Goal: Task Accomplishment & Management: Use online tool/utility

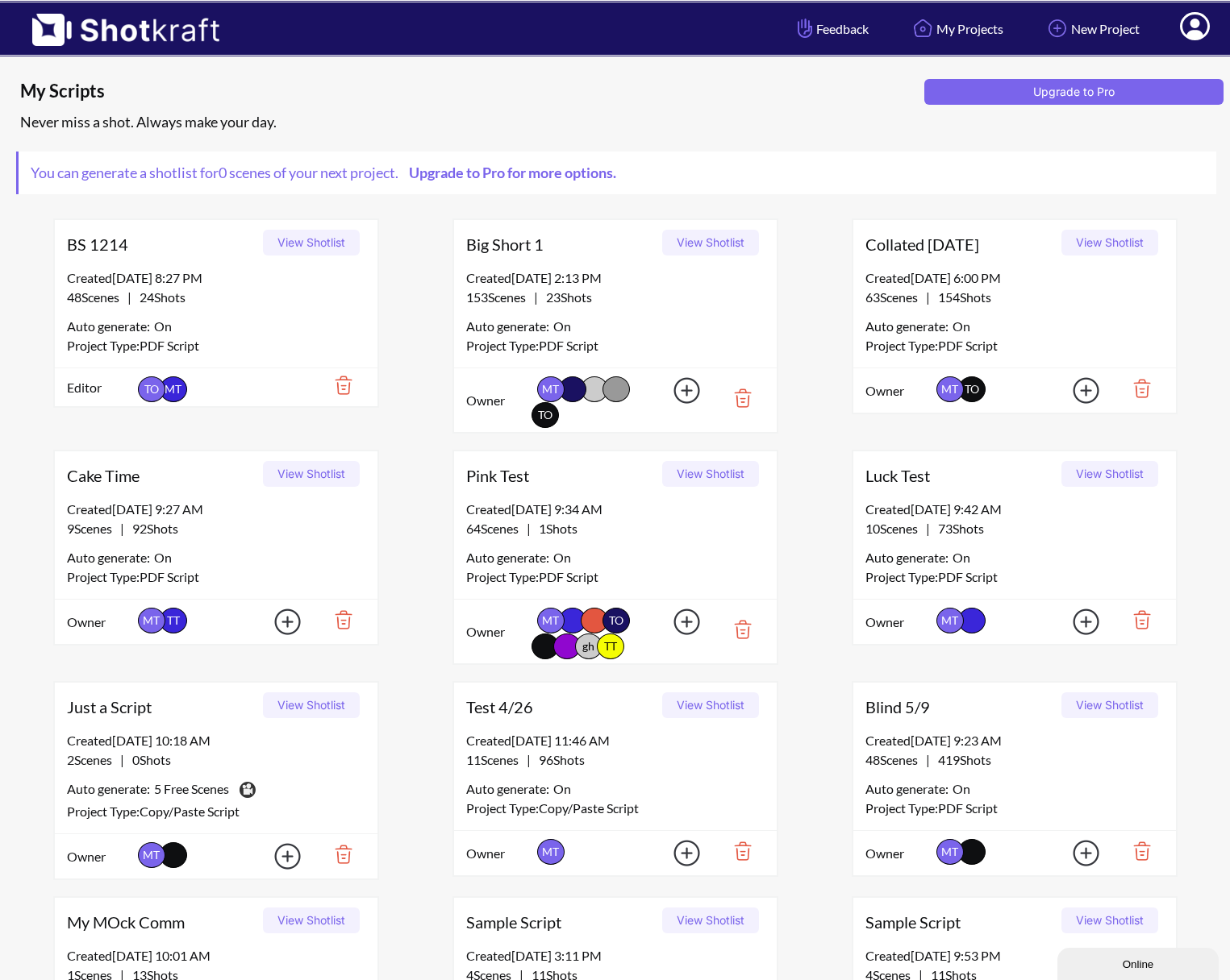
click at [1137, 29] on span at bounding box center [1195, 29] width 54 height 50
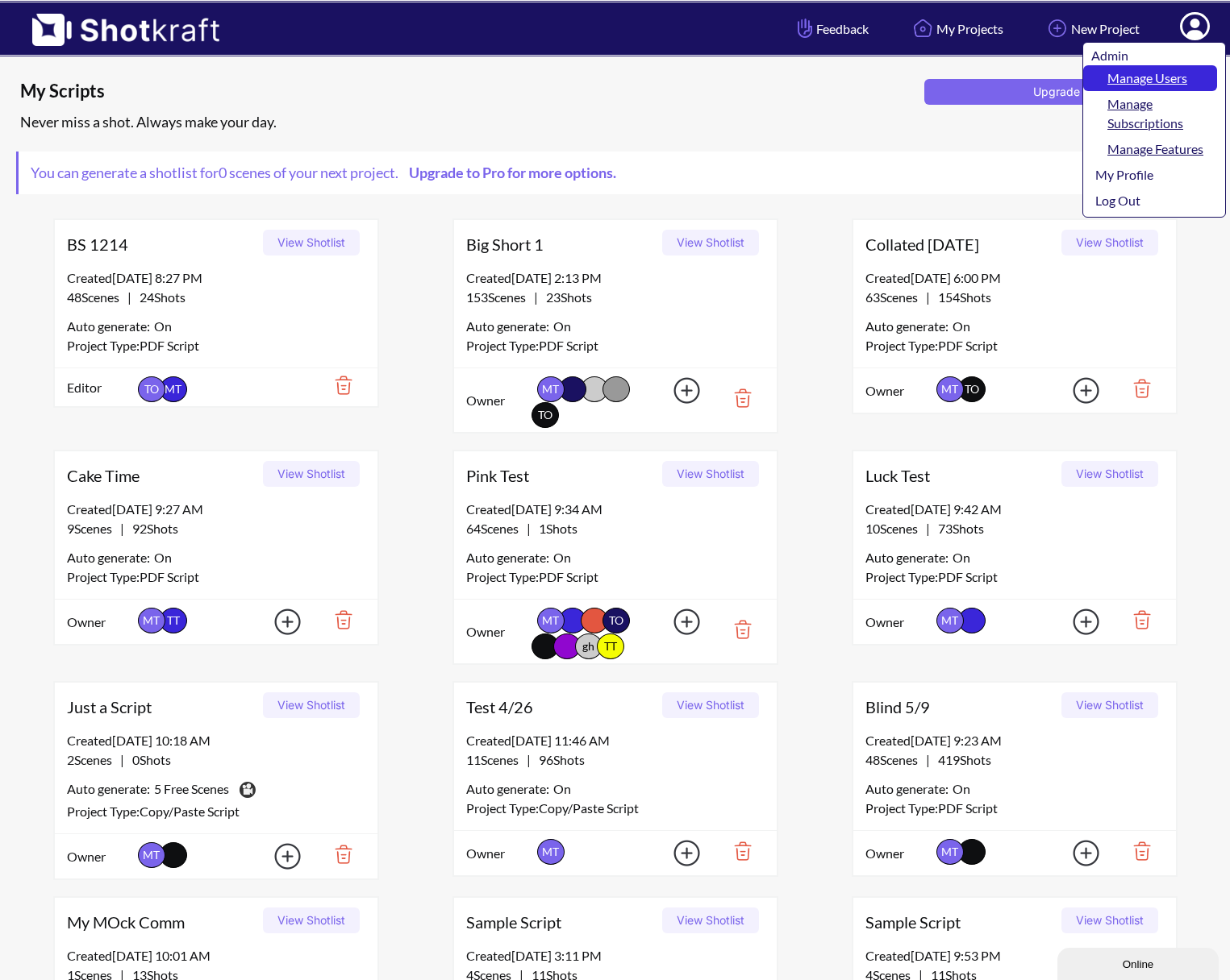
click at [1135, 69] on link "Manage Users" at bounding box center [1150, 79] width 134 height 26
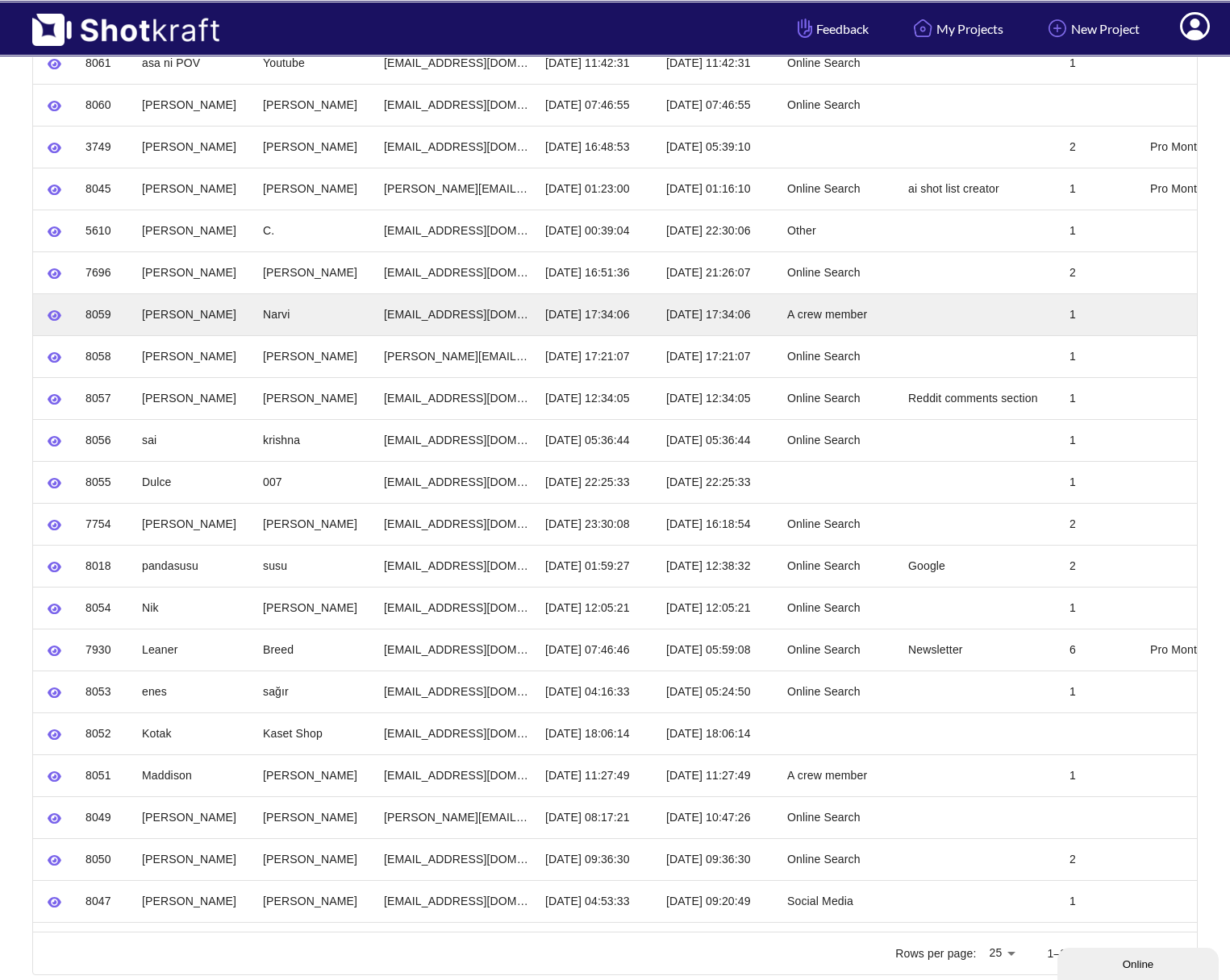
scroll to position [460, 0]
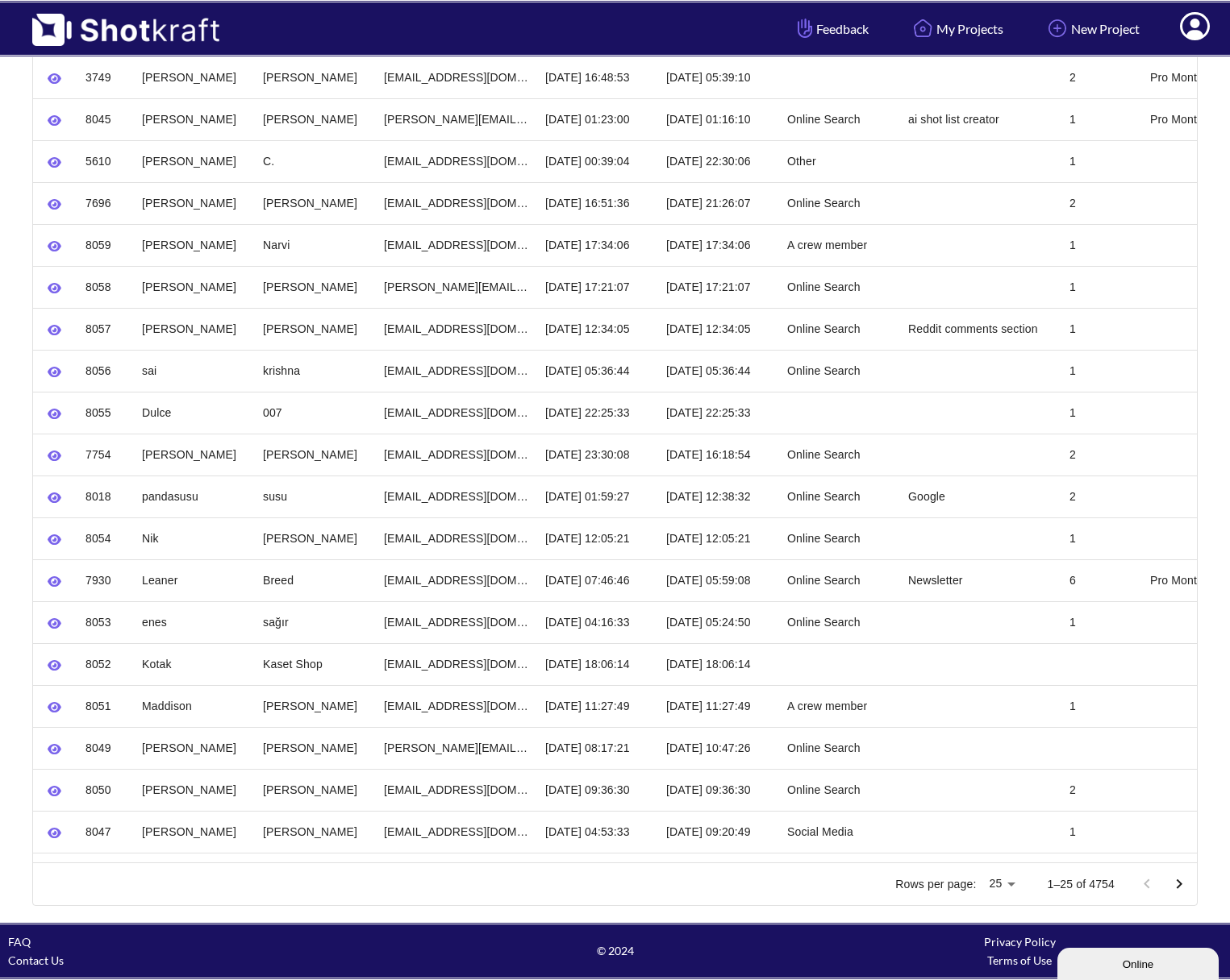
click at [1182, 891] on icon "Go to next page" at bounding box center [1178, 884] width 19 height 19
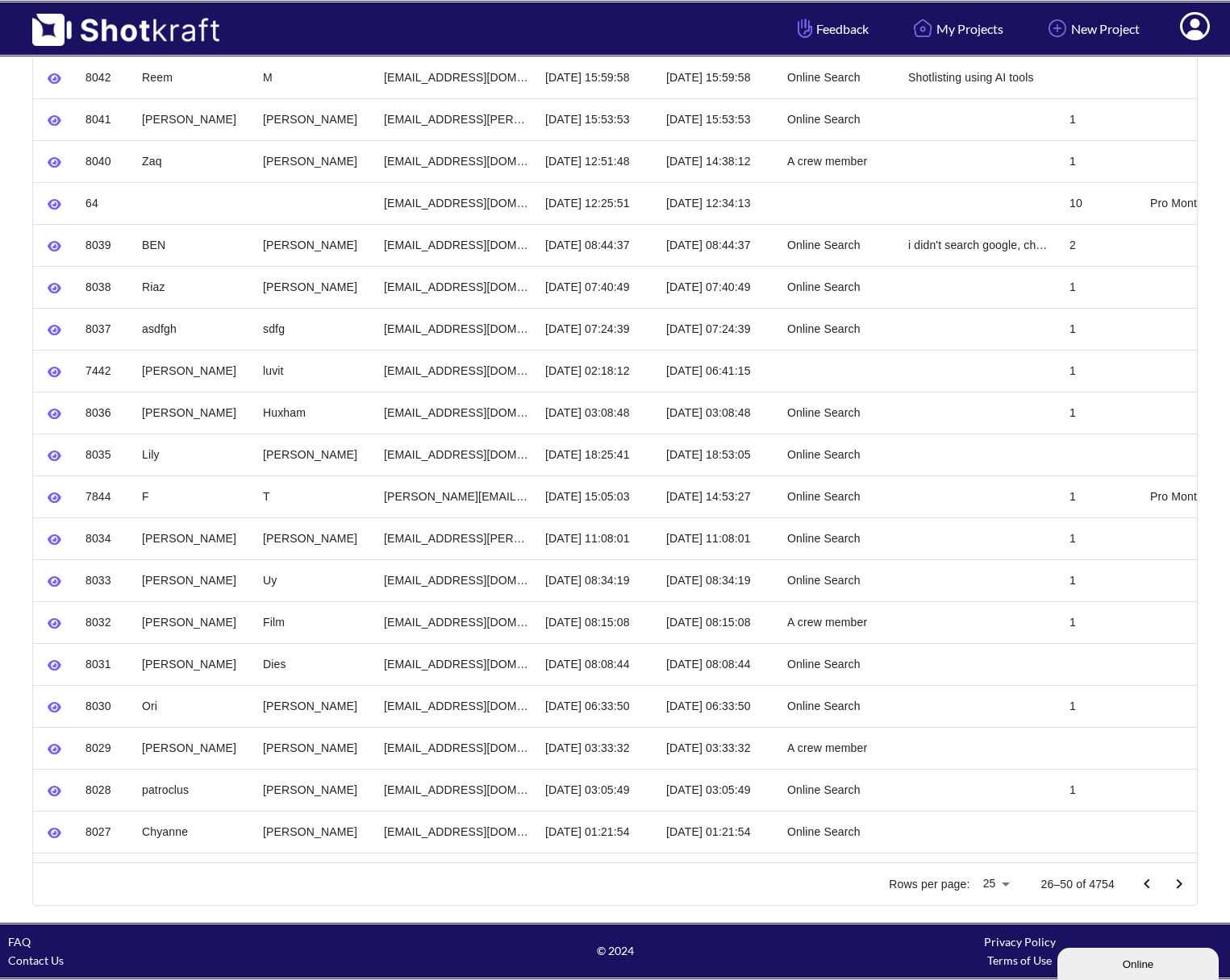
click at [1184, 891] on icon "Go to next page" at bounding box center [1178, 884] width 19 height 19
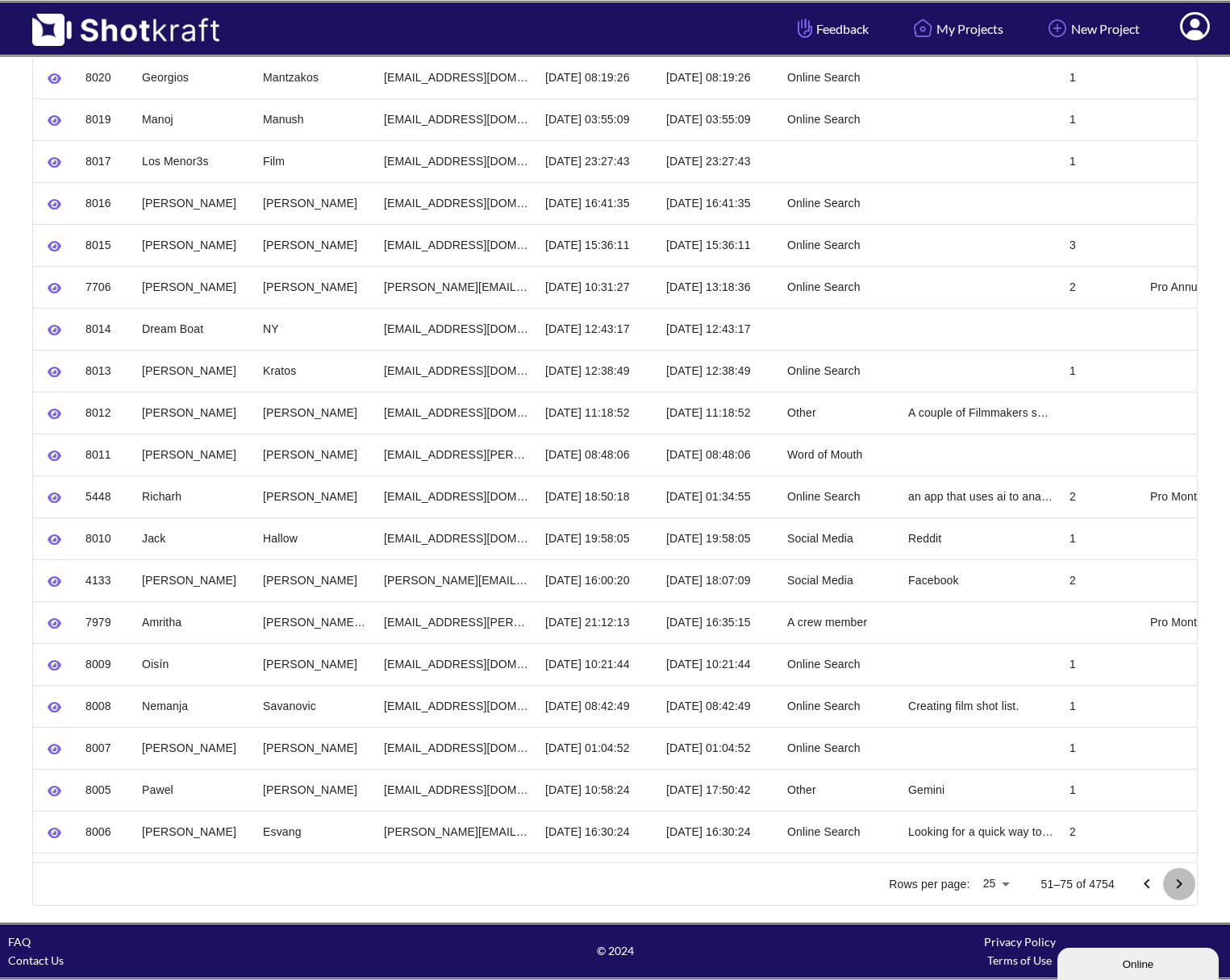
click at [1181, 885] on icon "Go to next page" at bounding box center [1178, 884] width 19 height 19
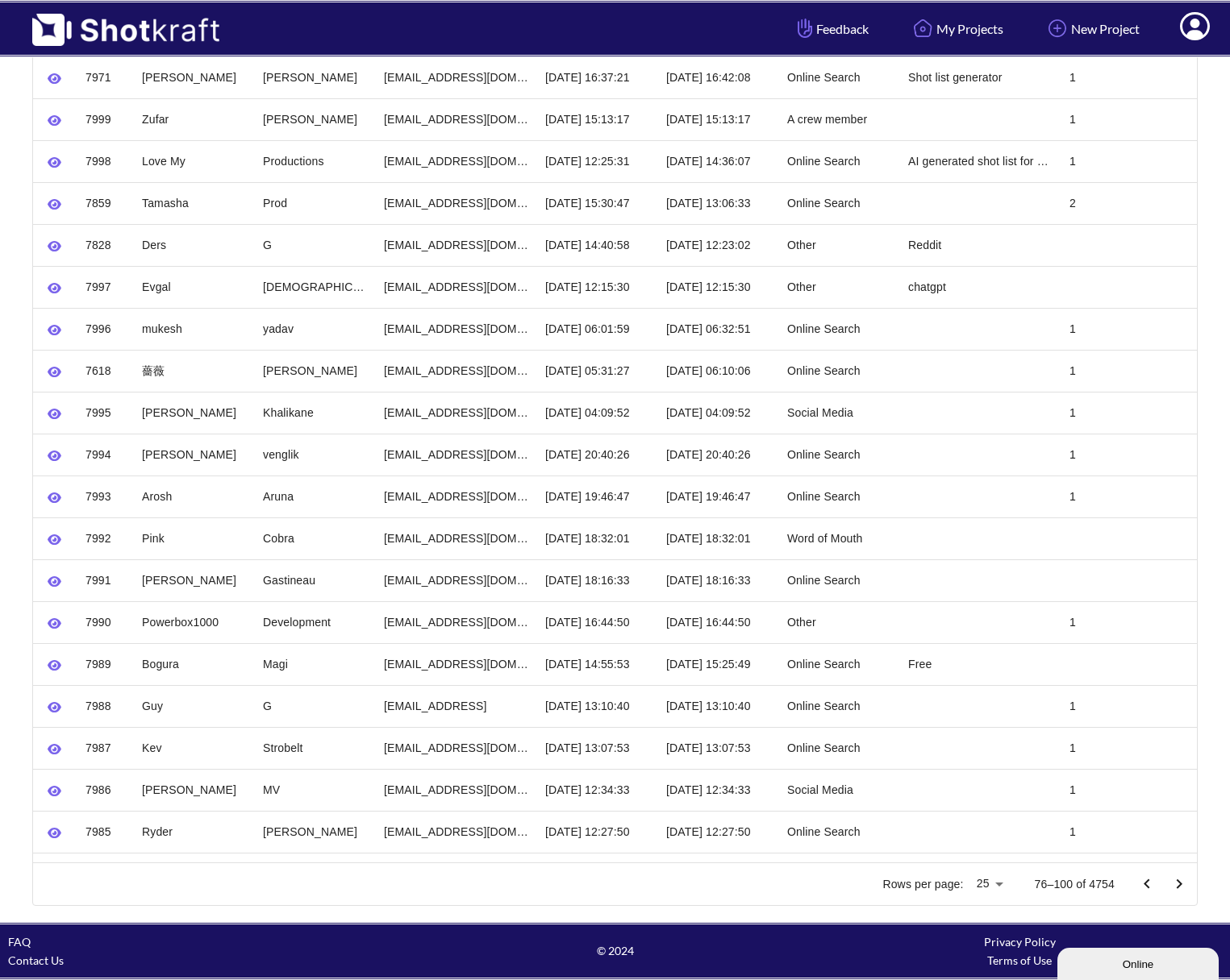
click at [1181, 886] on icon "Go to next page" at bounding box center [1178, 884] width 19 height 19
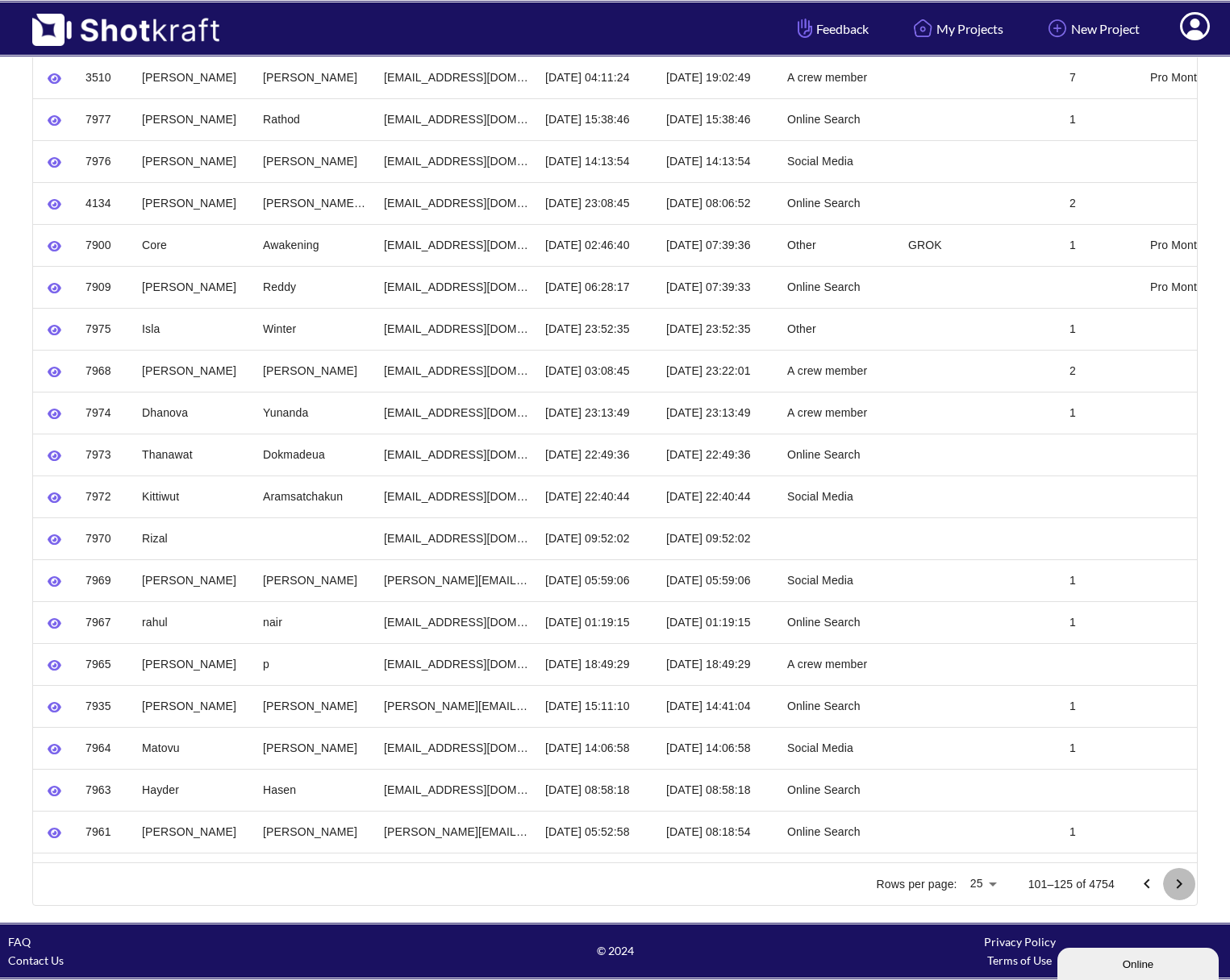
click at [1180, 886] on icon "Go to next page" at bounding box center [1178, 884] width 19 height 19
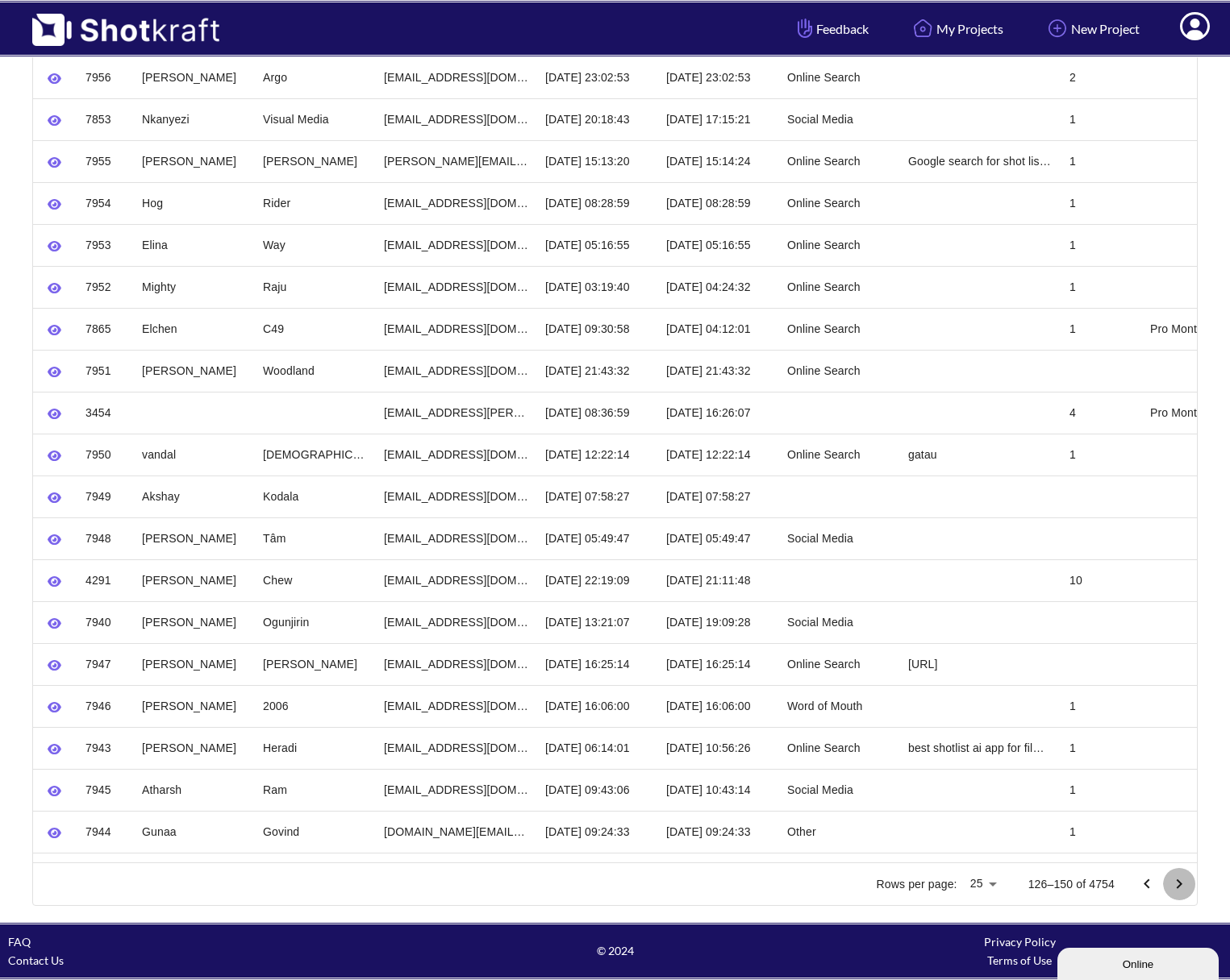
click at [1183, 885] on icon "Go to next page" at bounding box center [1178, 884] width 19 height 19
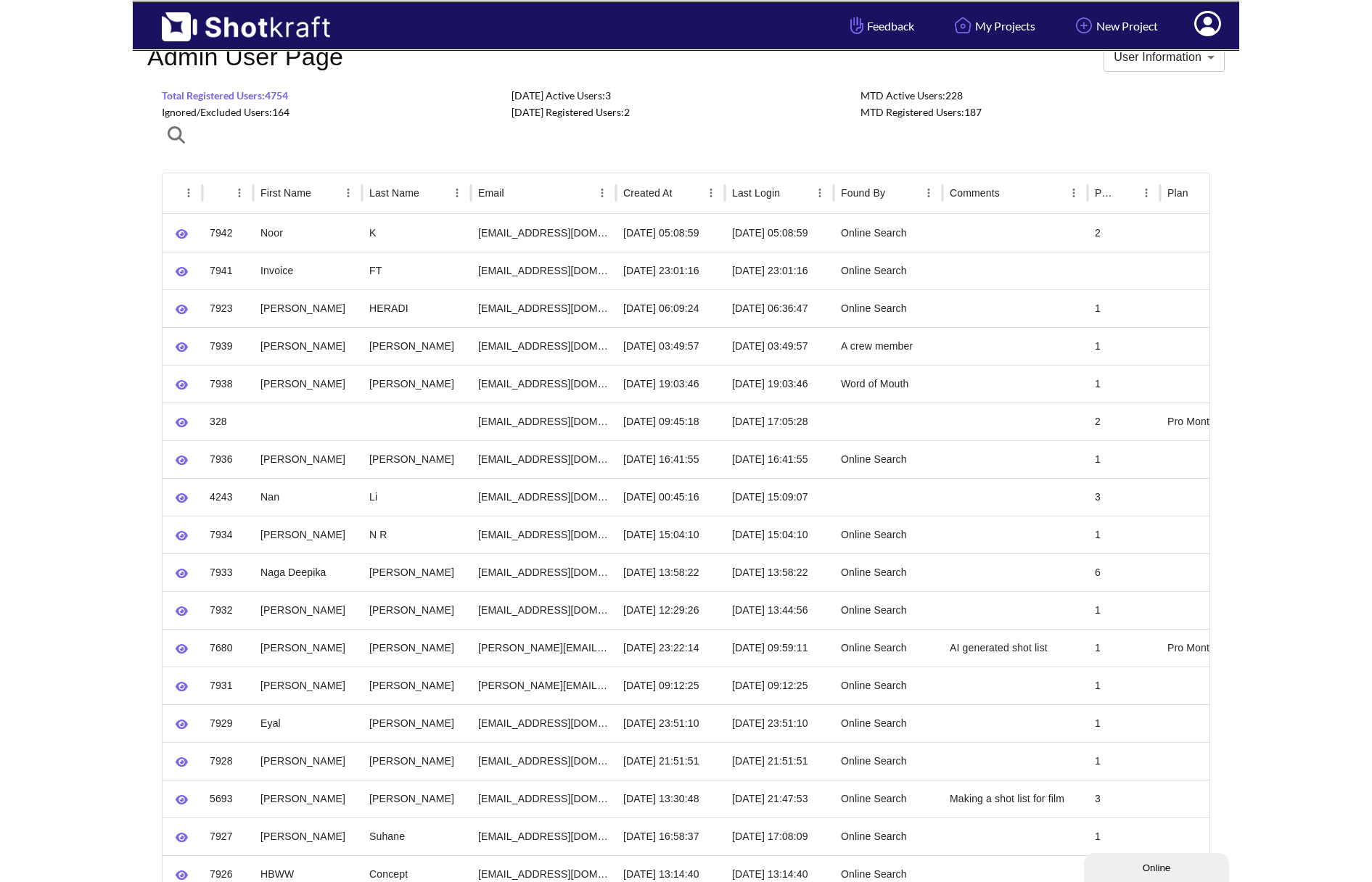
scroll to position [0, 0]
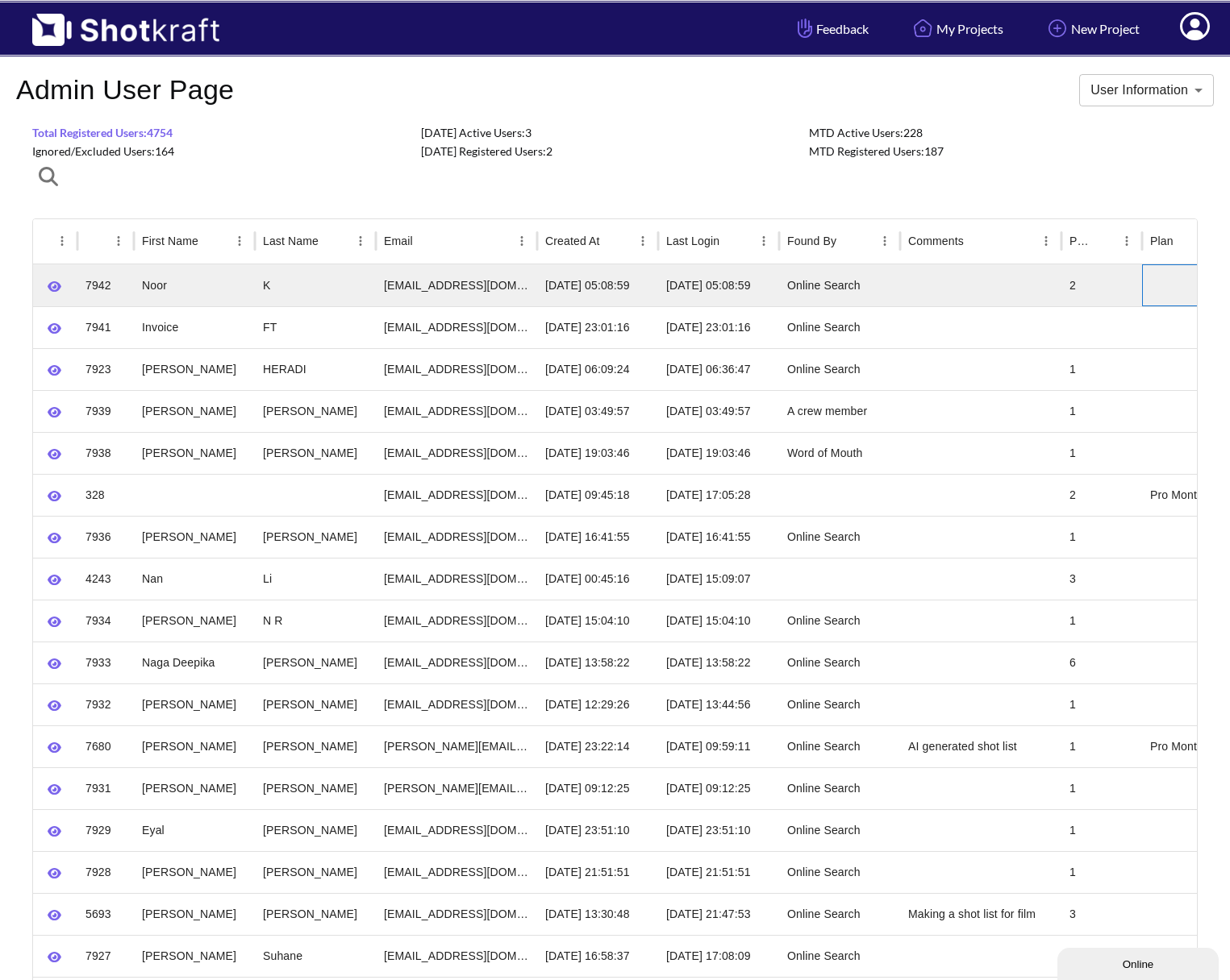
click at [1186, 278] on div at bounding box center [1202, 285] width 121 height 42
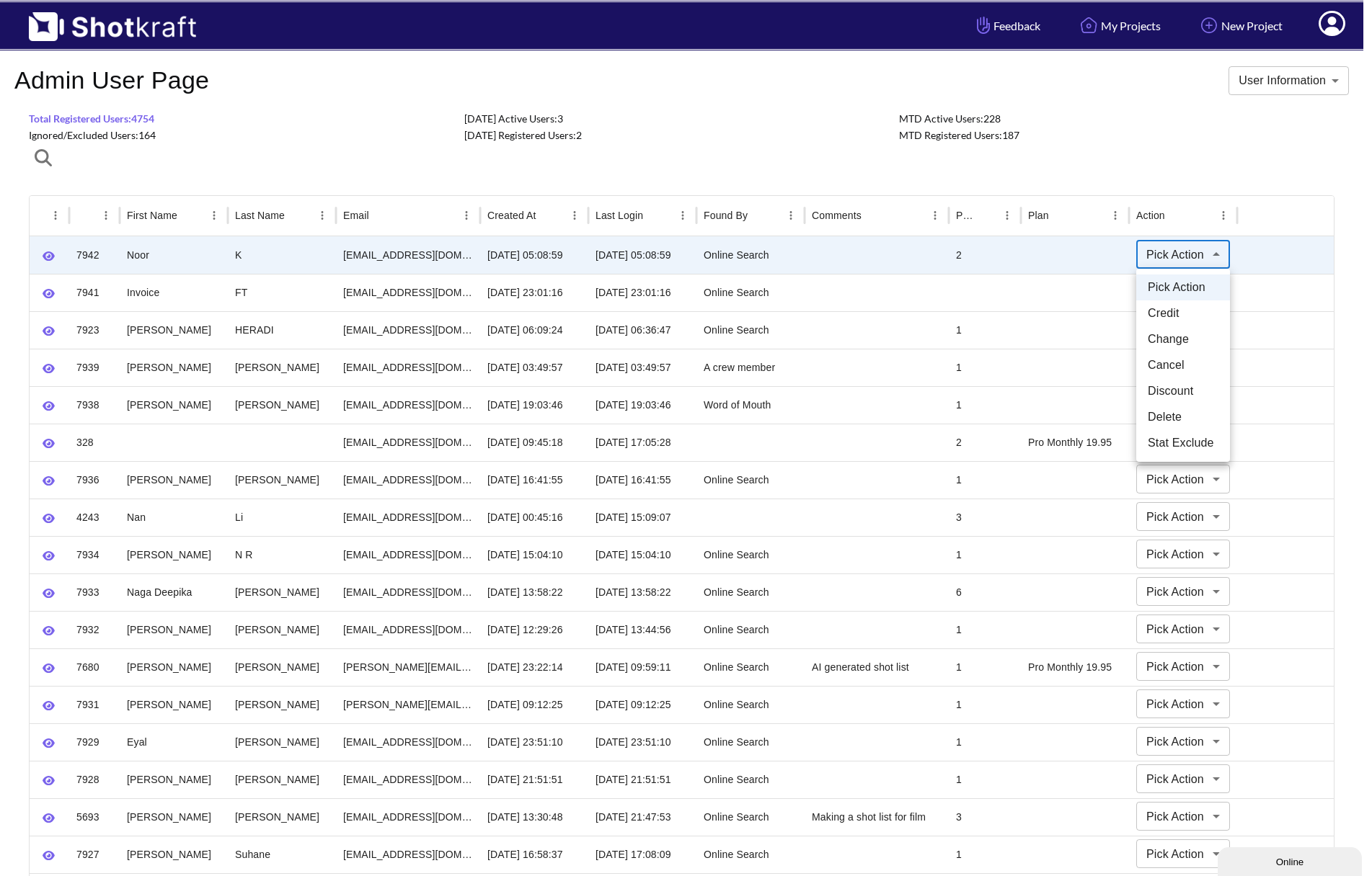
click at [1107, 257] on body "**********" at bounding box center [686, 639] width 1372 height 1279
click at [1107, 253] on div at bounding box center [686, 438] width 1372 height 876
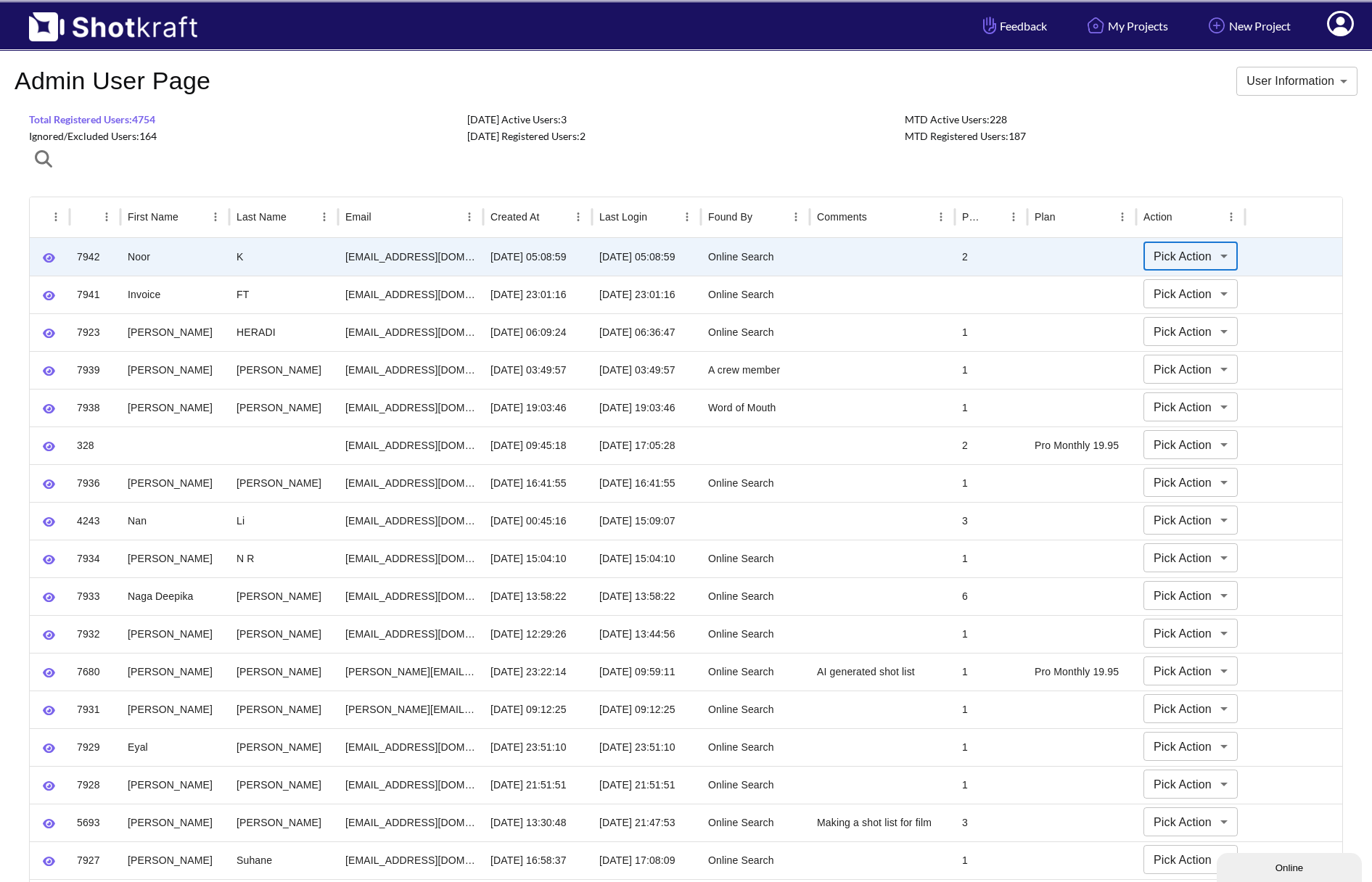
click at [1114, 157] on div "**********" at bounding box center [686, 665] width 1314 height 1109
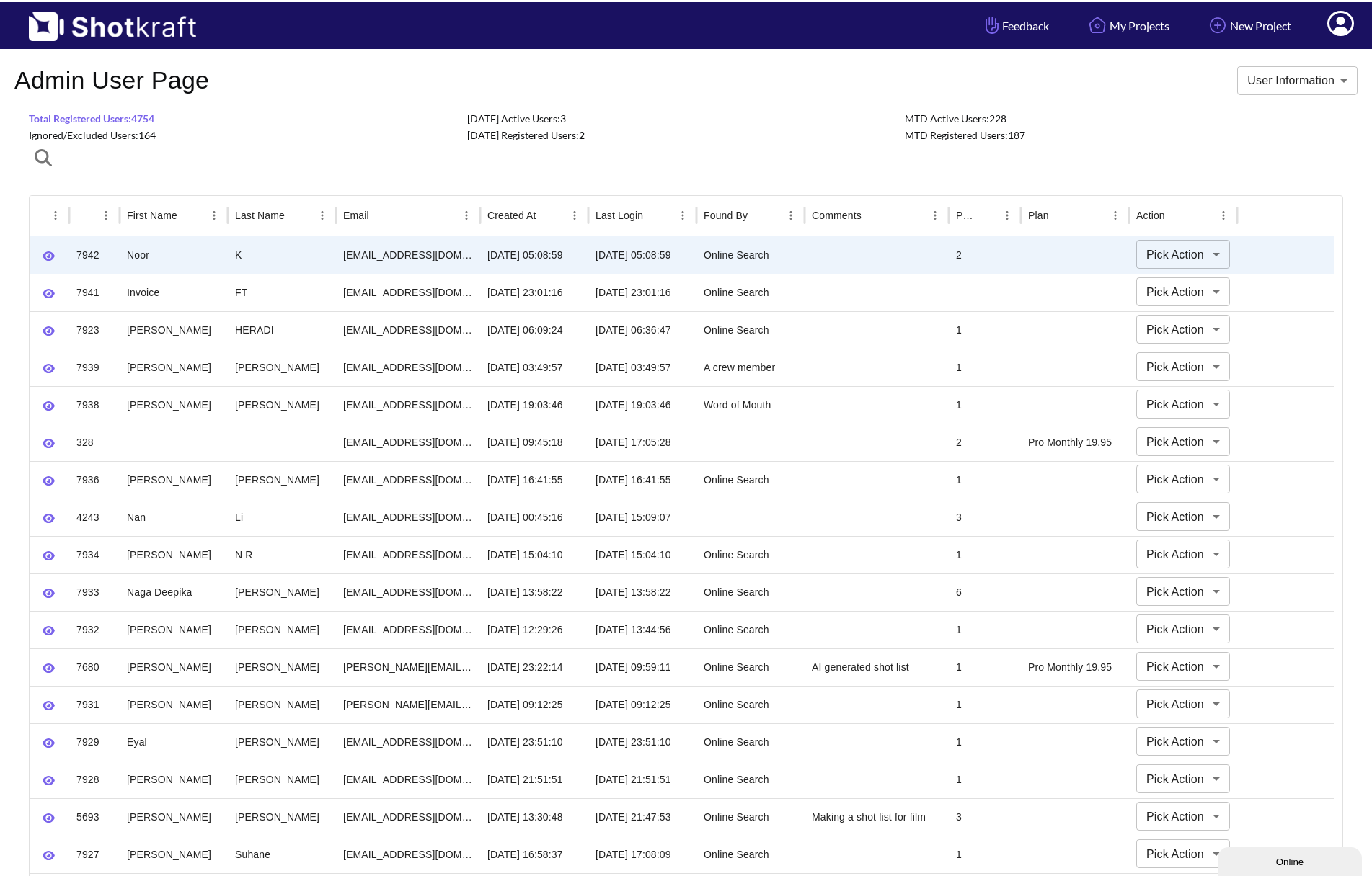
click at [1107, 261] on body "**********" at bounding box center [686, 639] width 1372 height 1279
click at [1107, 260] on div at bounding box center [686, 438] width 1372 height 876
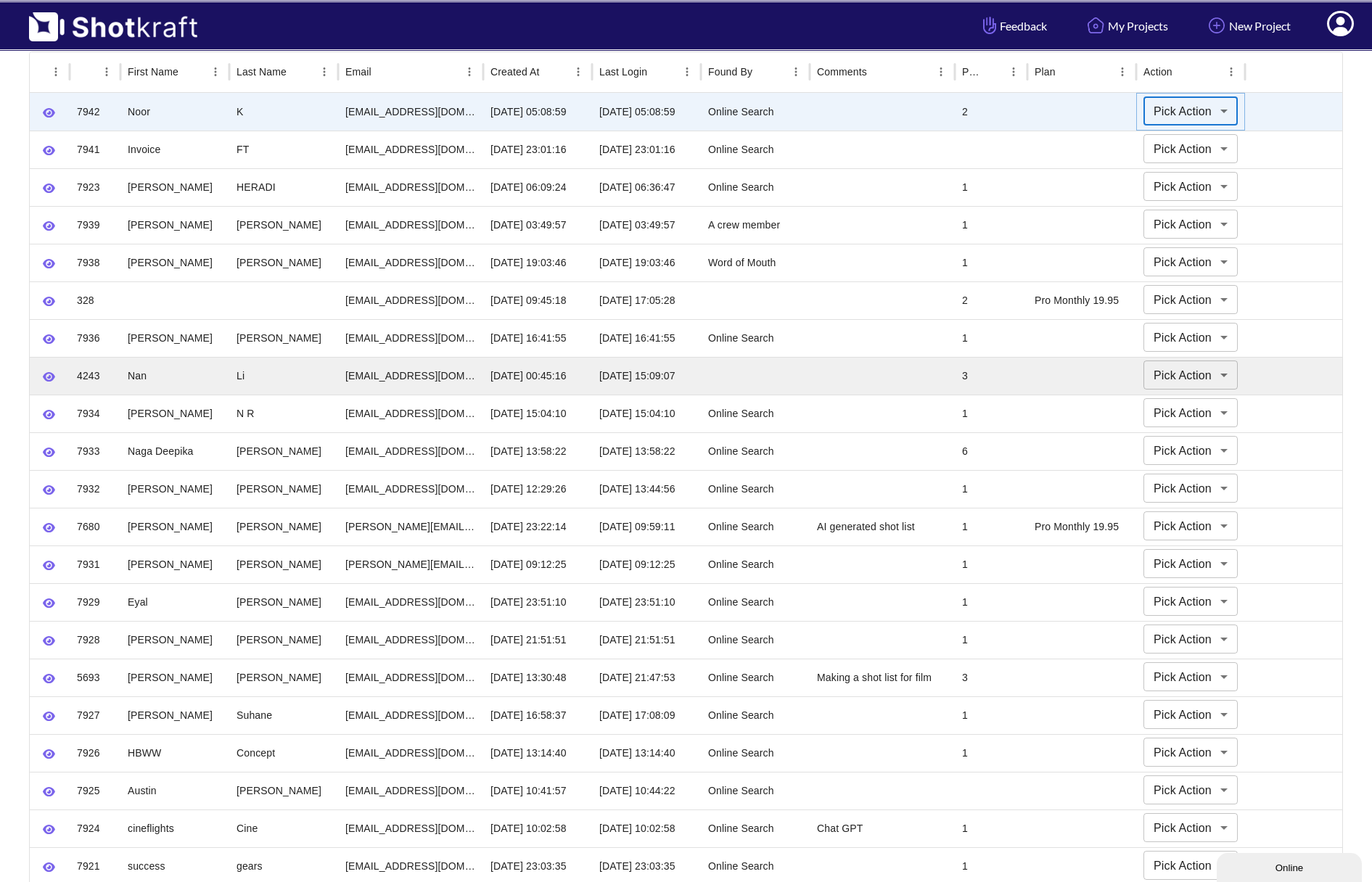
scroll to position [290, 0]
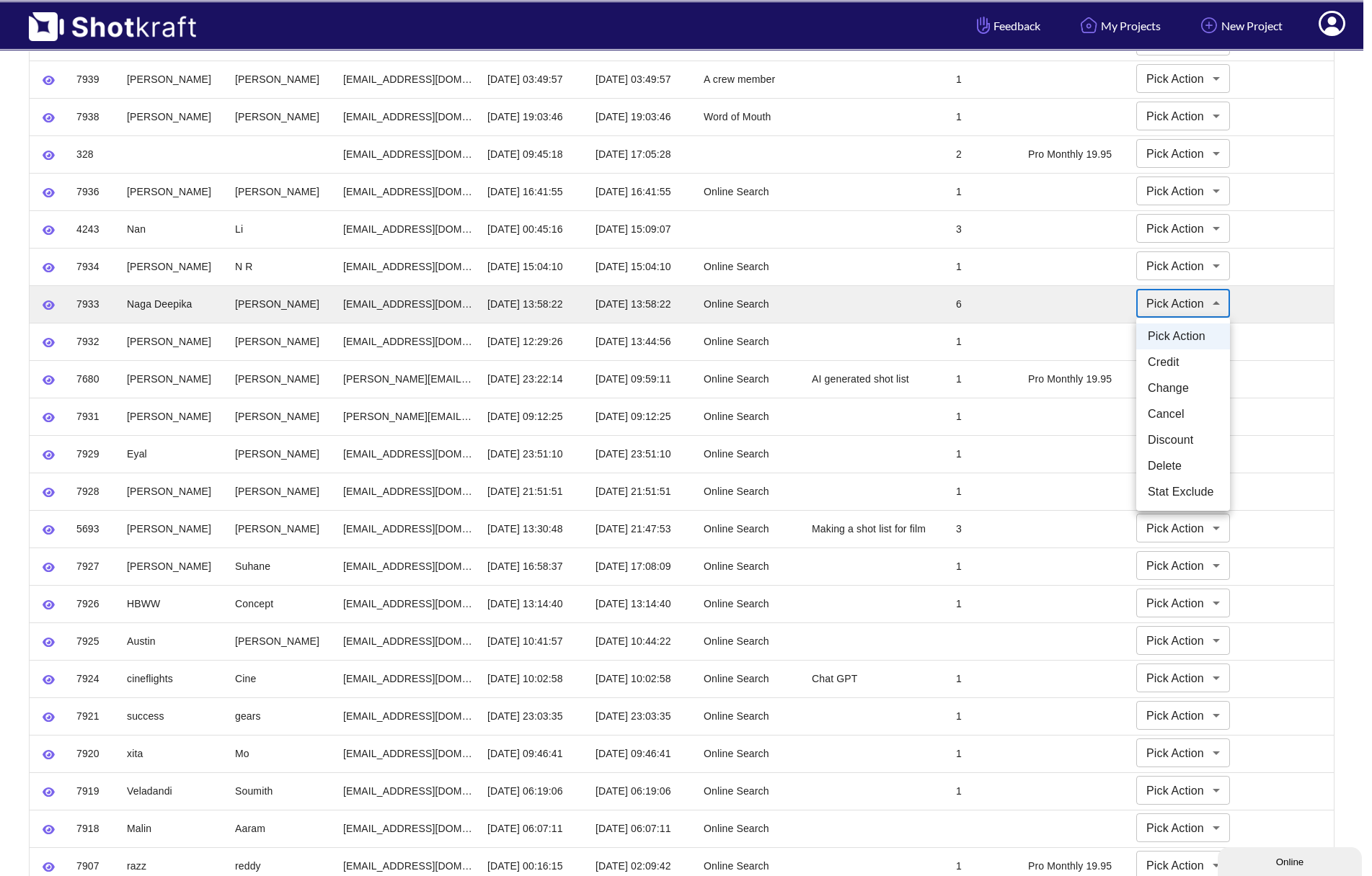
click at [1107, 305] on body "**********" at bounding box center [686, 351] width 1372 height 1279
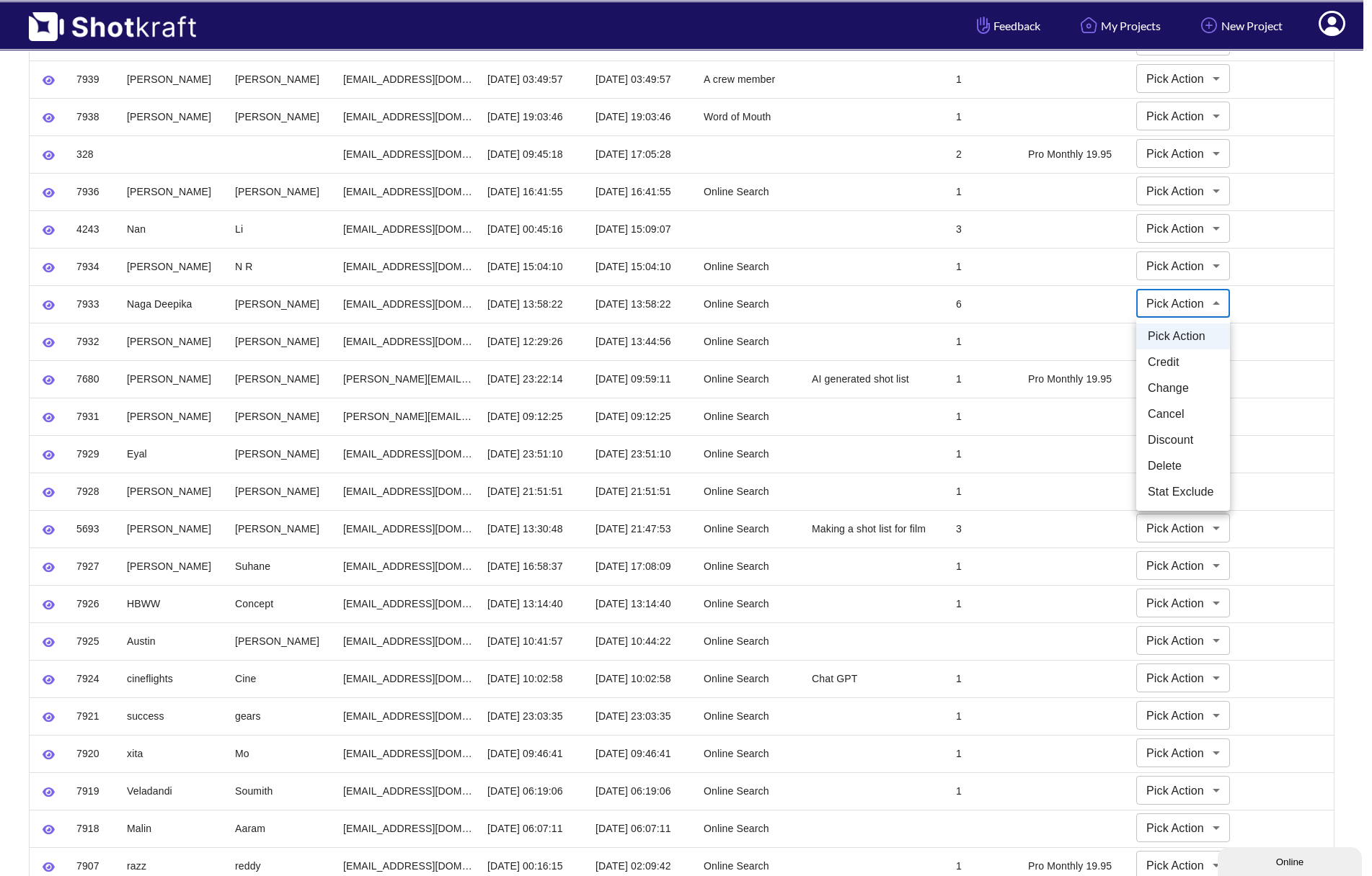
click at [1107, 296] on div at bounding box center [686, 438] width 1372 height 876
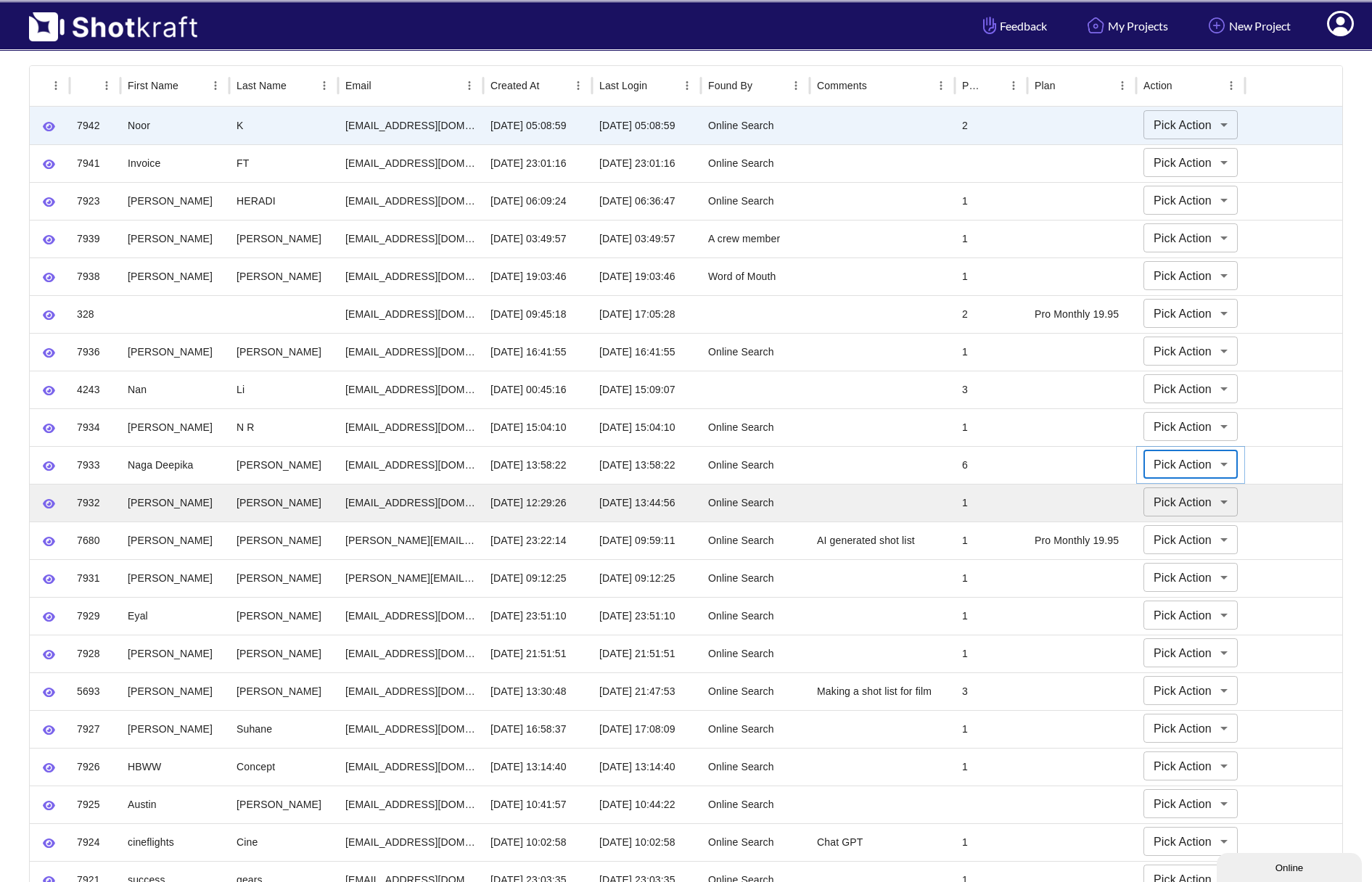
scroll to position [0, 0]
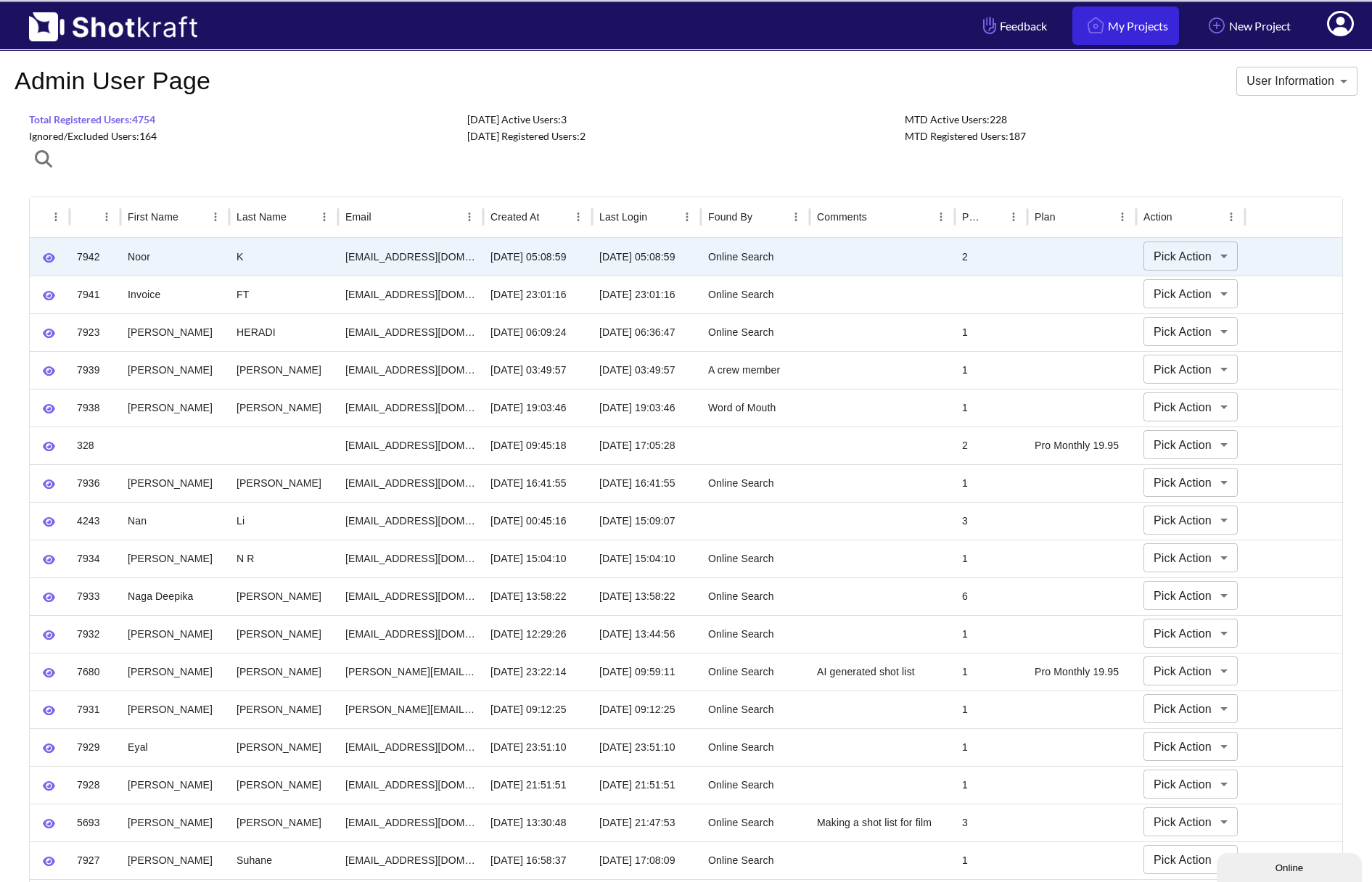
click at [1114, 20] on link "My Projects" at bounding box center [1125, 25] width 107 height 38
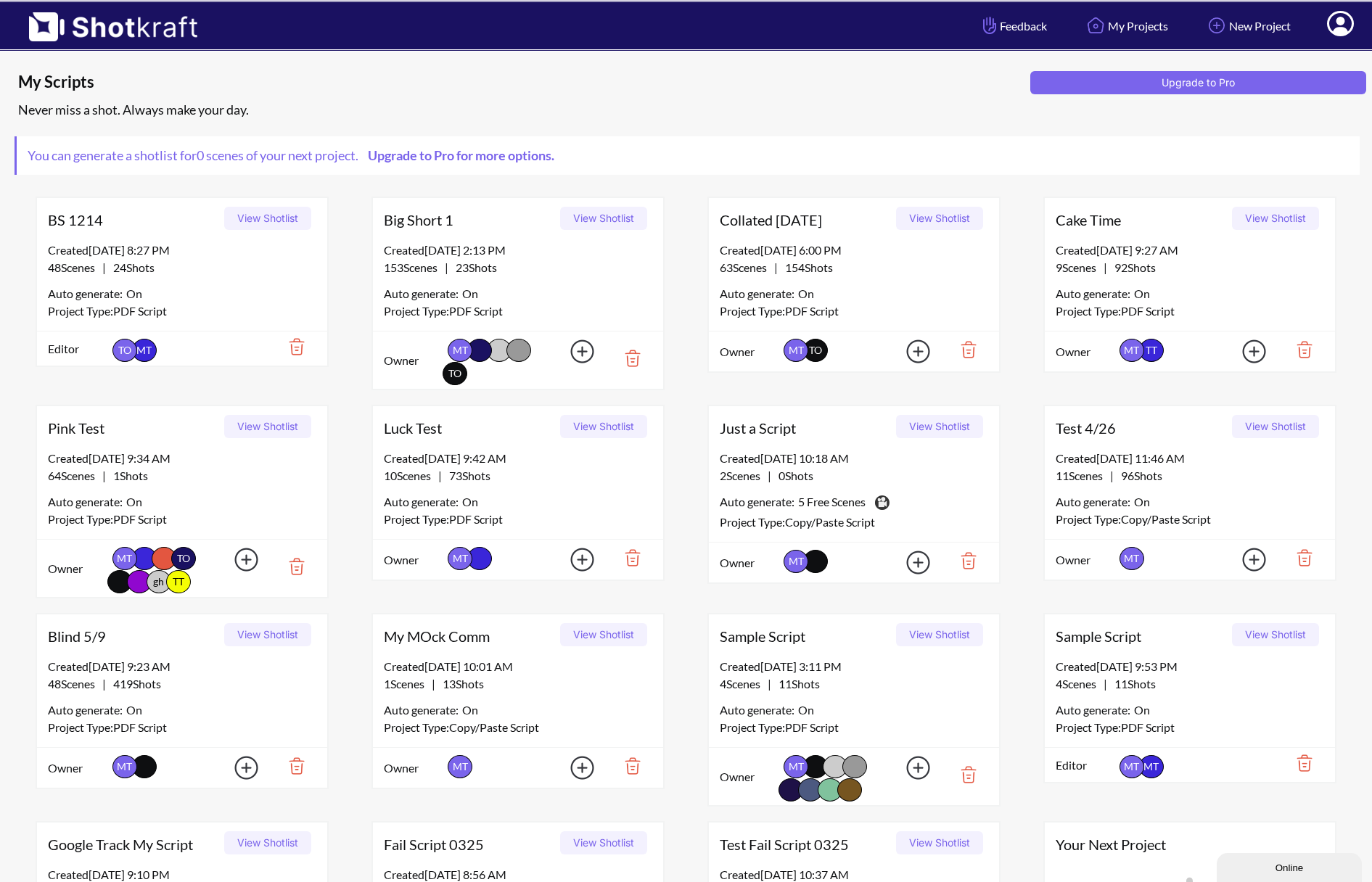
click at [922, 226] on button "View Shotlist" at bounding box center [939, 218] width 87 height 24
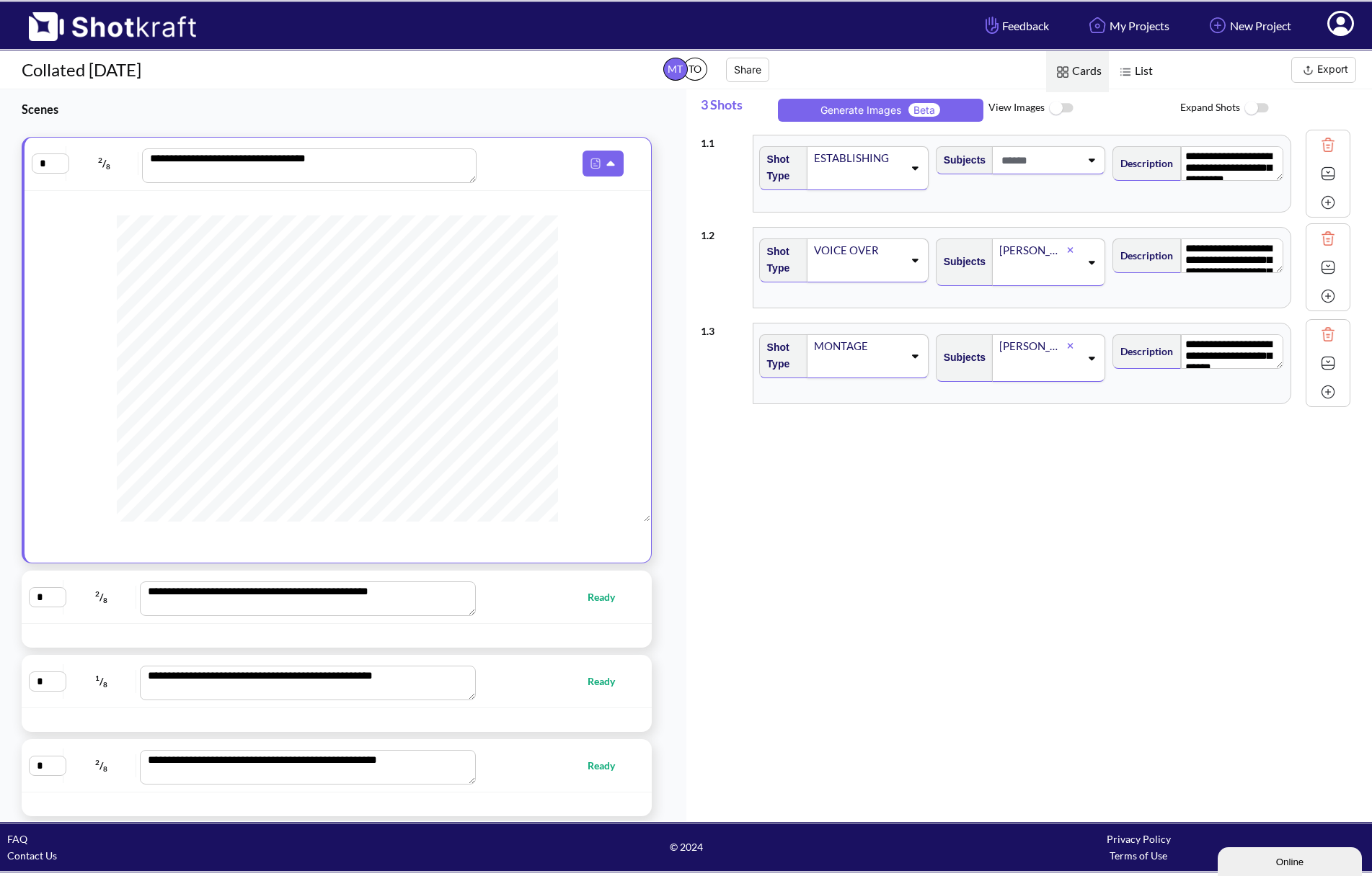
click at [524, 599] on span "Ready" at bounding box center [555, 597] width 148 height 16
type textarea "**********"
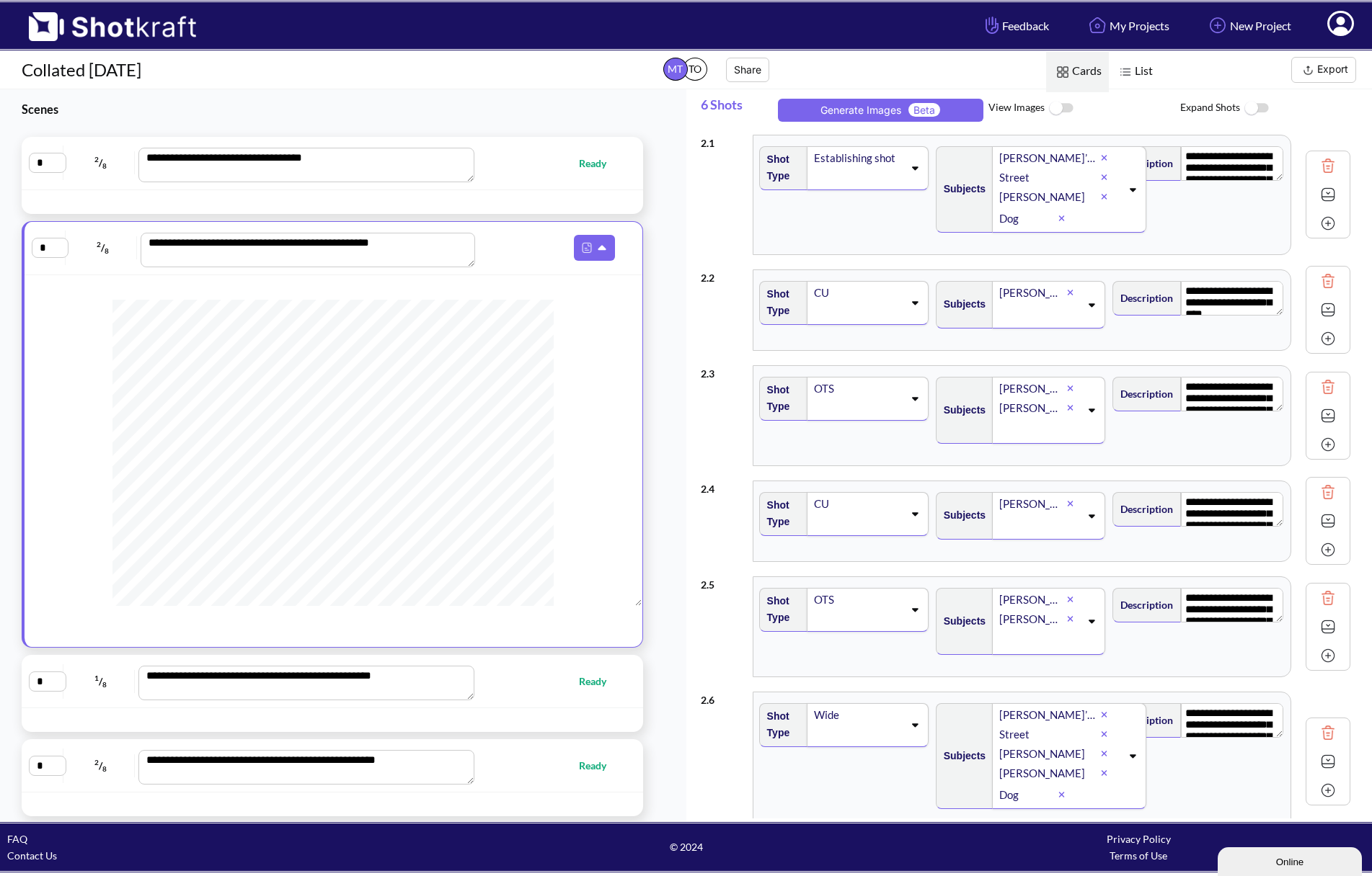
click at [1325, 71] on button "Export" at bounding box center [1323, 69] width 65 height 26
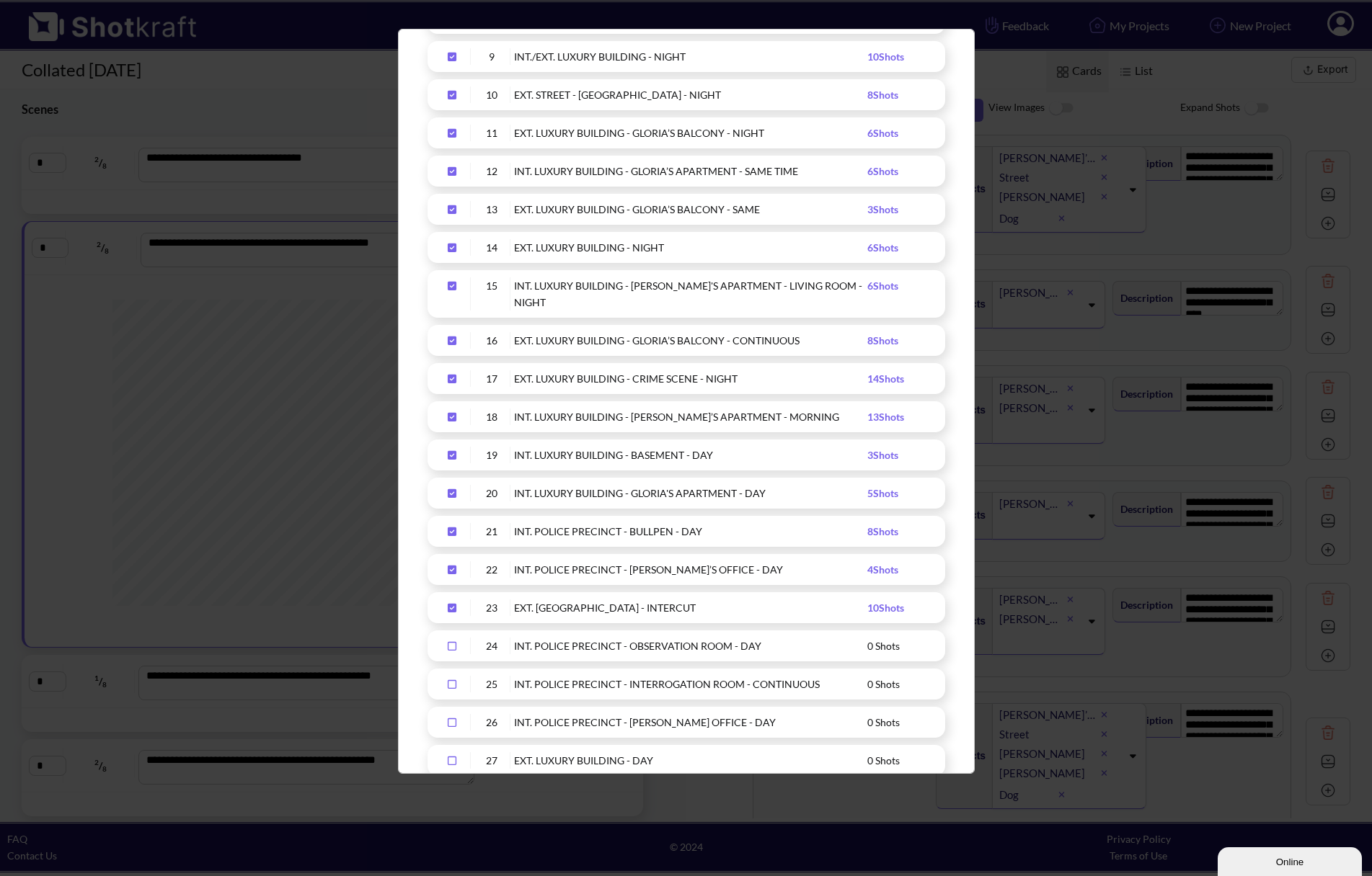
scroll to position [793, 0]
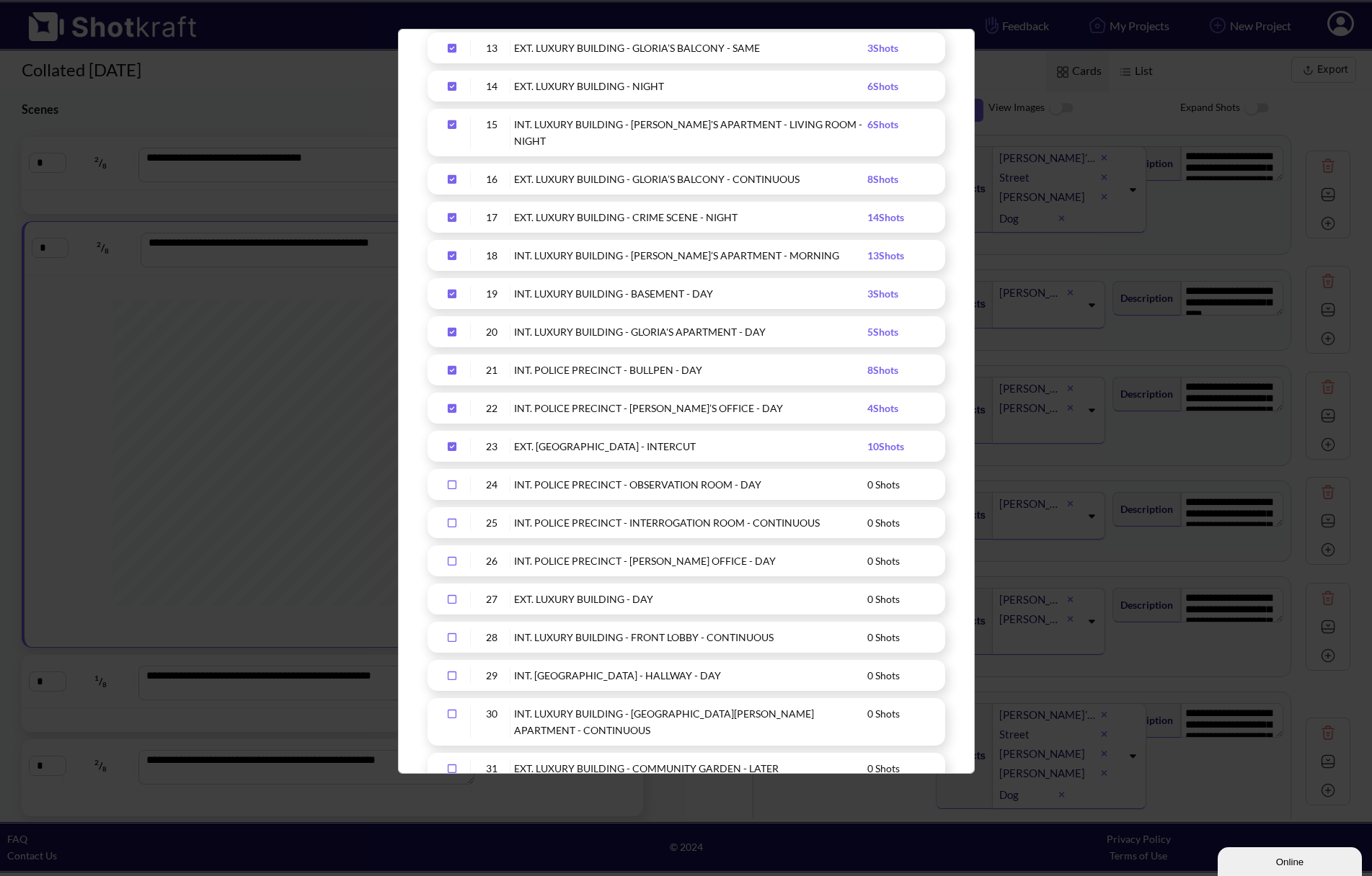
click at [454, 442] on icon "Upload Script" at bounding box center [452, 446] width 9 height 9
click at [449, 404] on icon "Upload Script" at bounding box center [452, 408] width 9 height 9
click at [453, 366] on icon "Upload Script" at bounding box center [452, 370] width 9 height 9
click at [453, 328] on icon "Upload Script" at bounding box center [452, 332] width 9 height 9
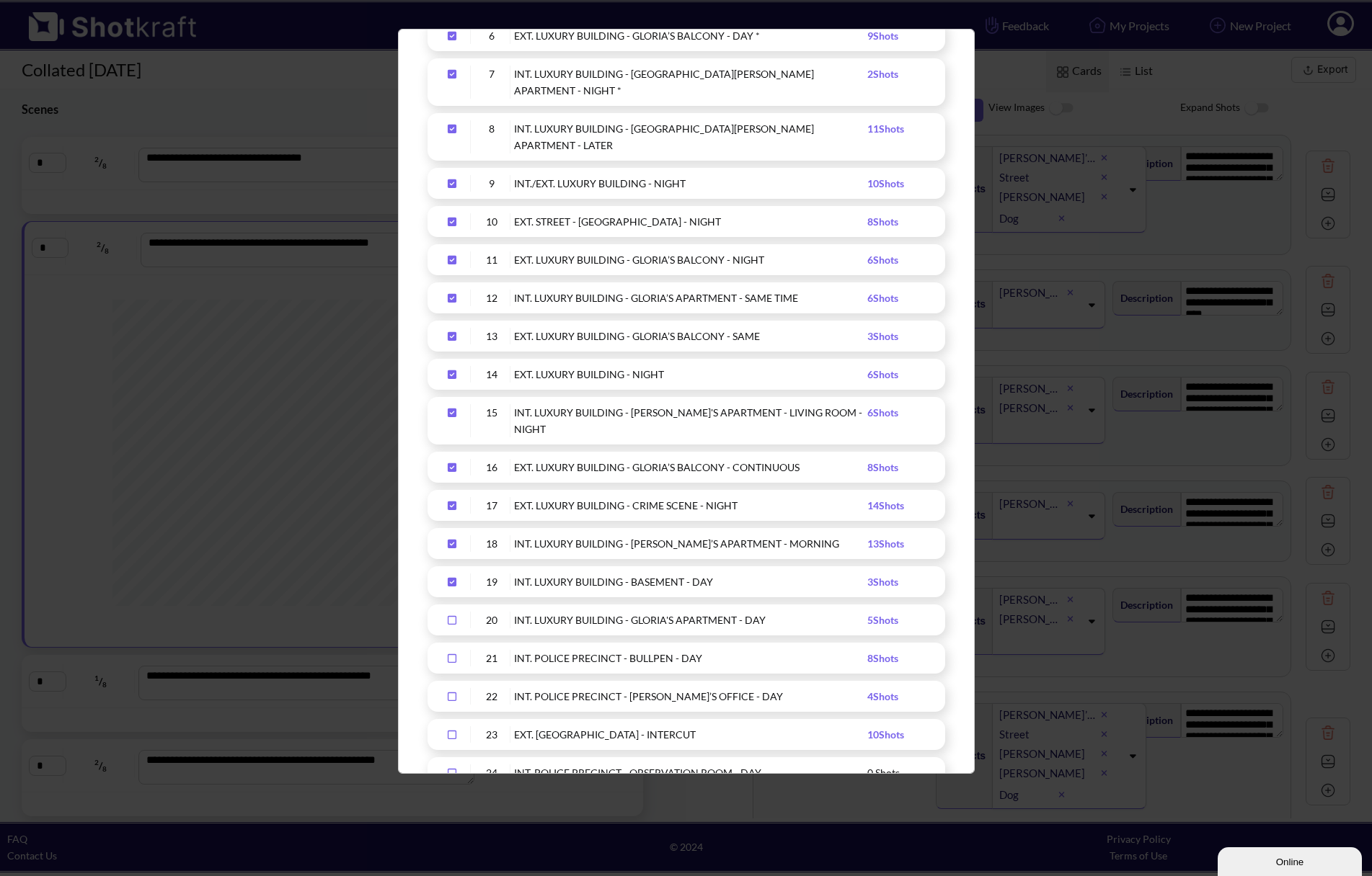
click at [453, 573] on div "Upload Script" at bounding box center [453, 581] width 36 height 16
click at [455, 535] on div "Upload Script" at bounding box center [453, 543] width 36 height 16
drag, startPoint x: 447, startPoint y: 455, endPoint x: 450, endPoint y: 445, distance: 10.4
click at [448, 501] on icon "Upload Script" at bounding box center [452, 505] width 23 height 10
click at [453, 463] on icon "Upload Script" at bounding box center [452, 467] width 9 height 9
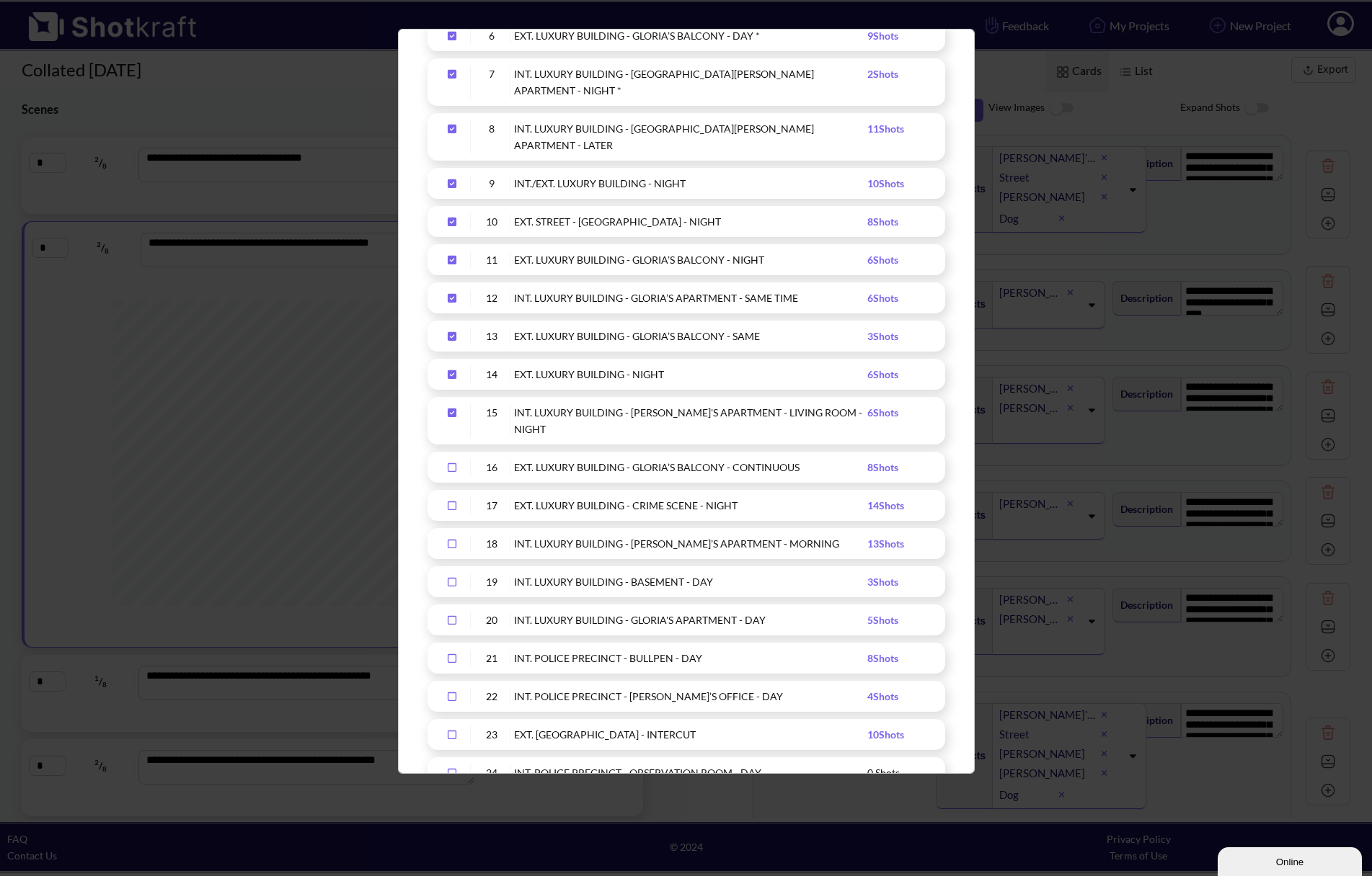
click at [448, 409] on icon "Upload Script" at bounding box center [452, 413] width 9 height 9
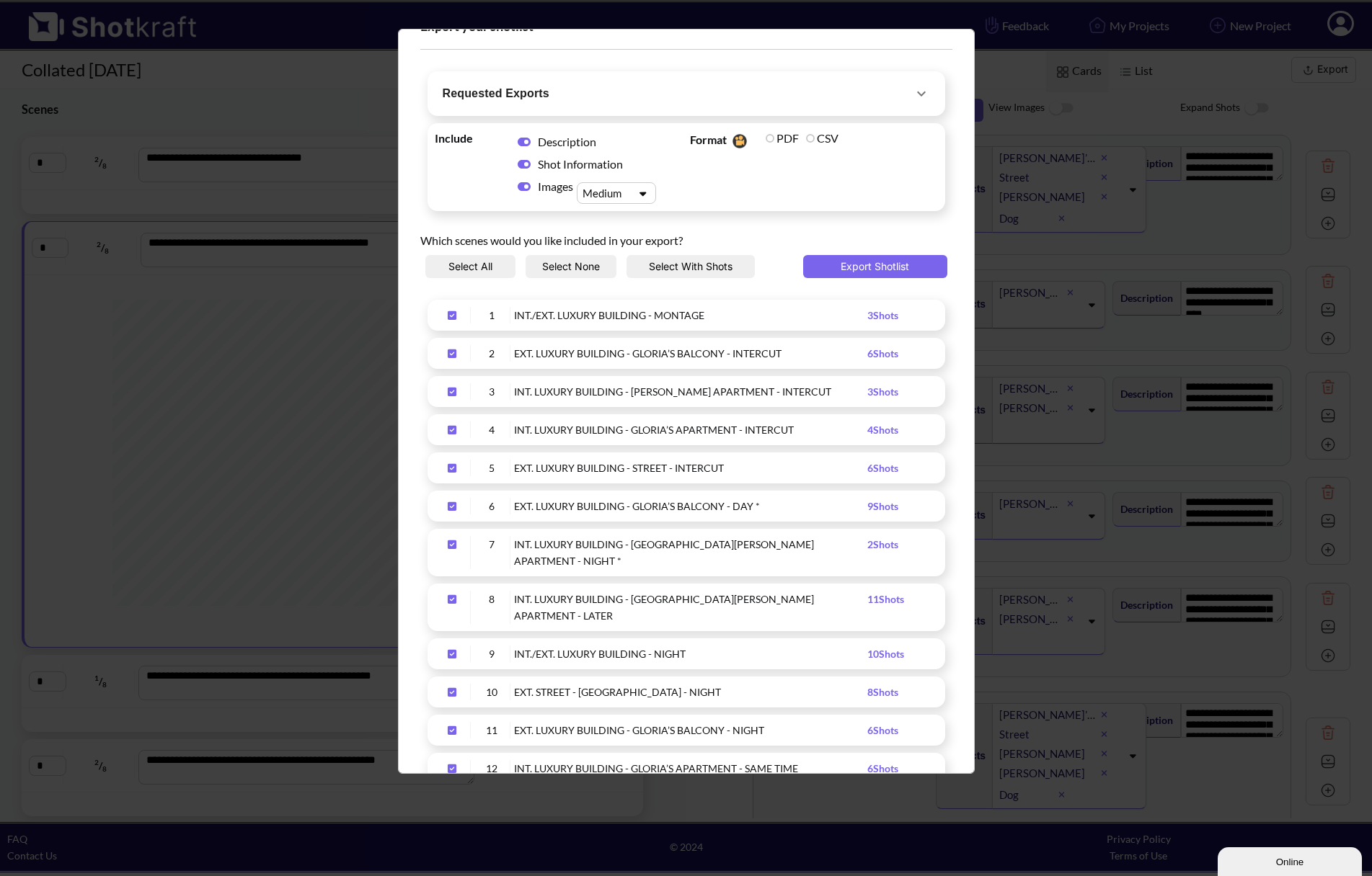
scroll to position [0, 0]
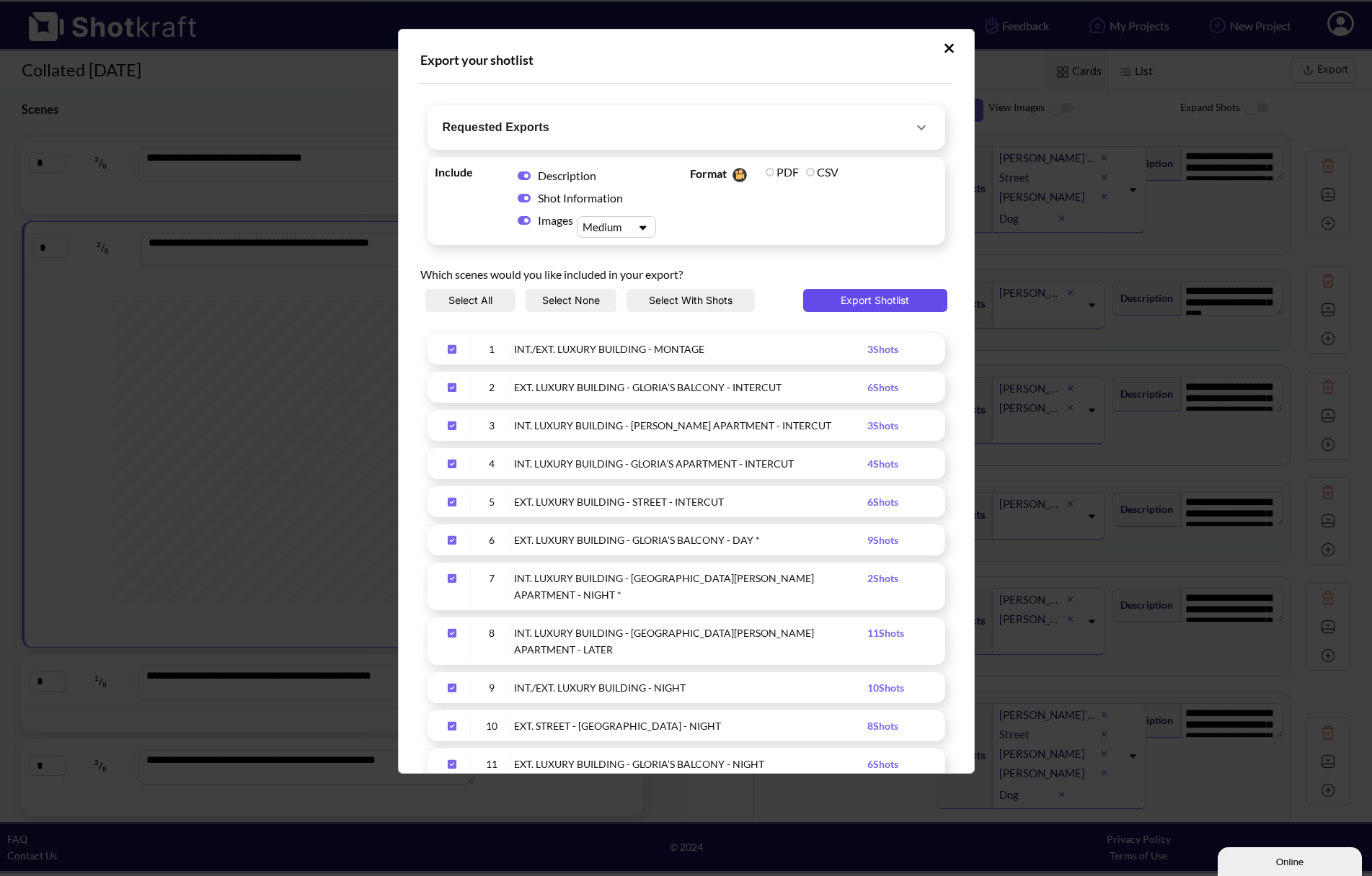
click at [844, 300] on button "Export Shotlist" at bounding box center [875, 300] width 144 height 23
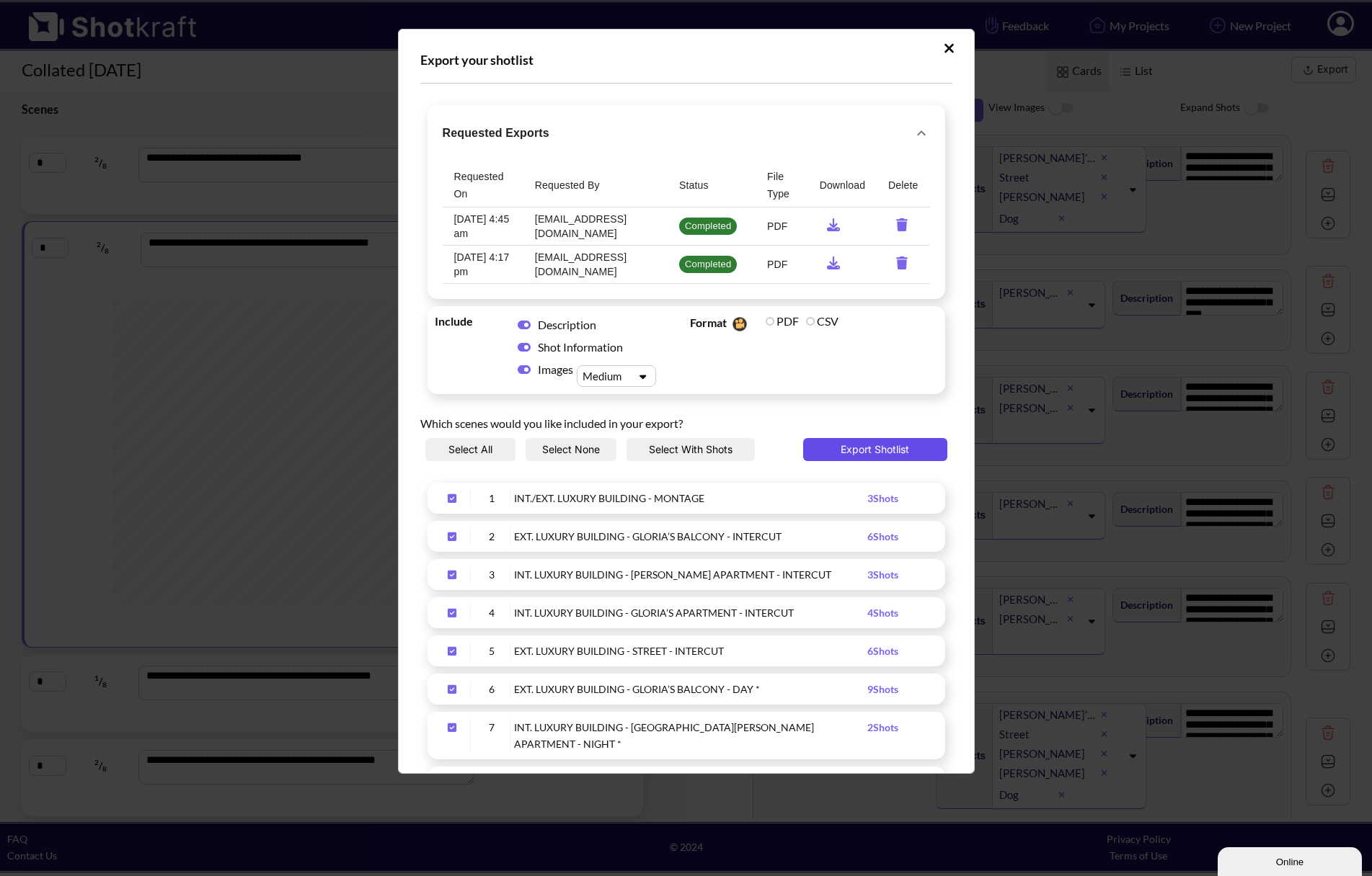
click at [867, 450] on button "Export Shotlist" at bounding box center [875, 450] width 144 height 23
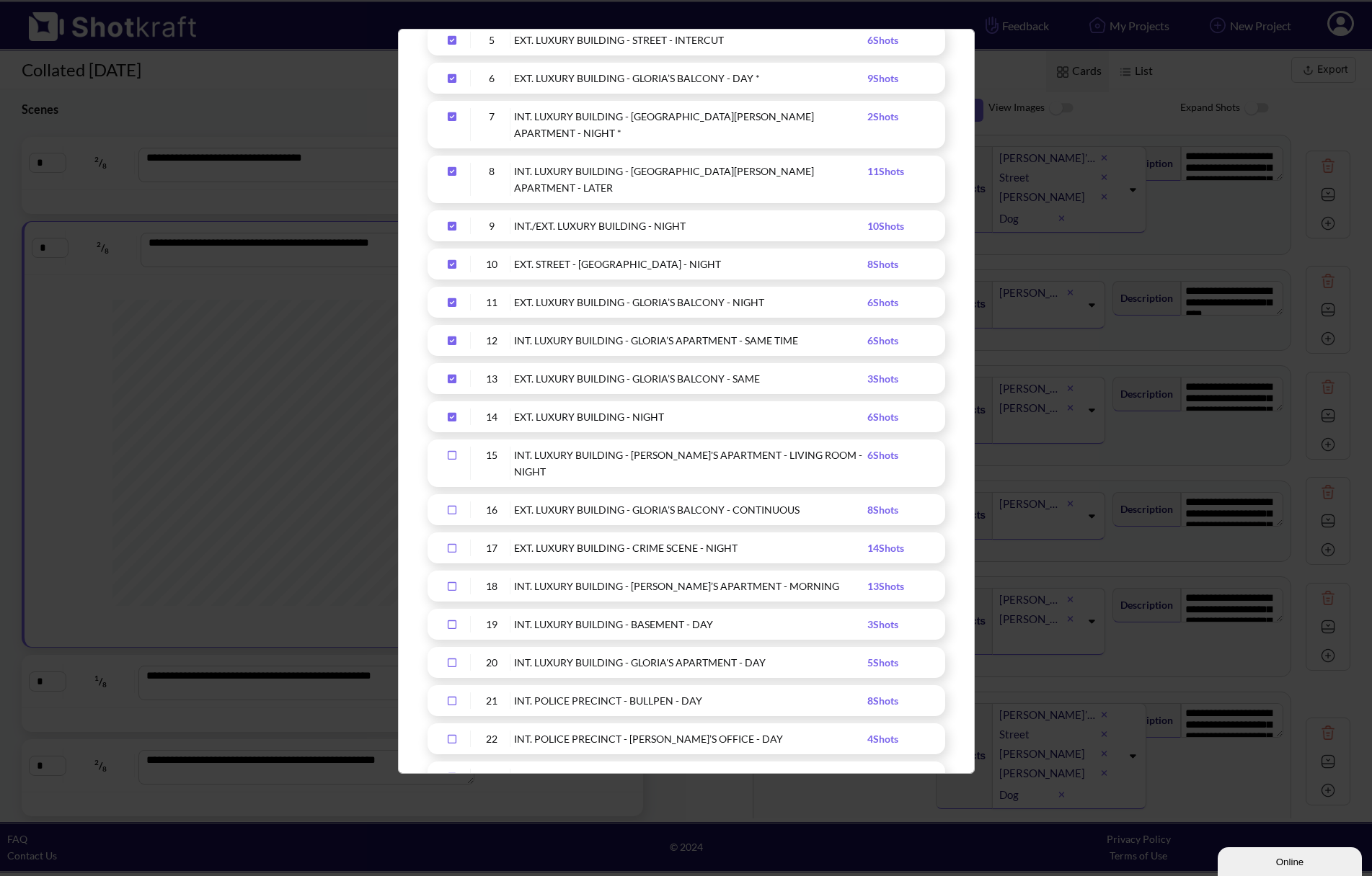
scroll to position [864, 0]
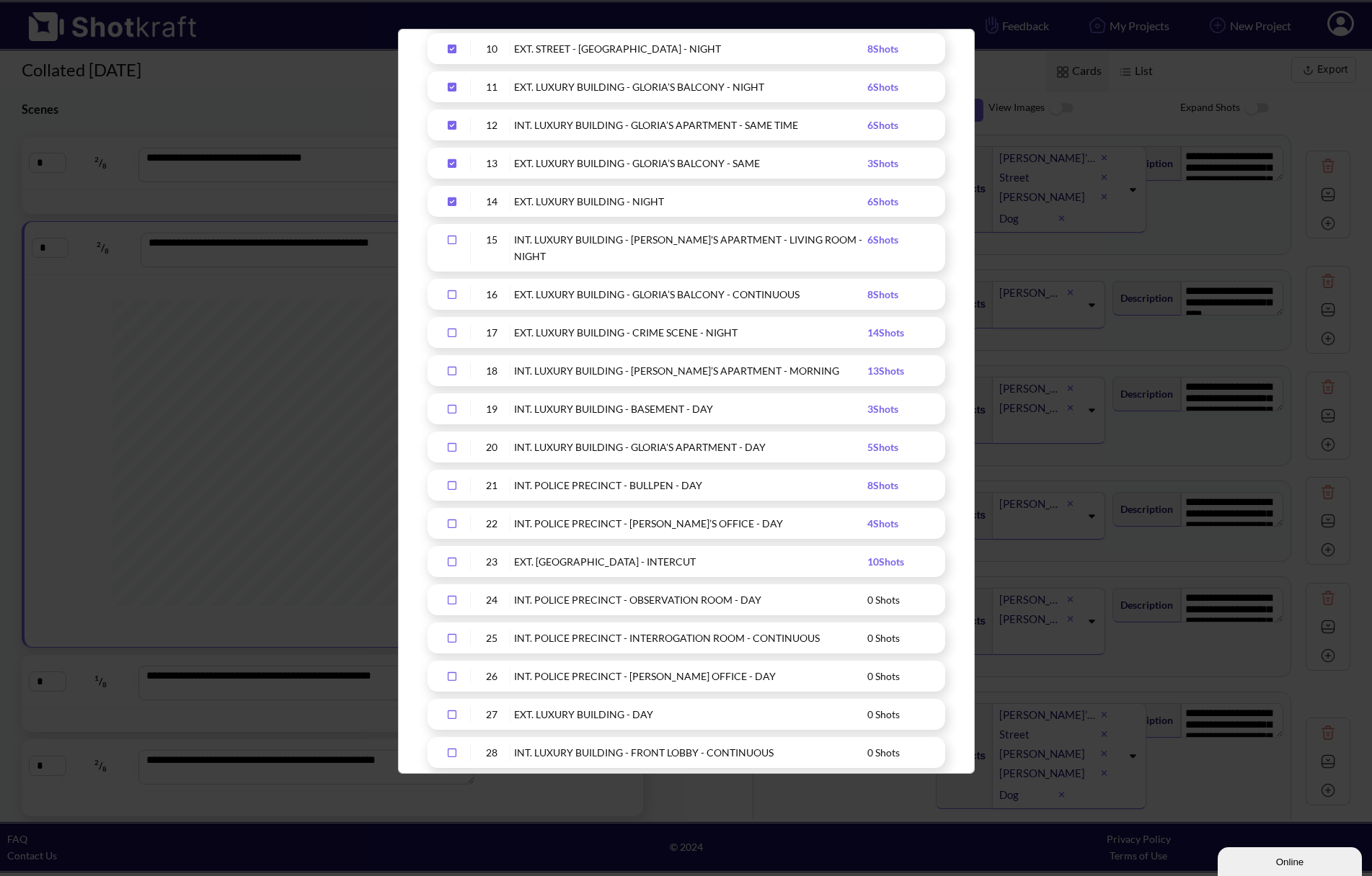
click at [452, 235] on icon "Upload Script" at bounding box center [452, 239] width 23 height 10
click at [451, 289] on icon "Upload Script" at bounding box center [452, 294] width 23 height 10
click at [448, 328] on icon "Upload Script" at bounding box center [452, 332] width 9 height 9
click at [450, 366] on icon "Upload Script" at bounding box center [452, 371] width 23 height 10
drag, startPoint x: 447, startPoint y: 361, endPoint x: 448, endPoint y: 383, distance: 22.0
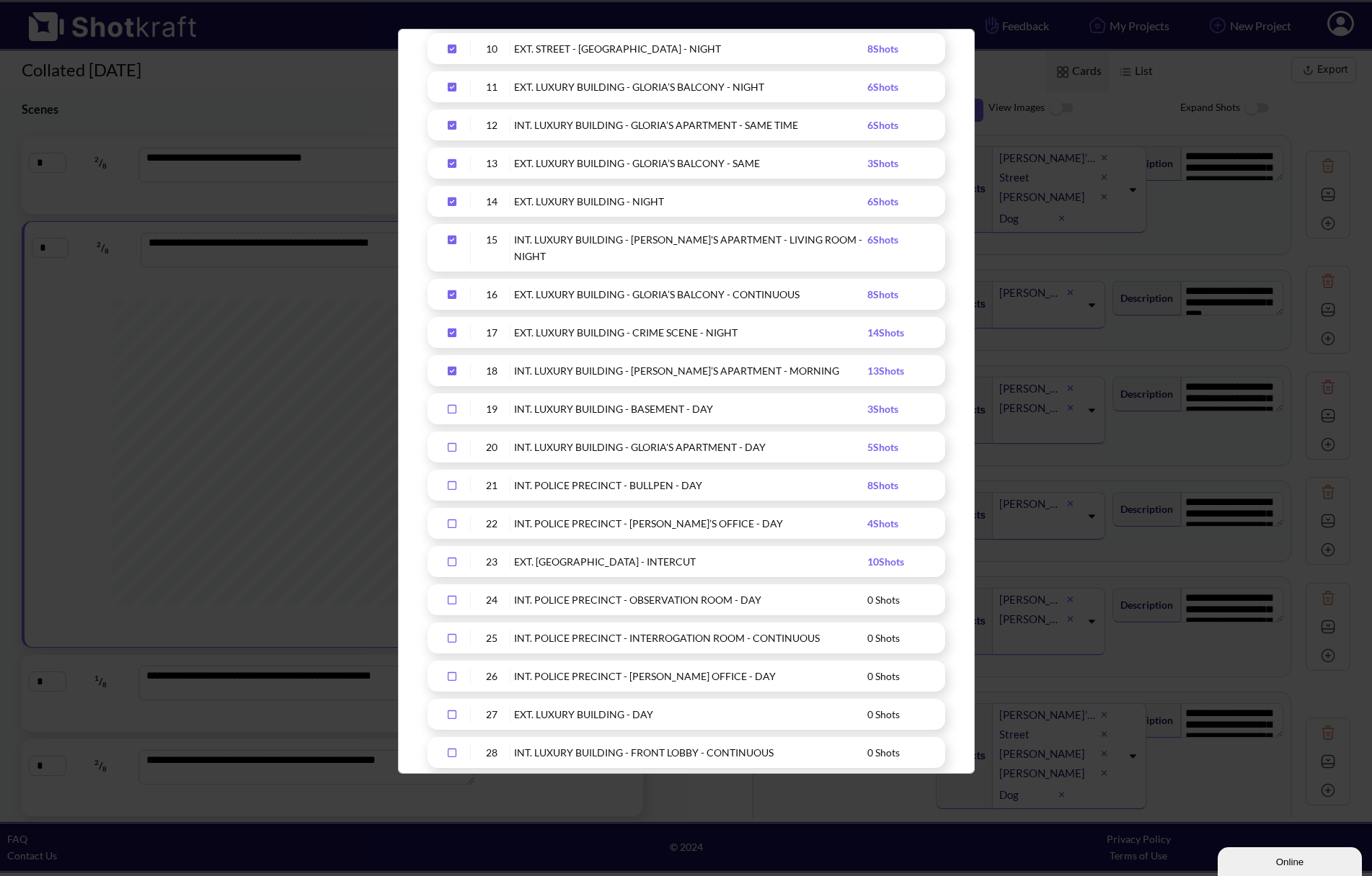
click at [447, 404] on icon "Upload Script" at bounding box center [452, 409] width 23 height 10
click at [449, 431] on div "20 INT. LUXURY BUILDING - GLORIA'S APARTMENT - DAY 5 Shots" at bounding box center [686, 447] width 517 height 31
drag, startPoint x: 457, startPoint y: 399, endPoint x: 457, endPoint y: 415, distance: 16.0
click at [457, 442] on icon "Upload Script" at bounding box center [452, 447] width 23 height 10
click at [453, 481] on icon "Upload Script" at bounding box center [452, 485] width 23 height 10
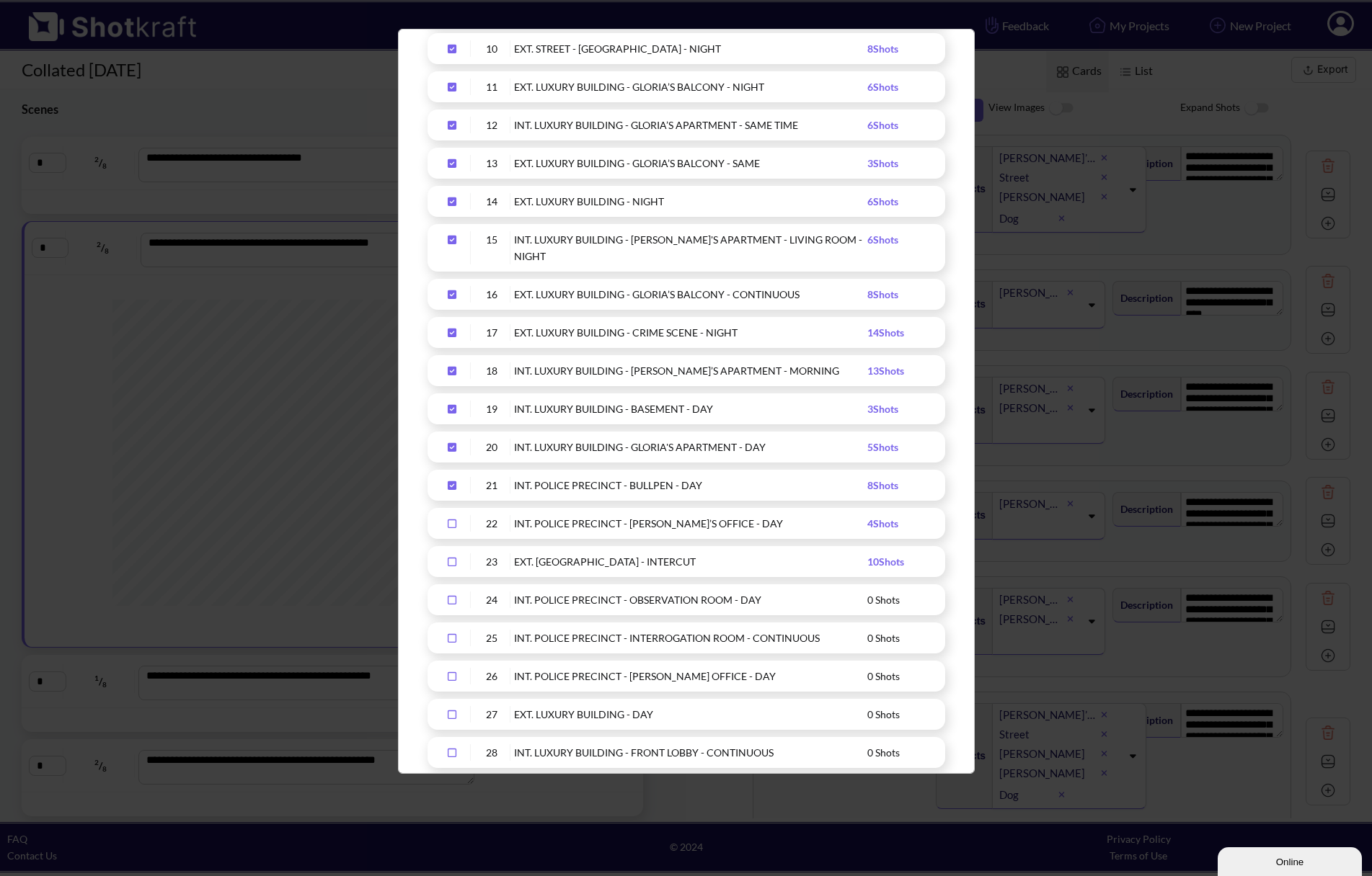
click at [453, 508] on div "22 INT. POLICE PRECINCT - ELSBETH’S OFFICE - DAY 4 Shots" at bounding box center [686, 523] width 517 height 31
click at [451, 515] on div "Upload Script" at bounding box center [453, 523] width 36 height 16
click at [451, 558] on icon "Upload Script" at bounding box center [452, 562] width 9 height 9
click at [451, 595] on icon "Upload Script" at bounding box center [452, 600] width 23 height 10
click at [447, 633] on icon "Upload Script" at bounding box center [452, 638] width 23 height 10
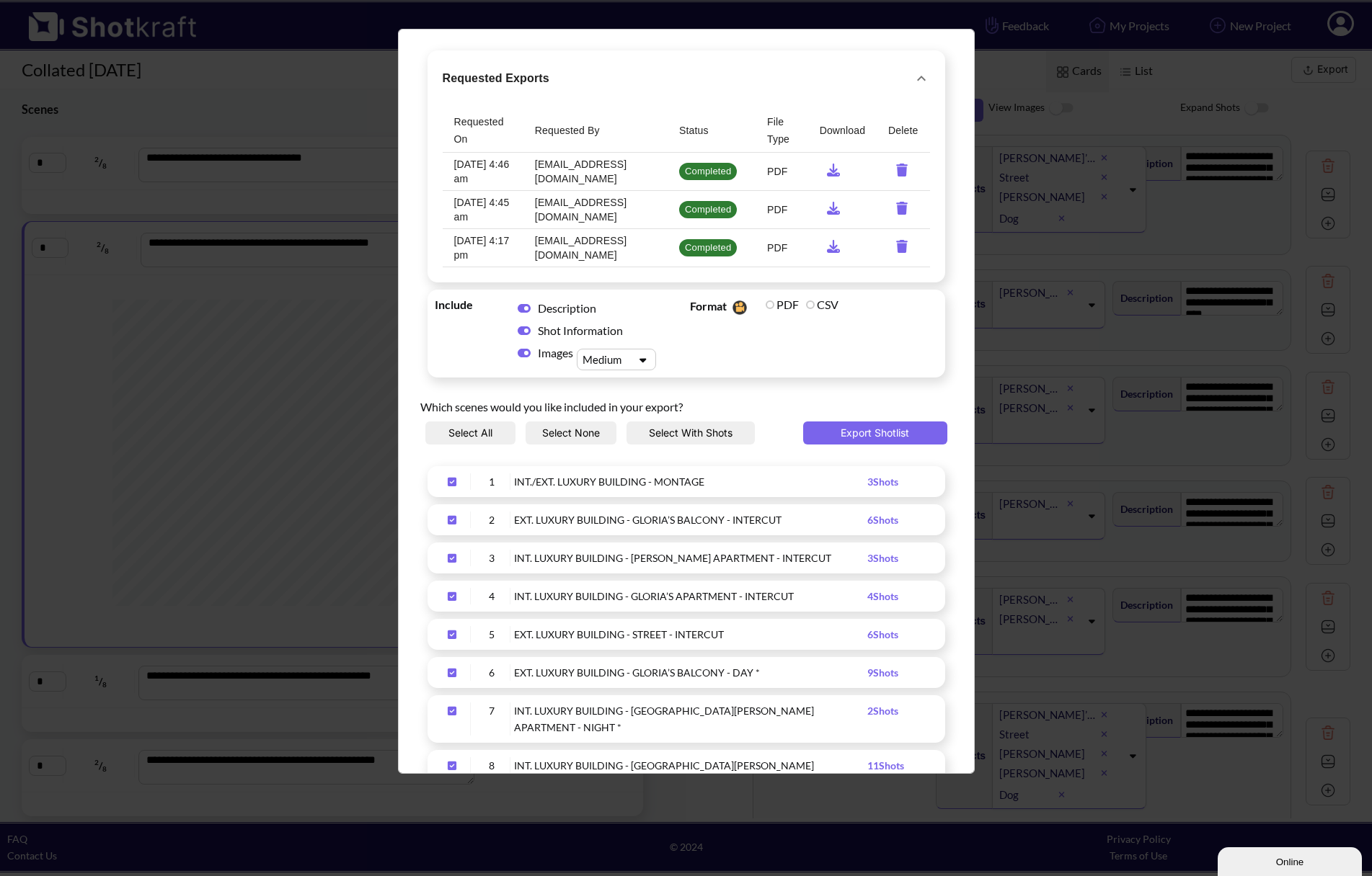
scroll to position [0, 0]
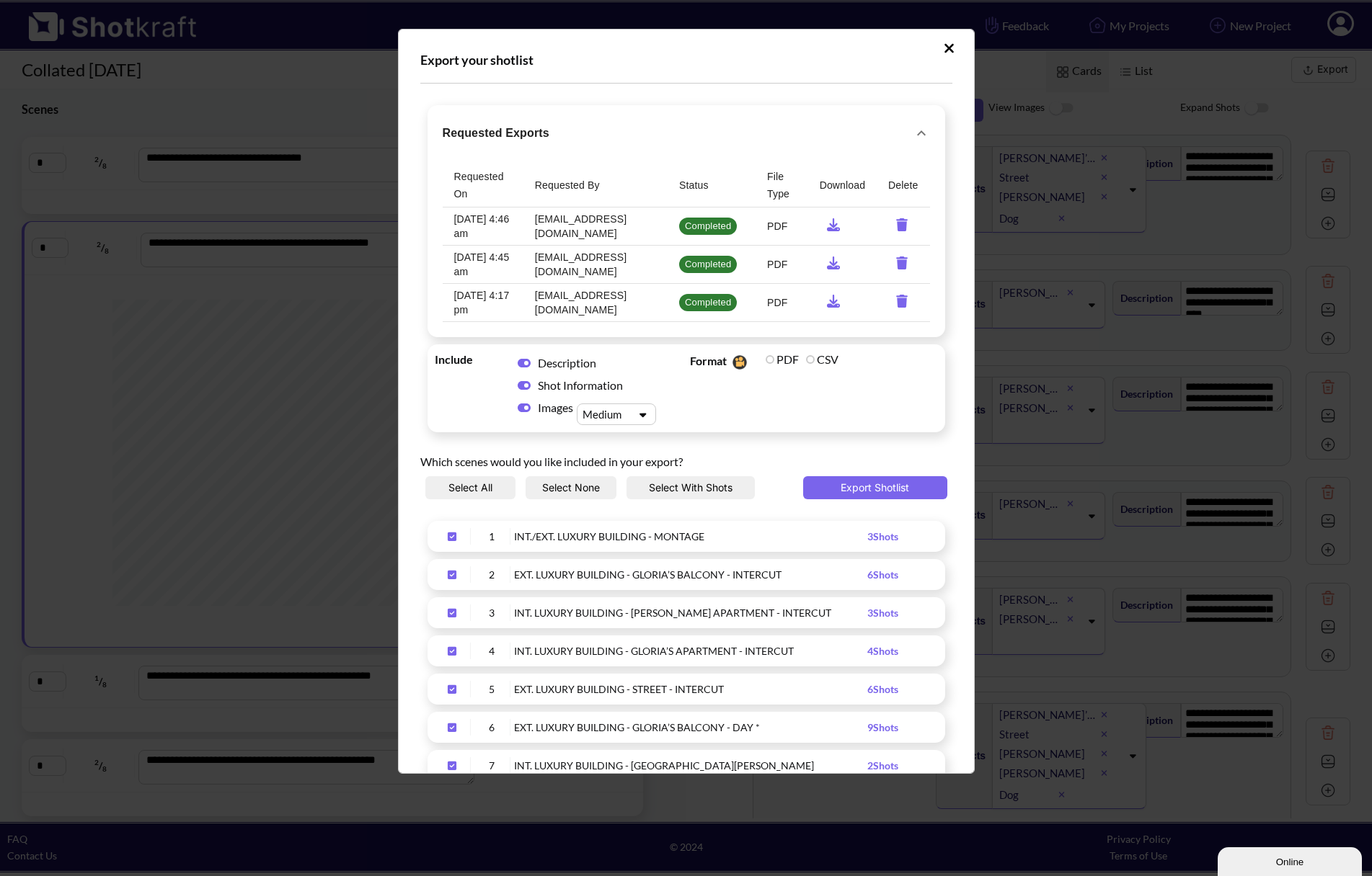
click at [852, 502] on div "Select All Select None Select With Shots Export Shotlist" at bounding box center [687, 495] width 532 height 37
click at [848, 487] on button "Export Shotlist" at bounding box center [875, 488] width 144 height 23
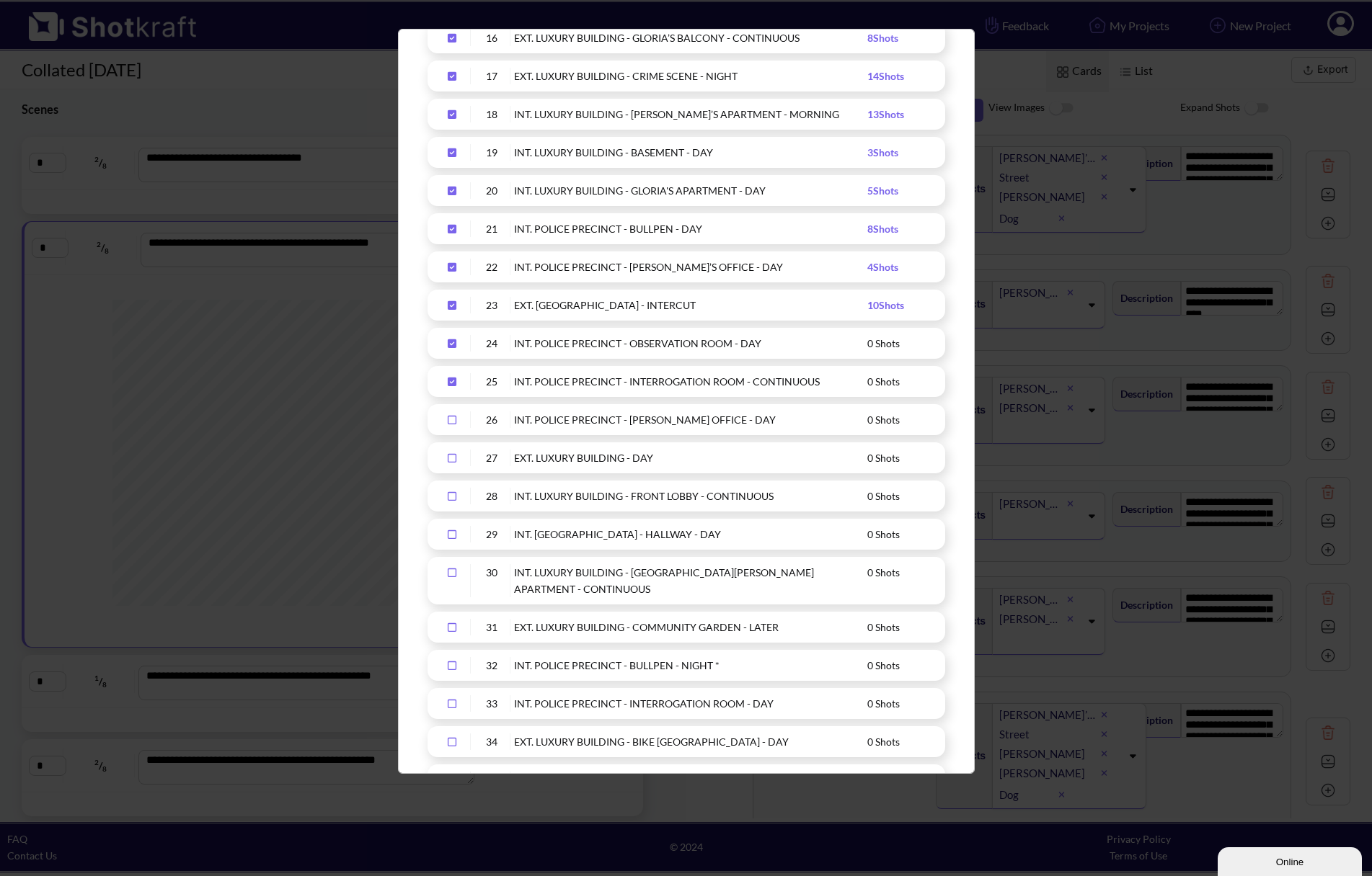
scroll to position [1297, 0]
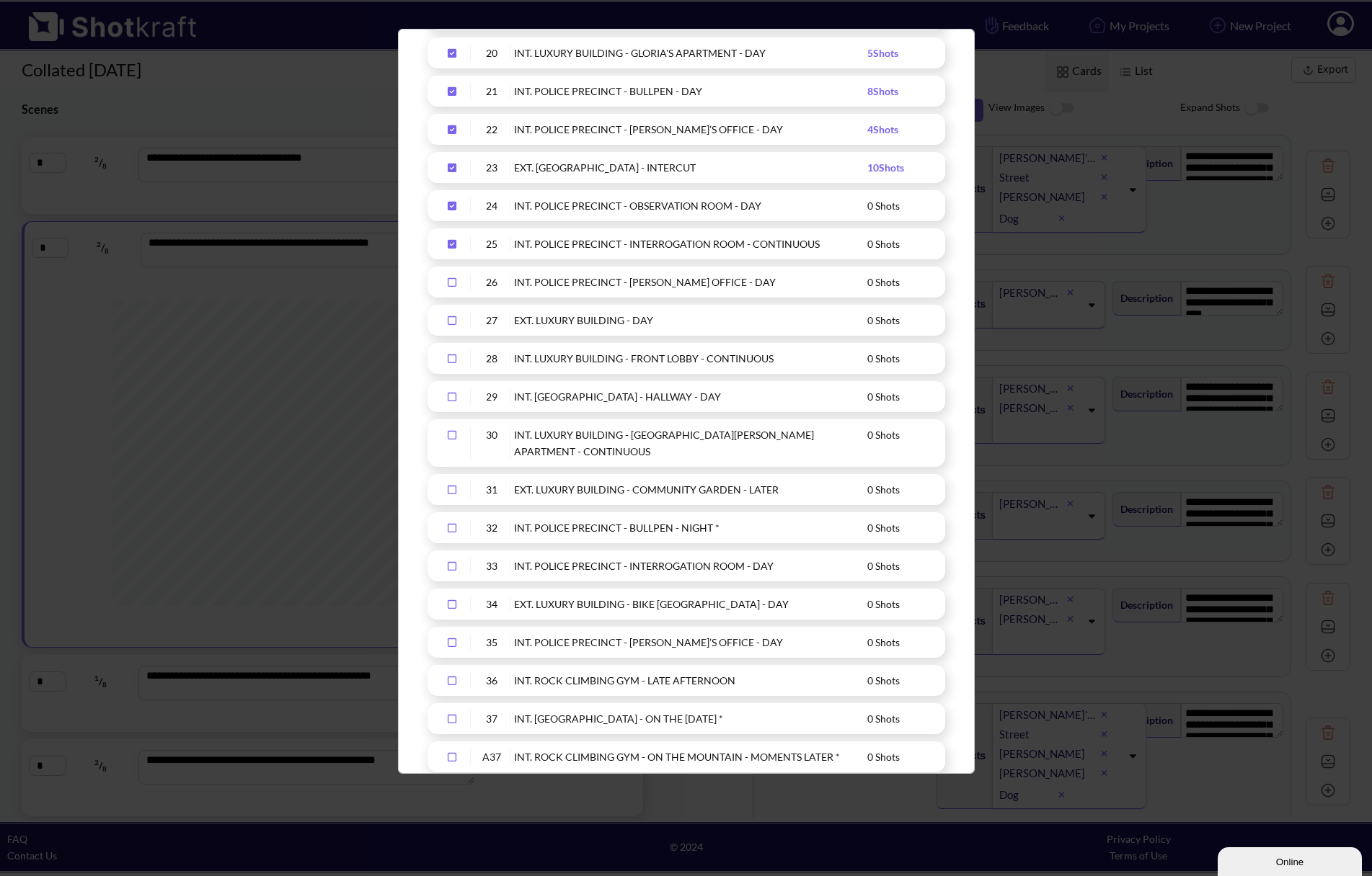
click at [449, 274] on div "Upload Script" at bounding box center [453, 282] width 36 height 16
drag, startPoint x: 448, startPoint y: 274, endPoint x: 450, endPoint y: 288, distance: 14.1
click at [448, 312] on div "Upload Script" at bounding box center [453, 320] width 36 height 16
drag, startPoint x: 452, startPoint y: 306, endPoint x: 454, endPoint y: 332, distance: 26.1
click at [452, 354] on icon "Upload Script" at bounding box center [452, 359] width 23 height 10
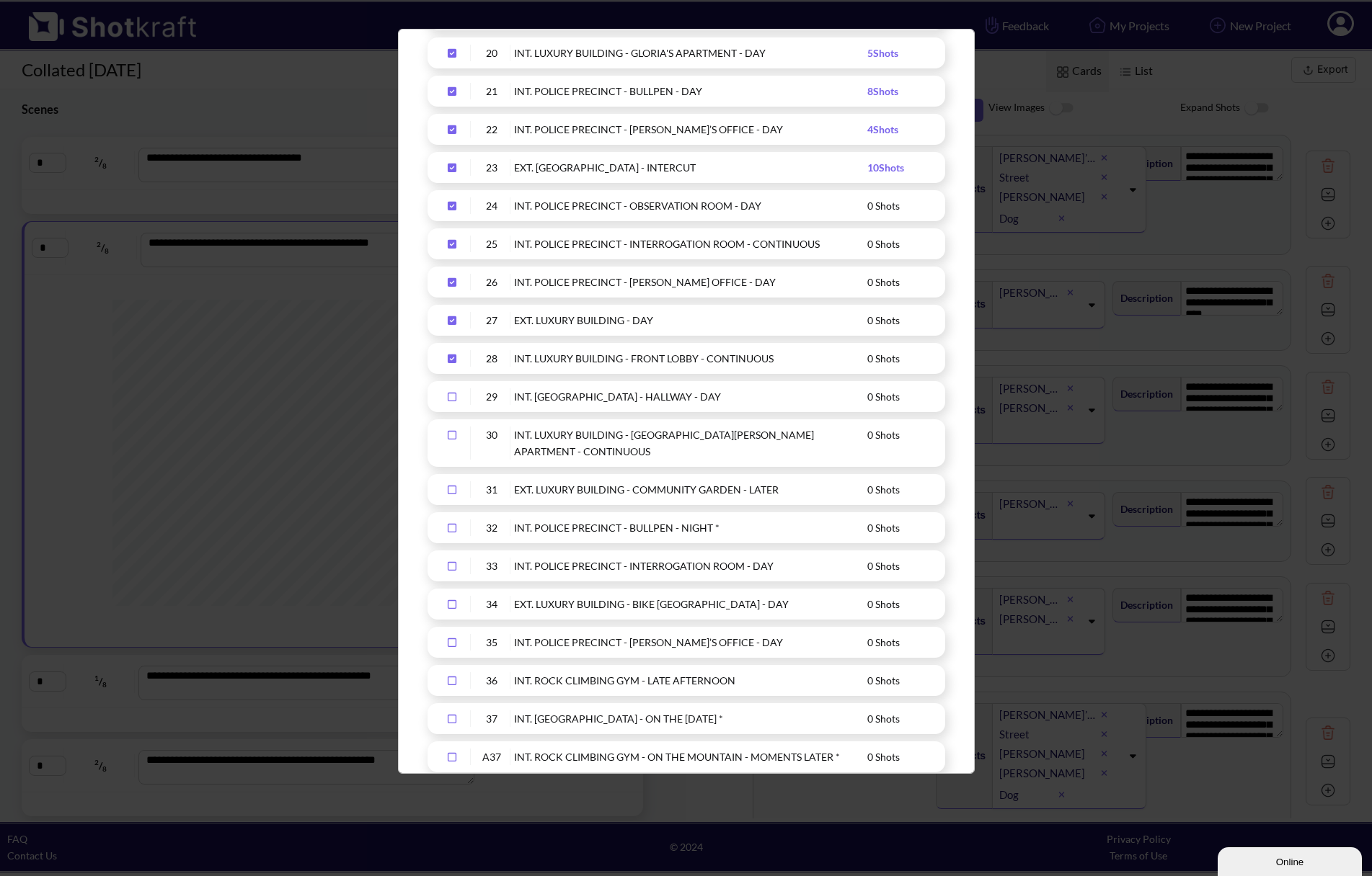
drag, startPoint x: 453, startPoint y: 354, endPoint x: 453, endPoint y: 363, distance: 9.0
click at [453, 381] on div "29 INT. LUXURY BUILDING - HALLWAY - DAY 0 Shots" at bounding box center [686, 397] width 517 height 31
click at [449, 392] on icon "Upload Script" at bounding box center [452, 397] width 23 height 10
drag, startPoint x: 452, startPoint y: 388, endPoint x: 453, endPoint y: 407, distance: 19.0
click at [452, 430] on icon "Upload Script" at bounding box center [452, 434] width 23 height 10
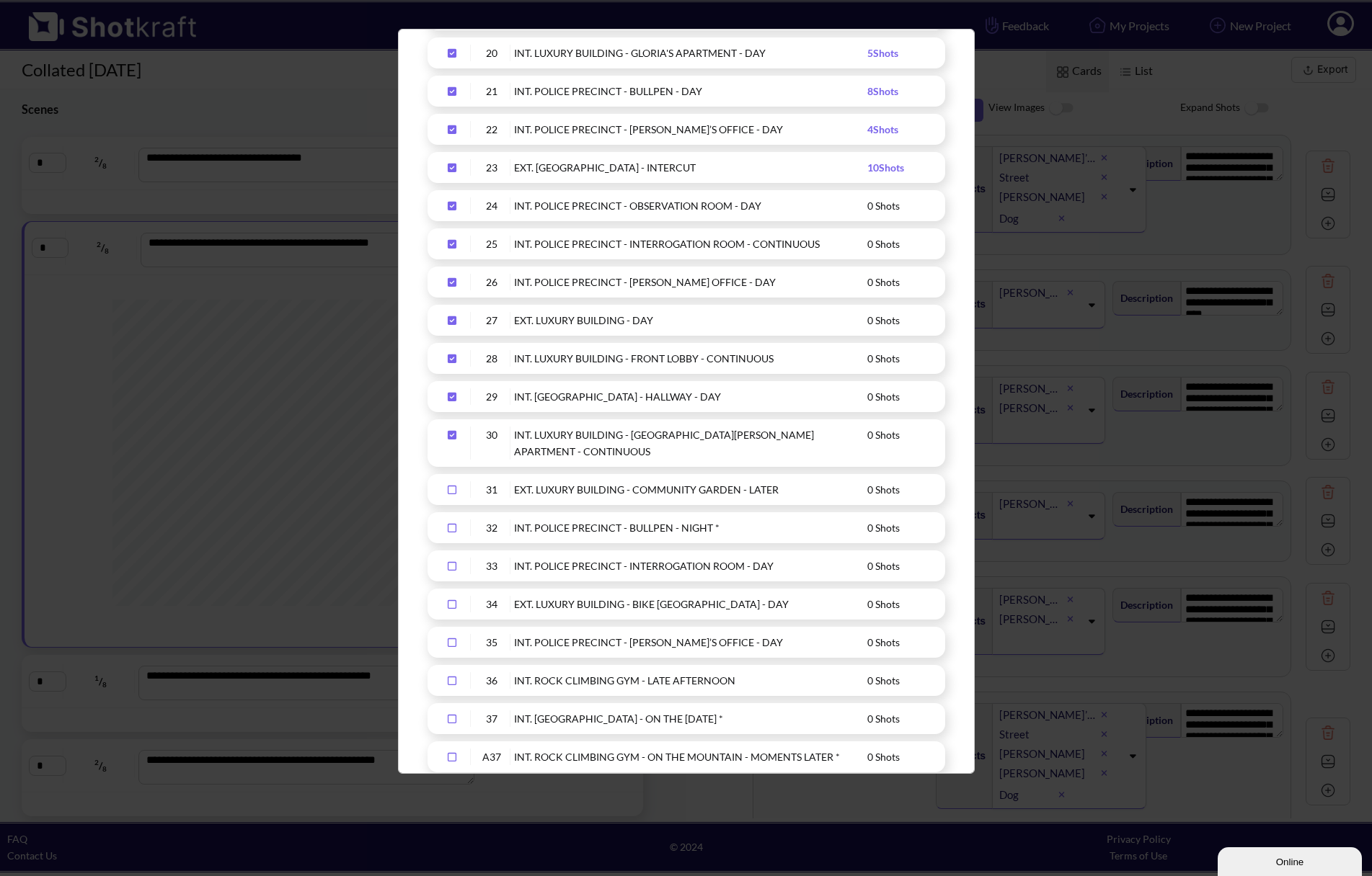
click at [451, 481] on div "Upload Script" at bounding box center [453, 489] width 36 height 16
click at [446, 523] on icon "Upload Script" at bounding box center [452, 528] width 23 height 10
click at [450, 562] on icon "Upload Script" at bounding box center [452, 566] width 23 height 10
click at [453, 562] on icon "Upload Script" at bounding box center [452, 566] width 23 height 10
click at [447, 523] on icon "Upload Script" at bounding box center [452, 528] width 23 height 10
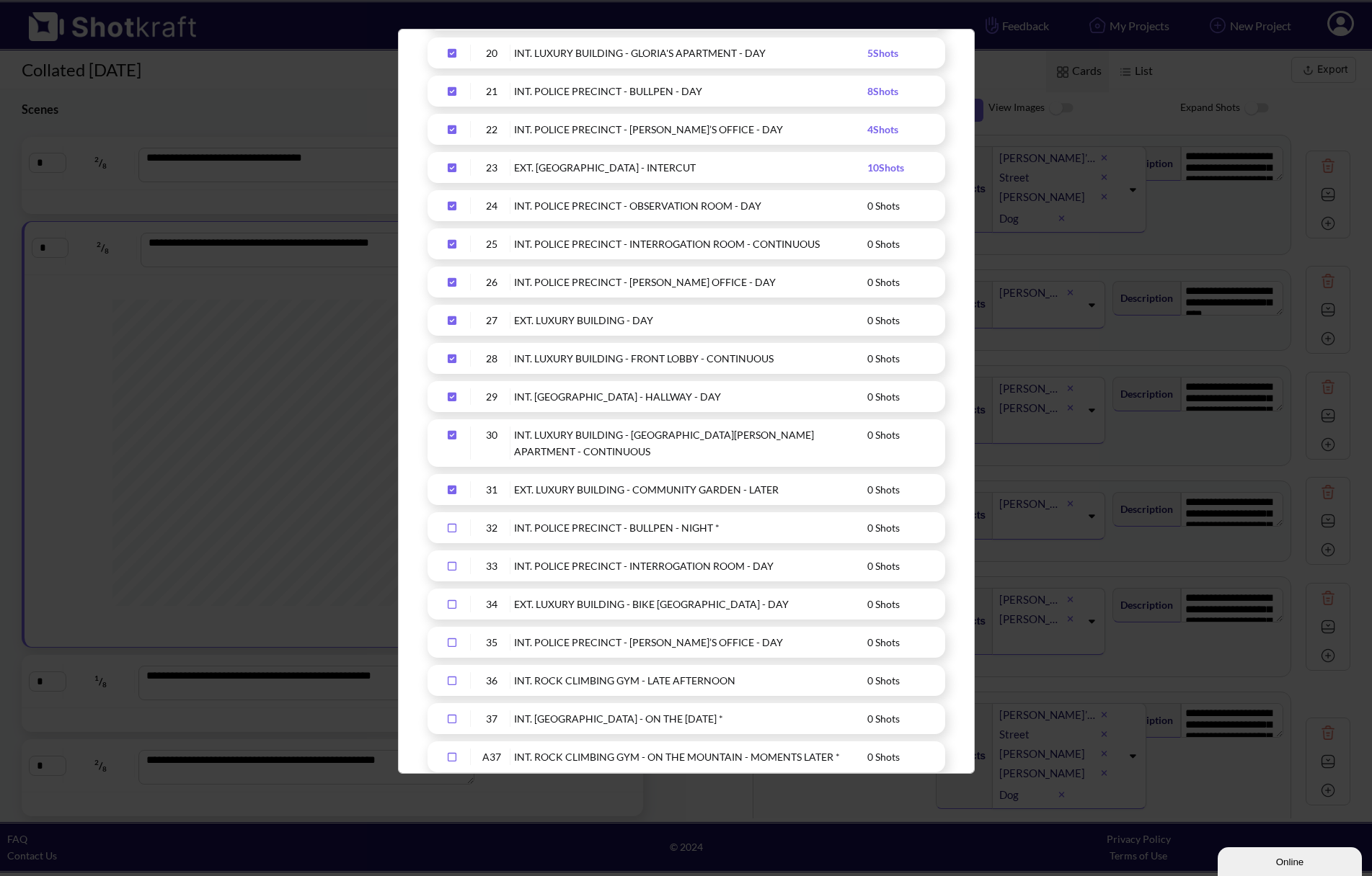
click at [449, 481] on div "Upload Script" at bounding box center [453, 489] width 36 height 16
drag, startPoint x: 451, startPoint y: 386, endPoint x: 455, endPoint y: 349, distance: 37.2
click at [451, 430] on icon "Upload Script" at bounding box center [452, 434] width 23 height 10
click at [456, 392] on icon "Upload Script" at bounding box center [452, 396] width 9 height 9
click at [455, 354] on icon "Upload Script" at bounding box center [452, 358] width 9 height 9
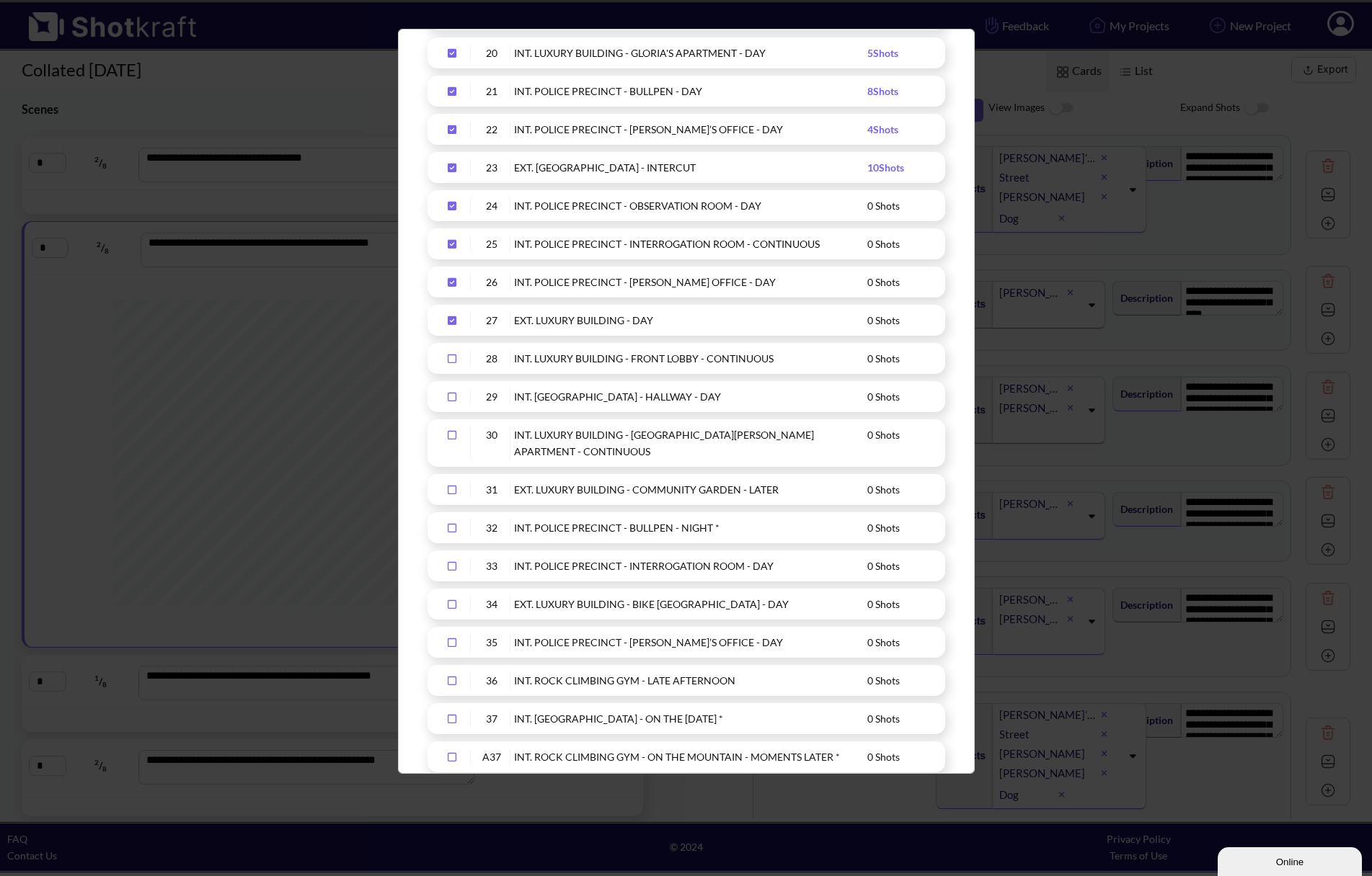
click at [457, 316] on icon "Upload Script" at bounding box center [452, 321] width 23 height 10
click at [457, 278] on icon "Upload Script" at bounding box center [452, 282] width 23 height 10
click at [456, 229] on div "25 INT. POLICE PRECINCT - INTERROGATION ROOM - CONTINUOUS 0 Shots" at bounding box center [686, 244] width 517 height 31
click at [448, 202] on icon "Upload Script" at bounding box center [452, 206] width 9 height 9
click at [453, 239] on icon "Upload Script" at bounding box center [452, 244] width 23 height 10
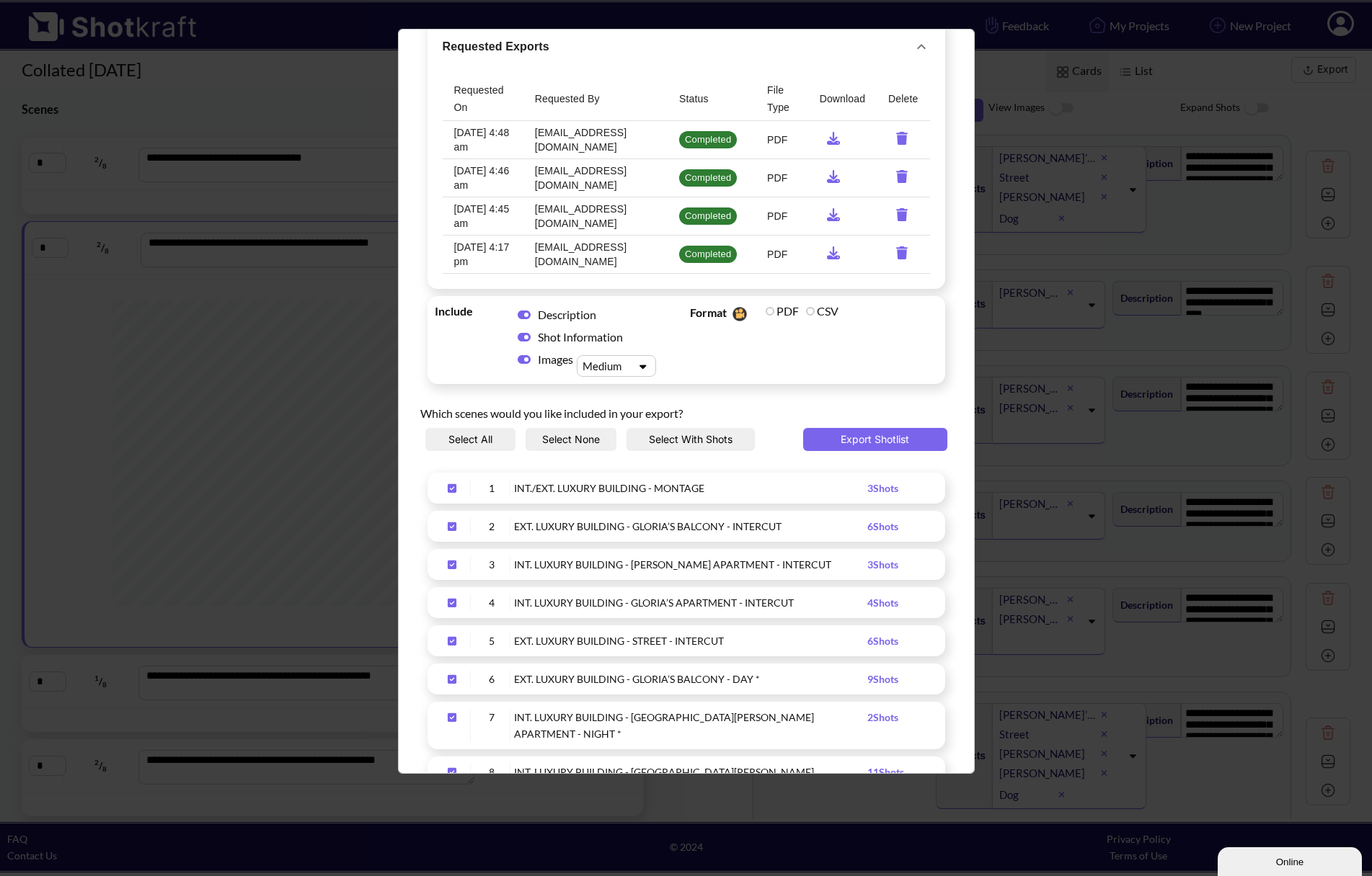
scroll to position [0, 0]
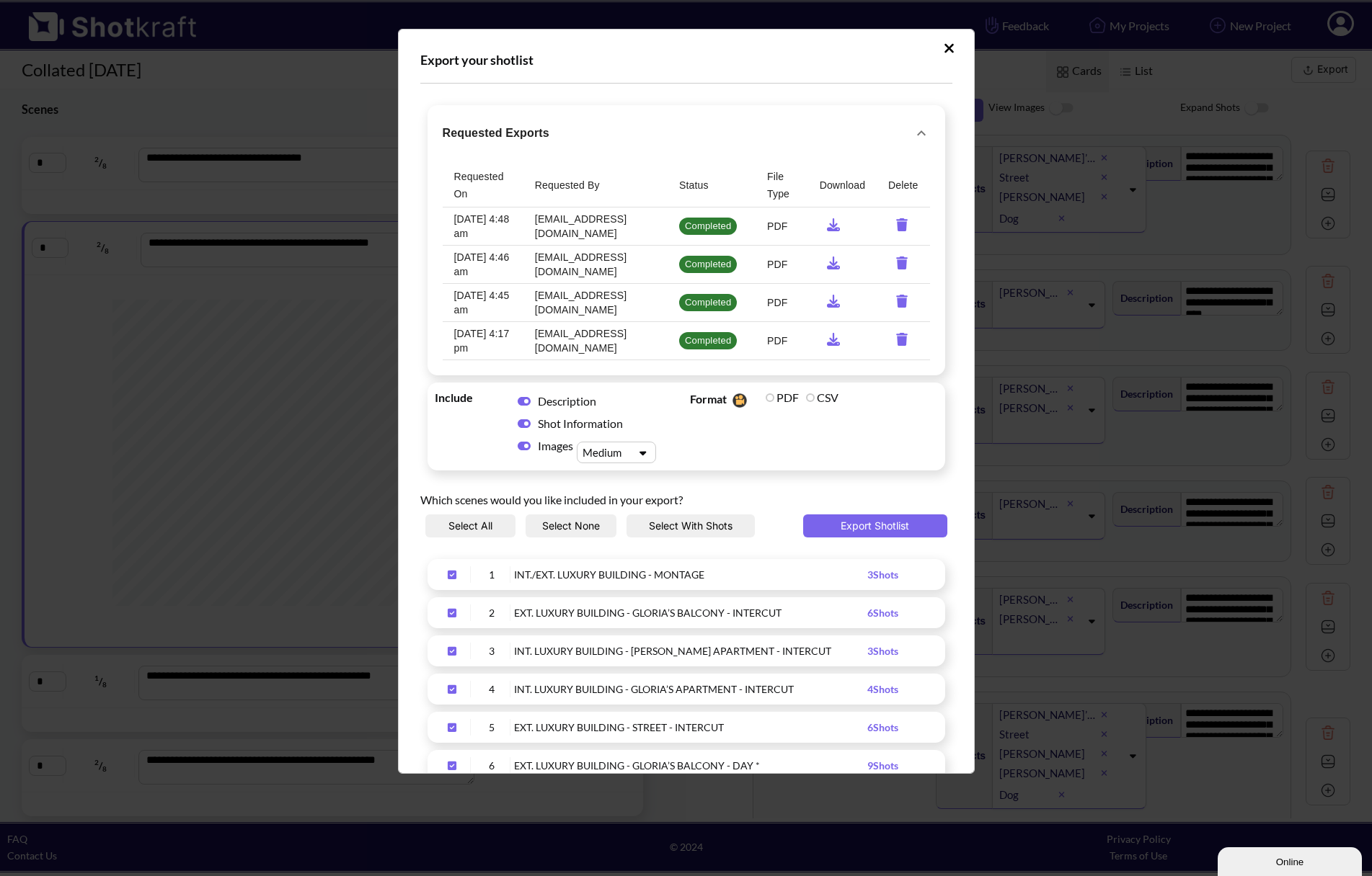
click at [944, 51] on icon "Upload Script" at bounding box center [949, 48] width 9 height 9
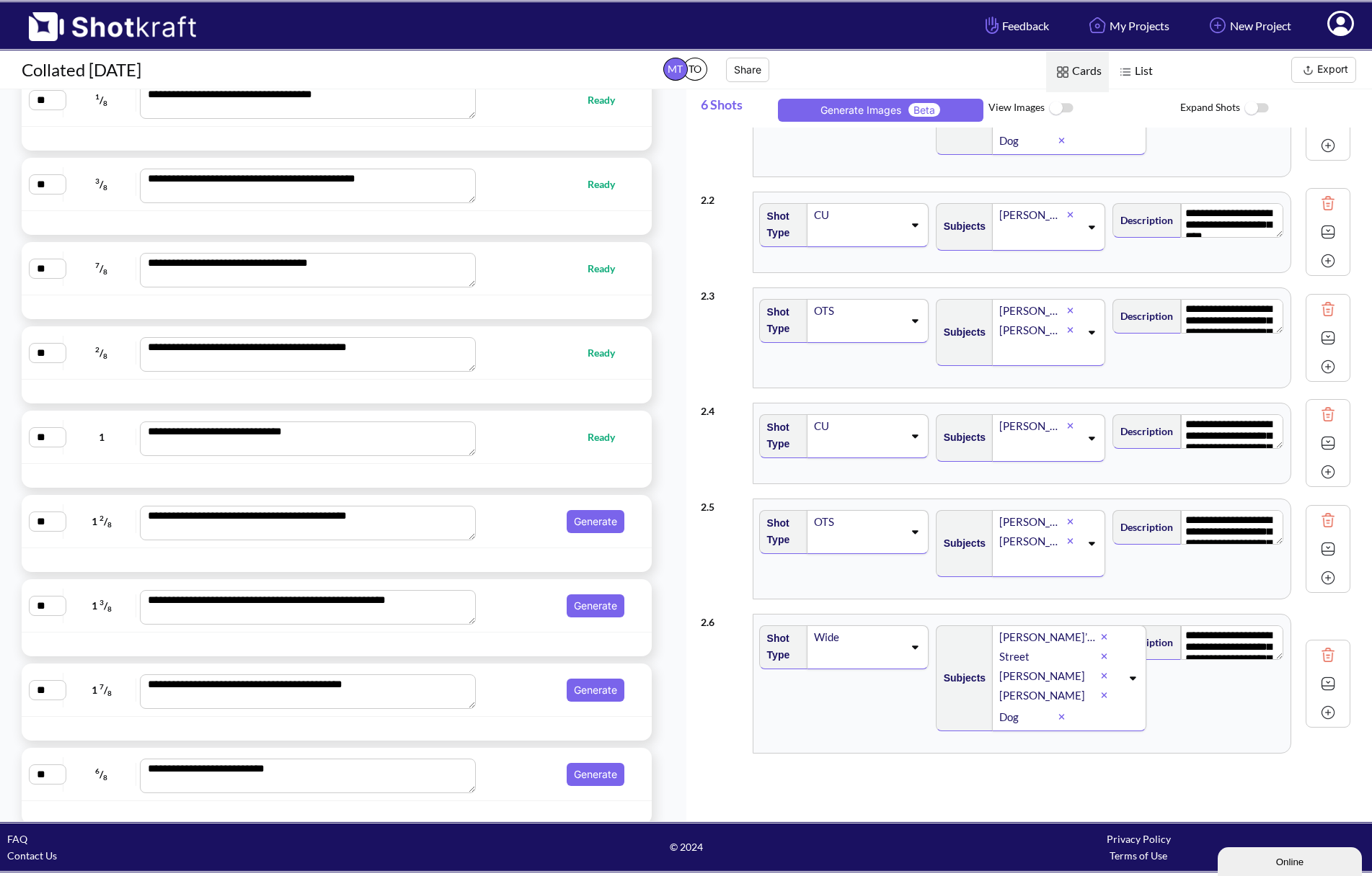
scroll to position [2017, 0]
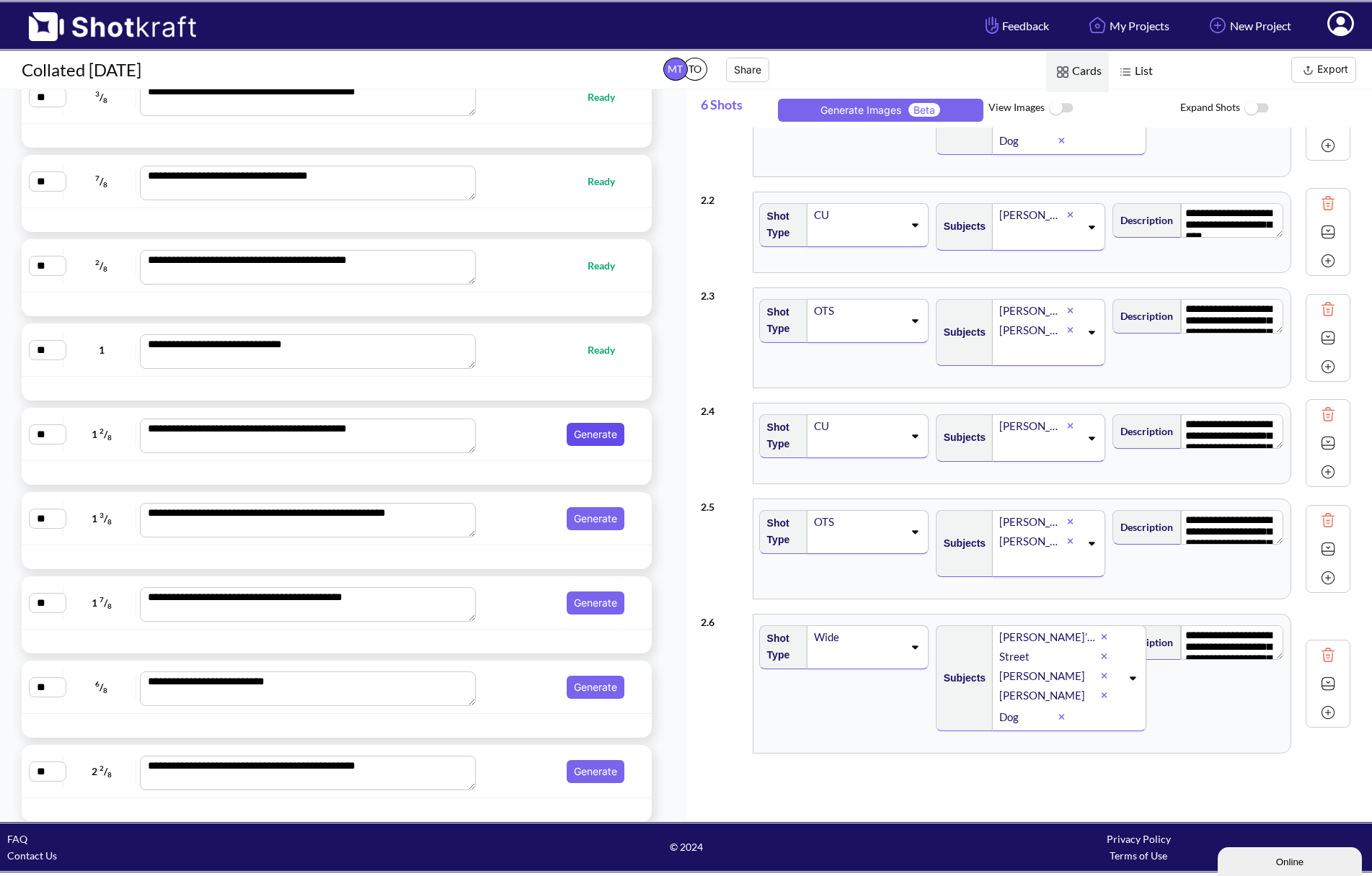
click at [585, 444] on button "Generate" at bounding box center [595, 434] width 58 height 23
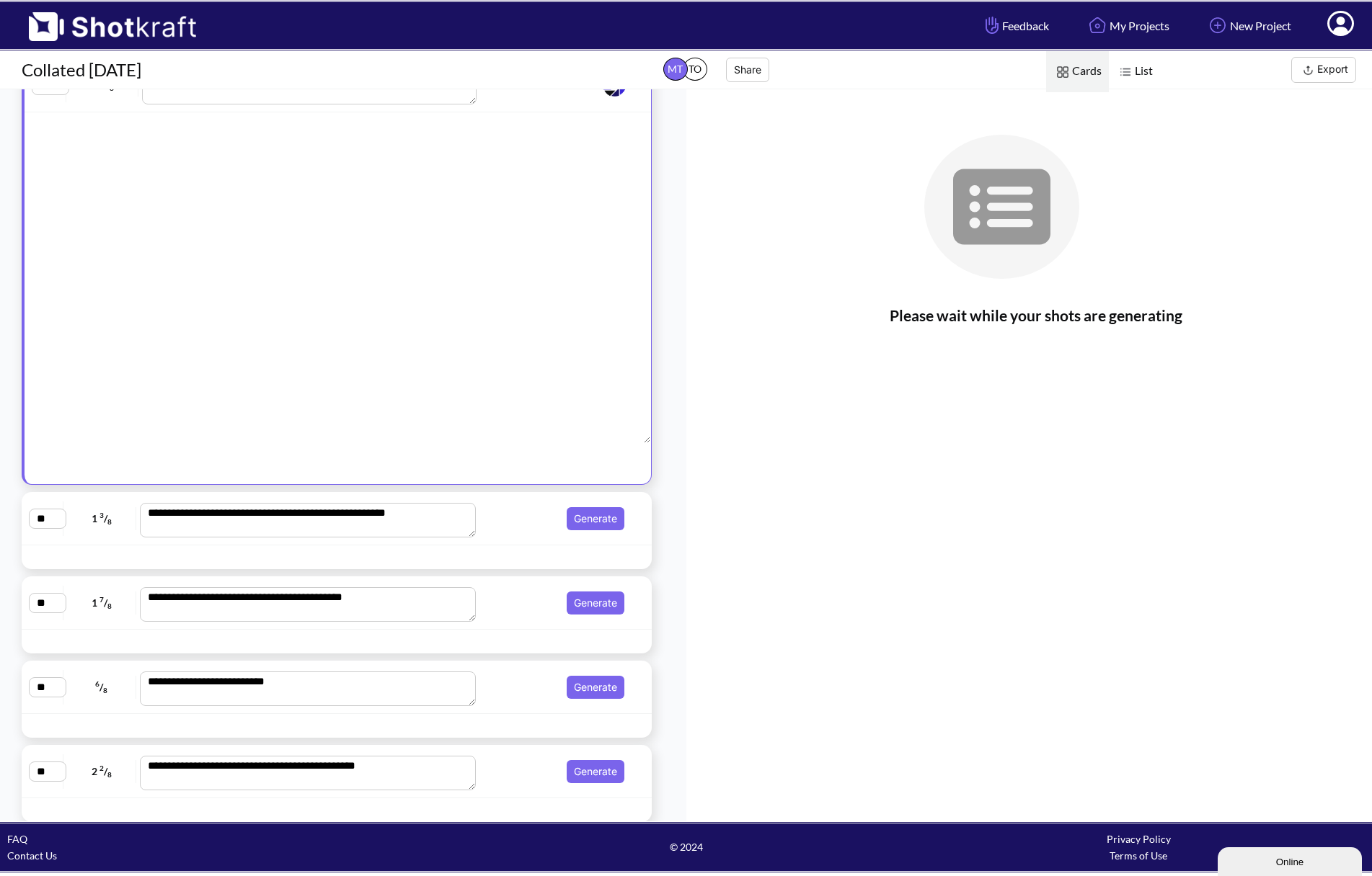
scroll to position [1668, 0]
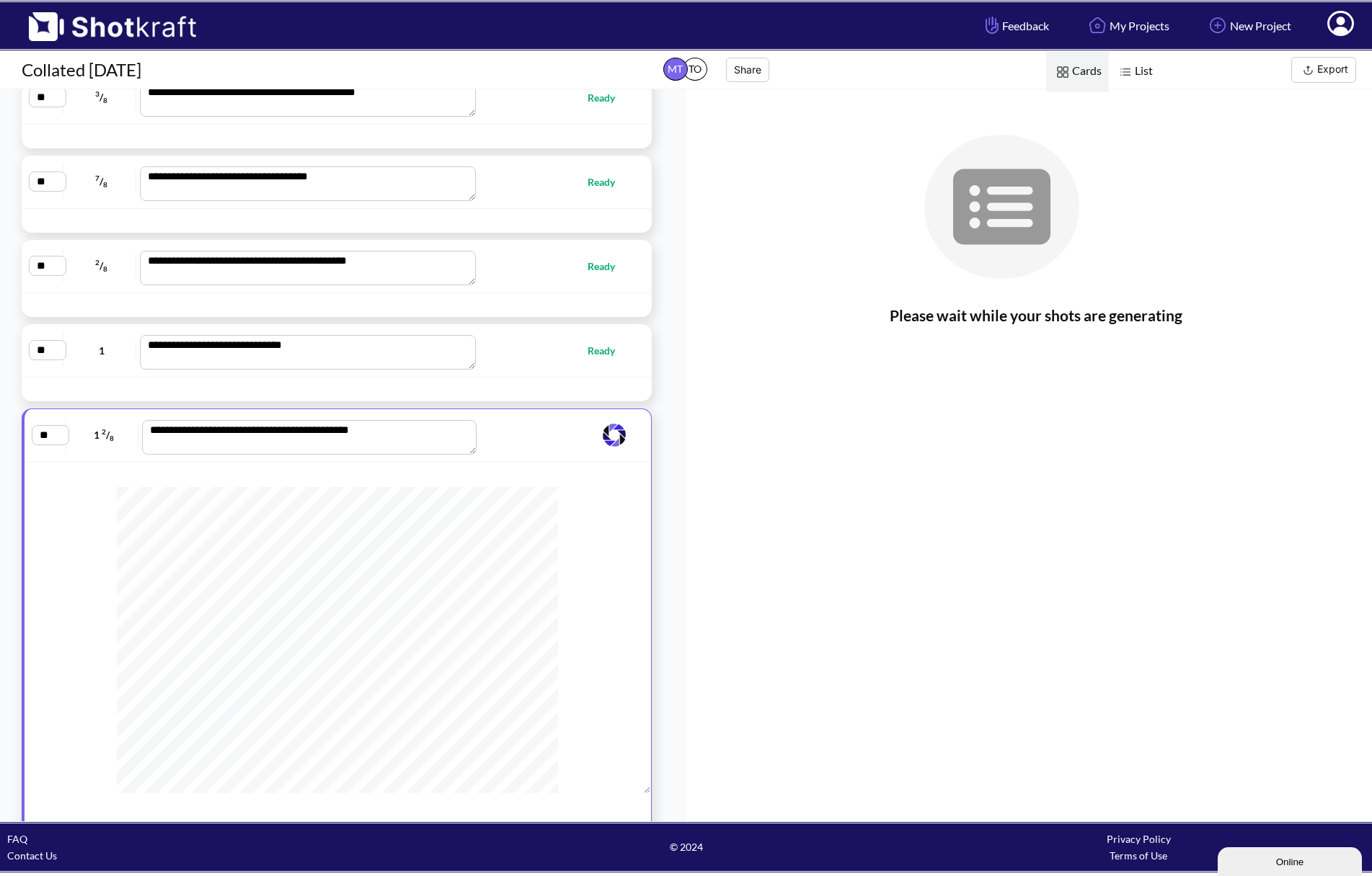
click at [516, 380] on div at bounding box center [336, 389] width 630 height 23
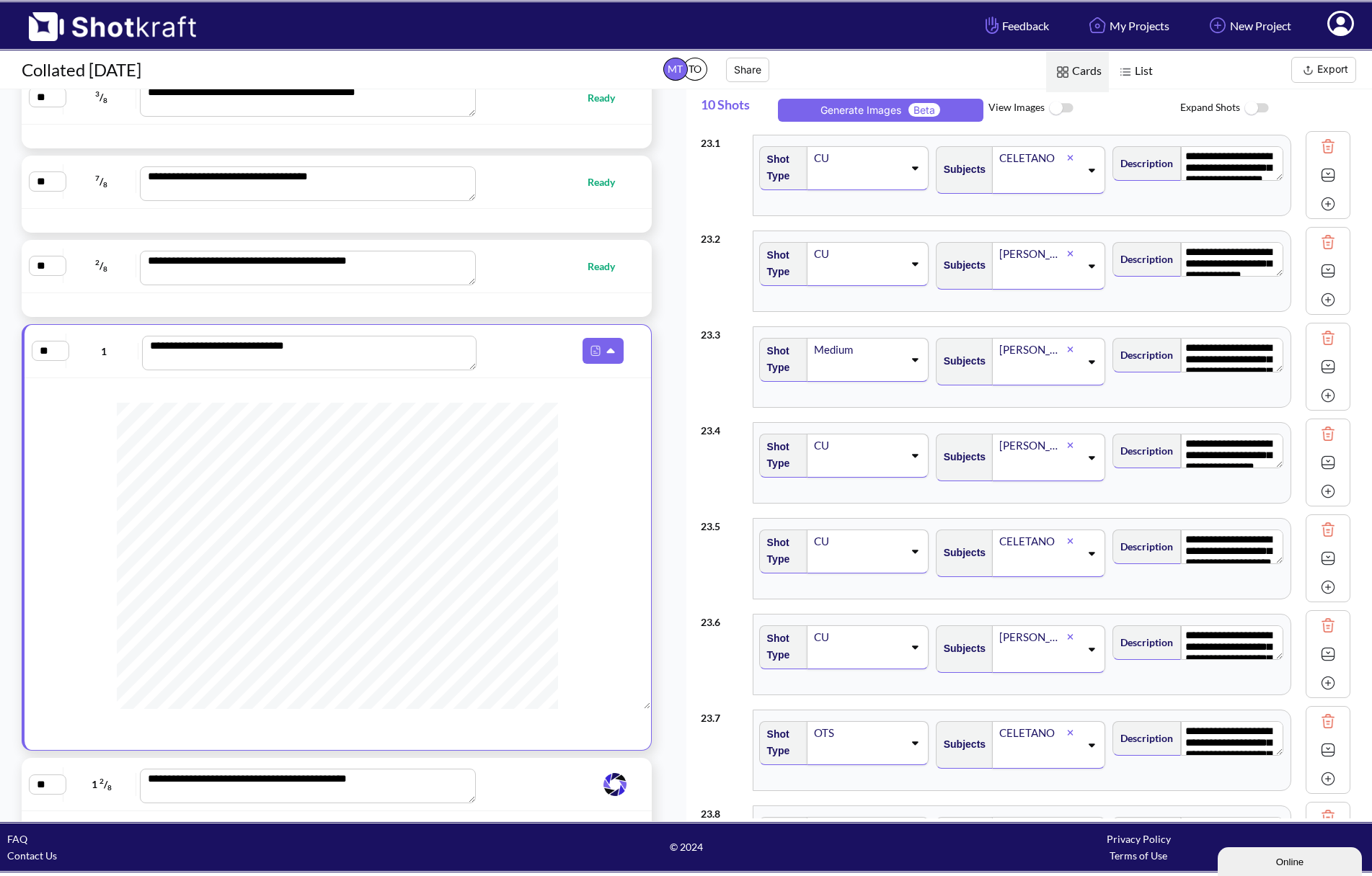
click at [506, 282] on div "**********" at bounding box center [336, 266] width 616 height 38
type textarea "**********"
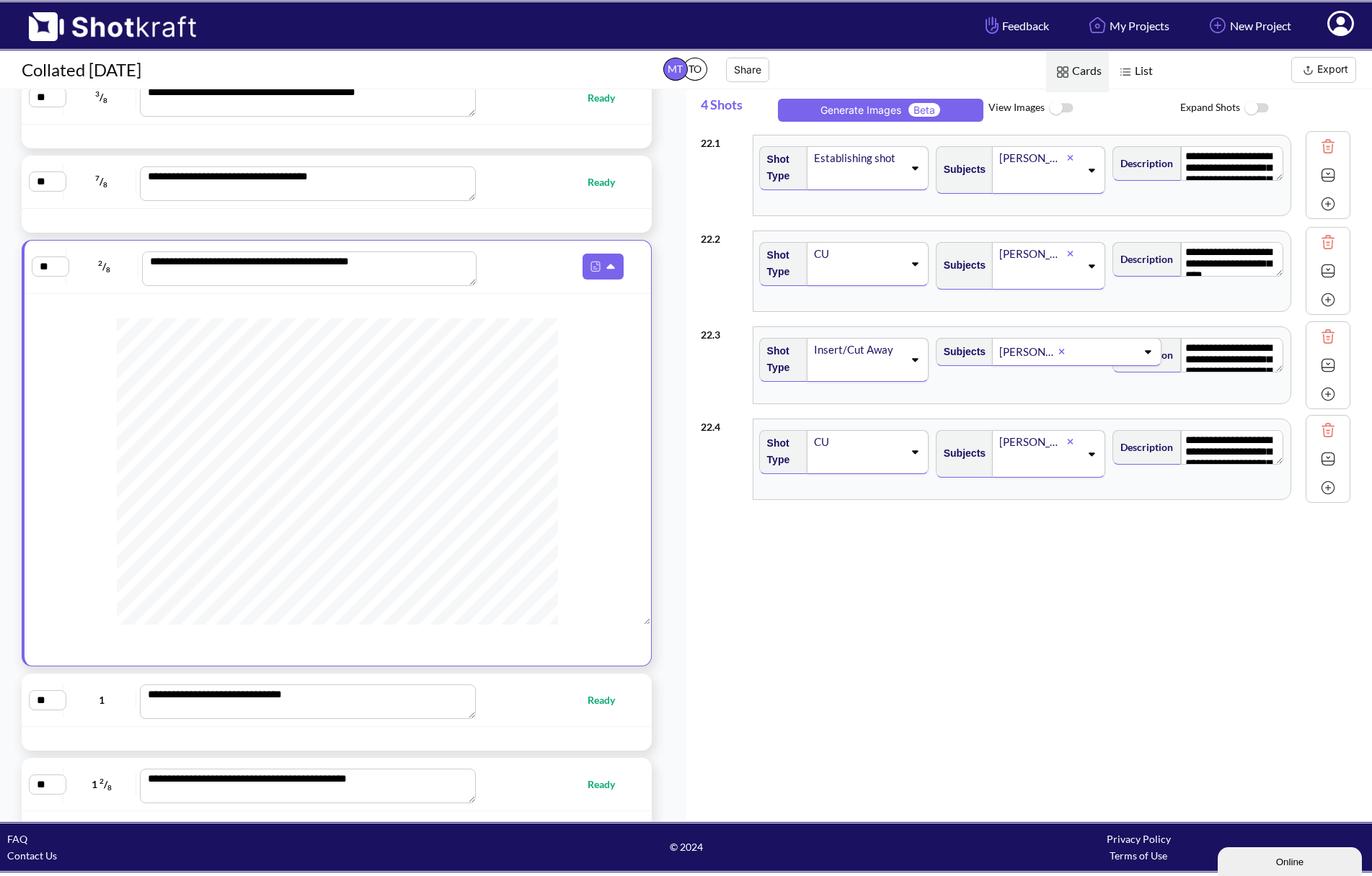
click at [523, 199] on div "**********" at bounding box center [336, 182] width 616 height 38
type textarea "**********"
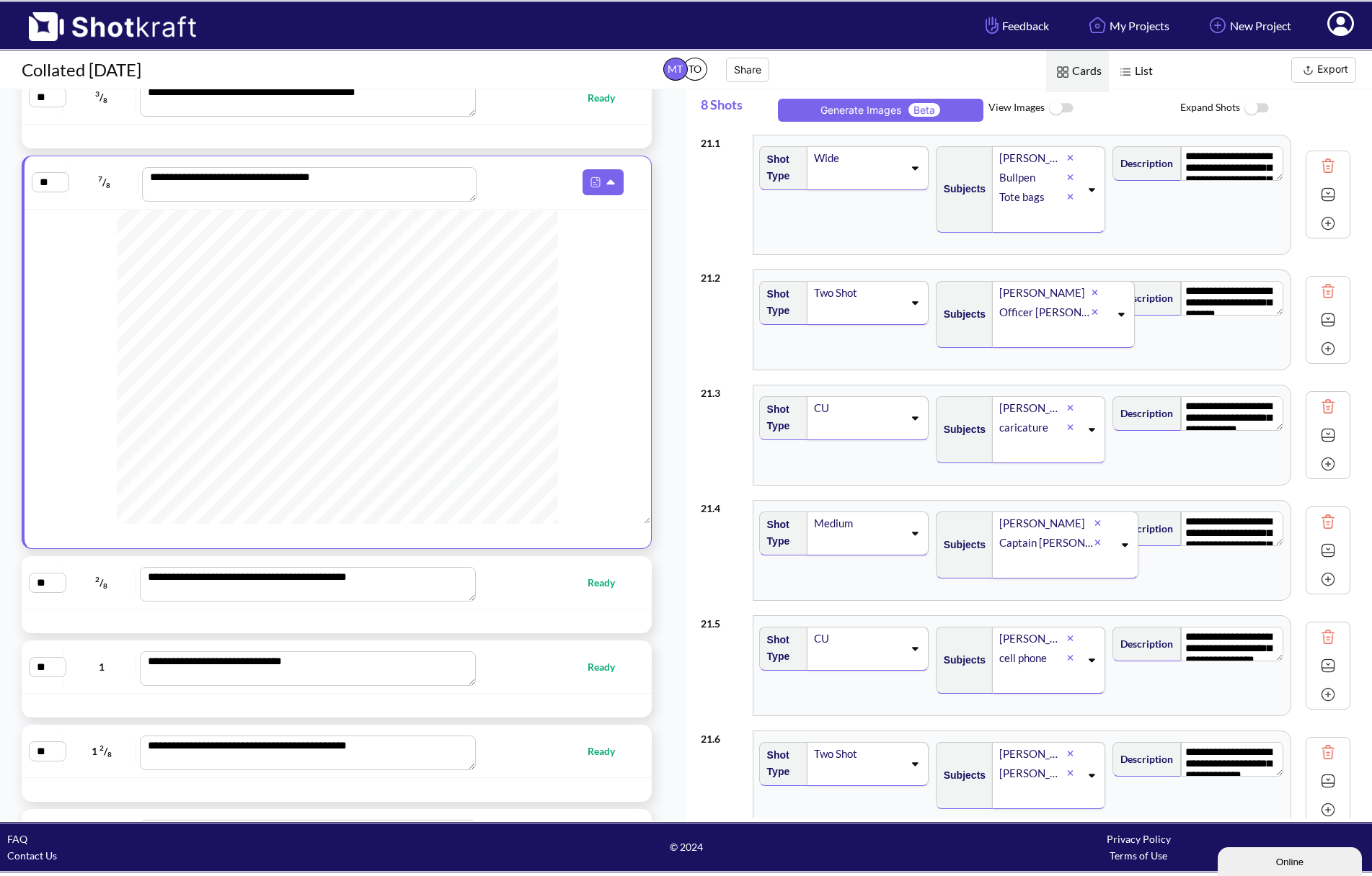
scroll to position [216, 0]
click at [520, 686] on div "**********" at bounding box center [336, 666] width 616 height 38
type textarea "**********"
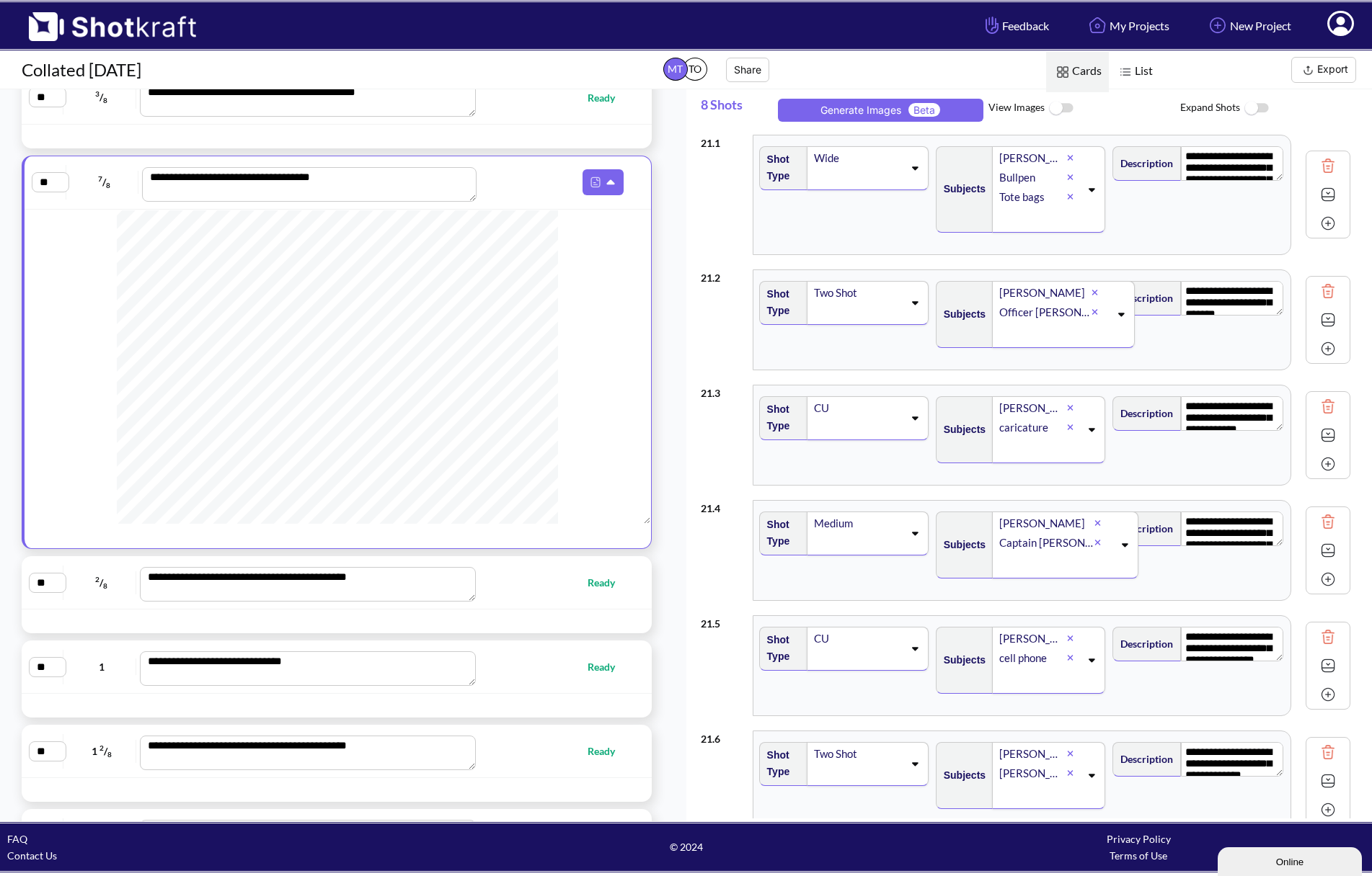
type textarea "**********"
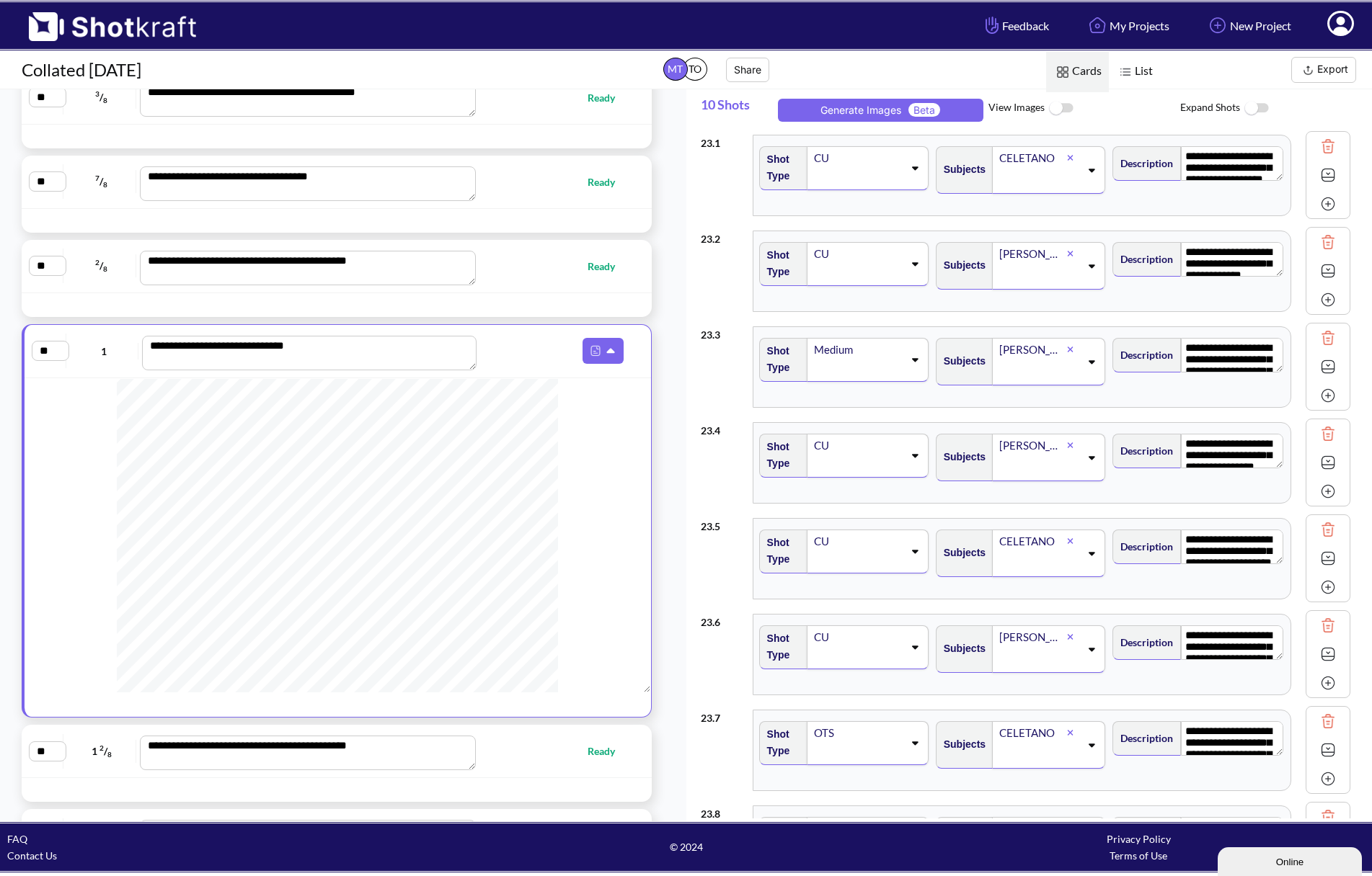
scroll to position [648, 0]
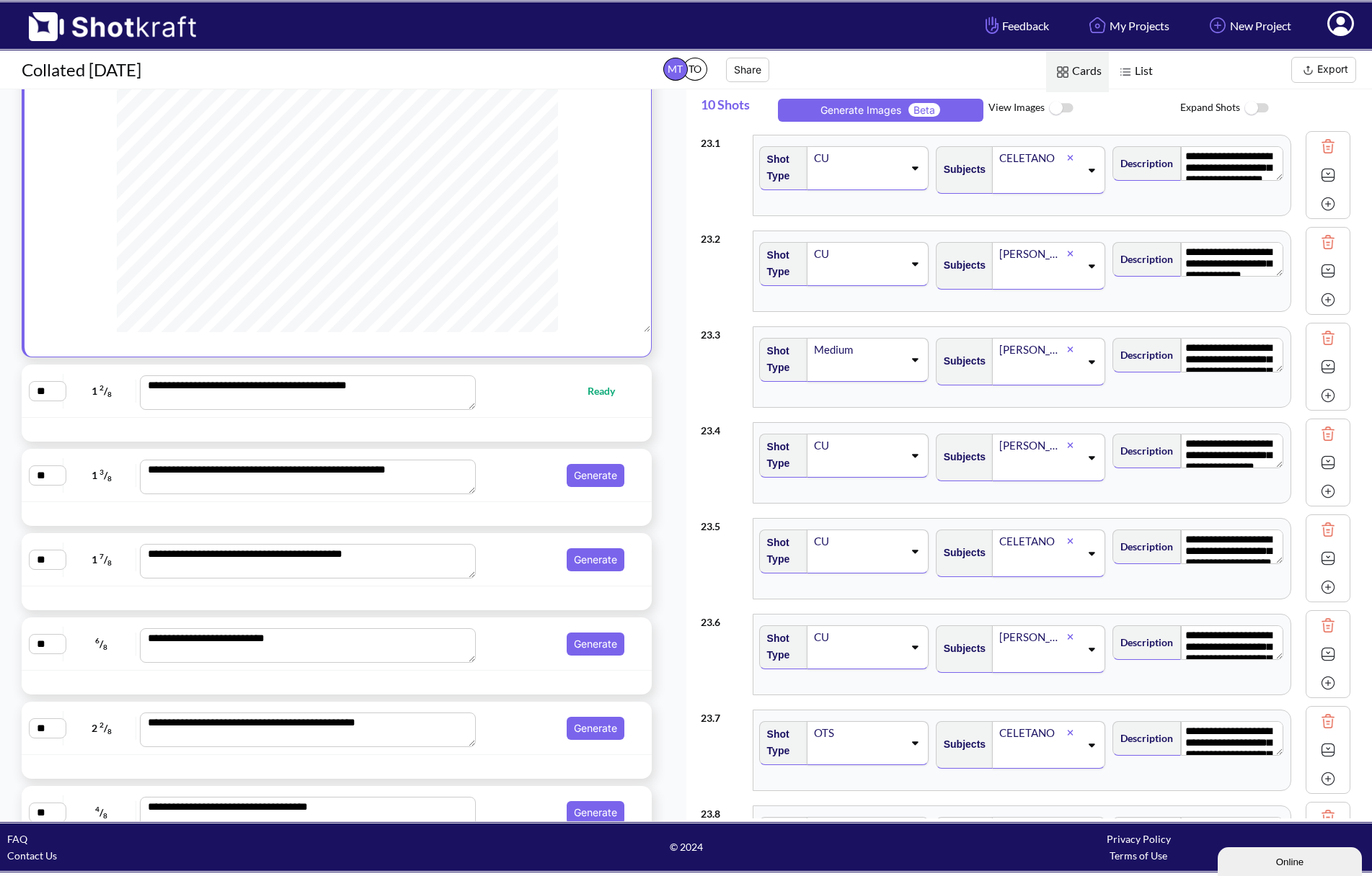
click at [532, 410] on div "**********" at bounding box center [336, 391] width 616 height 38
type textarea "**********"
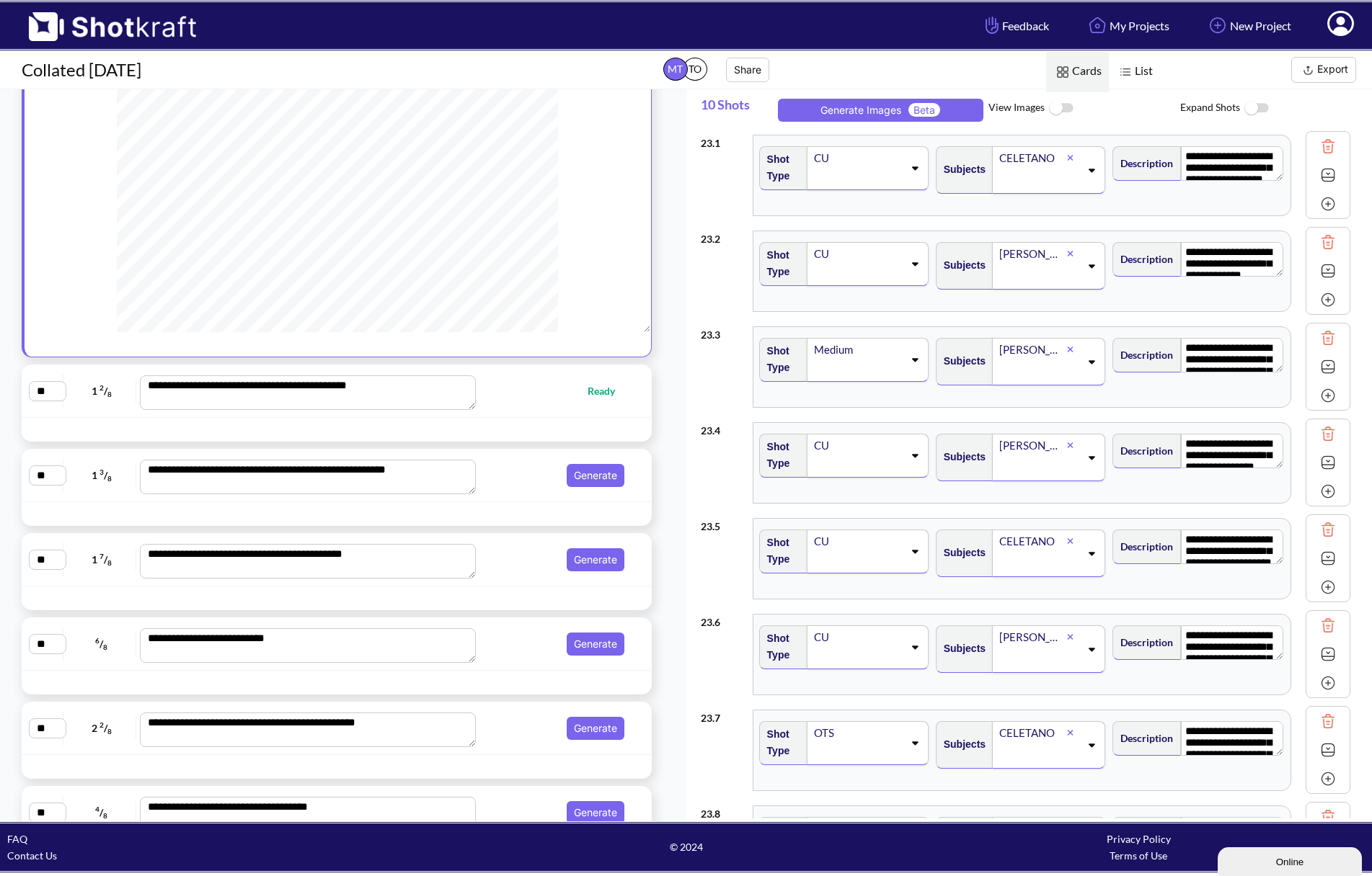
type textarea "**********"
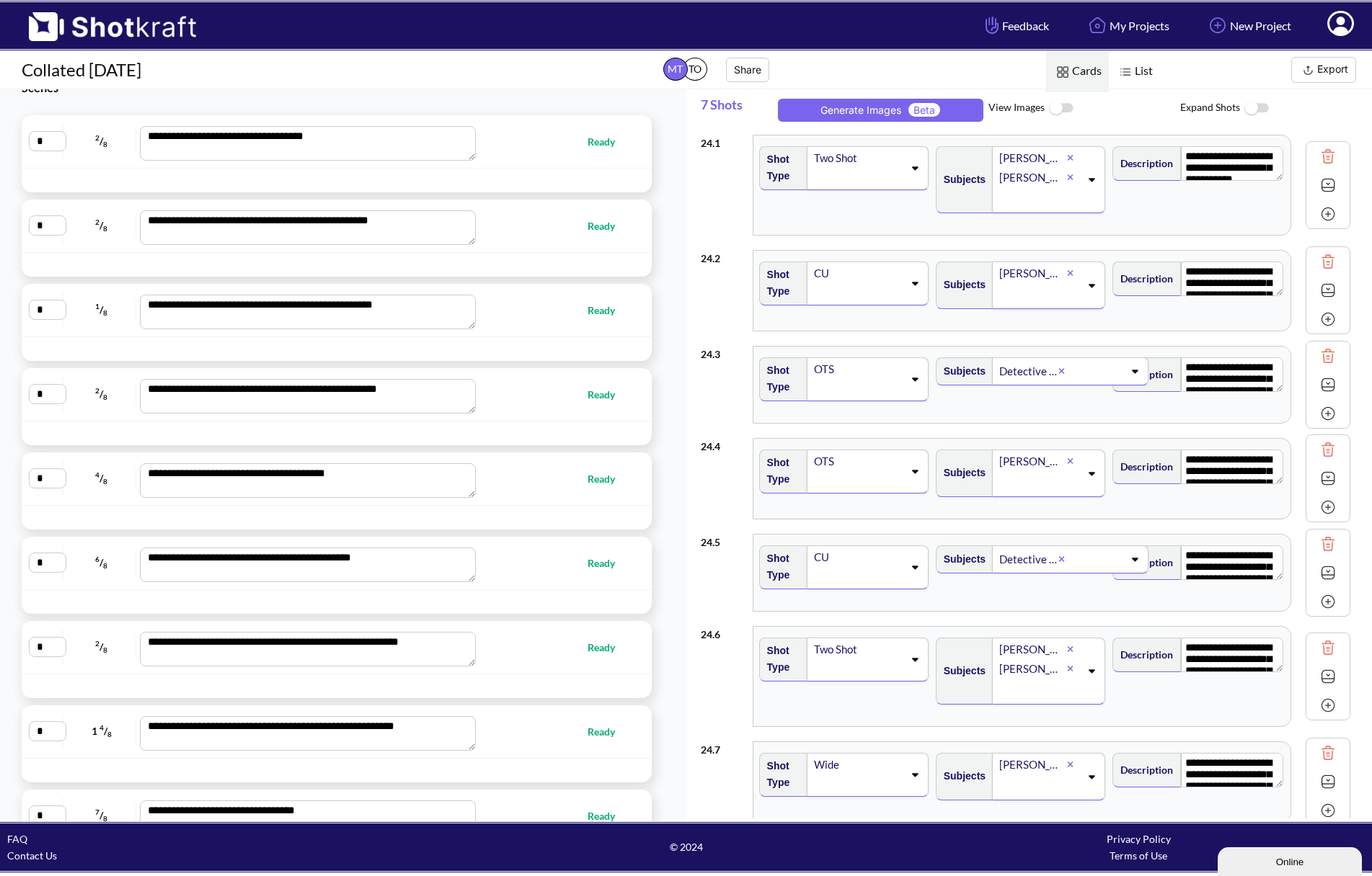
scroll to position [0, 0]
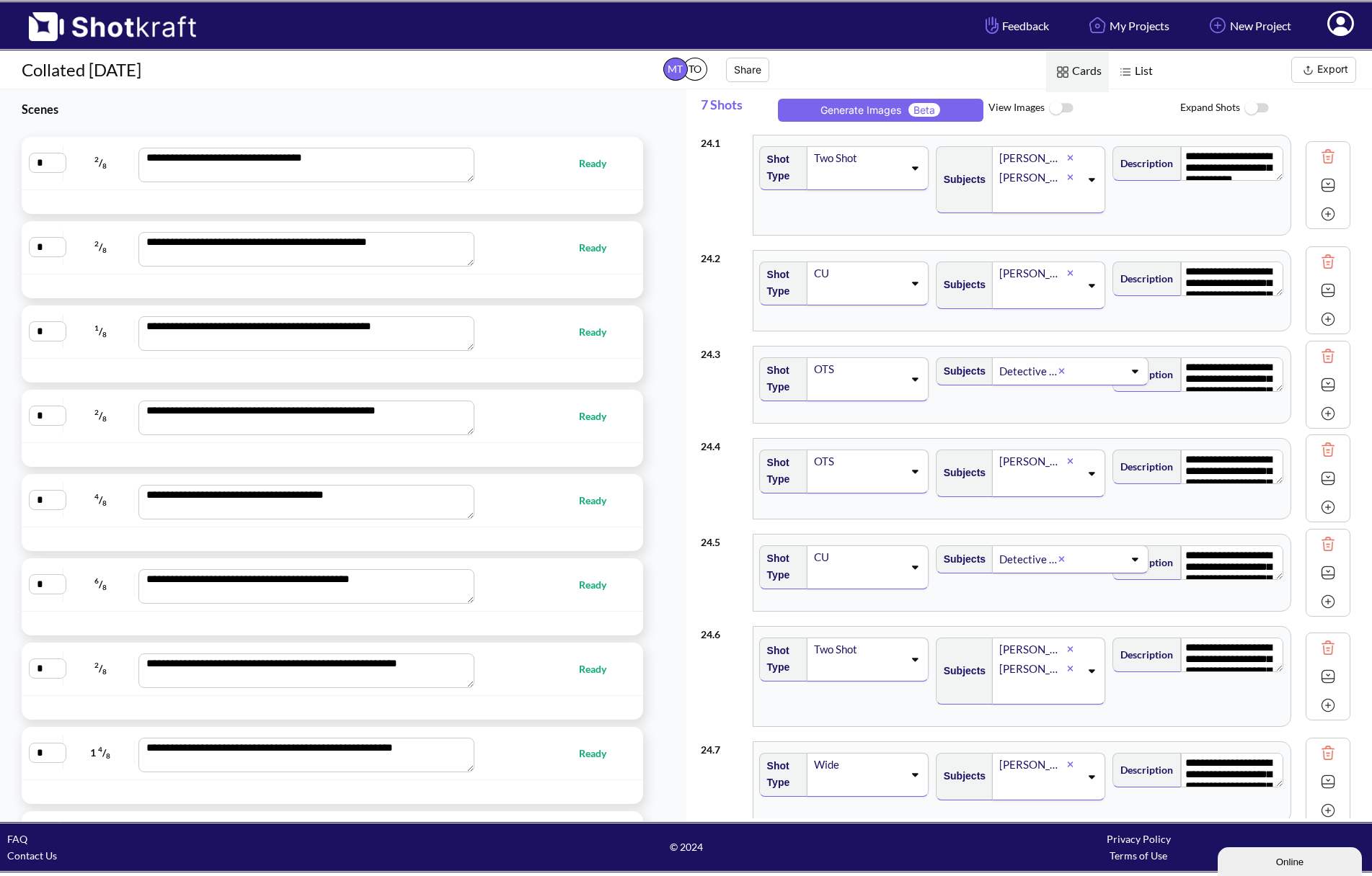
click at [1313, 65] on img at bounding box center [1308, 70] width 18 height 18
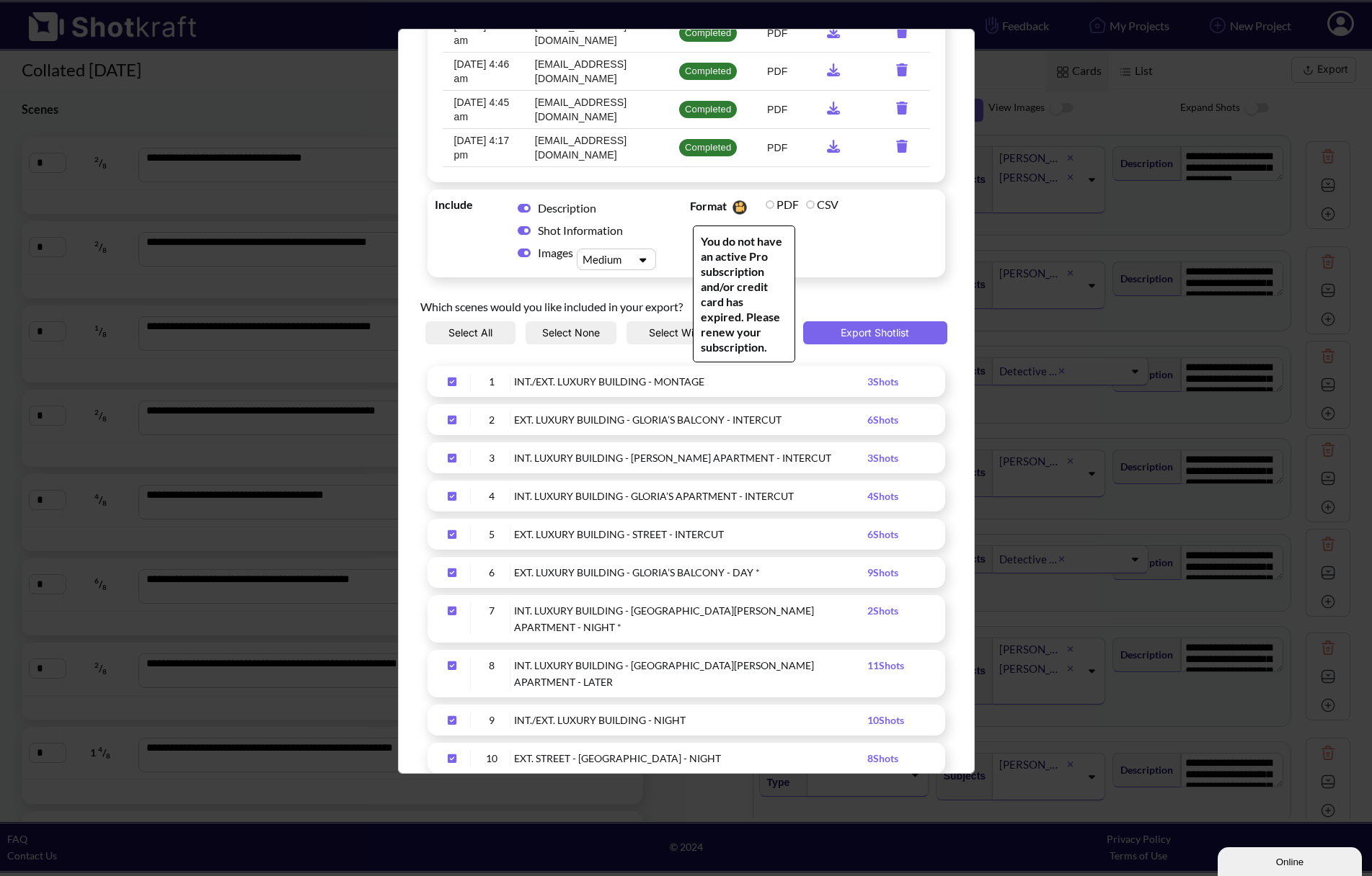
scroll to position [288, 0]
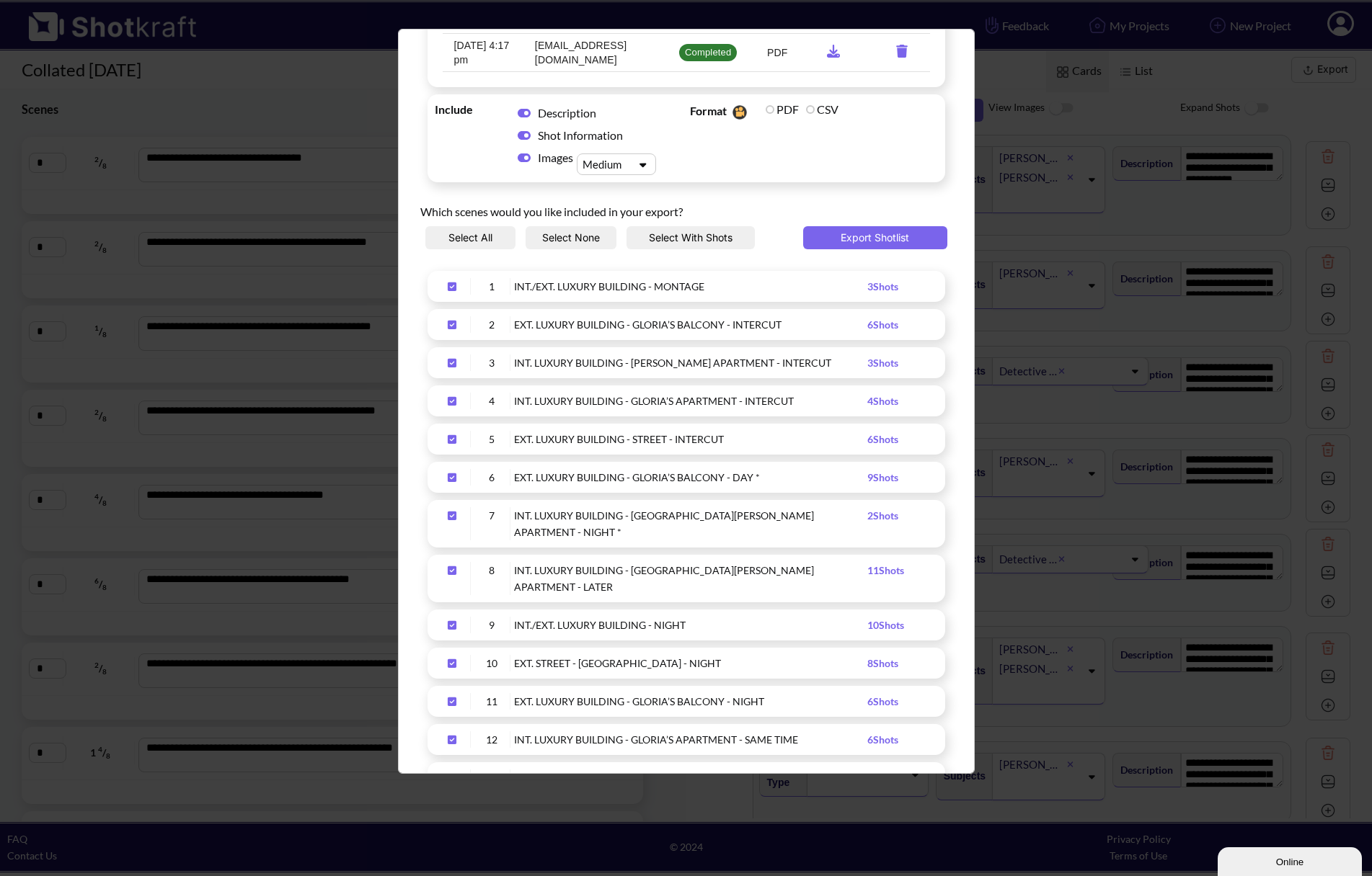
drag, startPoint x: 747, startPoint y: 659, endPoint x: 733, endPoint y: 663, distance: 14.6
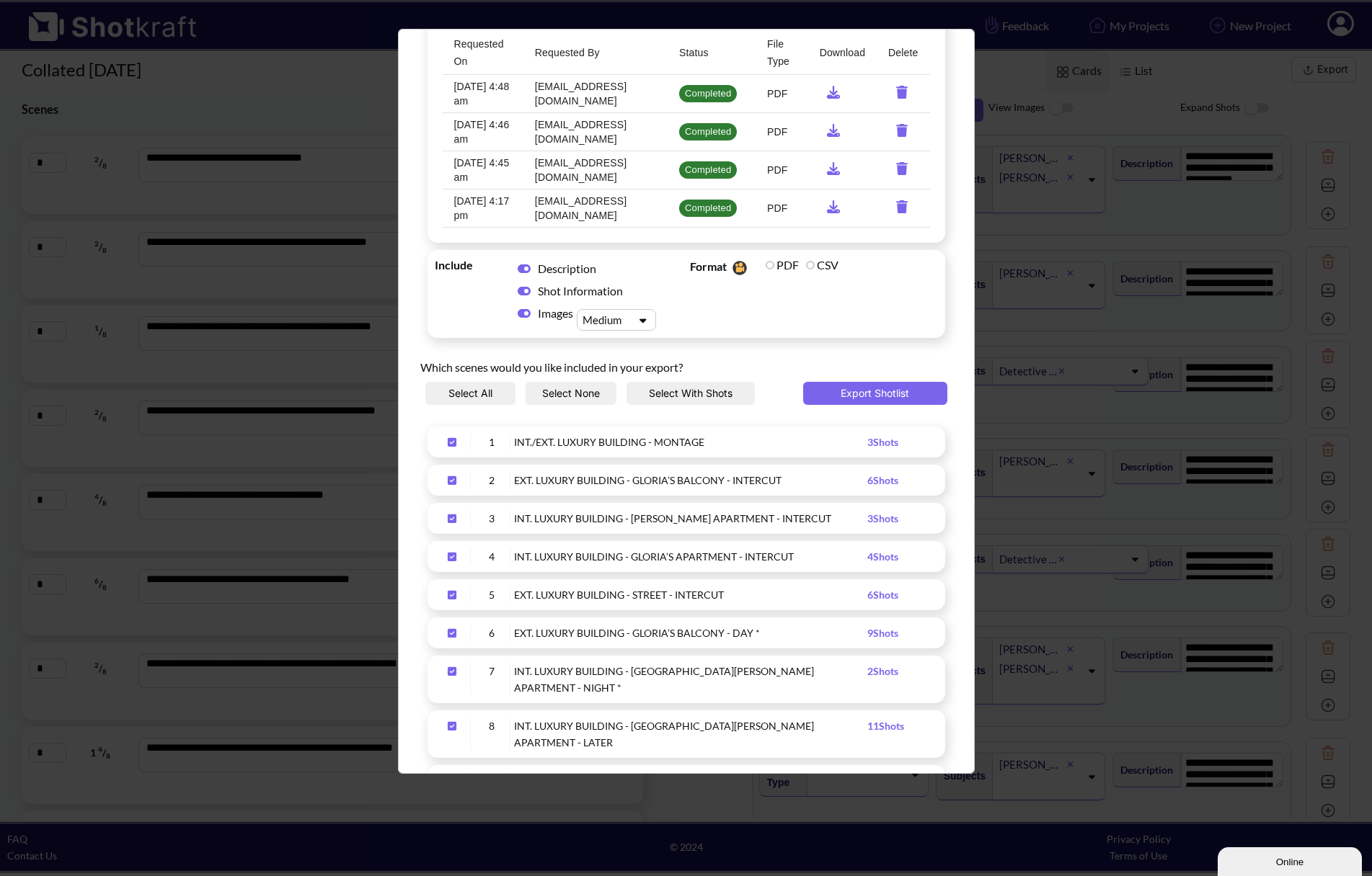
scroll to position [0, 0]
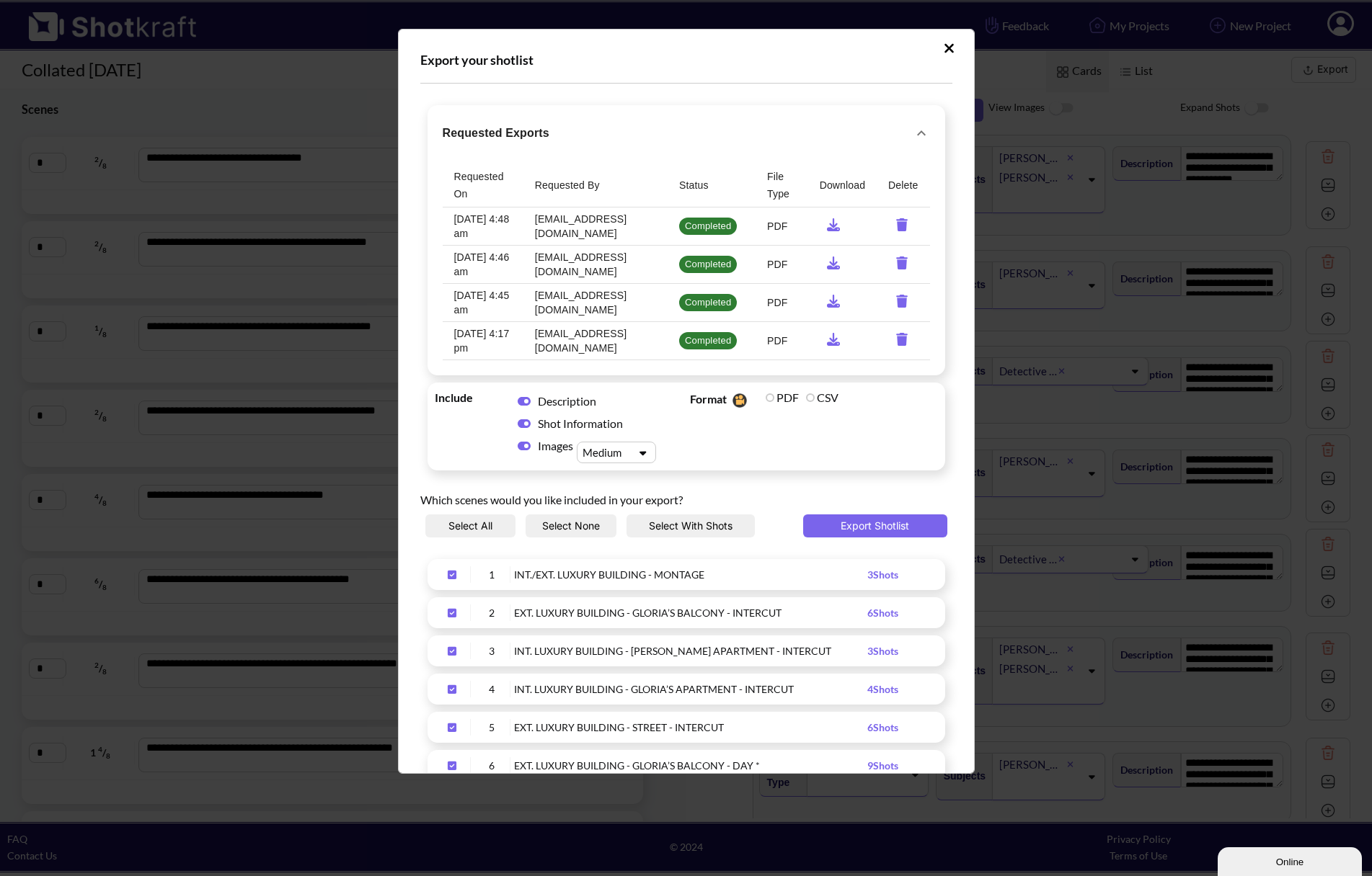
click at [641, 458] on icon "Upload Script" at bounding box center [642, 453] width 21 height 11
click at [641, 455] on icon "Upload Script" at bounding box center [642, 453] width 21 height 11
click at [827, 526] on button "Export Shotlist" at bounding box center [875, 527] width 144 height 23
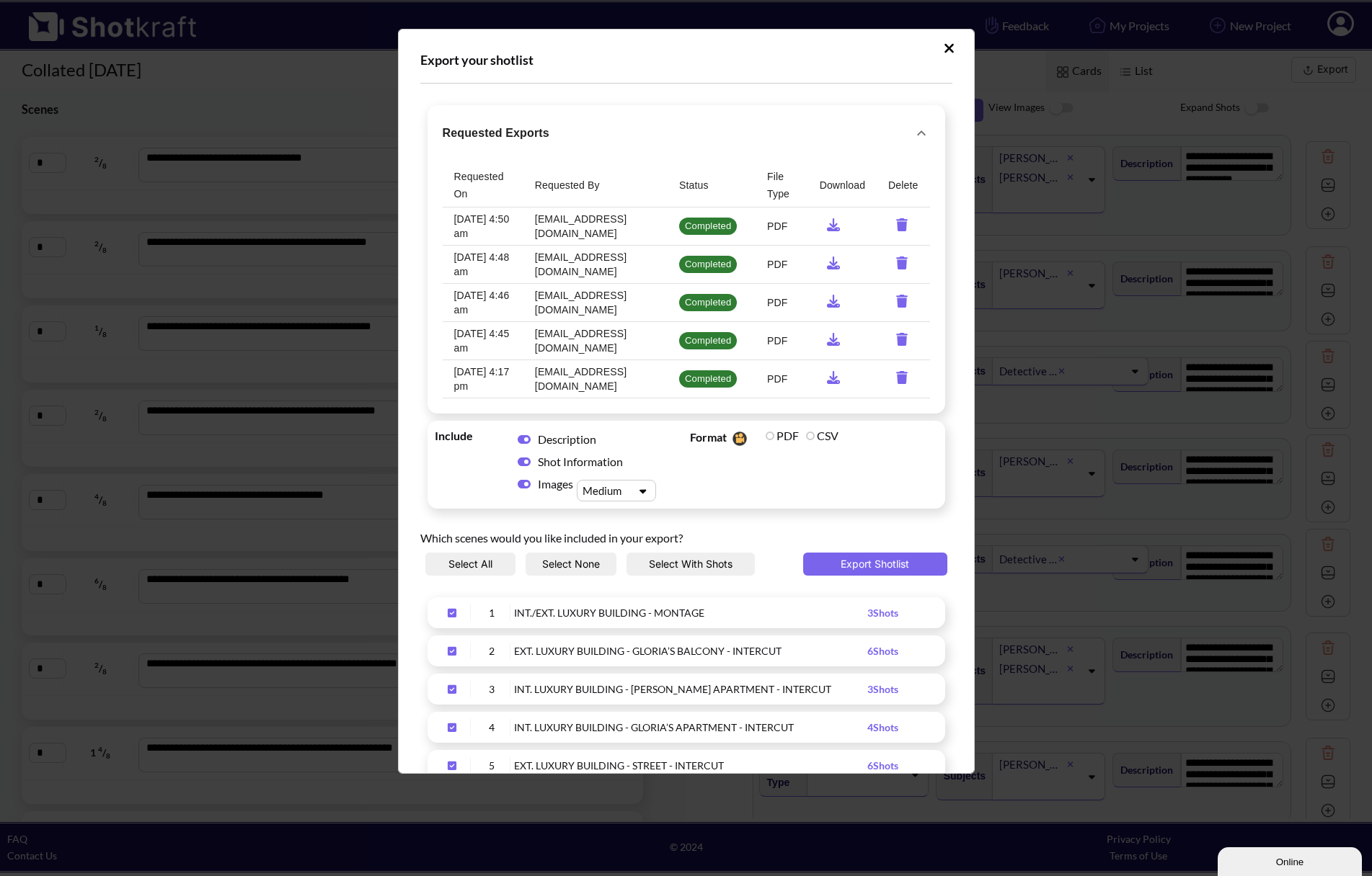
click at [944, 51] on icon "Upload Script" at bounding box center [949, 48] width 9 height 9
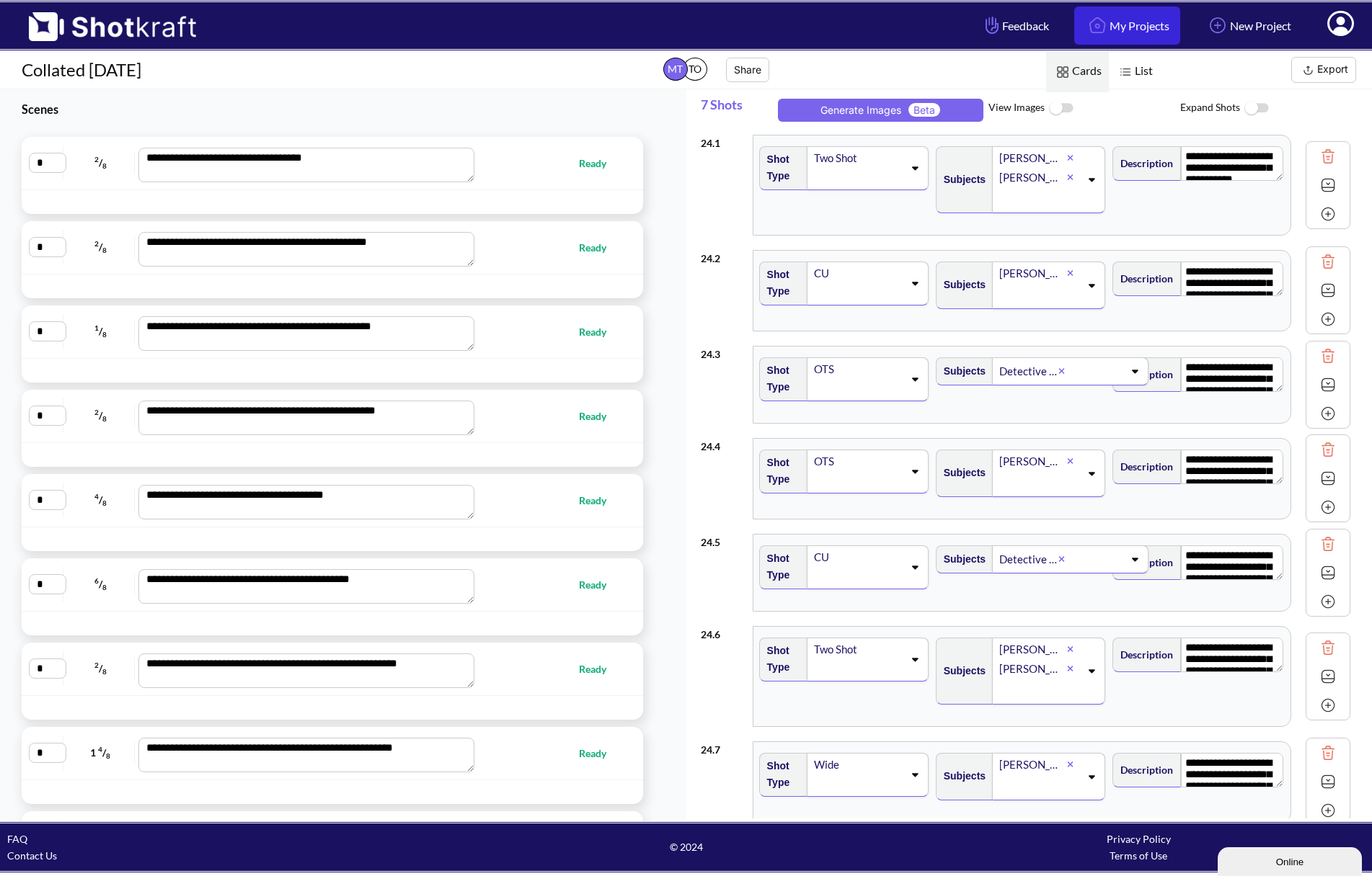
click at [1102, 14] on link "My Projects" at bounding box center [1127, 25] width 106 height 38
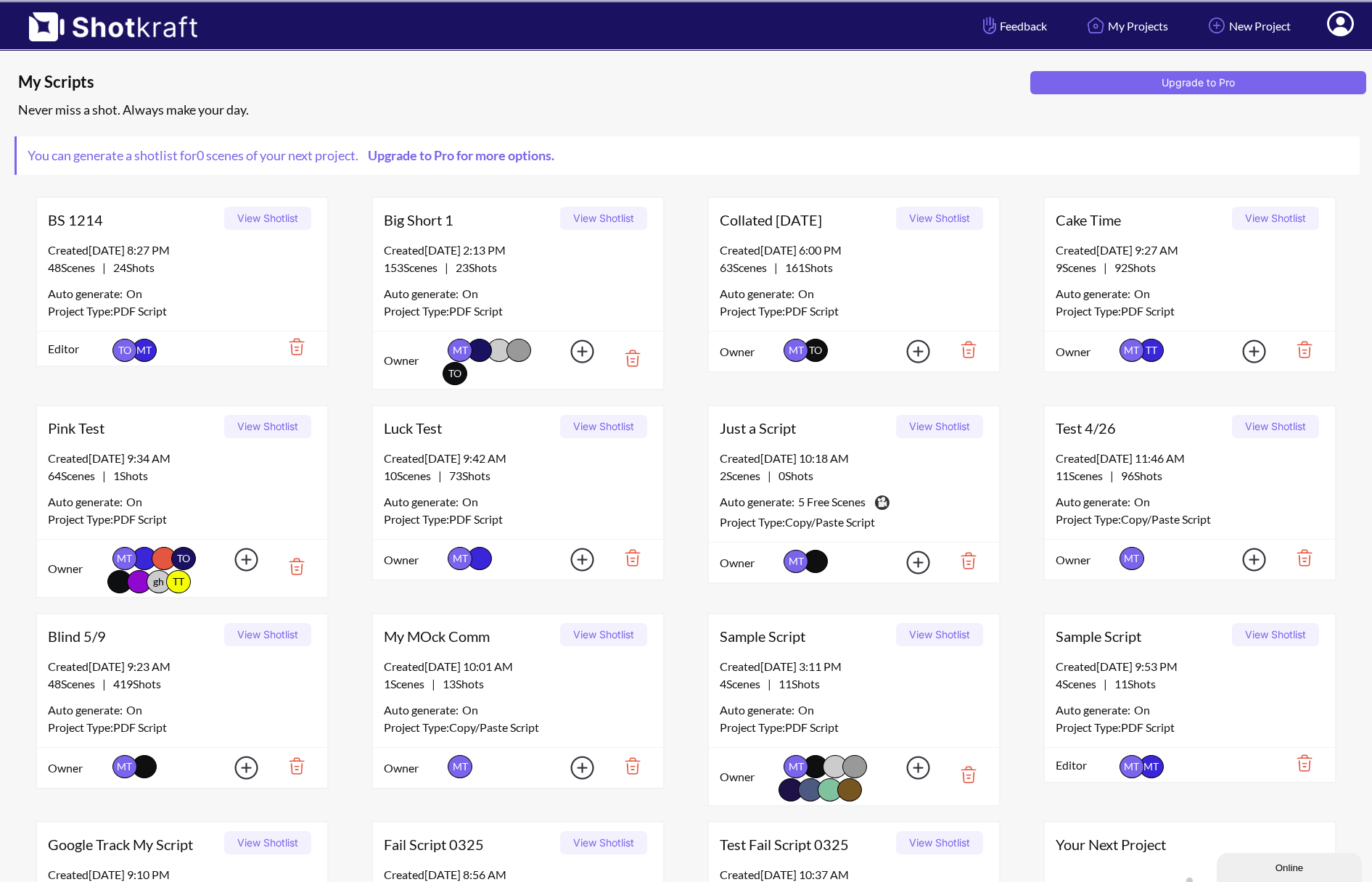
click at [926, 210] on button "View Shotlist" at bounding box center [939, 218] width 87 height 24
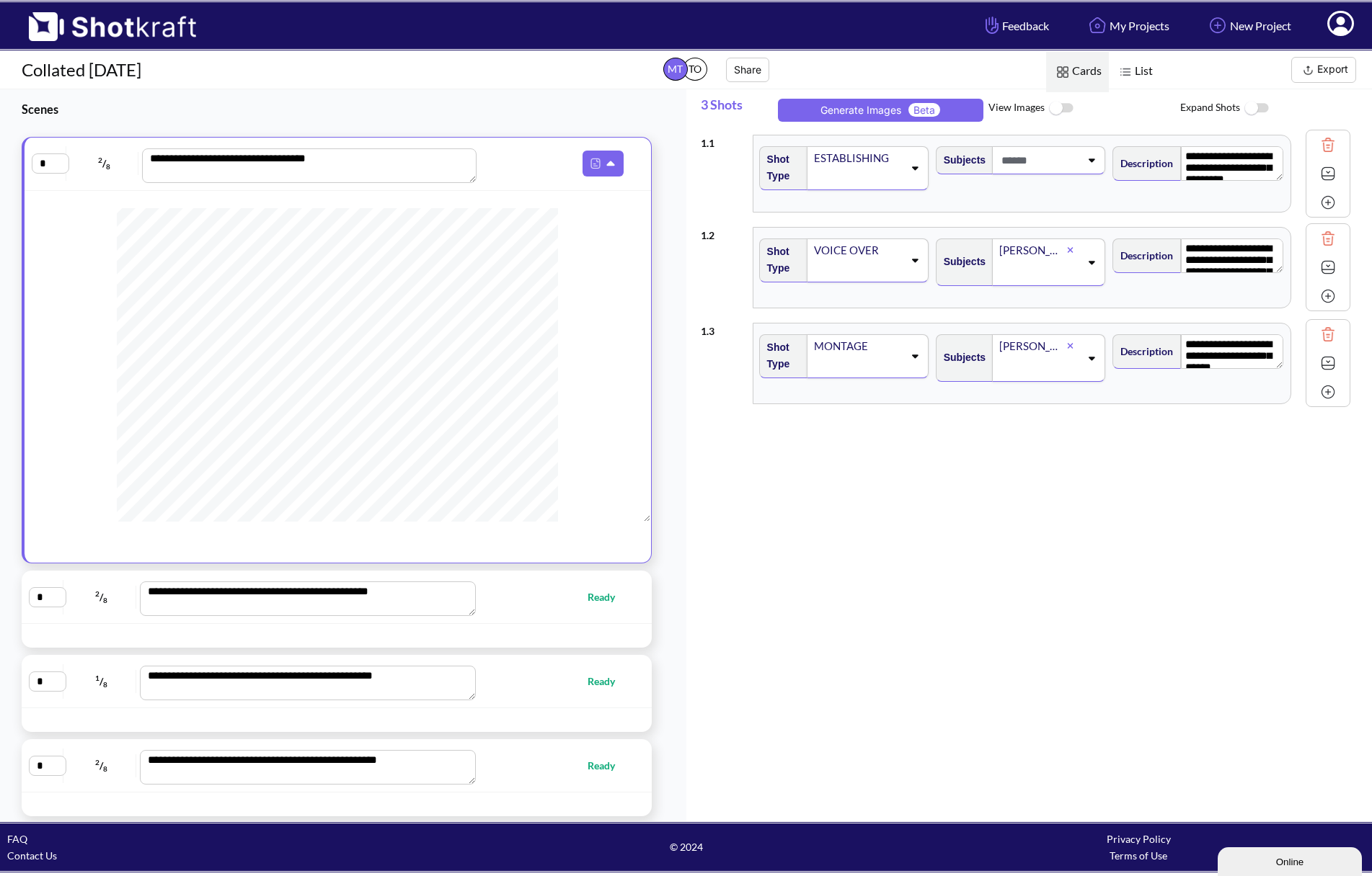
scroll to position [271, 0]
click at [1291, 73] on button "Export" at bounding box center [1323, 69] width 65 height 26
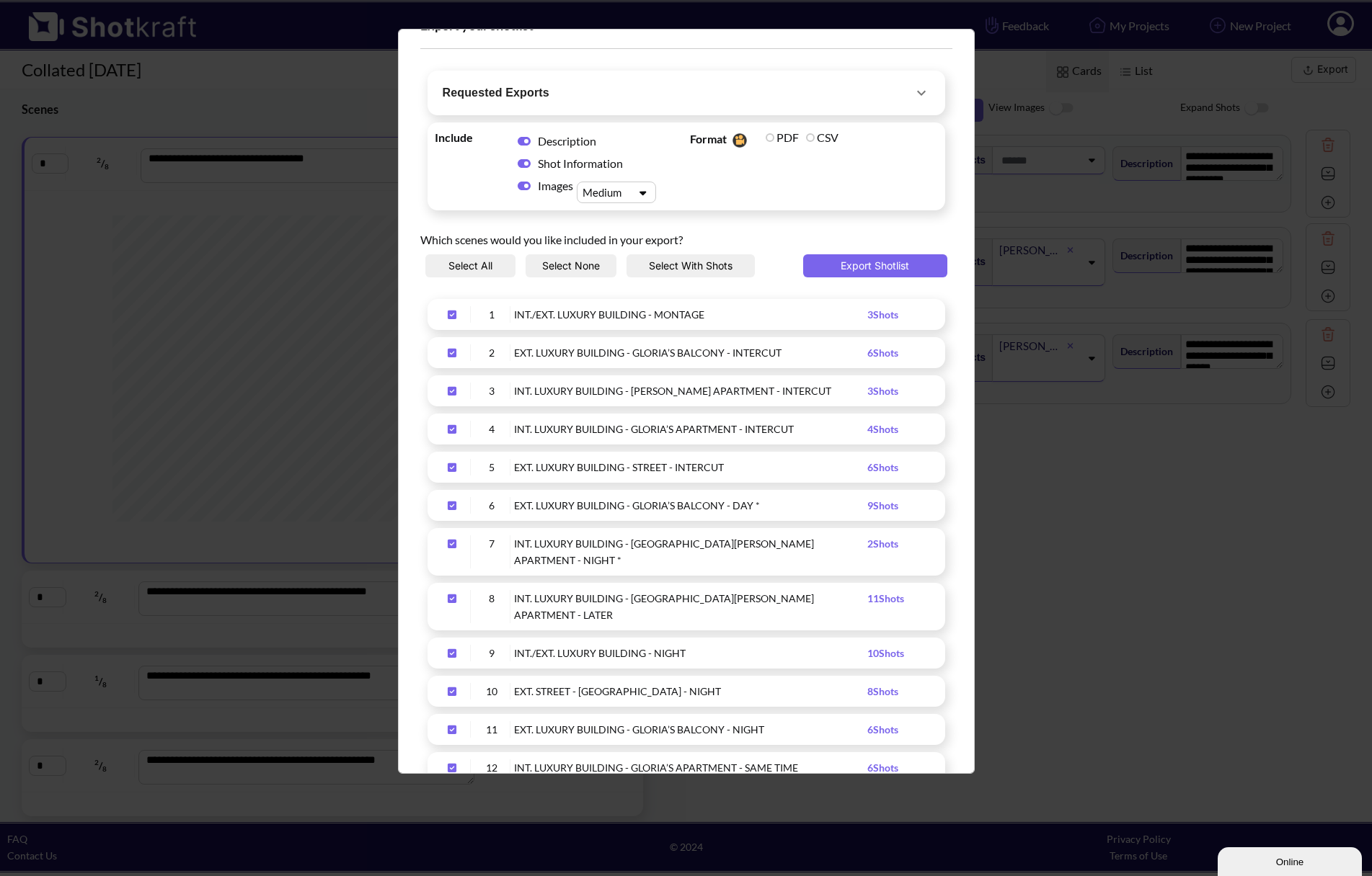
scroll to position [0, 0]
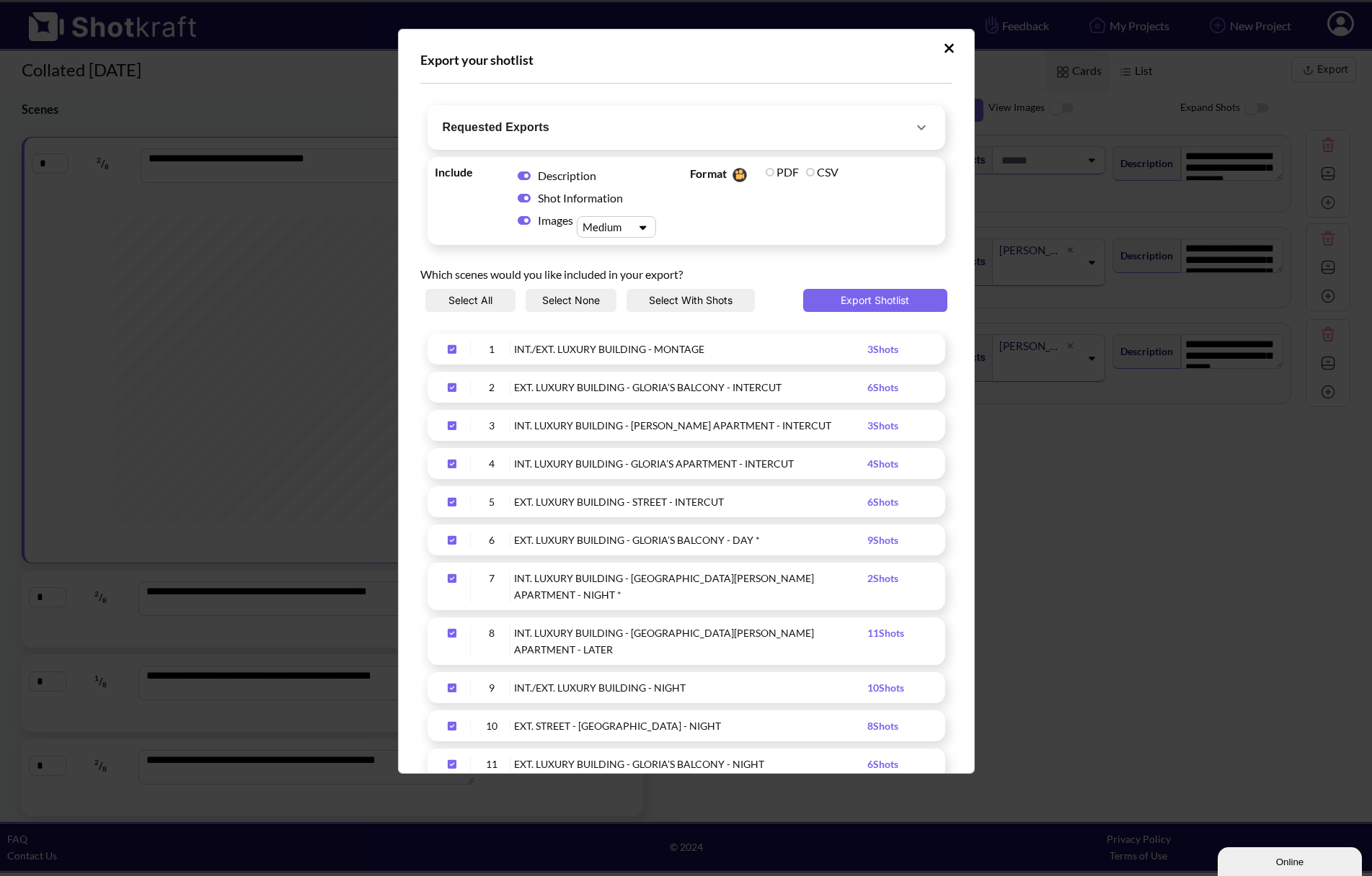
click at [944, 47] on icon "Upload Script" at bounding box center [949, 48] width 9 height 9
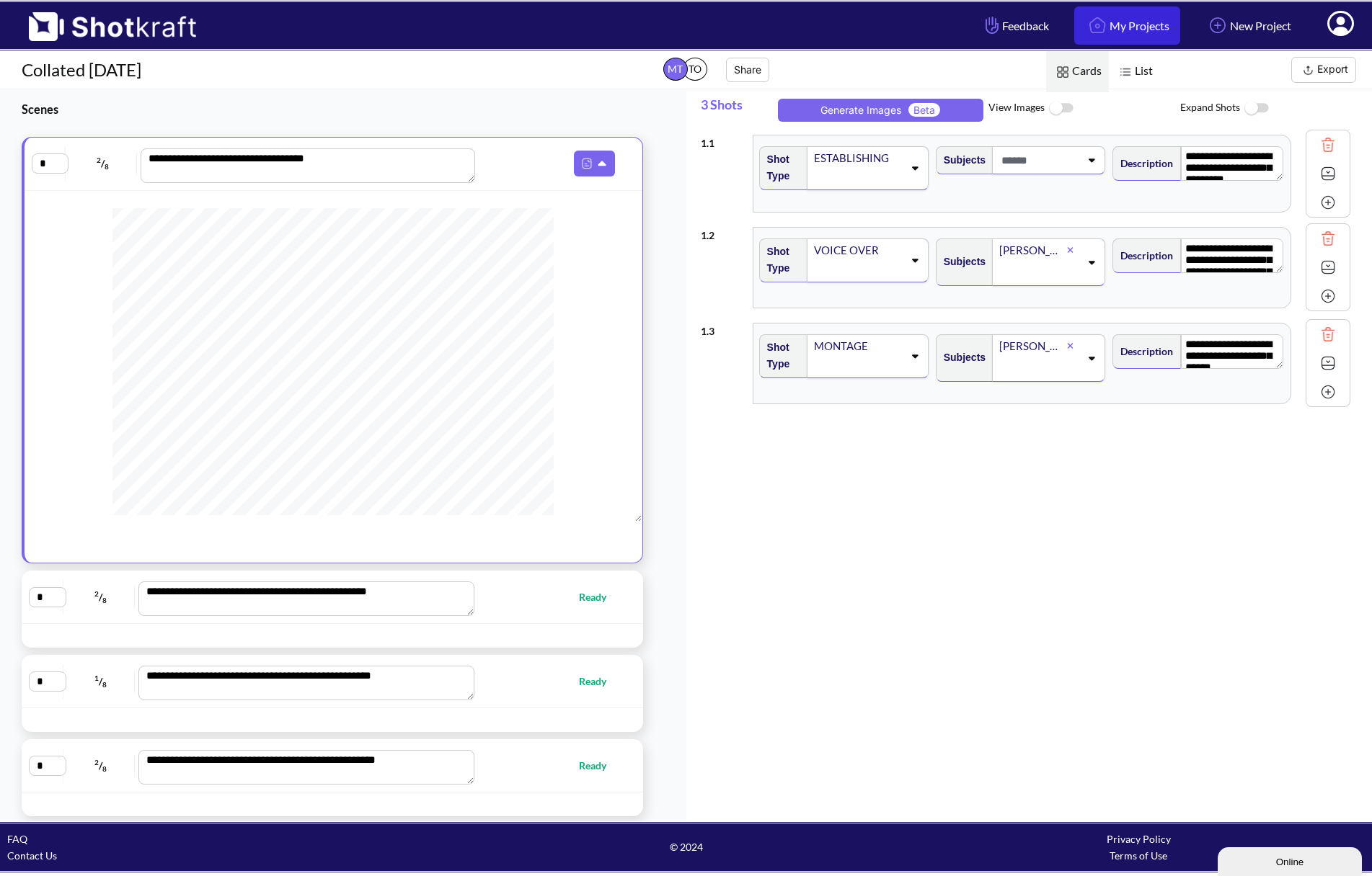
click at [1122, 25] on link "My Projects" at bounding box center [1127, 25] width 106 height 38
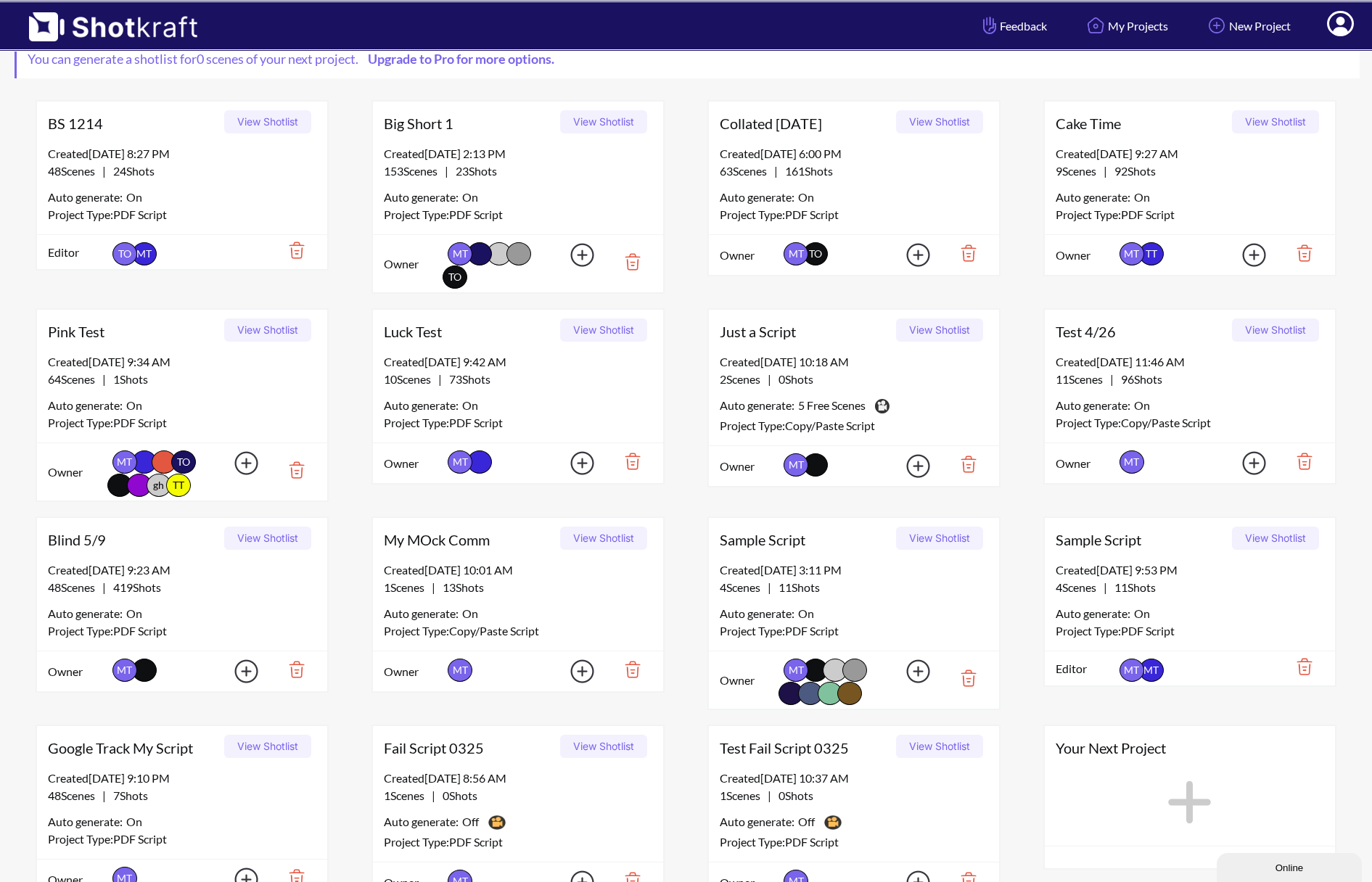
scroll to position [192, 0]
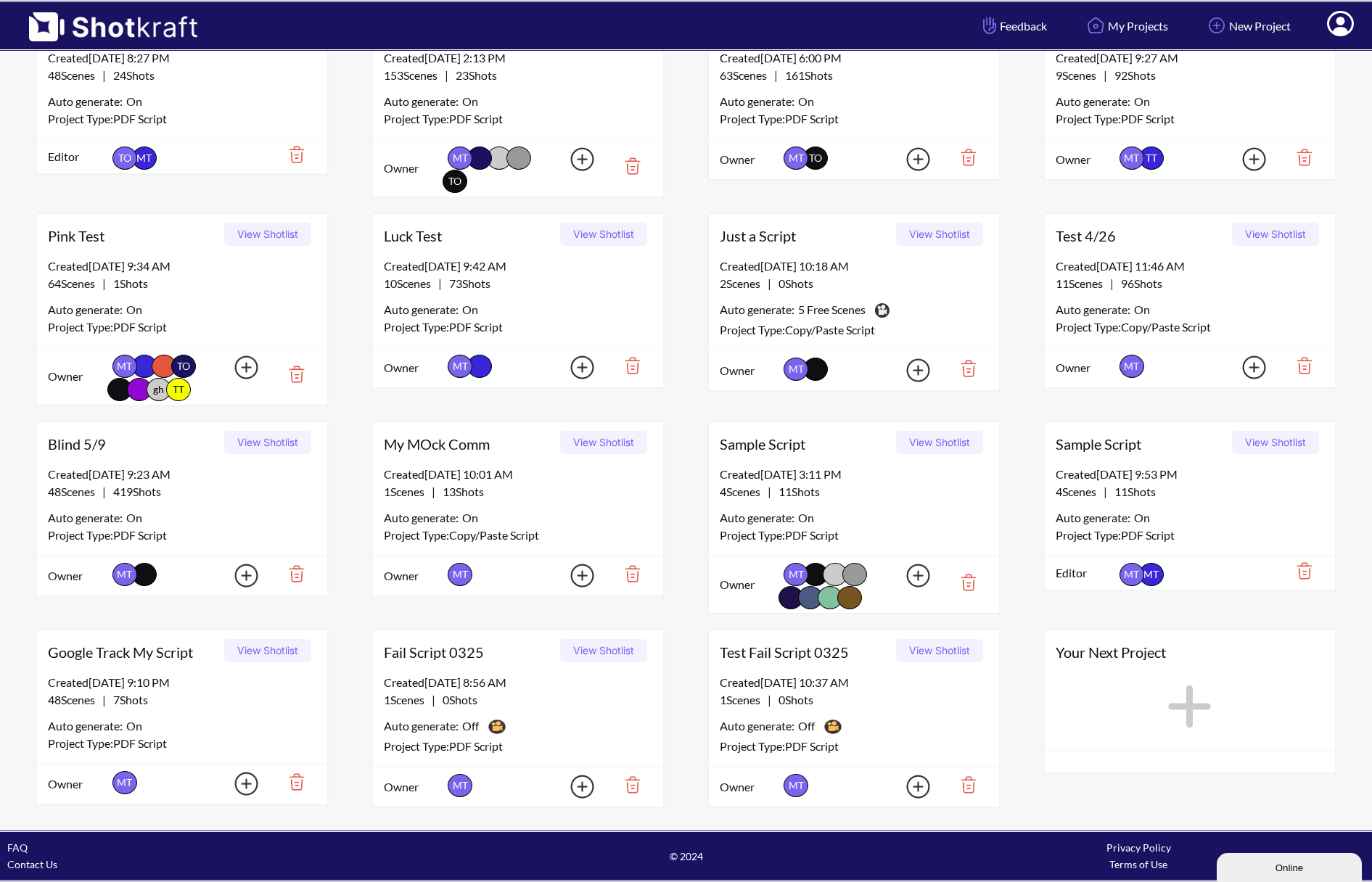
click at [254, 440] on button "View Shotlist" at bounding box center [267, 443] width 87 height 24
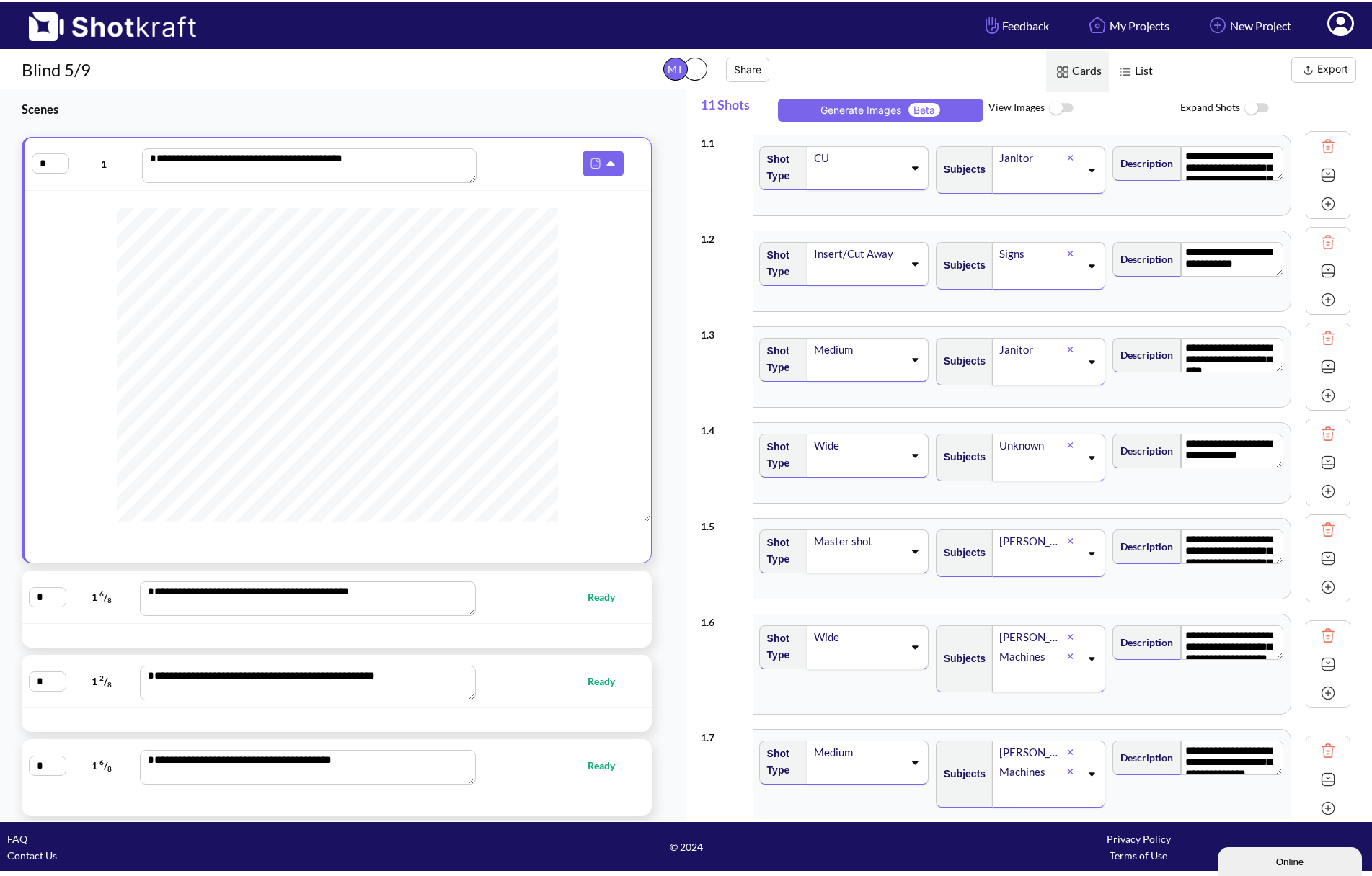
scroll to position [360, 0]
drag, startPoint x: 644, startPoint y: 337, endPoint x: 660, endPoint y: 303, distance: 37.6
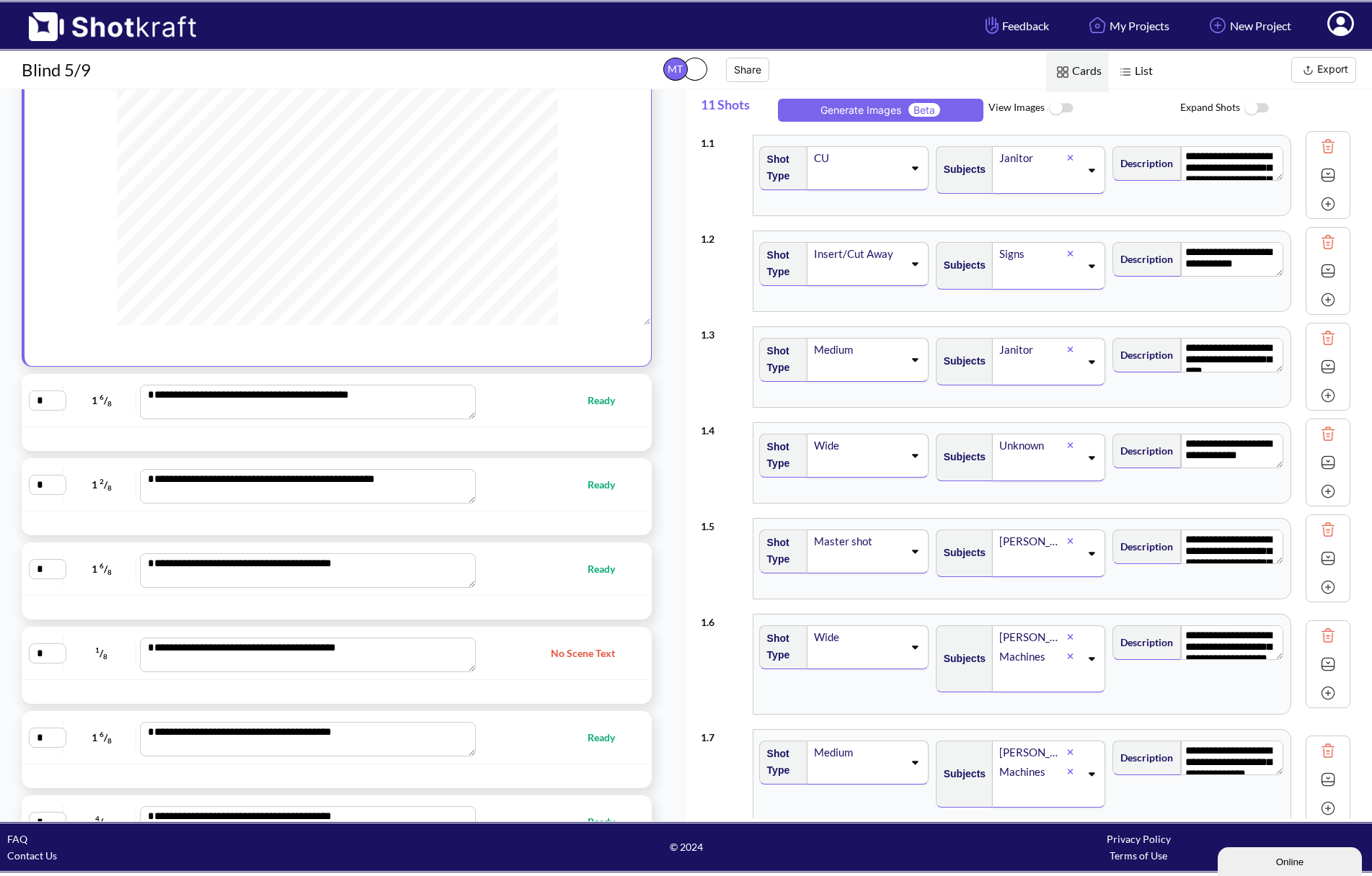
scroll to position [0, 0]
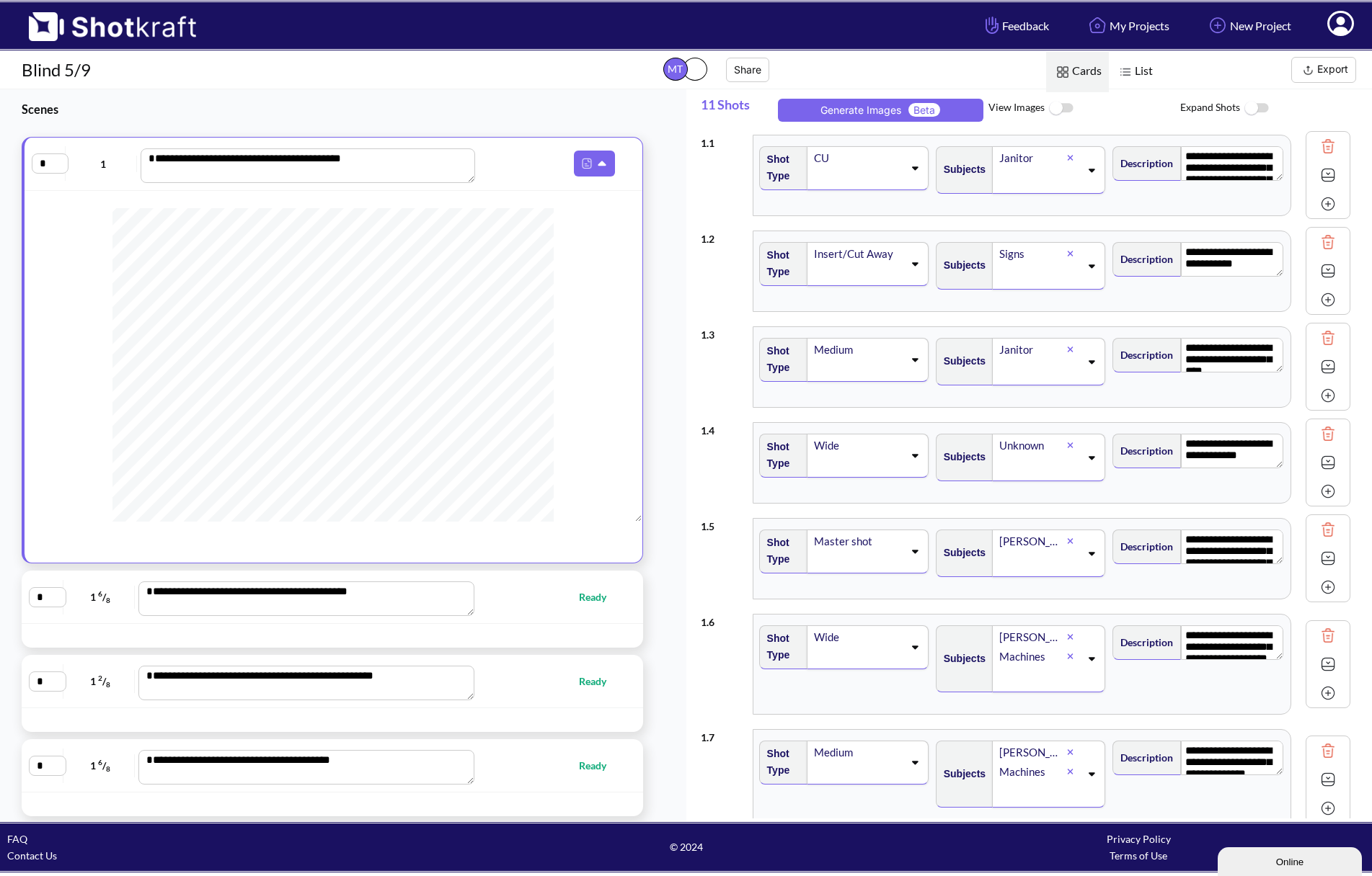
click at [1319, 68] on button "Export" at bounding box center [1323, 69] width 65 height 26
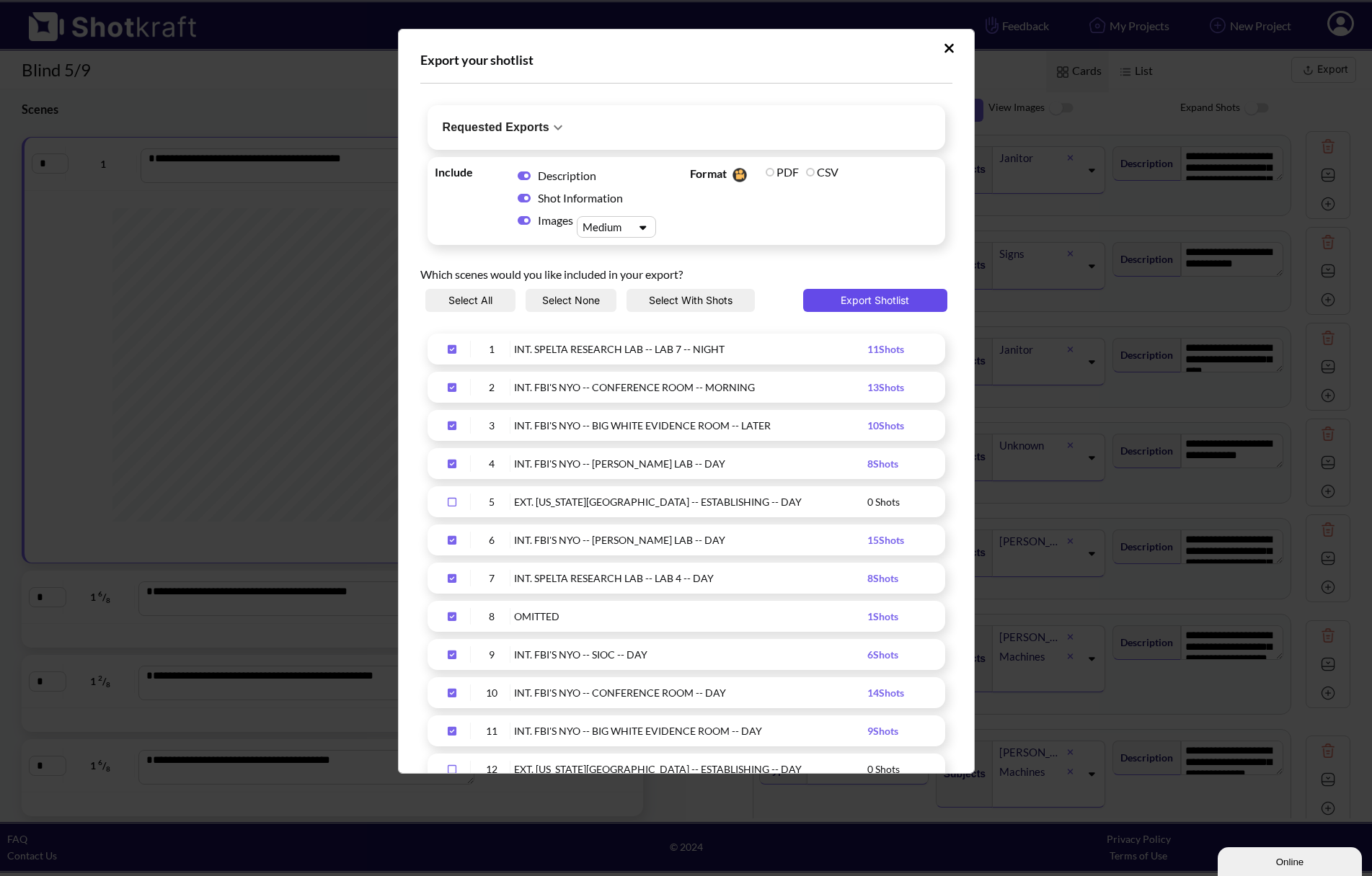
click at [867, 304] on button "Export Shotlist" at bounding box center [875, 300] width 144 height 23
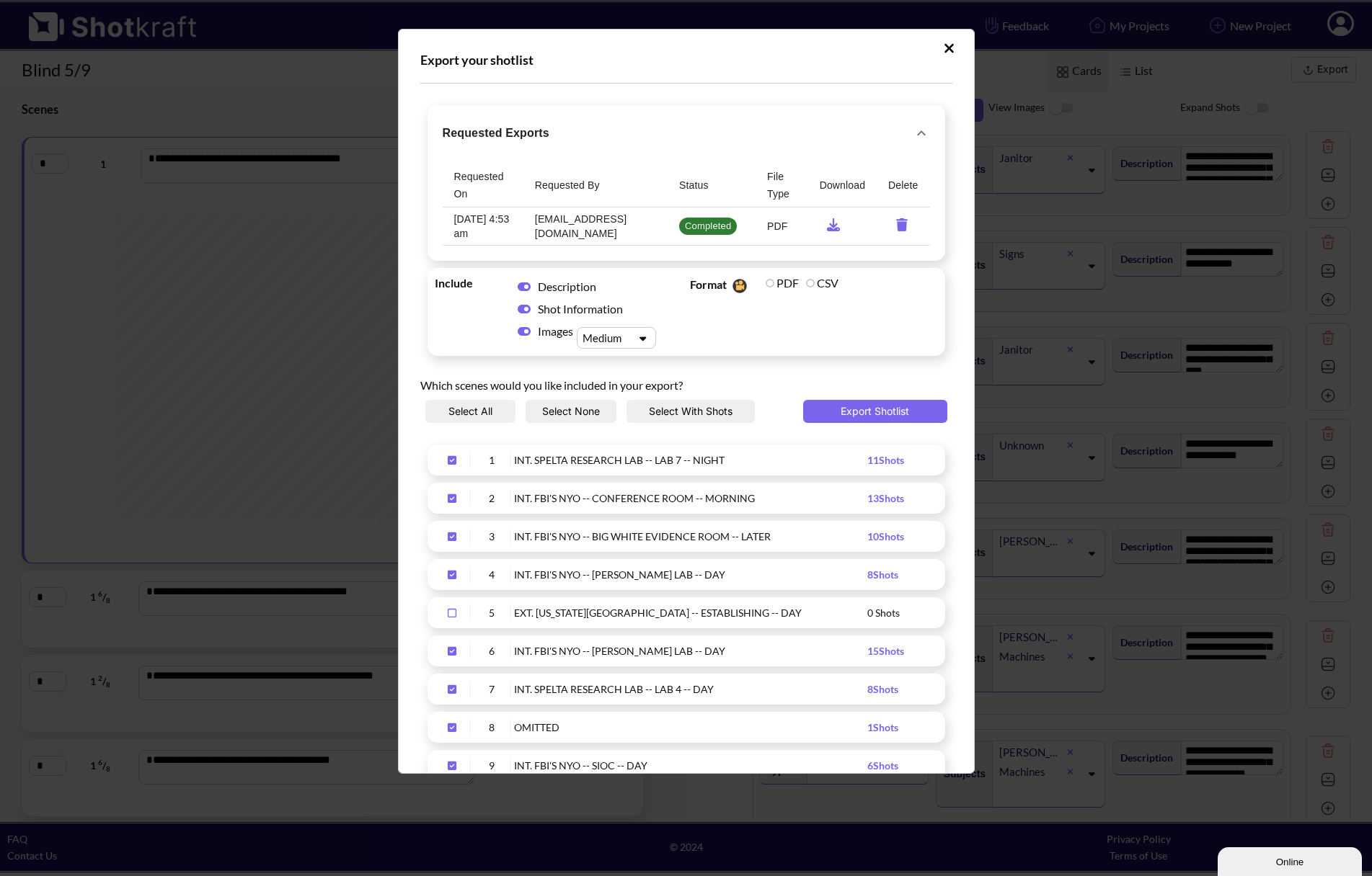
click at [945, 49] on icon "Upload Script" at bounding box center [949, 48] width 11 height 14
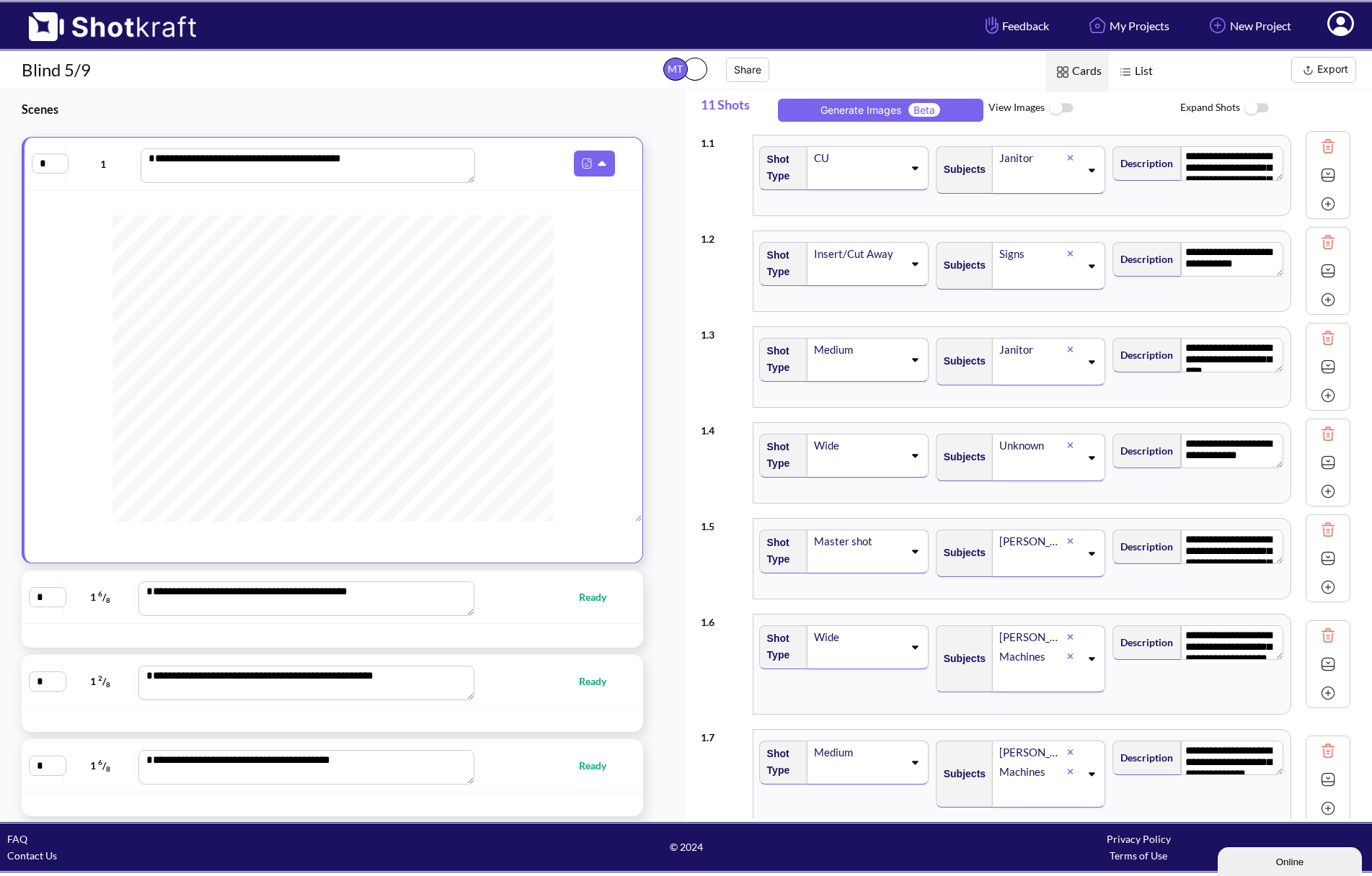
click at [1324, 71] on button "Export" at bounding box center [1323, 69] width 65 height 26
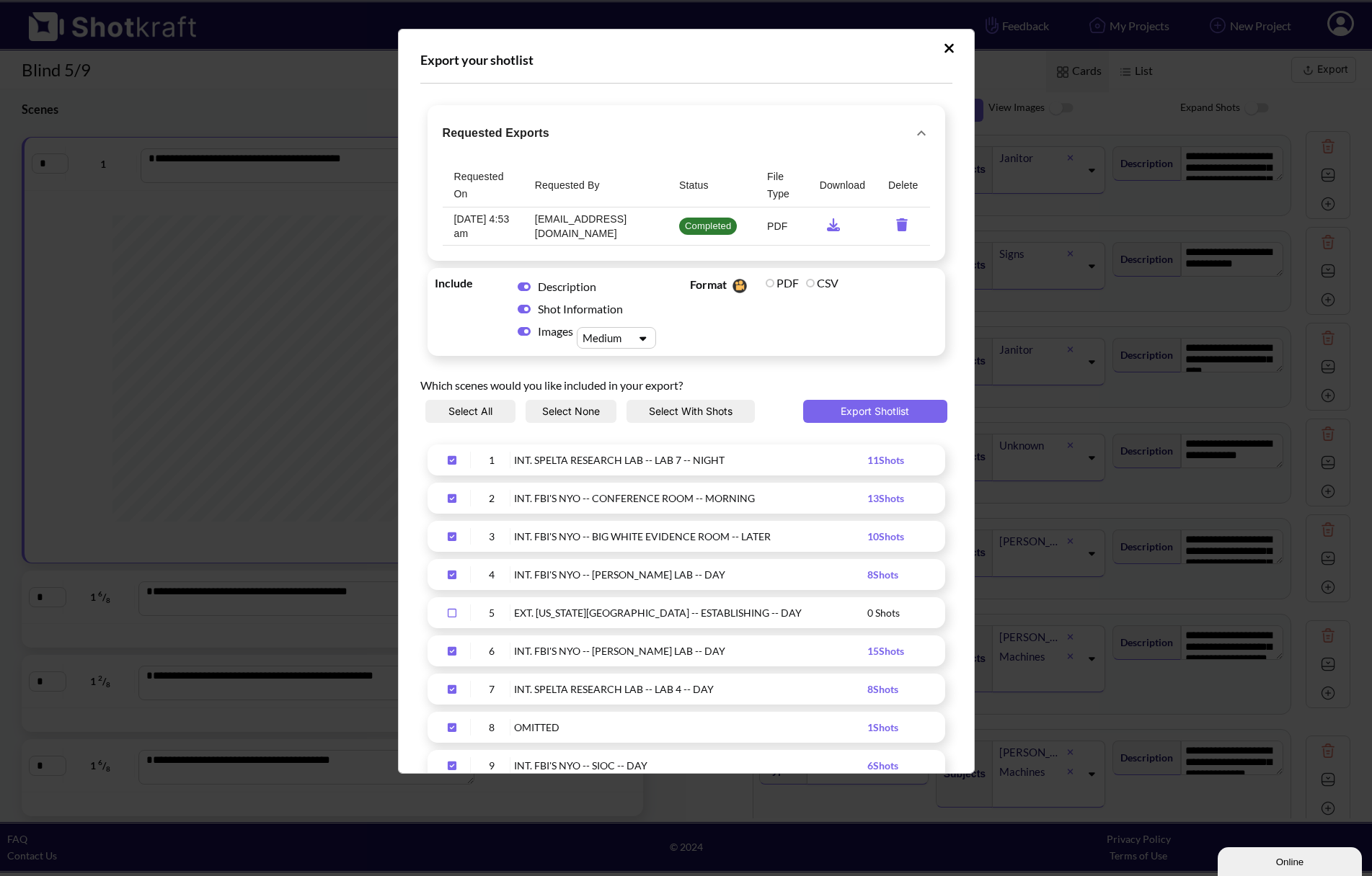
click at [947, 48] on button "Upload Script" at bounding box center [949, 48] width 25 height 23
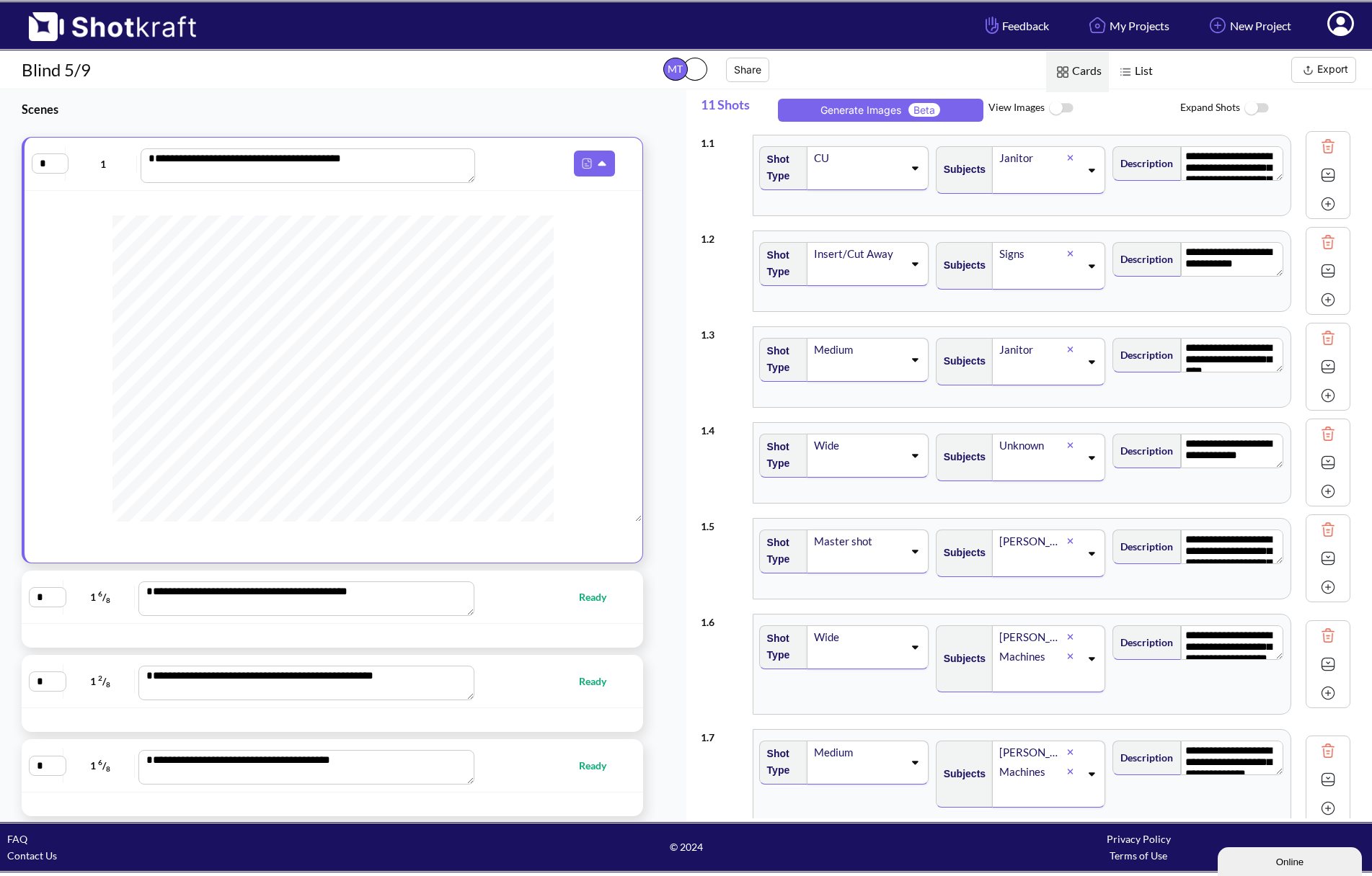
click at [1309, 63] on img at bounding box center [1308, 70] width 18 height 18
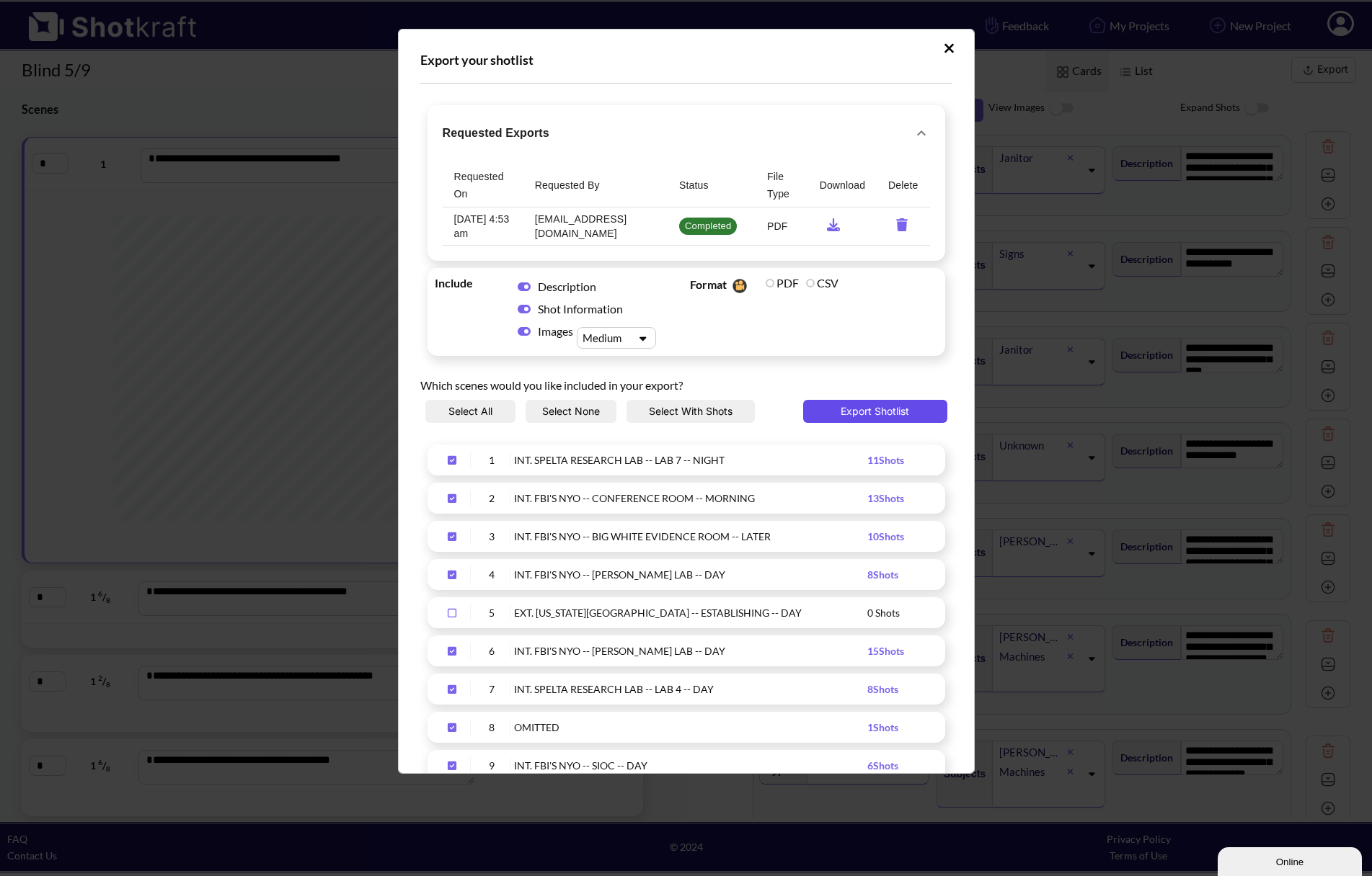
drag, startPoint x: 855, startPoint y: 411, endPoint x: 850, endPoint y: 417, distance: 7.8
click at [850, 417] on button "Export Shotlist" at bounding box center [875, 412] width 144 height 23
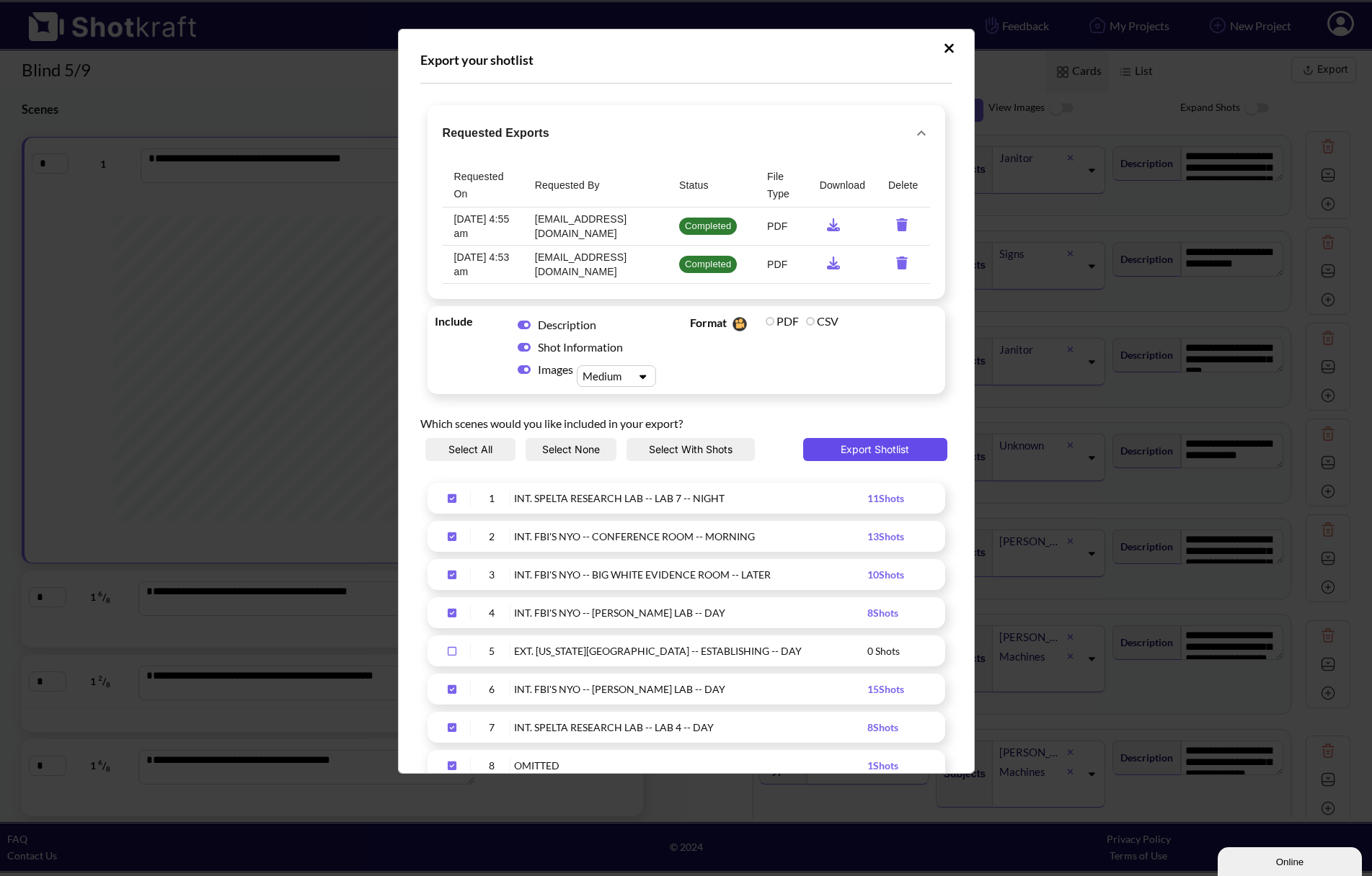
click at [851, 449] on button "Export Shotlist" at bounding box center [875, 450] width 144 height 23
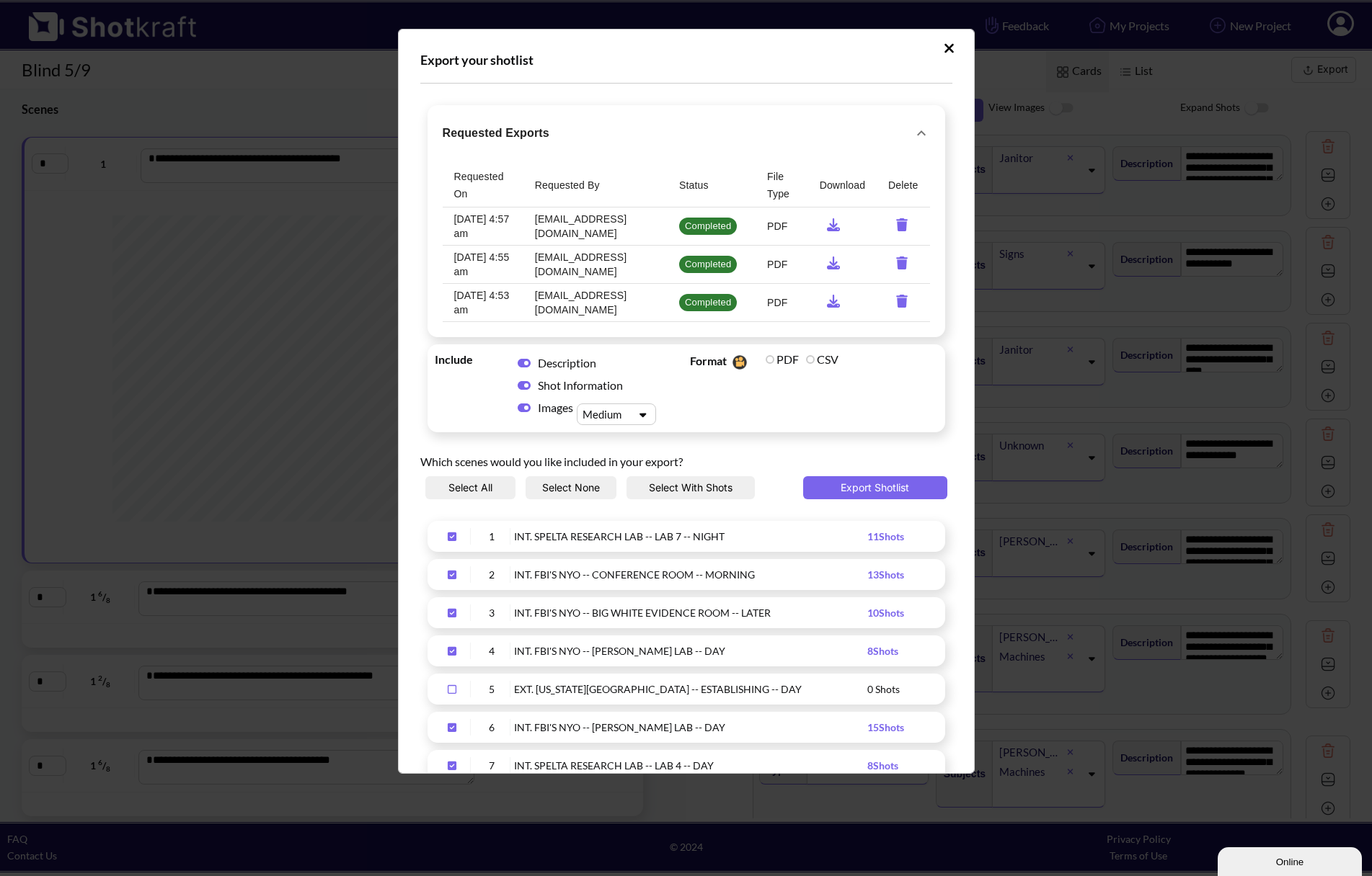
click at [944, 47] on icon "Upload Script" at bounding box center [949, 48] width 11 height 14
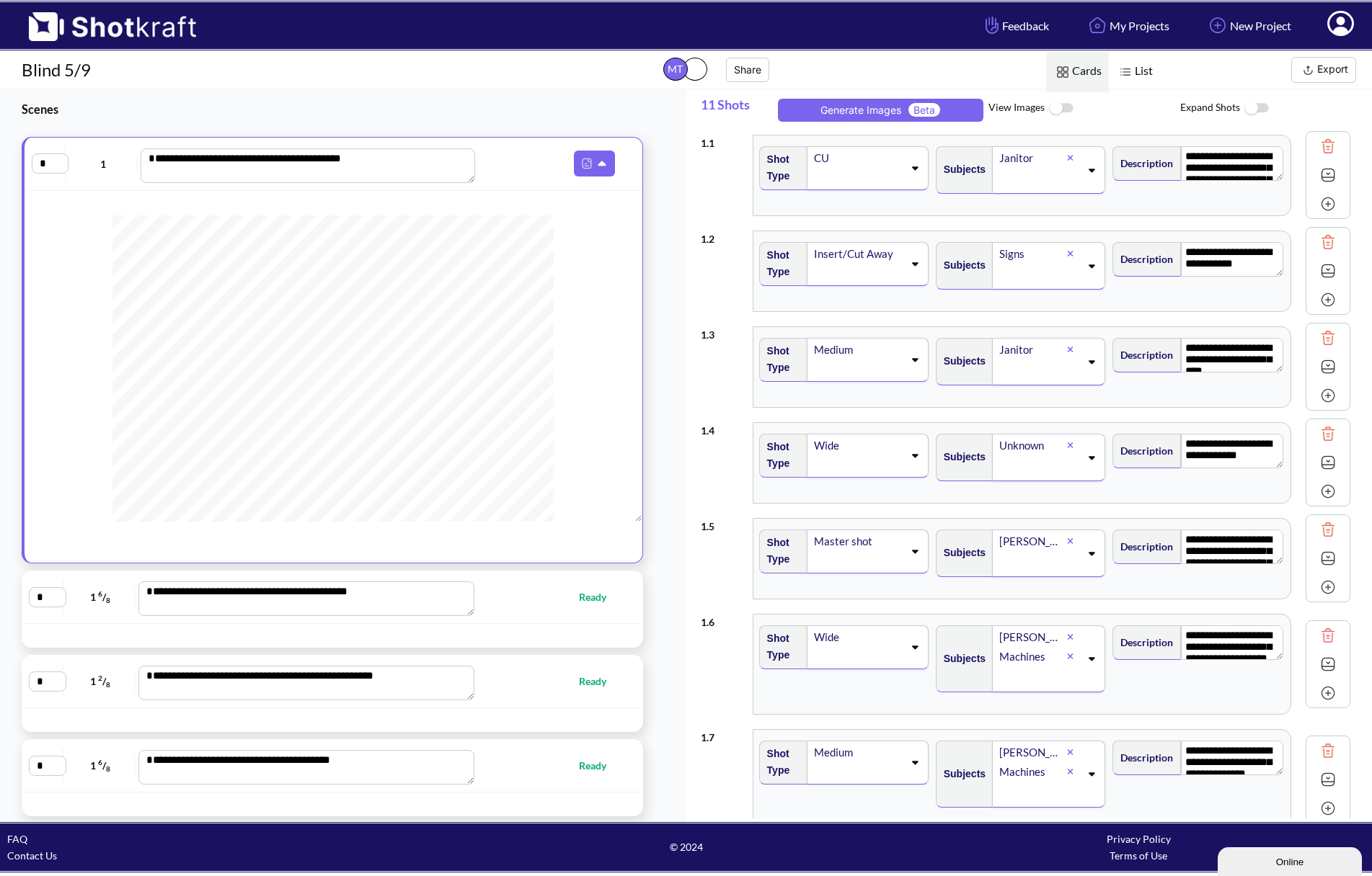
click at [1320, 66] on button "Export" at bounding box center [1323, 69] width 65 height 26
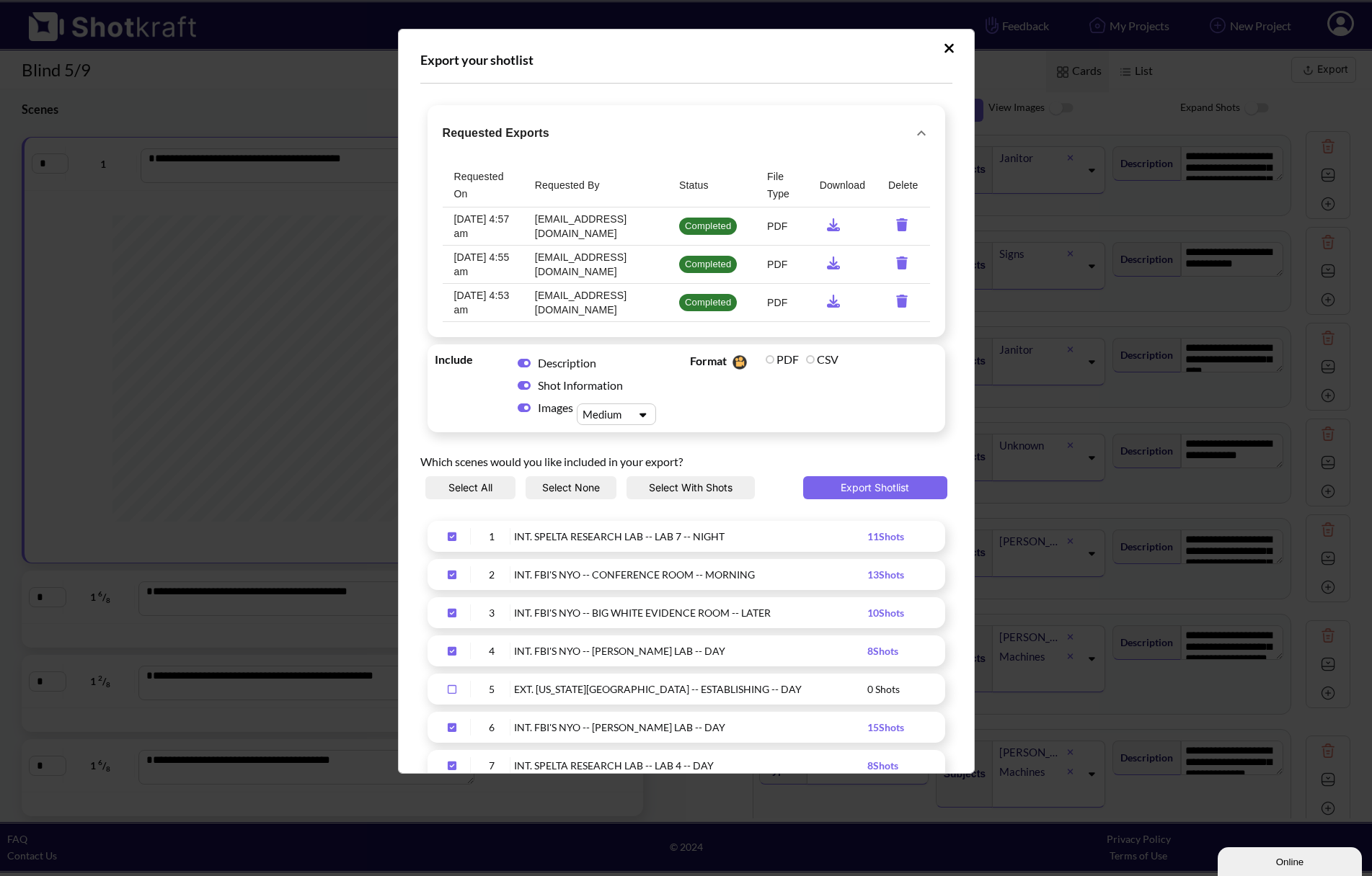
click at [944, 47] on icon "Upload Script" at bounding box center [949, 48] width 9 height 9
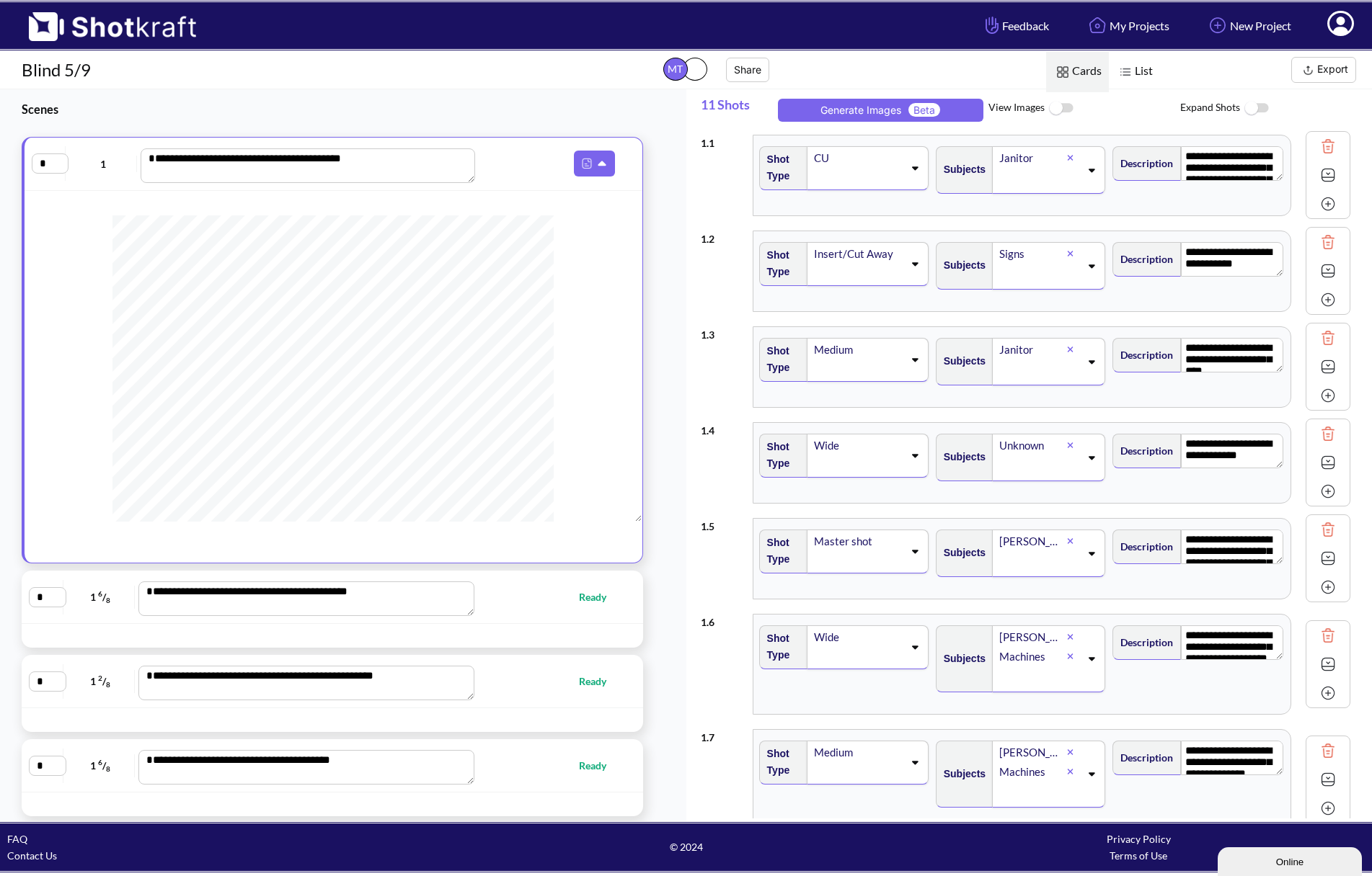
click at [1322, 73] on button "Export" at bounding box center [1323, 69] width 65 height 26
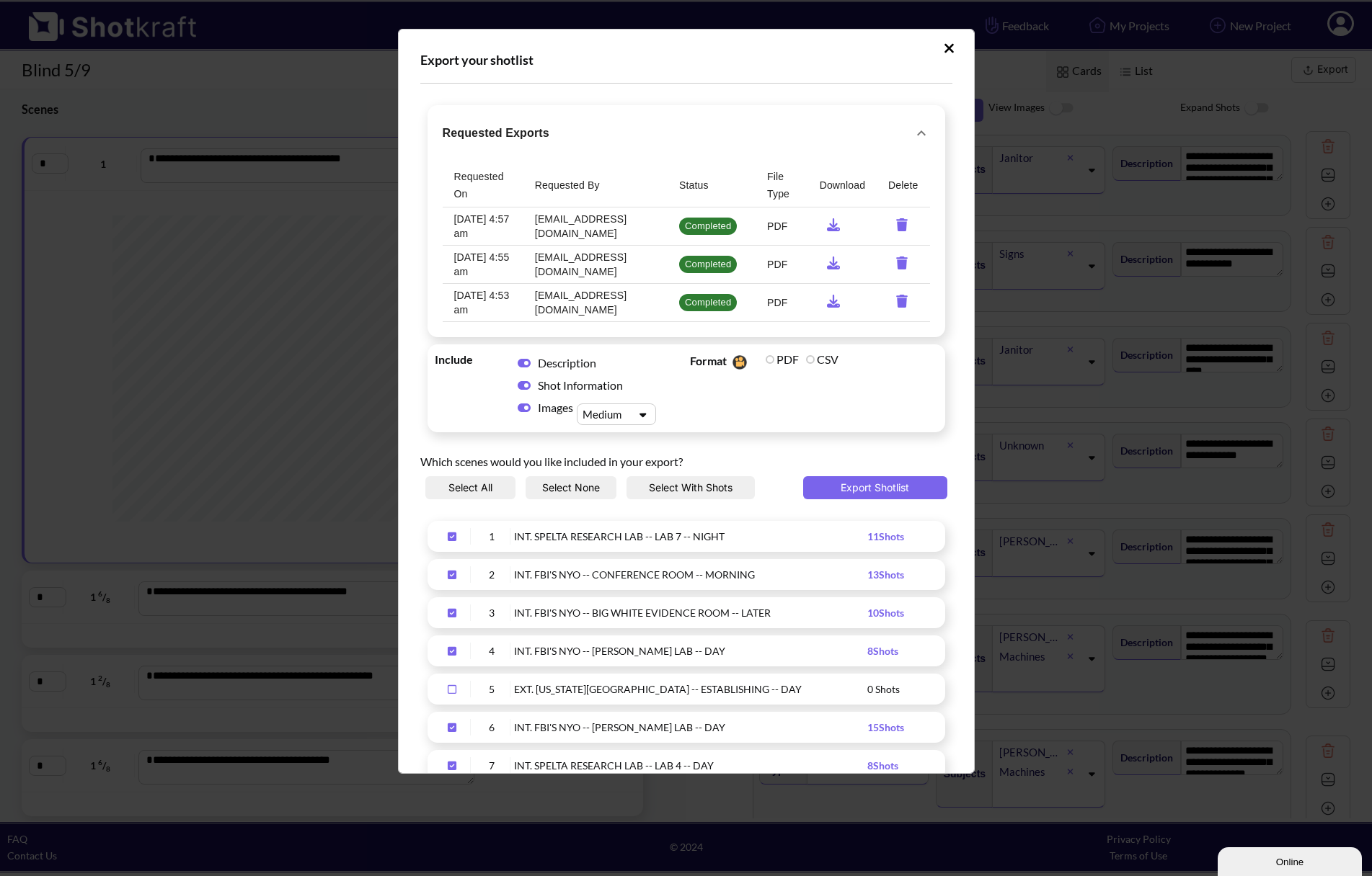
click at [944, 43] on icon "Upload Script" at bounding box center [949, 48] width 11 height 14
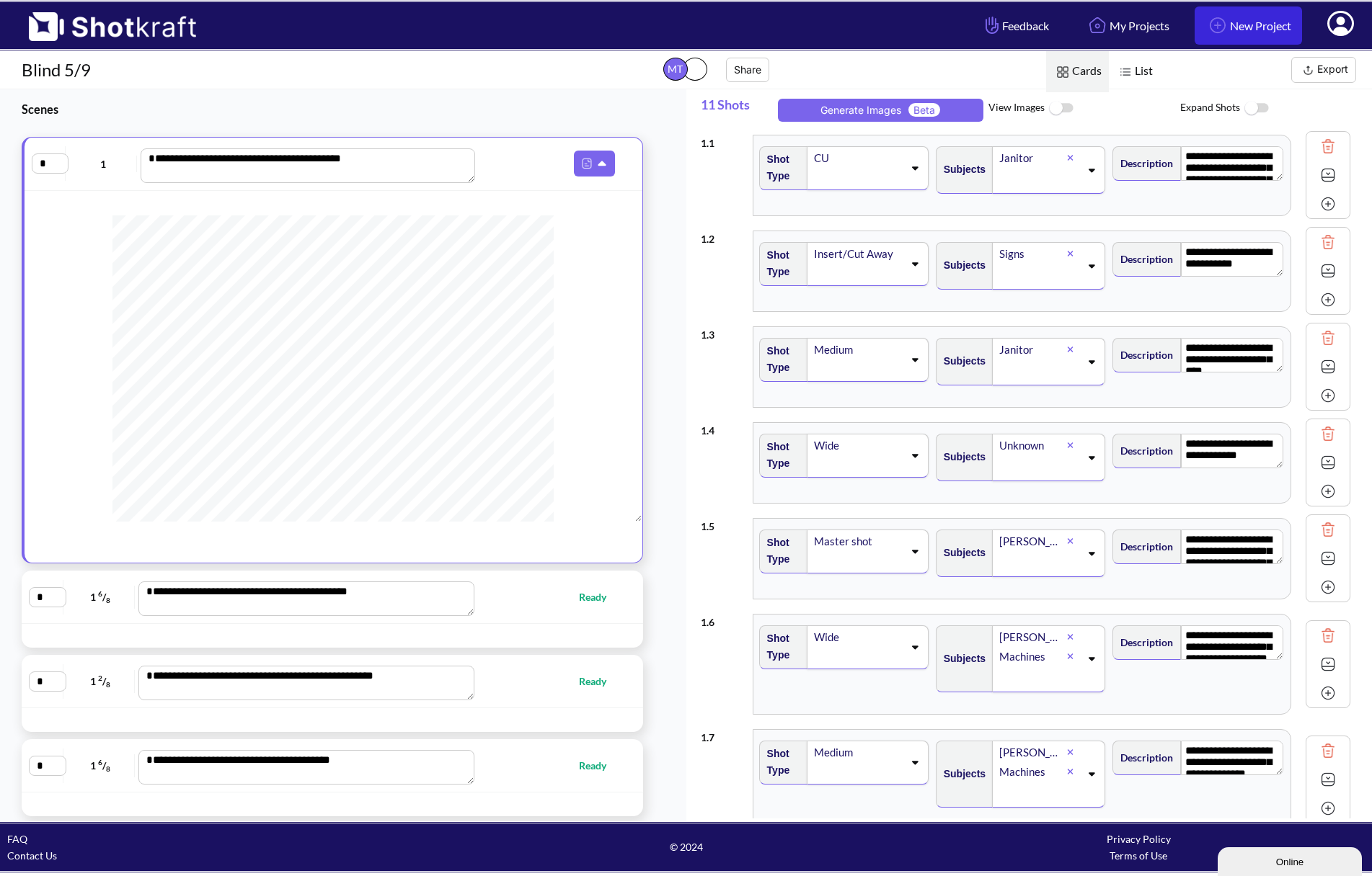
click at [1241, 27] on link "New Project" at bounding box center [1249, 25] width 108 height 38
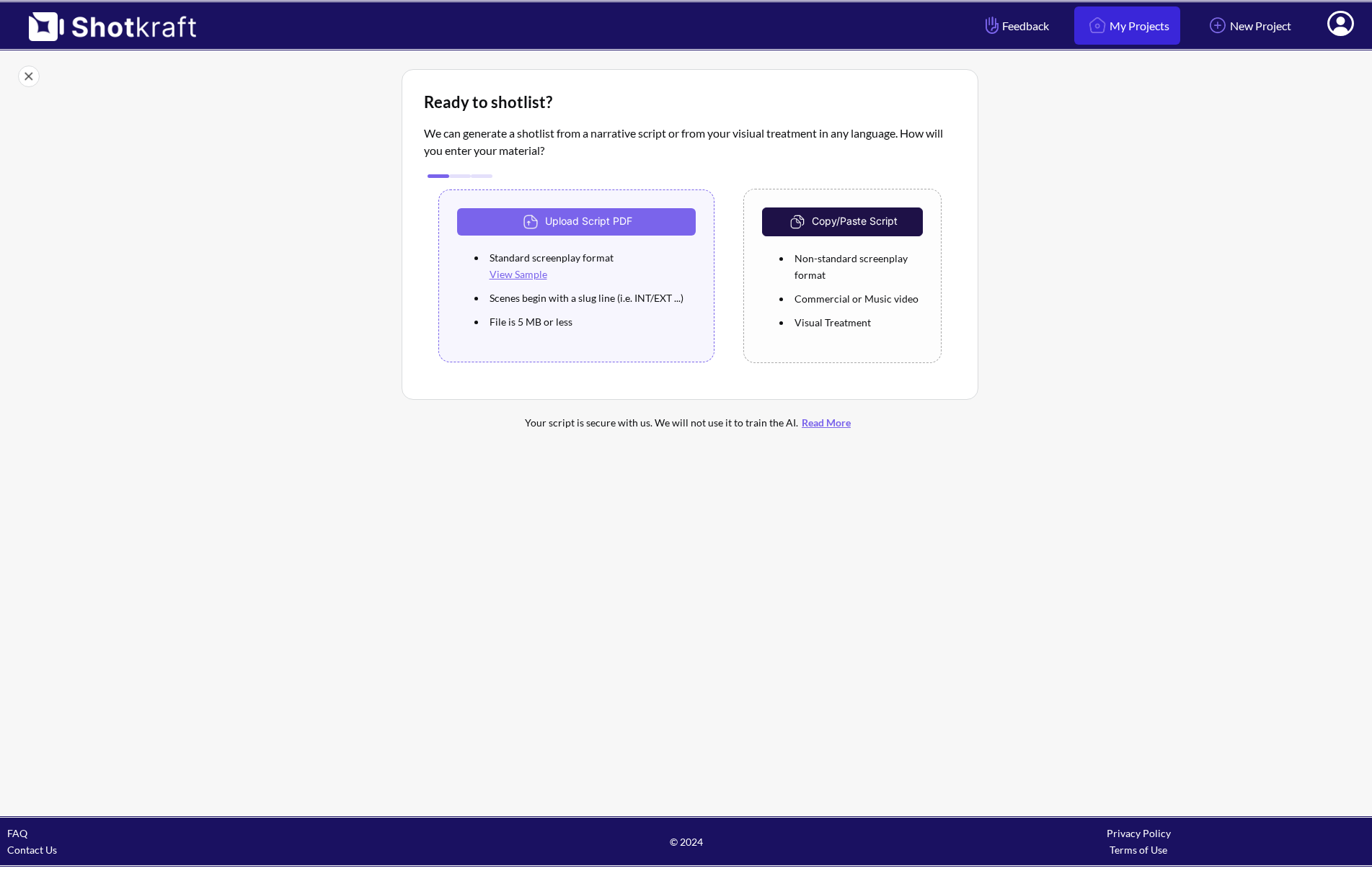
click at [1127, 14] on link "My Projects" at bounding box center [1127, 25] width 106 height 38
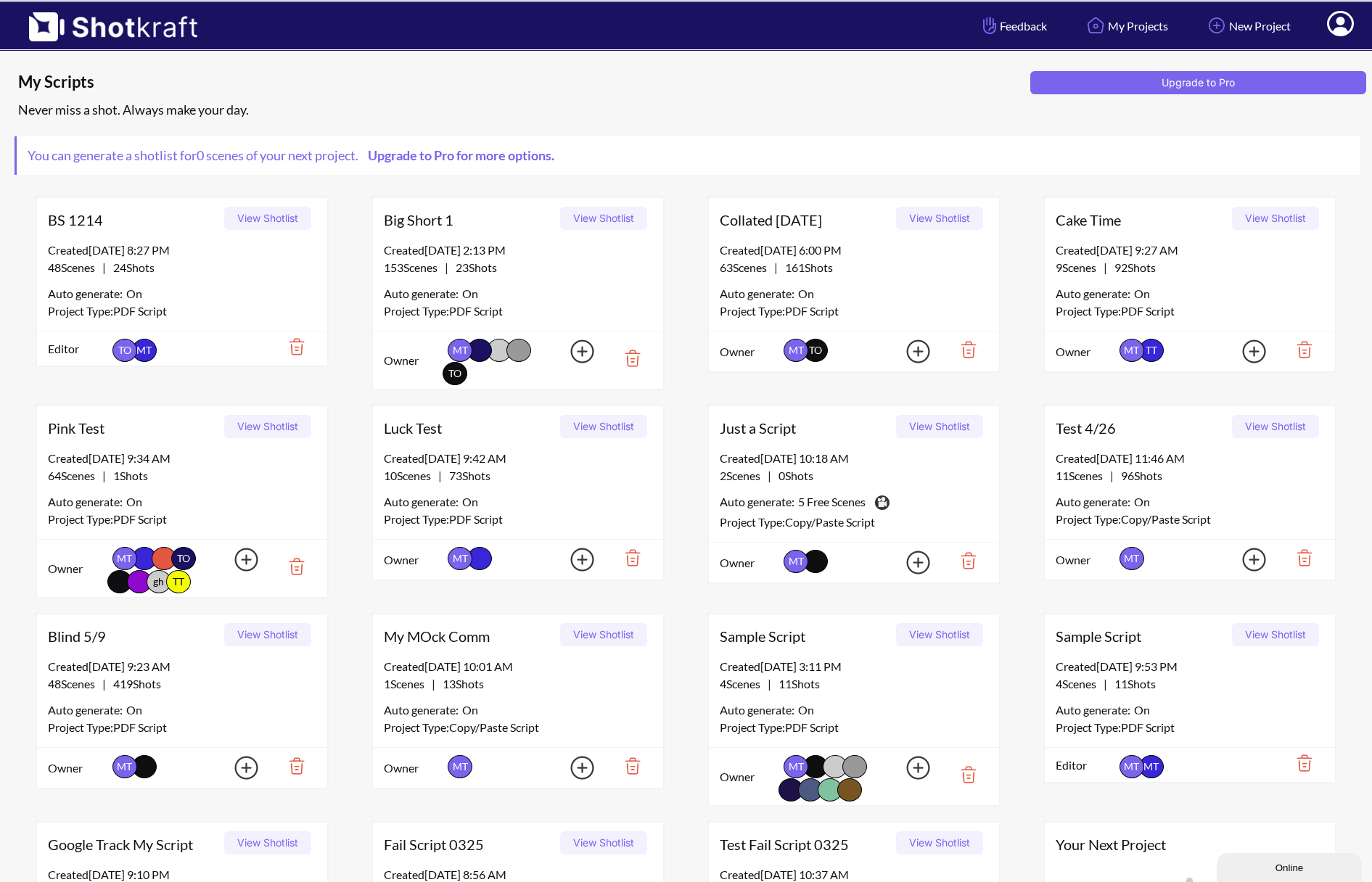
click at [948, 218] on button "View Shotlist" at bounding box center [939, 218] width 87 height 24
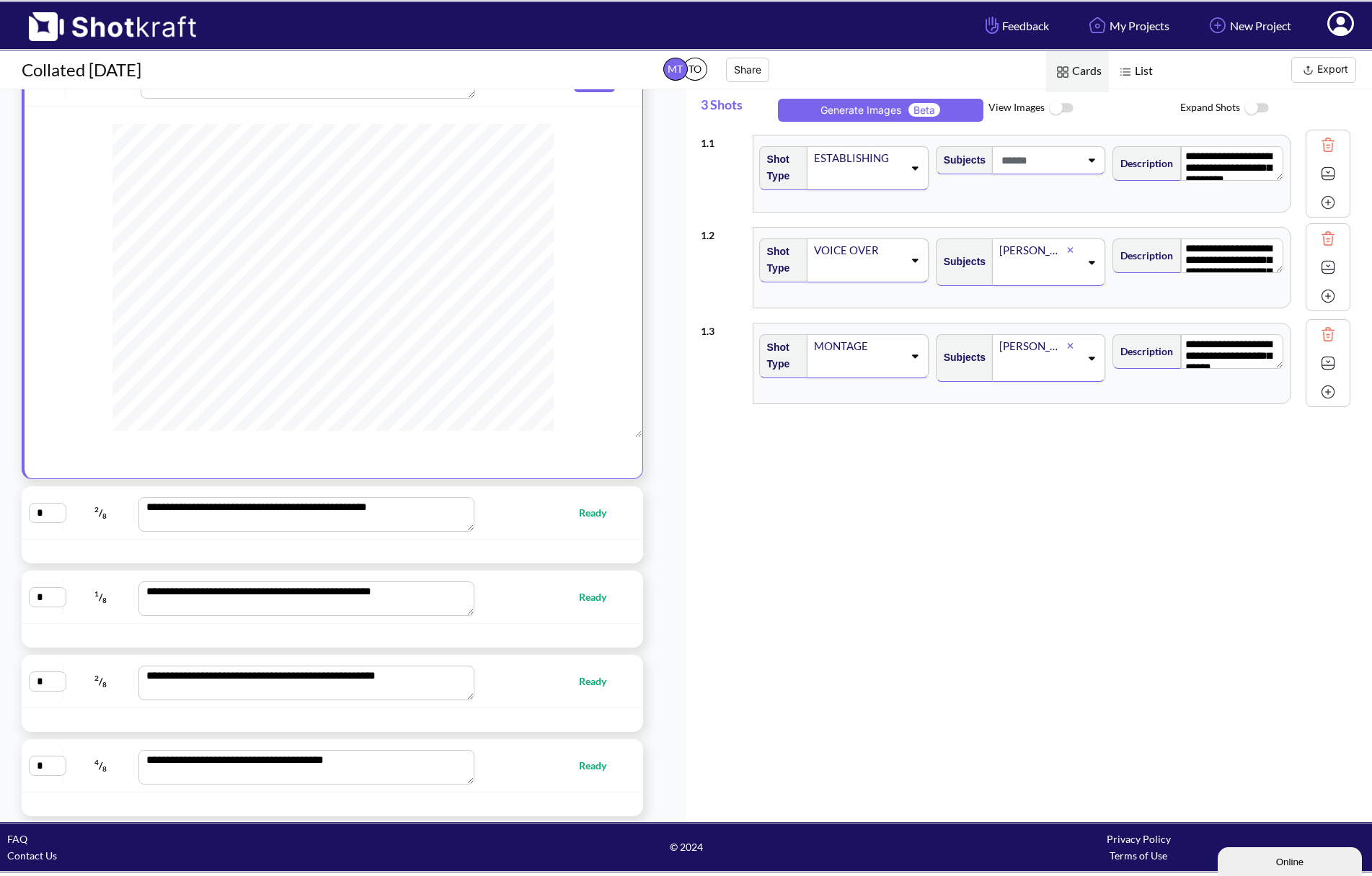
scroll to position [51, 0]
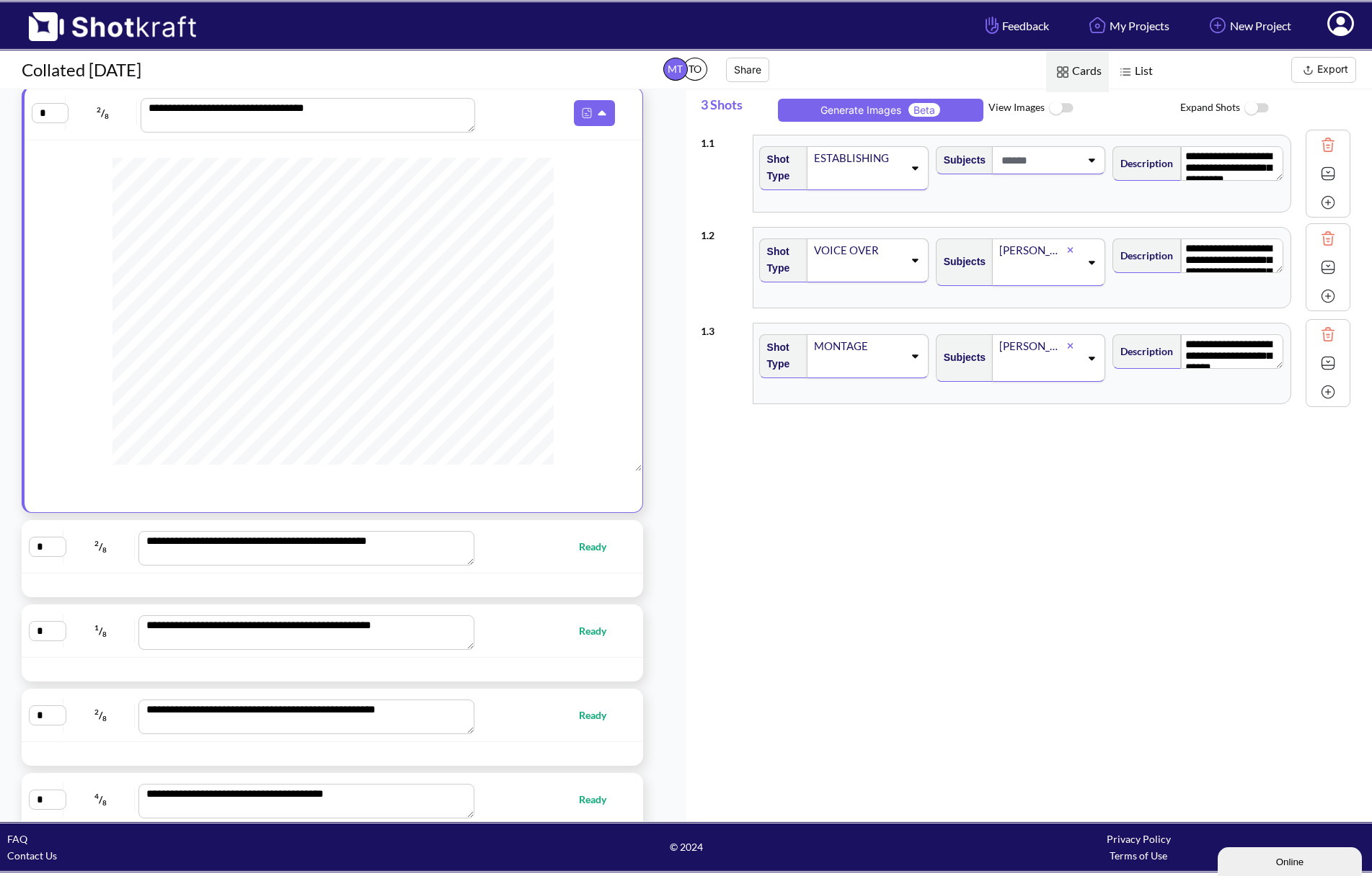
click at [1324, 62] on button "Export" at bounding box center [1323, 69] width 65 height 26
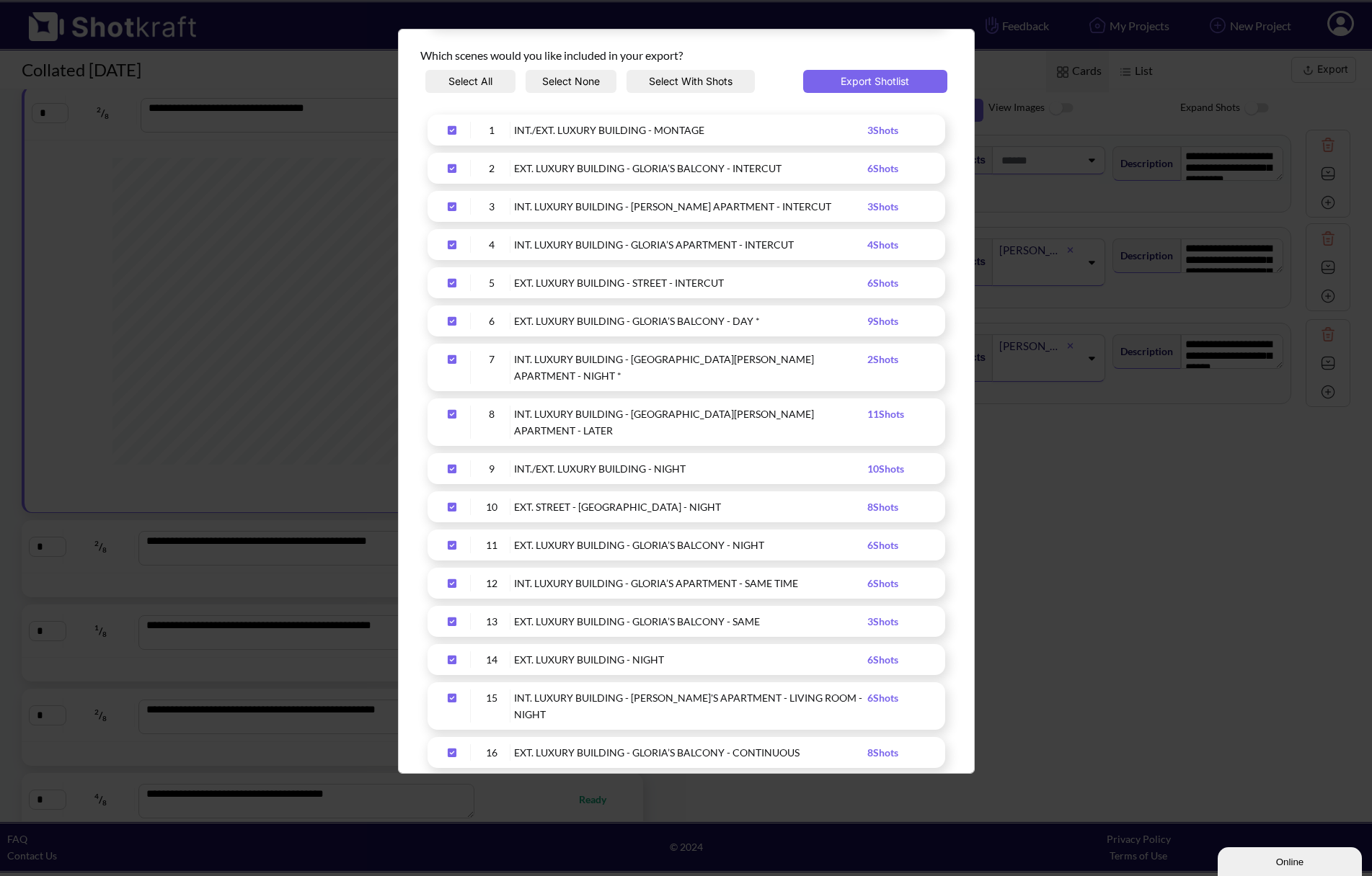
scroll to position [0, 0]
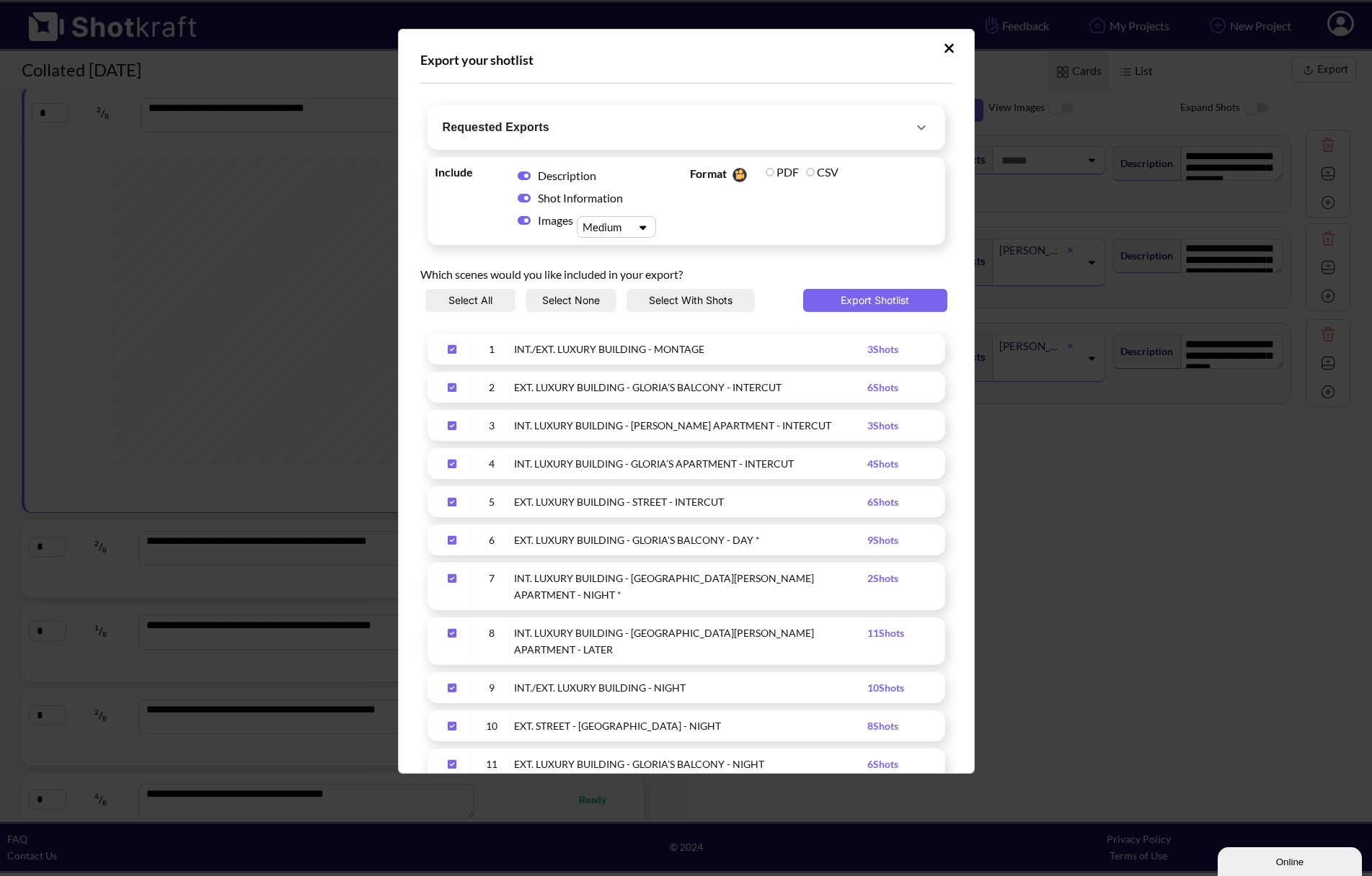
click at [1299, 46] on div "Export your shotlist Requested Exports Requested On Requested By Status File Ty…" at bounding box center [686, 438] width 1372 height 876
drag, startPoint x: 1139, startPoint y: 25, endPoint x: 1117, endPoint y: 39, distance: 26.1
click at [1138, 25] on div "Export your shotlist Requested Exports Requested On Requested By Status File Ty…" at bounding box center [686, 438] width 1372 height 876
drag, startPoint x: 945, startPoint y: 48, endPoint x: 1072, endPoint y: 18, distance: 130.5
click at [946, 47] on button "Upload Script" at bounding box center [949, 48] width 25 height 23
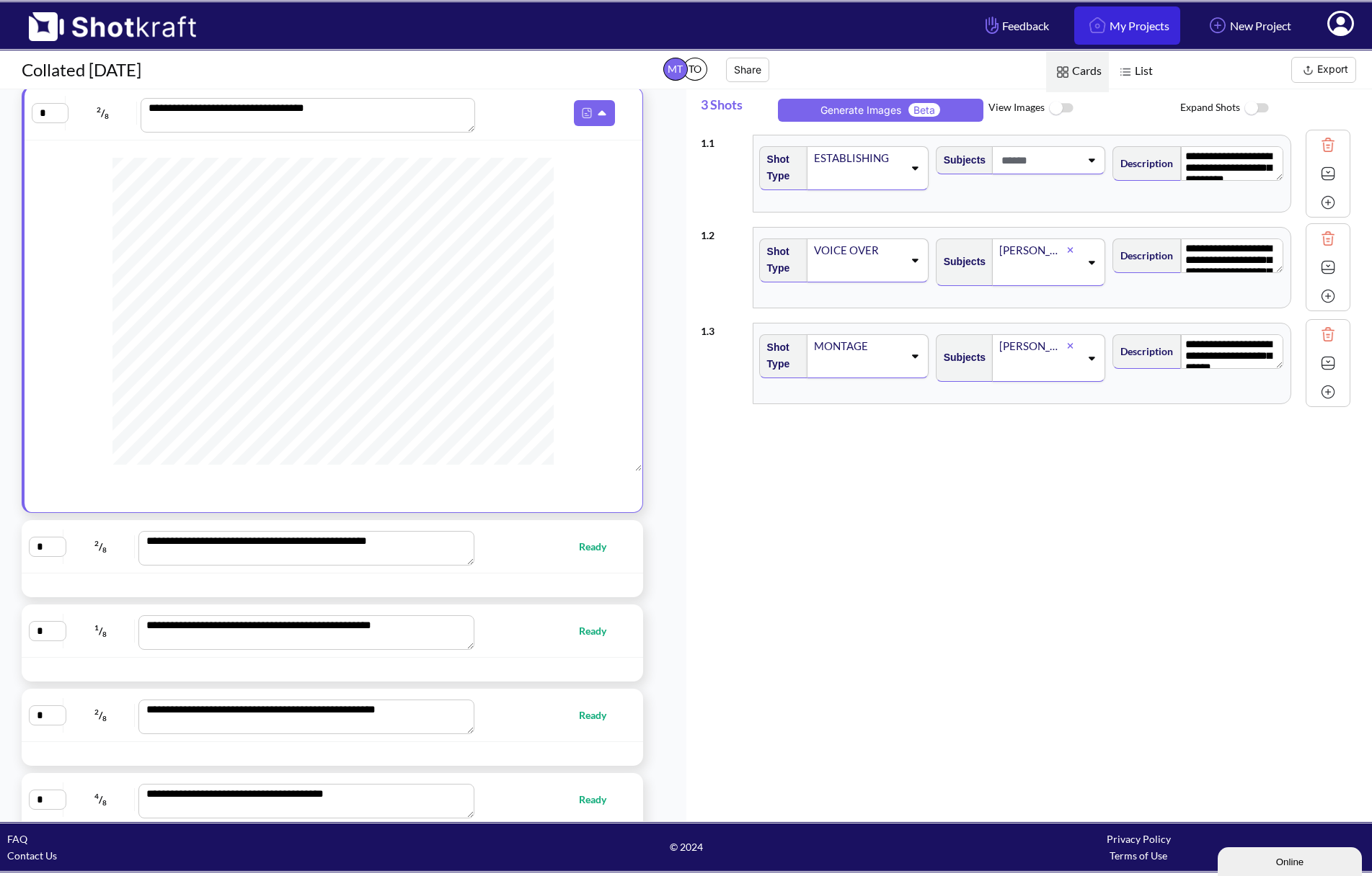
click at [1118, 14] on link "My Projects" at bounding box center [1127, 25] width 106 height 38
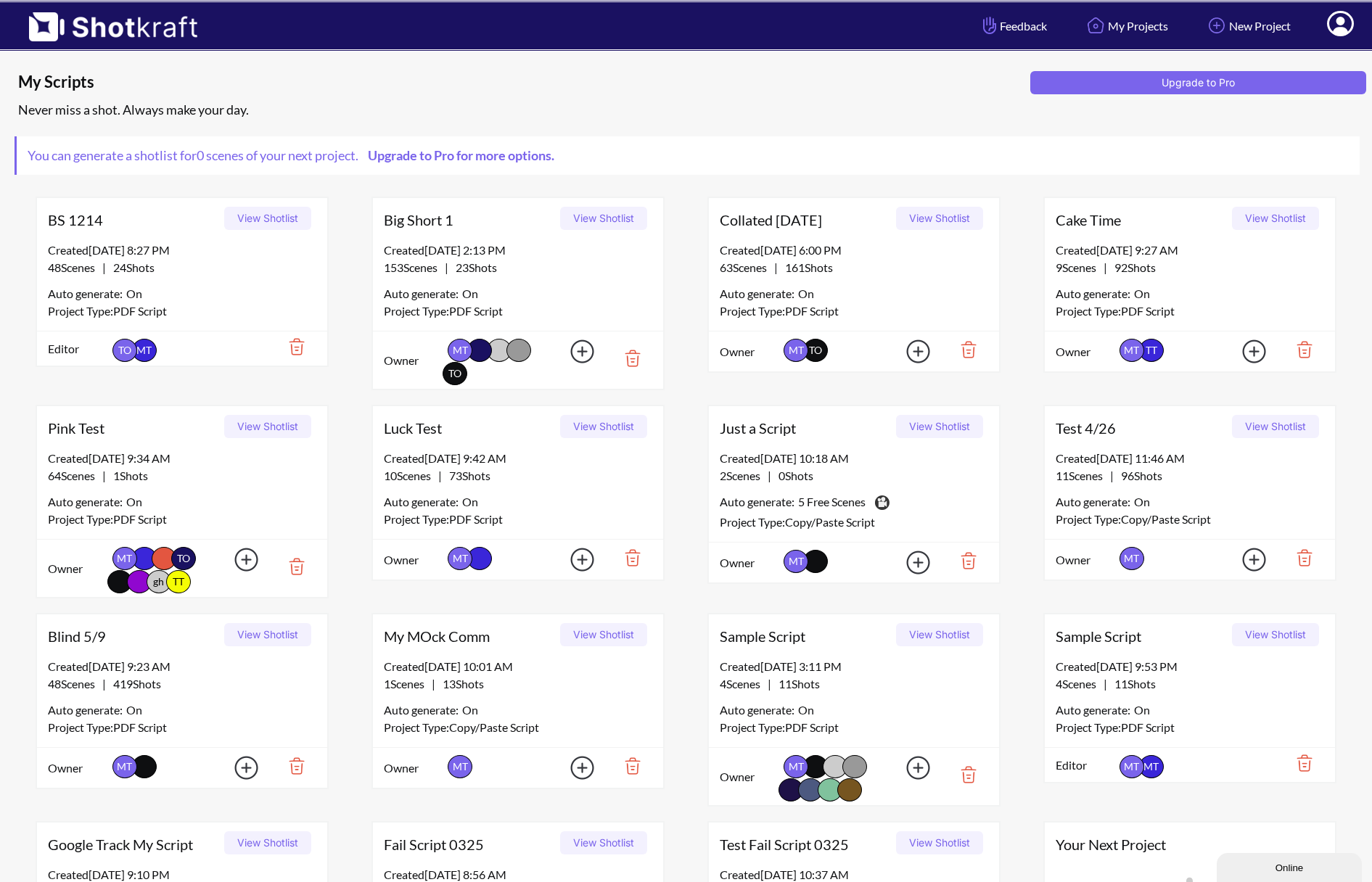
click at [944, 212] on button "View Shotlist" at bounding box center [939, 218] width 87 height 24
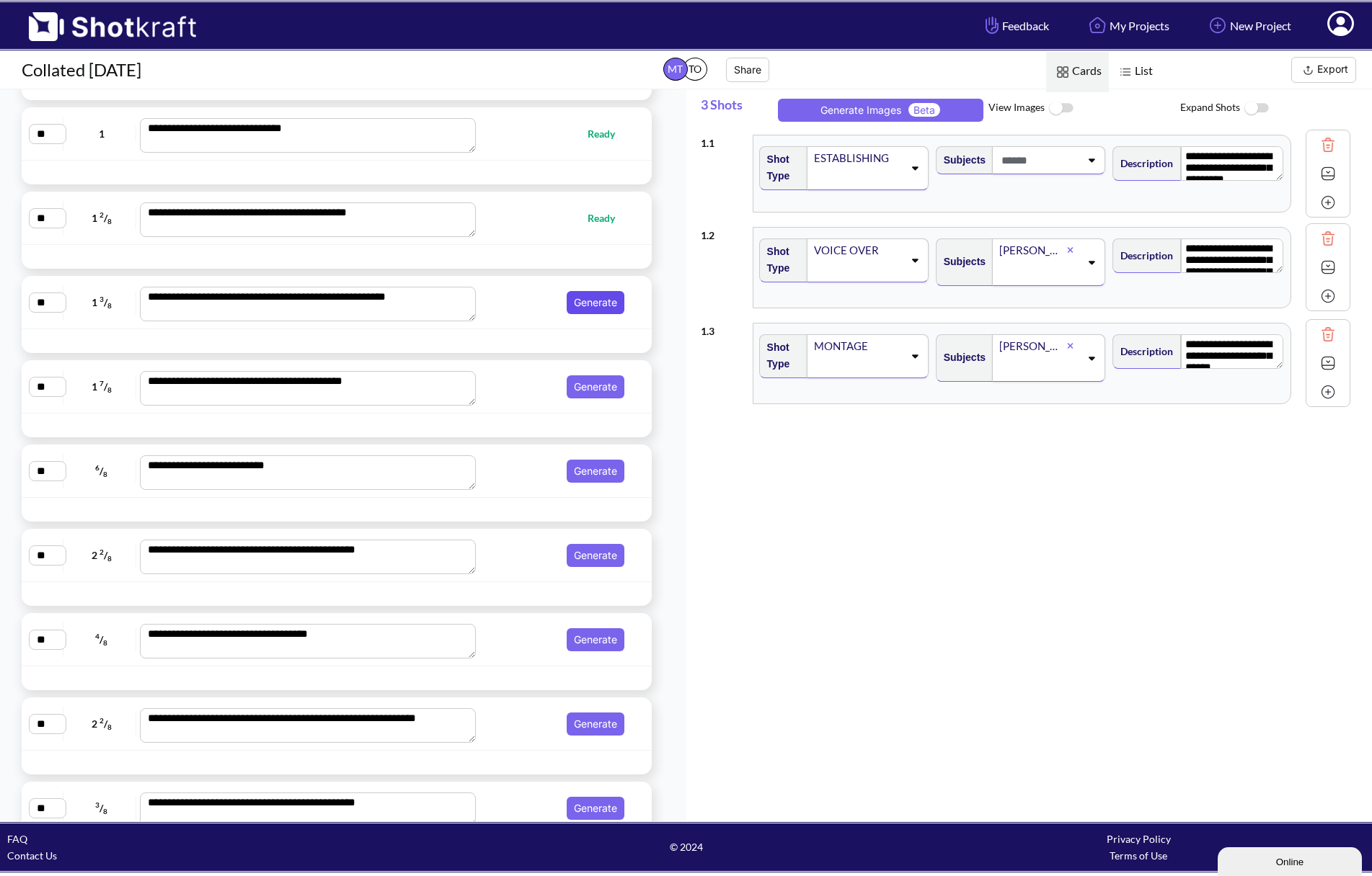
click at [593, 303] on button "Generate" at bounding box center [595, 303] width 58 height 23
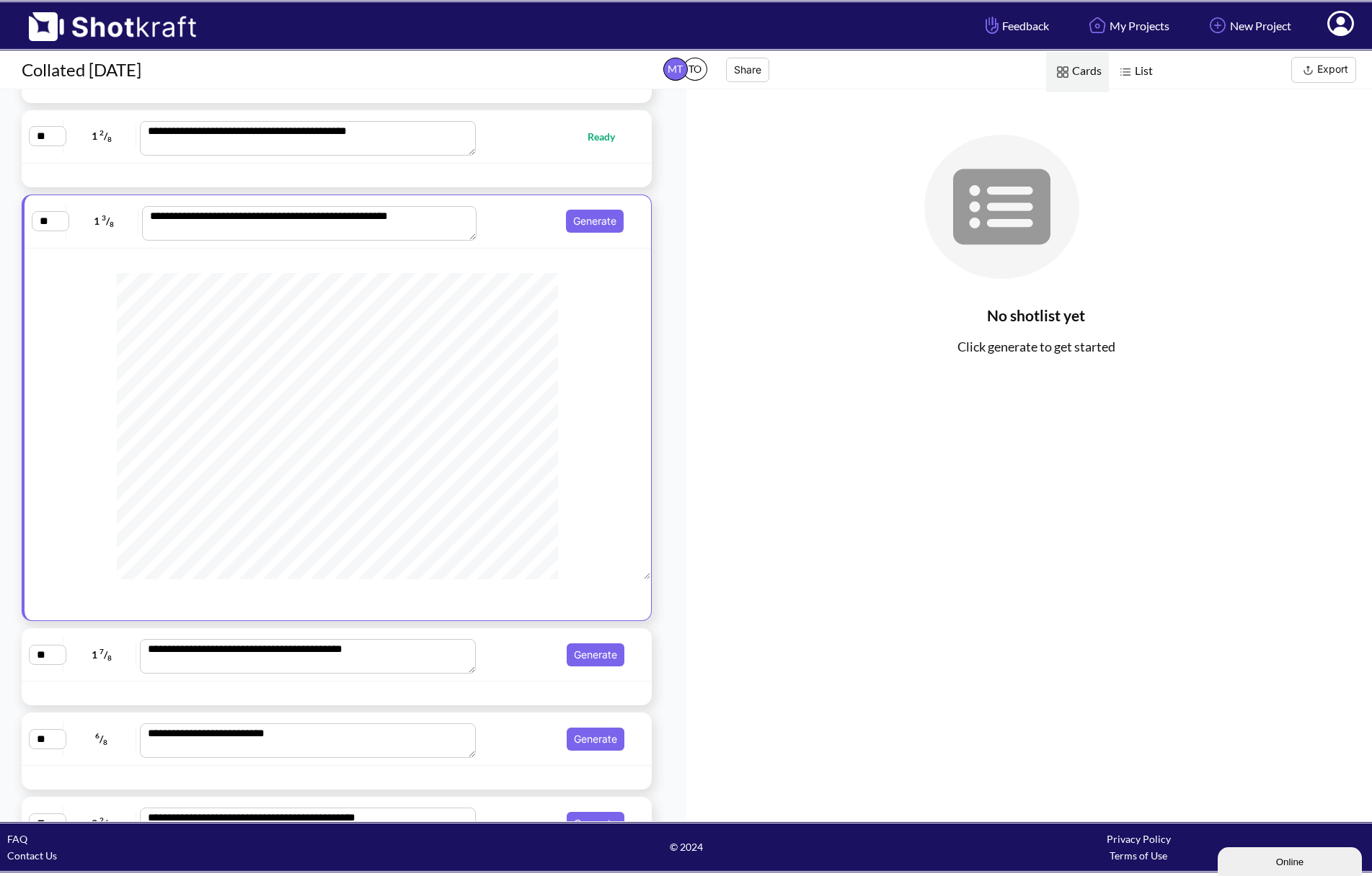
scroll to position [1956, 0]
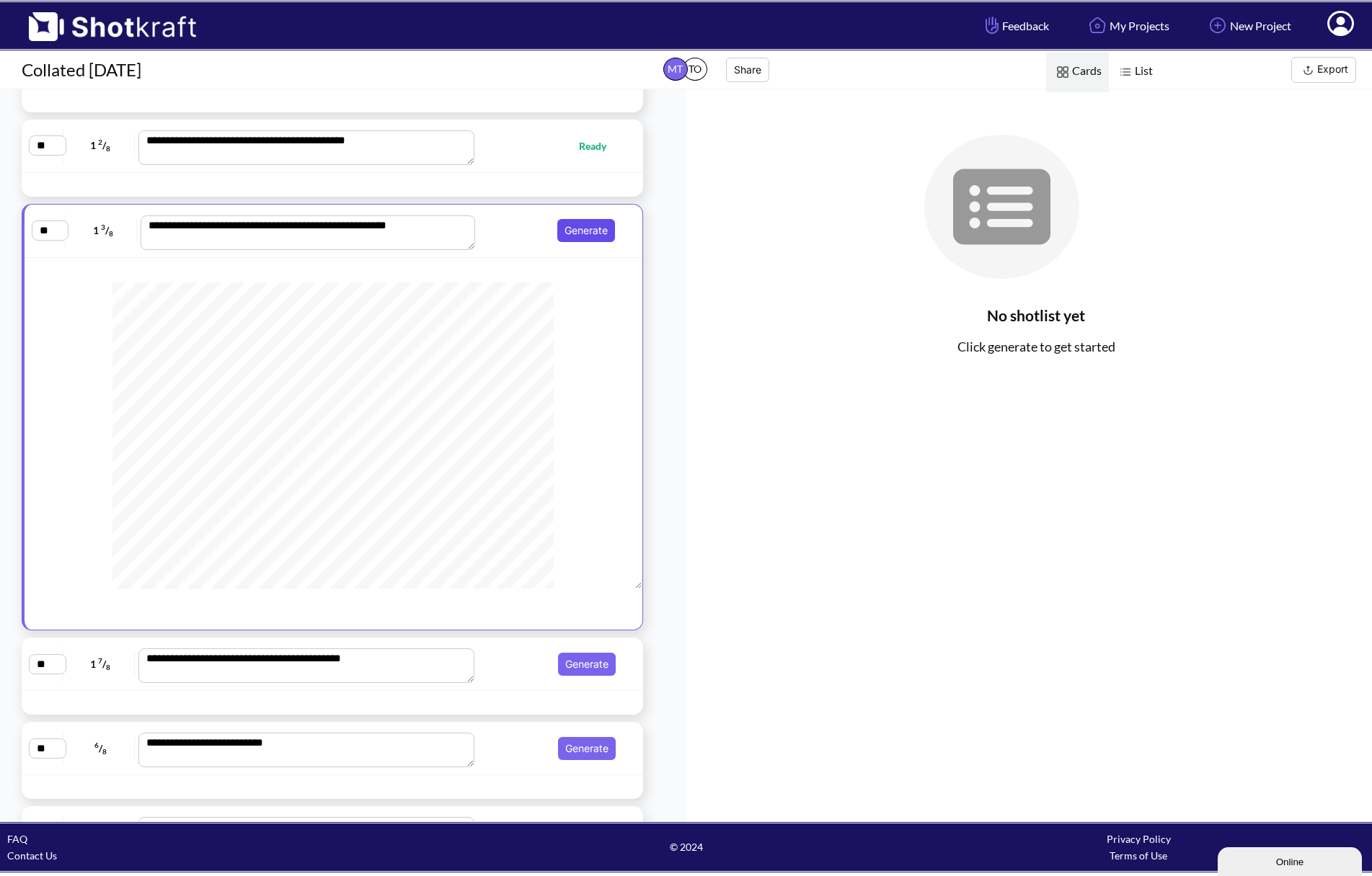
click at [584, 222] on button "Generate" at bounding box center [586, 231] width 58 height 23
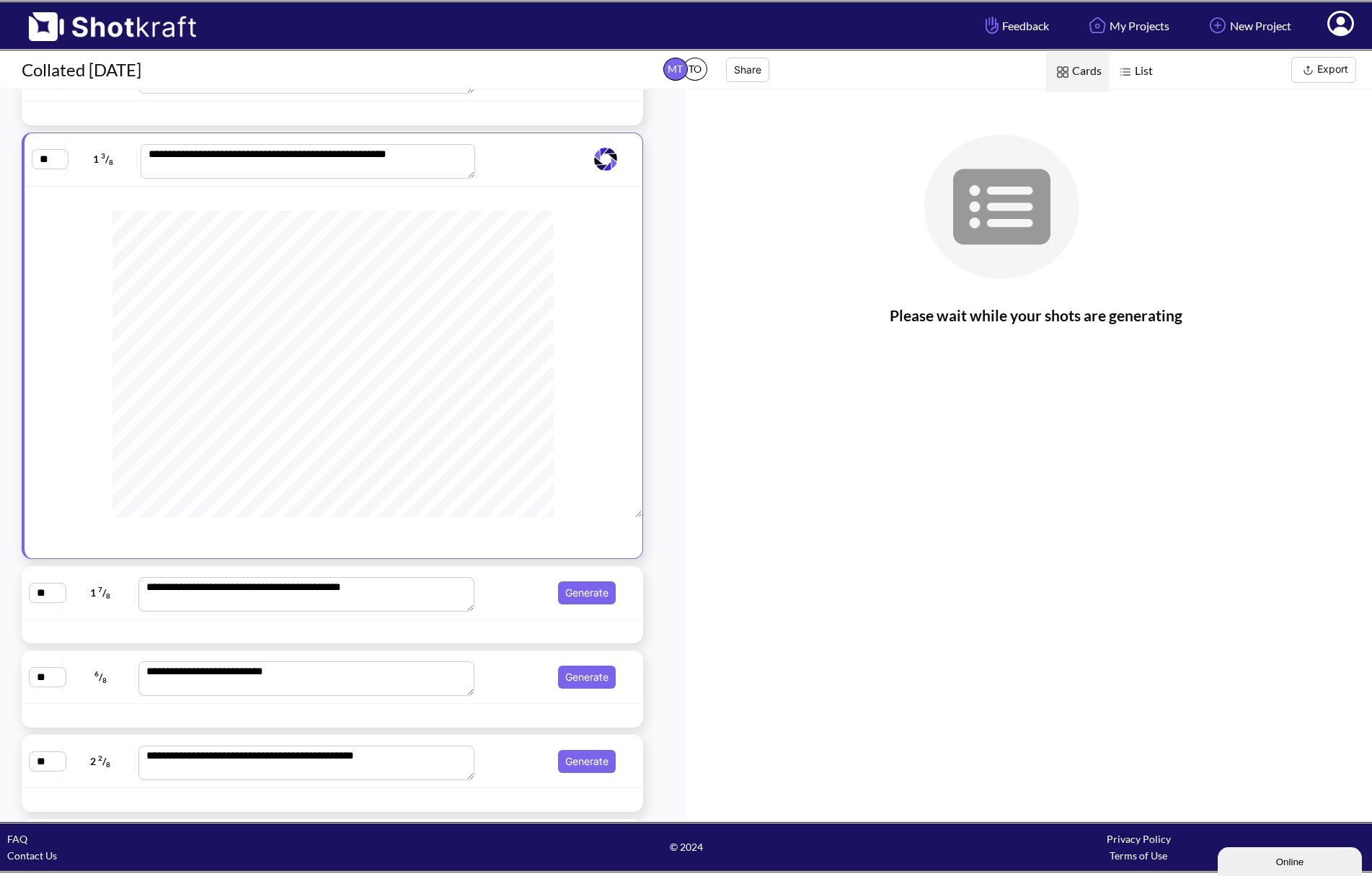
scroll to position [2028, 0]
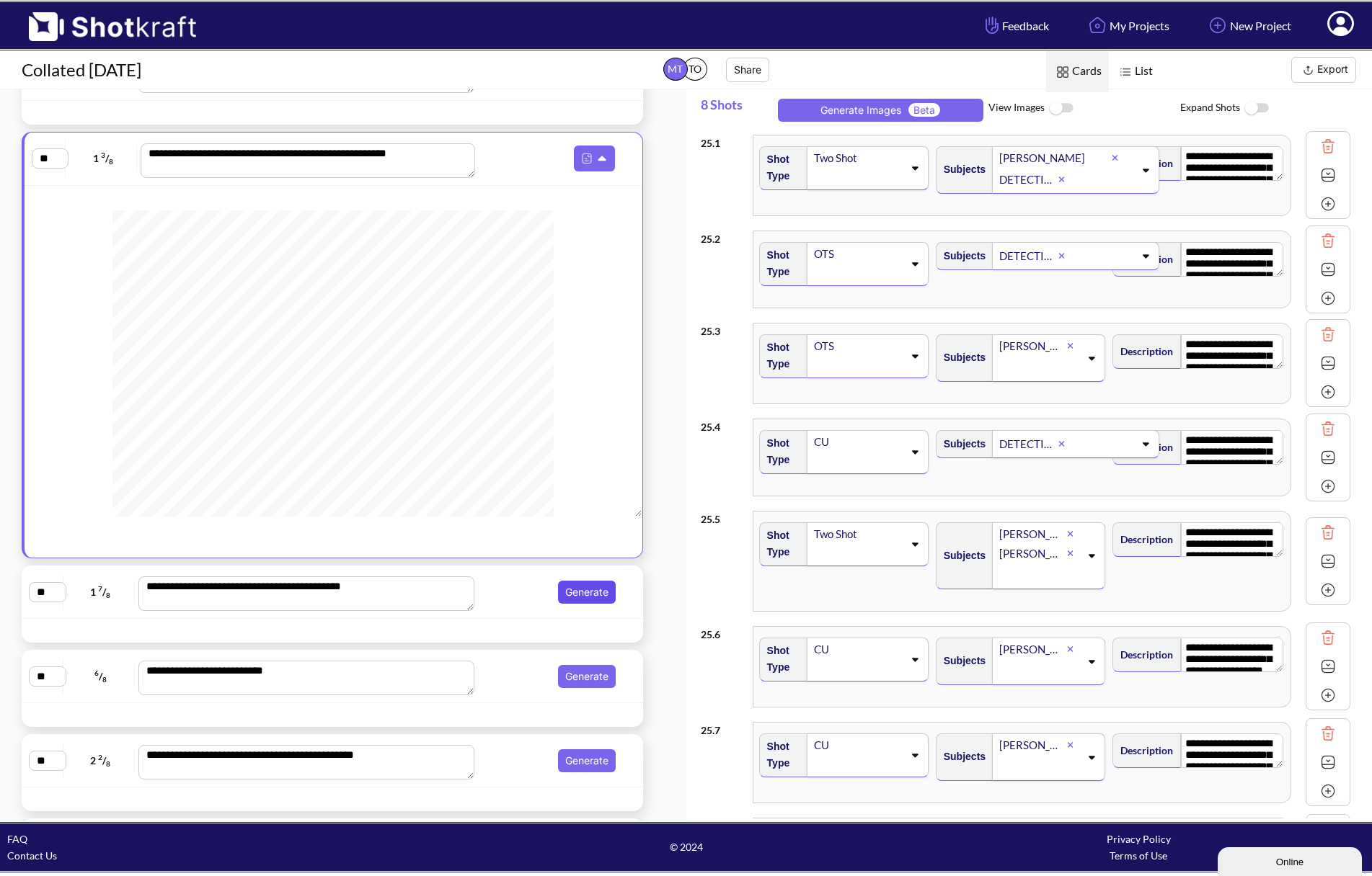
click at [587, 596] on button "Generate" at bounding box center [587, 593] width 58 height 23
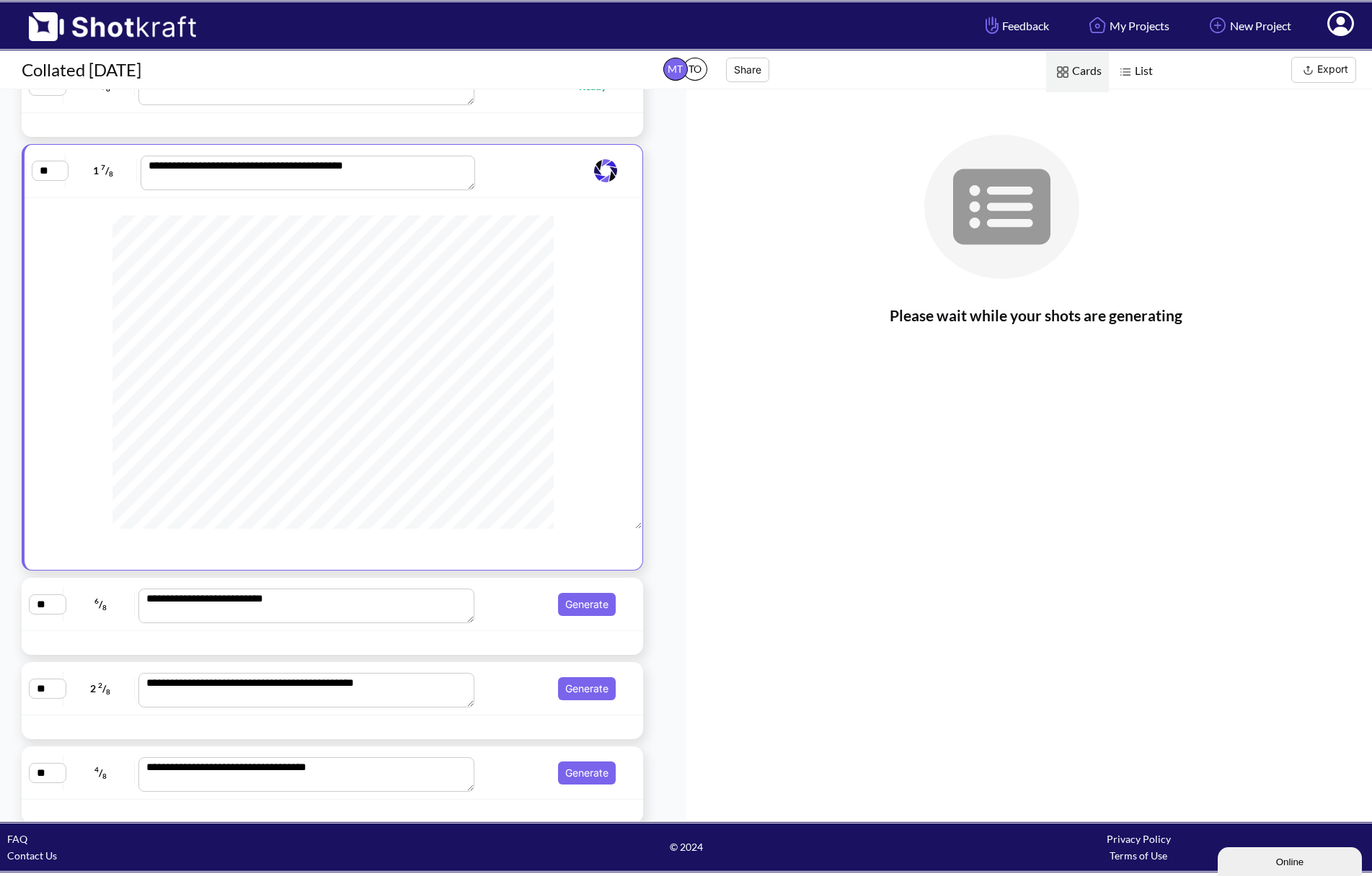
scroll to position [144, 0]
click at [581, 601] on button "Generate" at bounding box center [587, 605] width 58 height 23
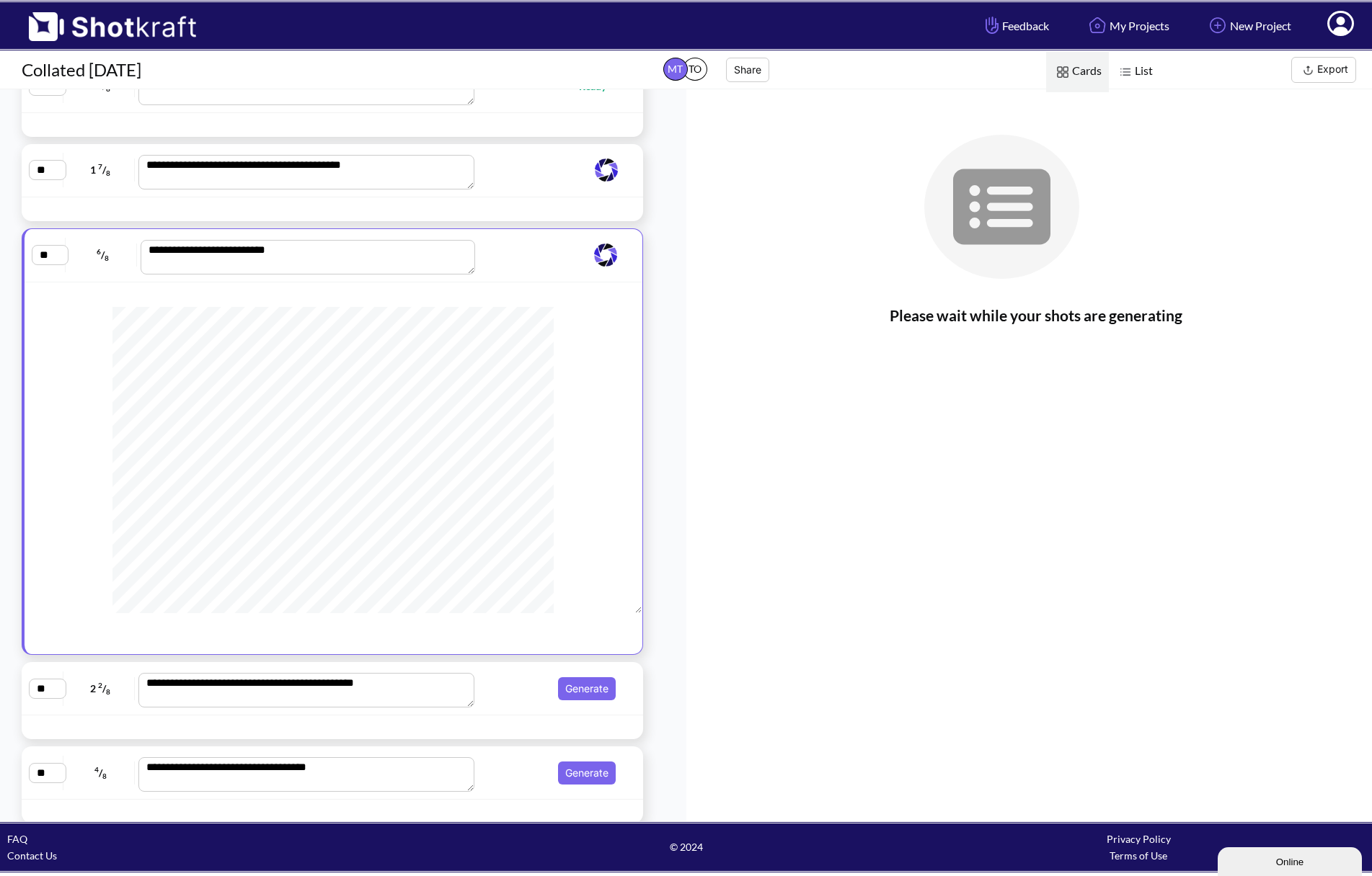
scroll to position [2028, 0]
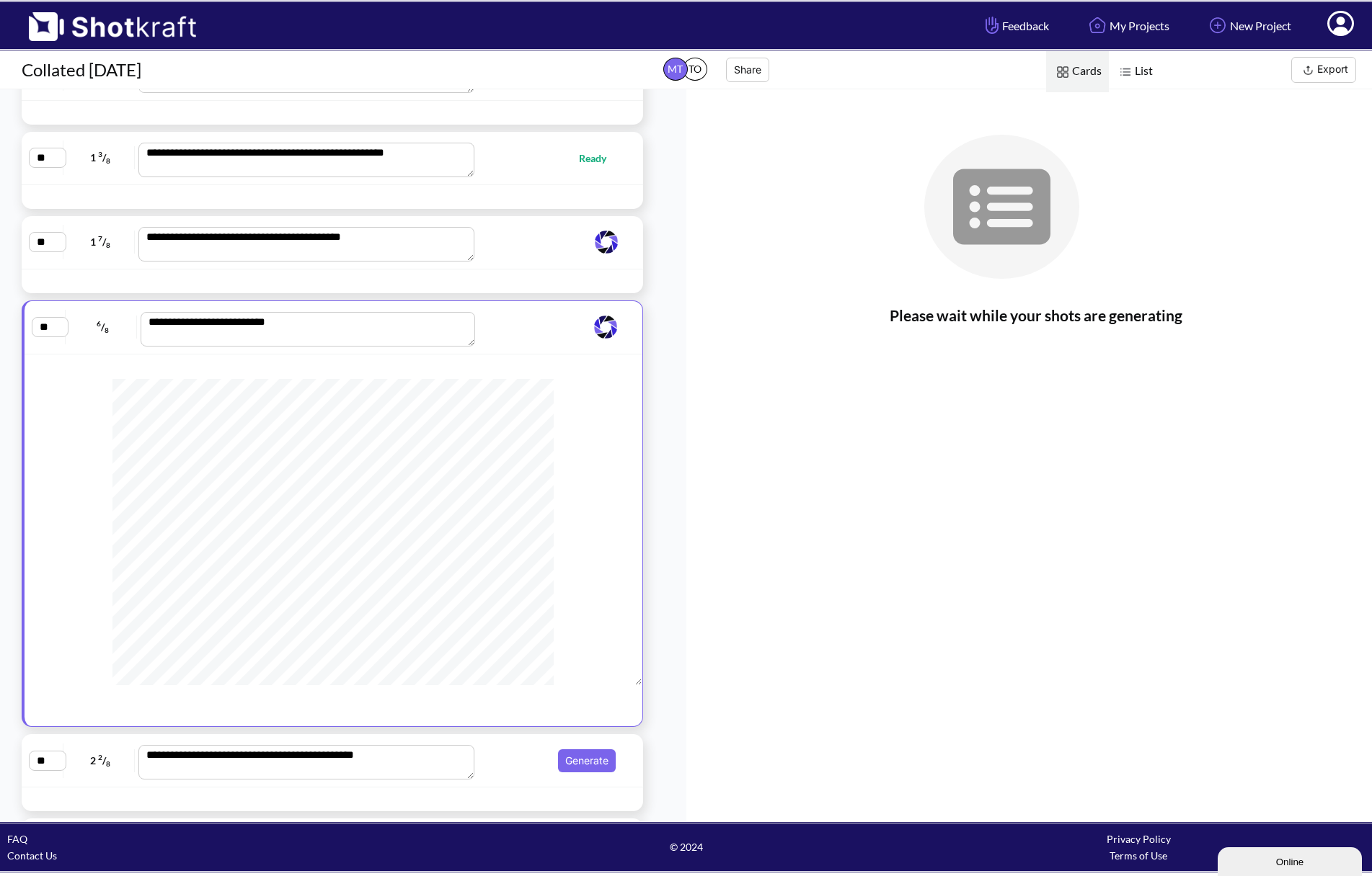
click at [521, 269] on div at bounding box center [332, 281] width 621 height 23
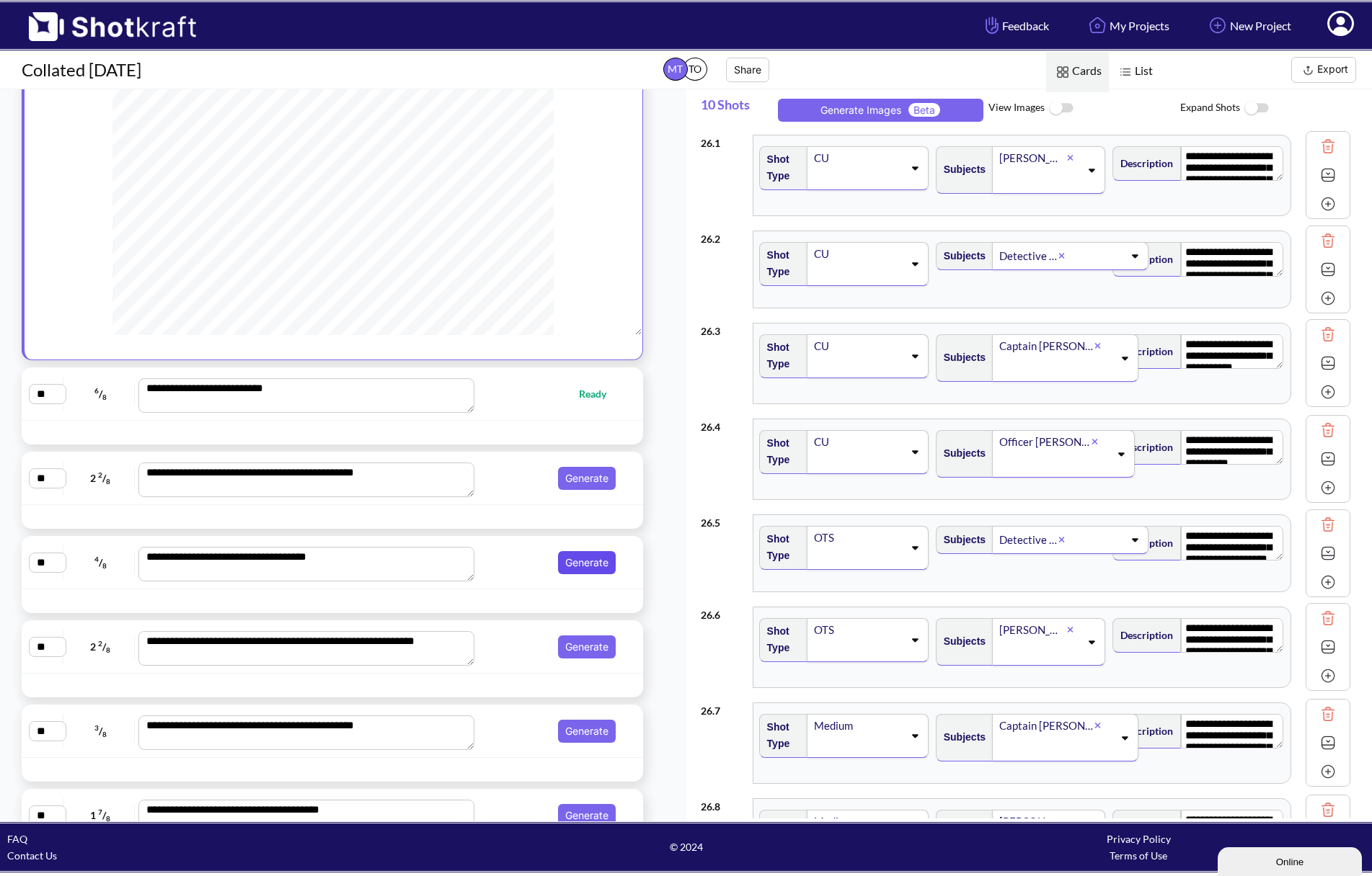
scroll to position [2389, 0]
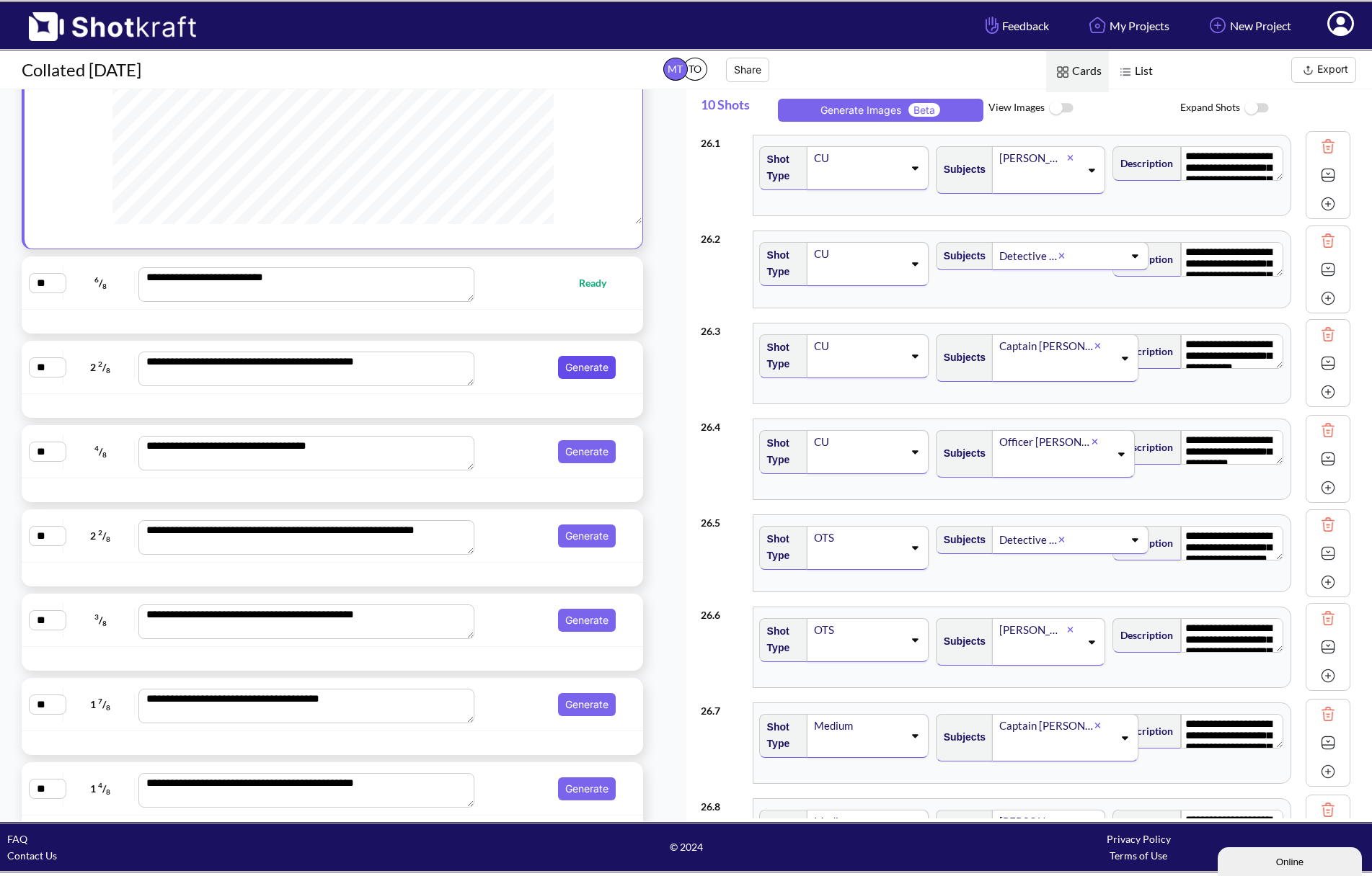
click at [572, 379] on button "Generate" at bounding box center [587, 367] width 58 height 23
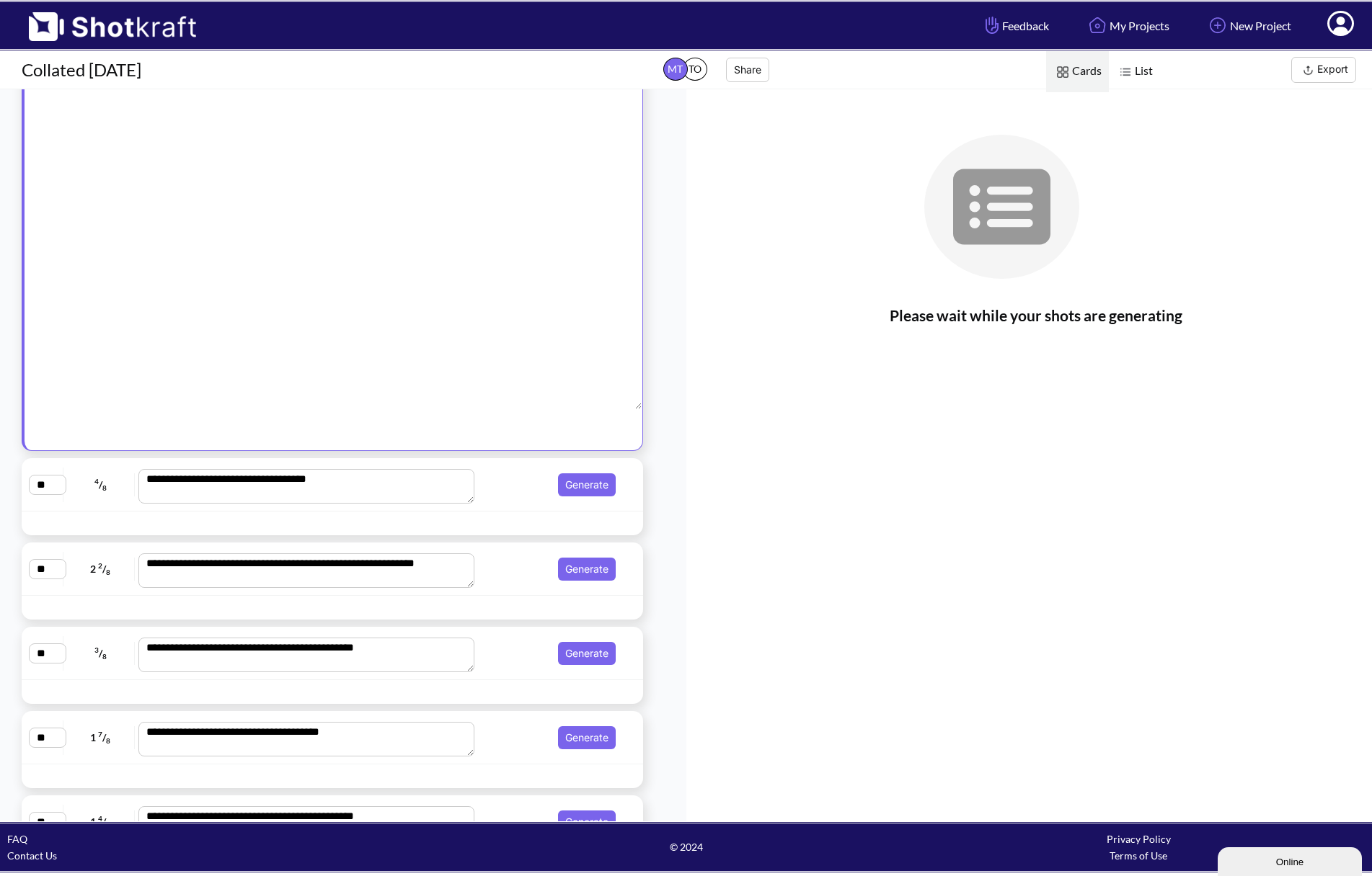
scroll to position [2040, 0]
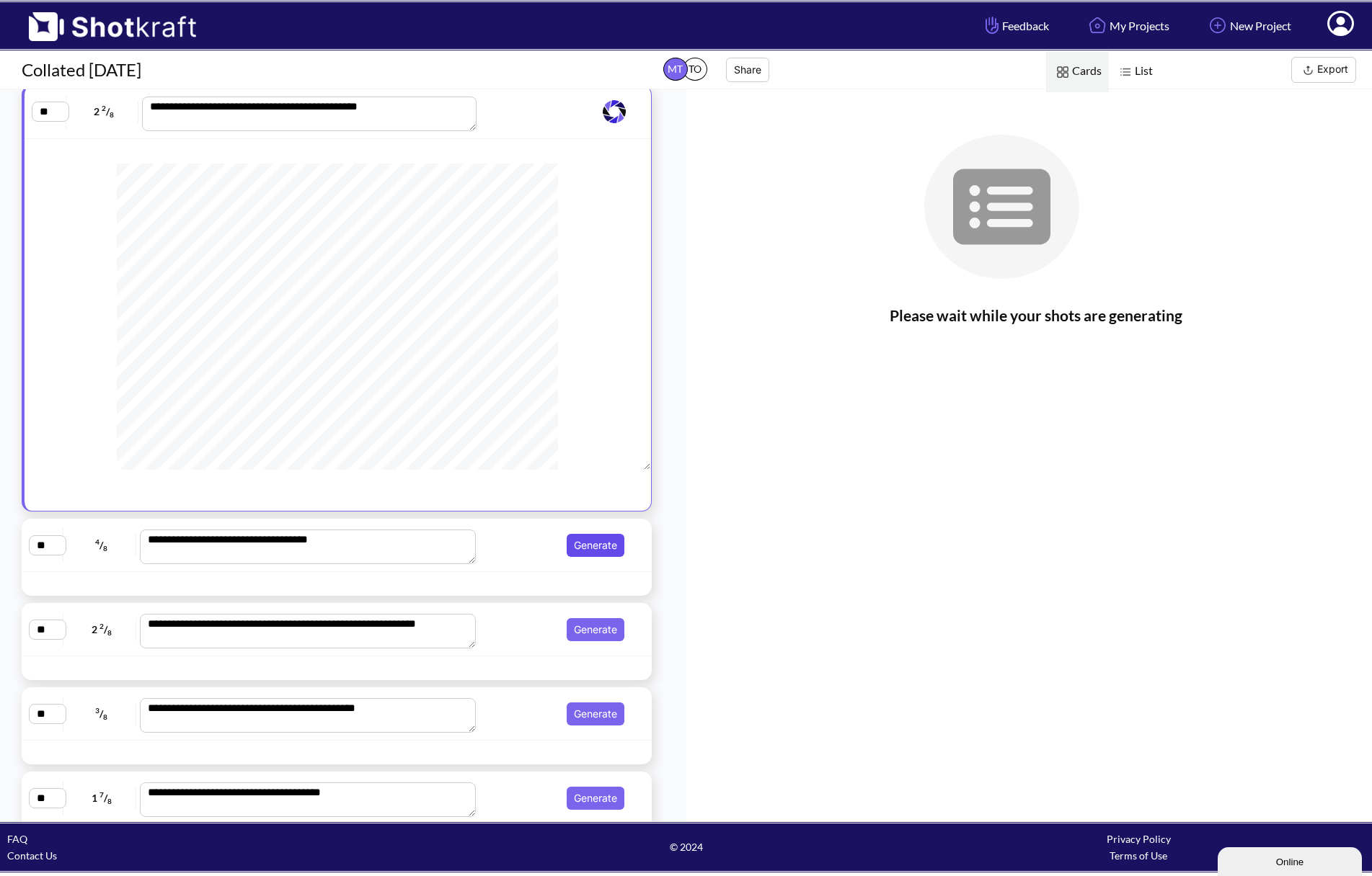
click at [595, 546] on button "Generate" at bounding box center [595, 545] width 58 height 23
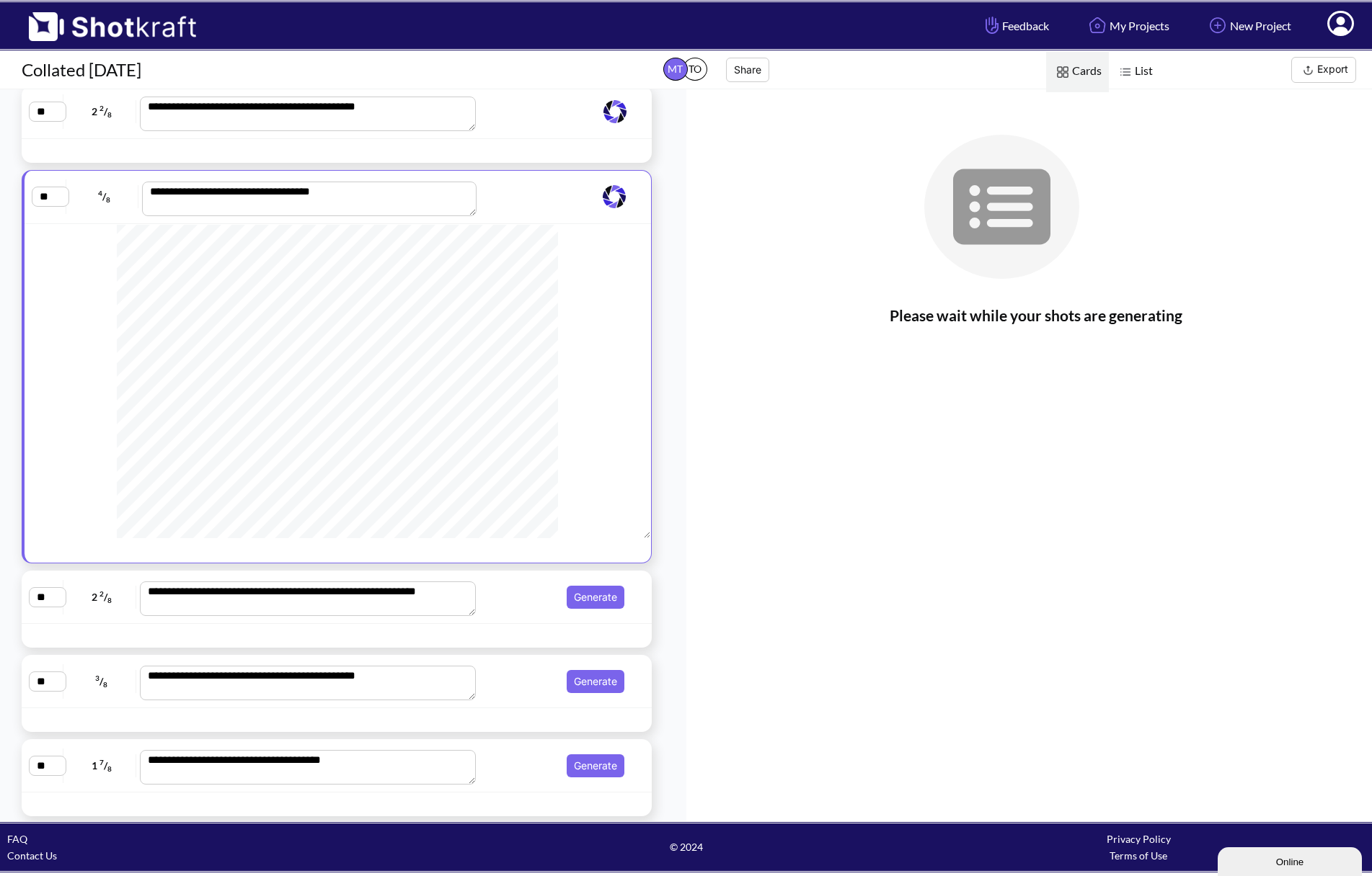
scroll to position [144, 0]
click at [572, 609] on button "Generate" at bounding box center [595, 598] width 58 height 23
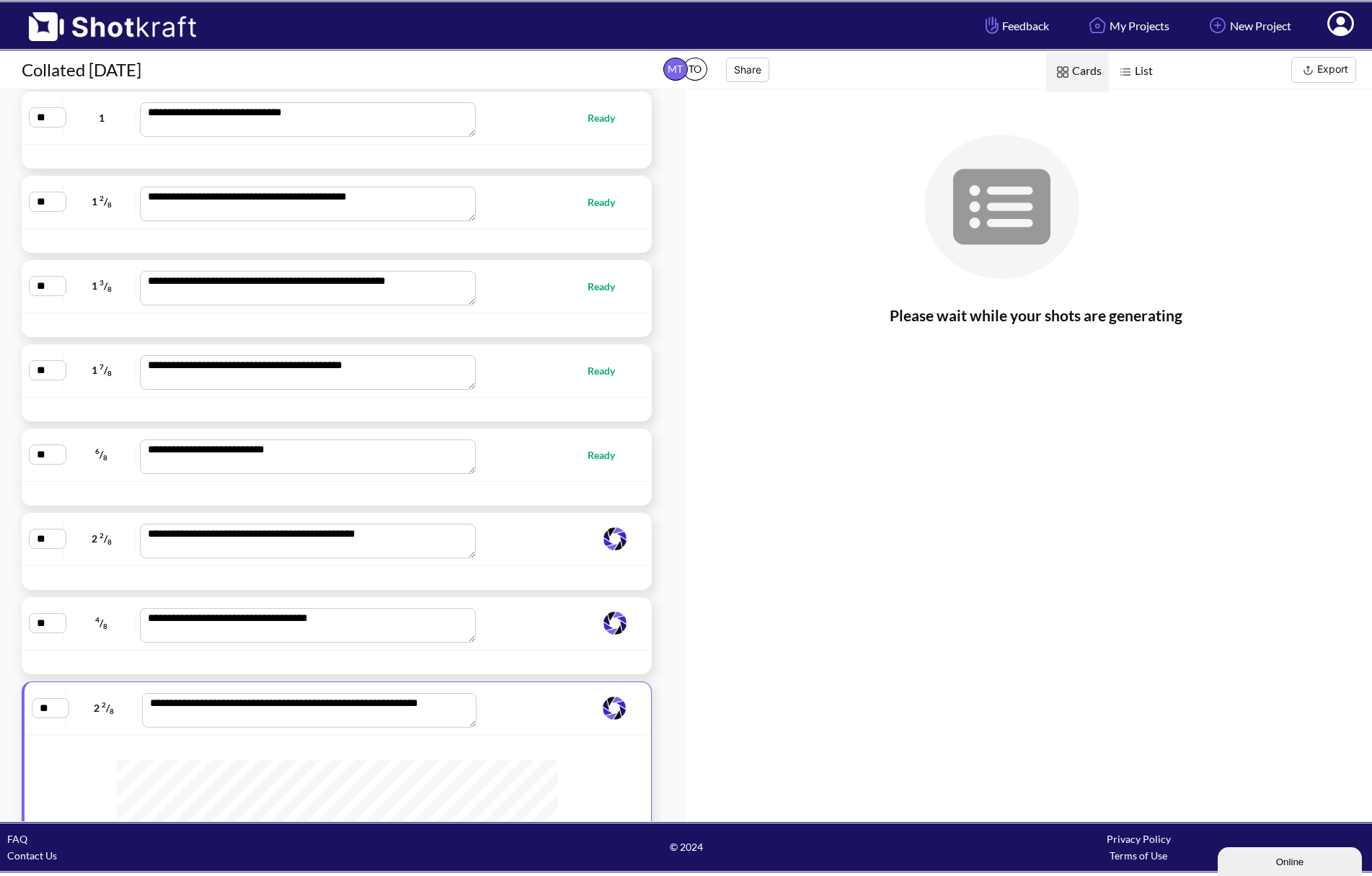
scroll to position [1895, 0]
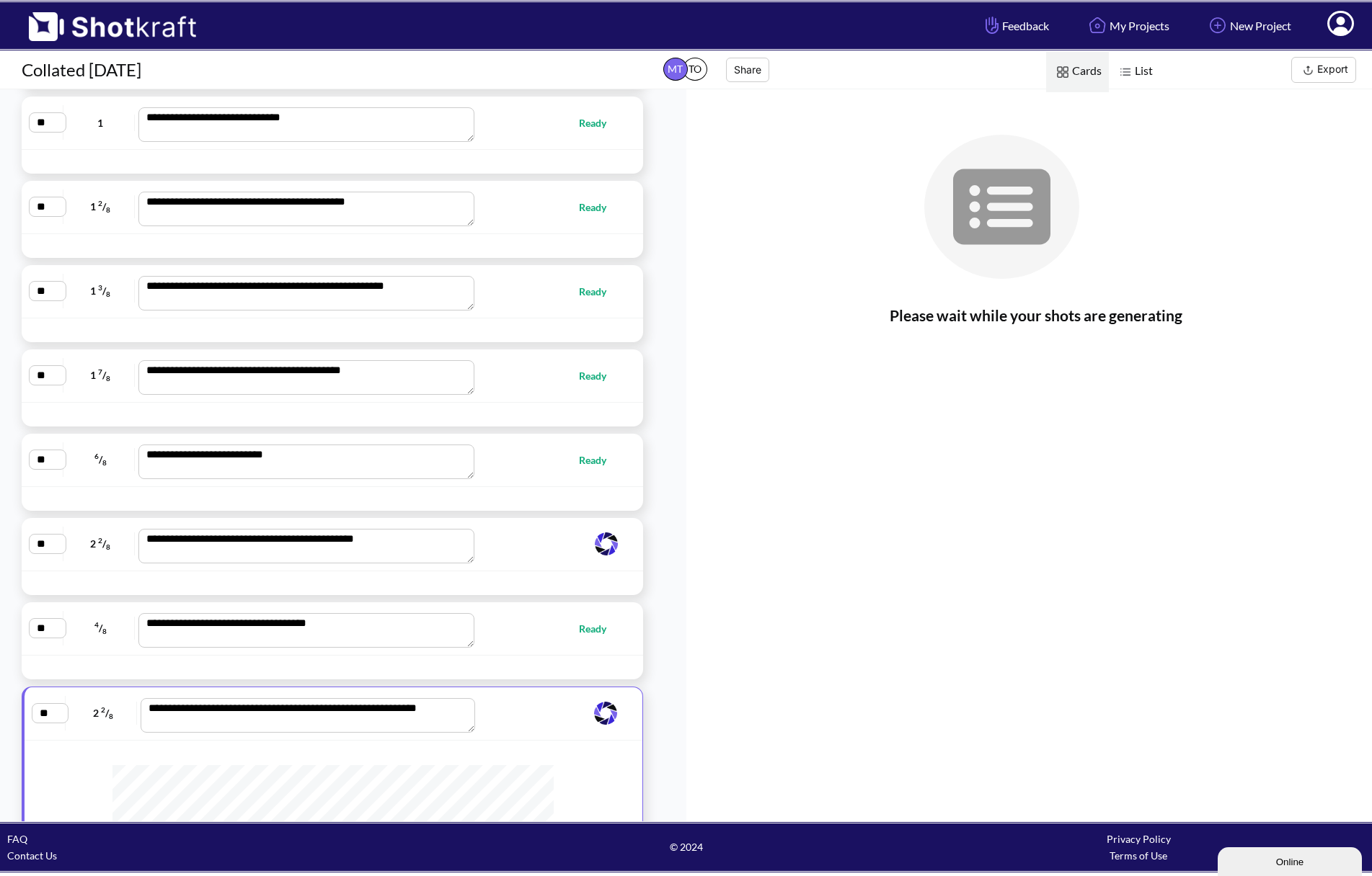
click at [1300, 71] on img at bounding box center [1308, 70] width 18 height 18
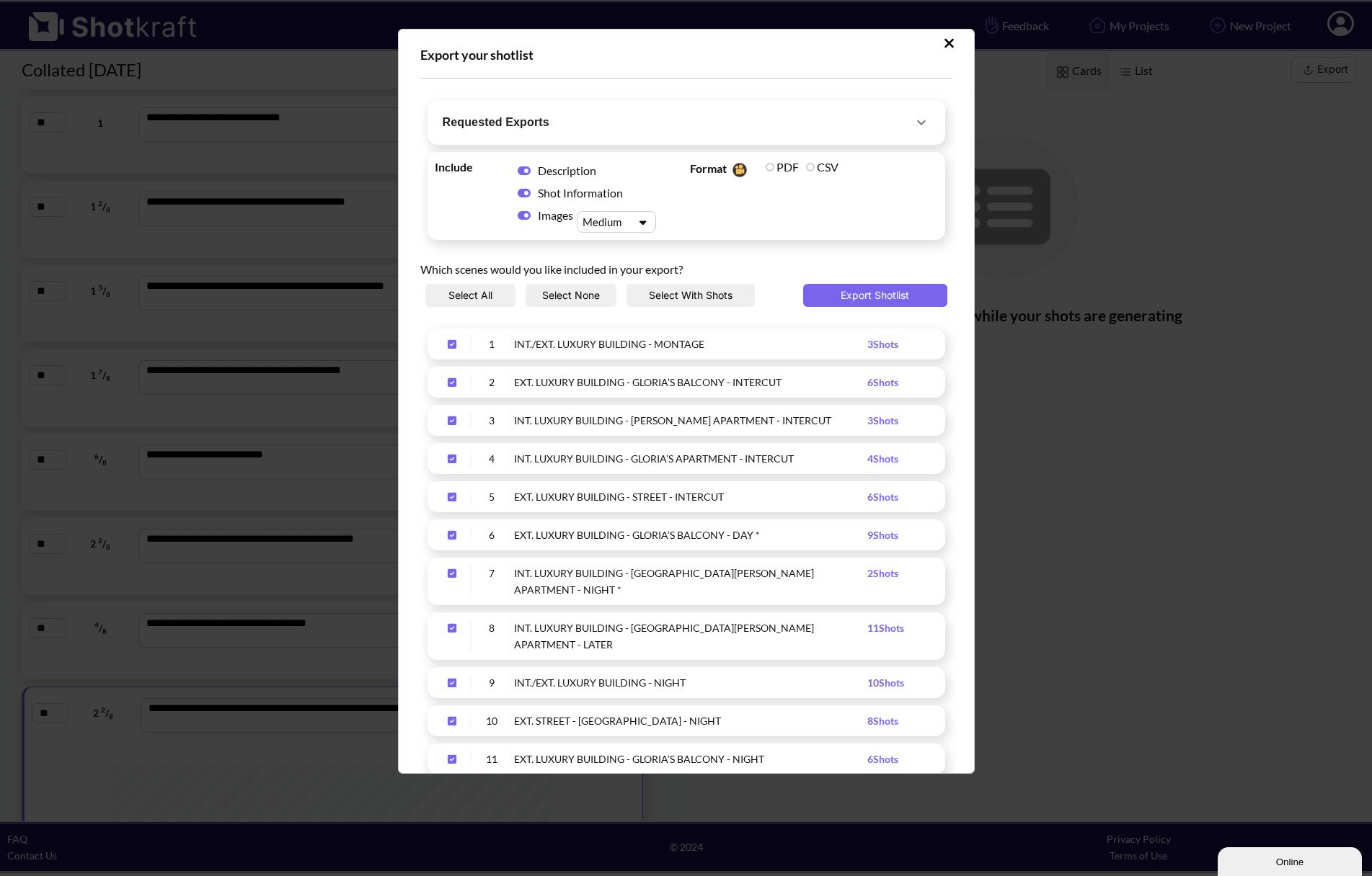
scroll to position [0, 0]
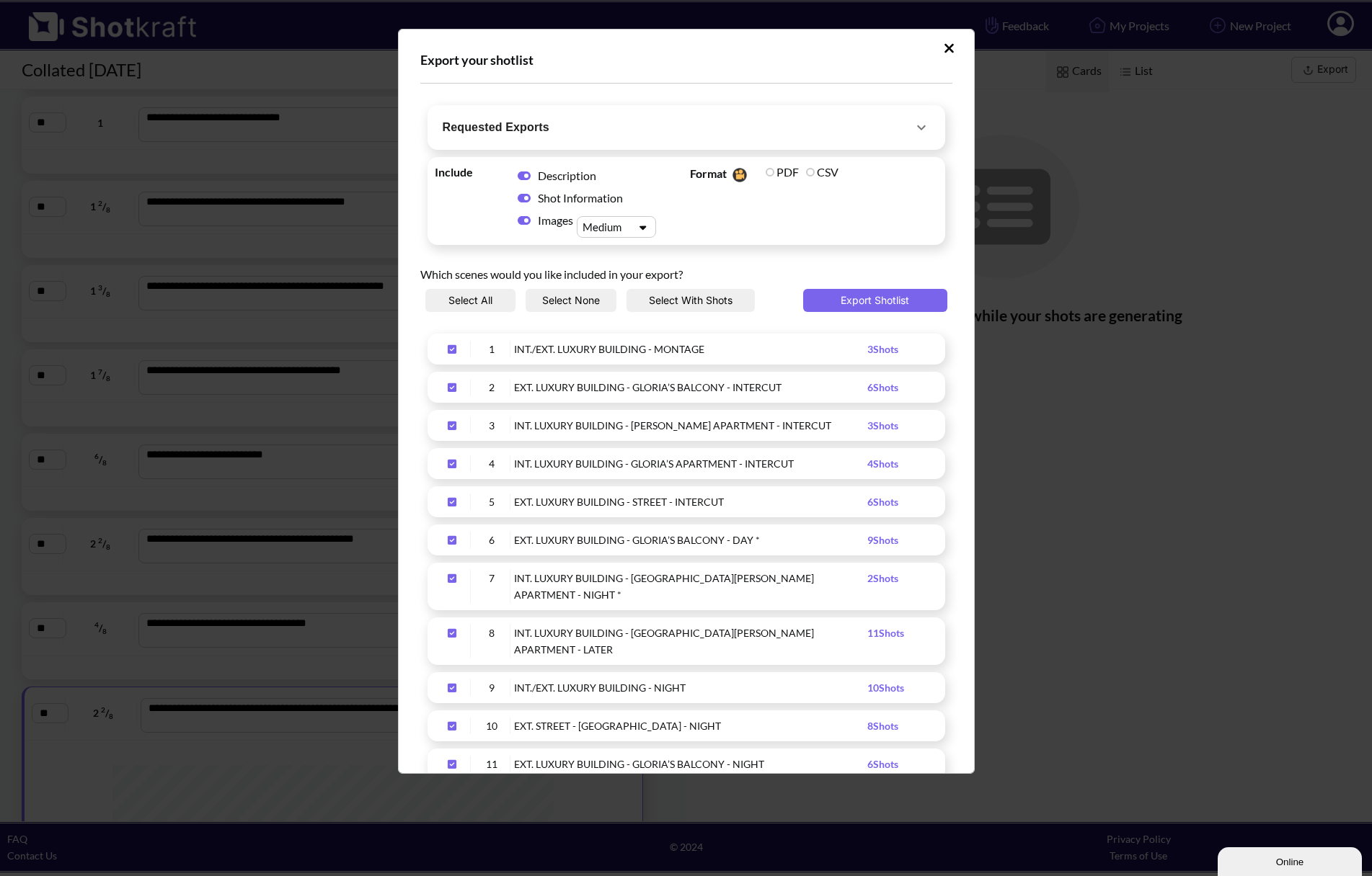
click at [946, 47] on button "Upload Script" at bounding box center [949, 48] width 25 height 23
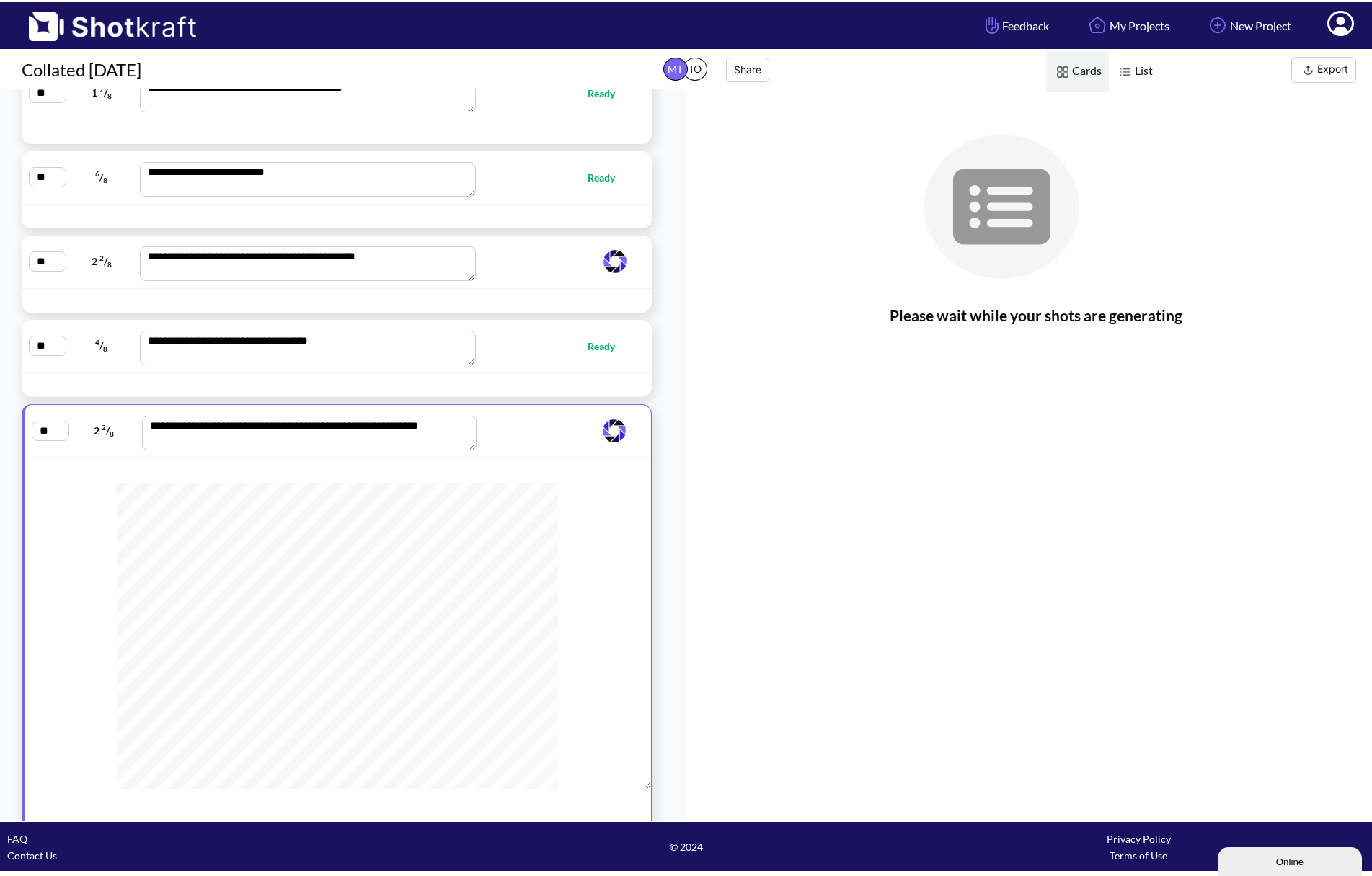
scroll to position [2183, 0]
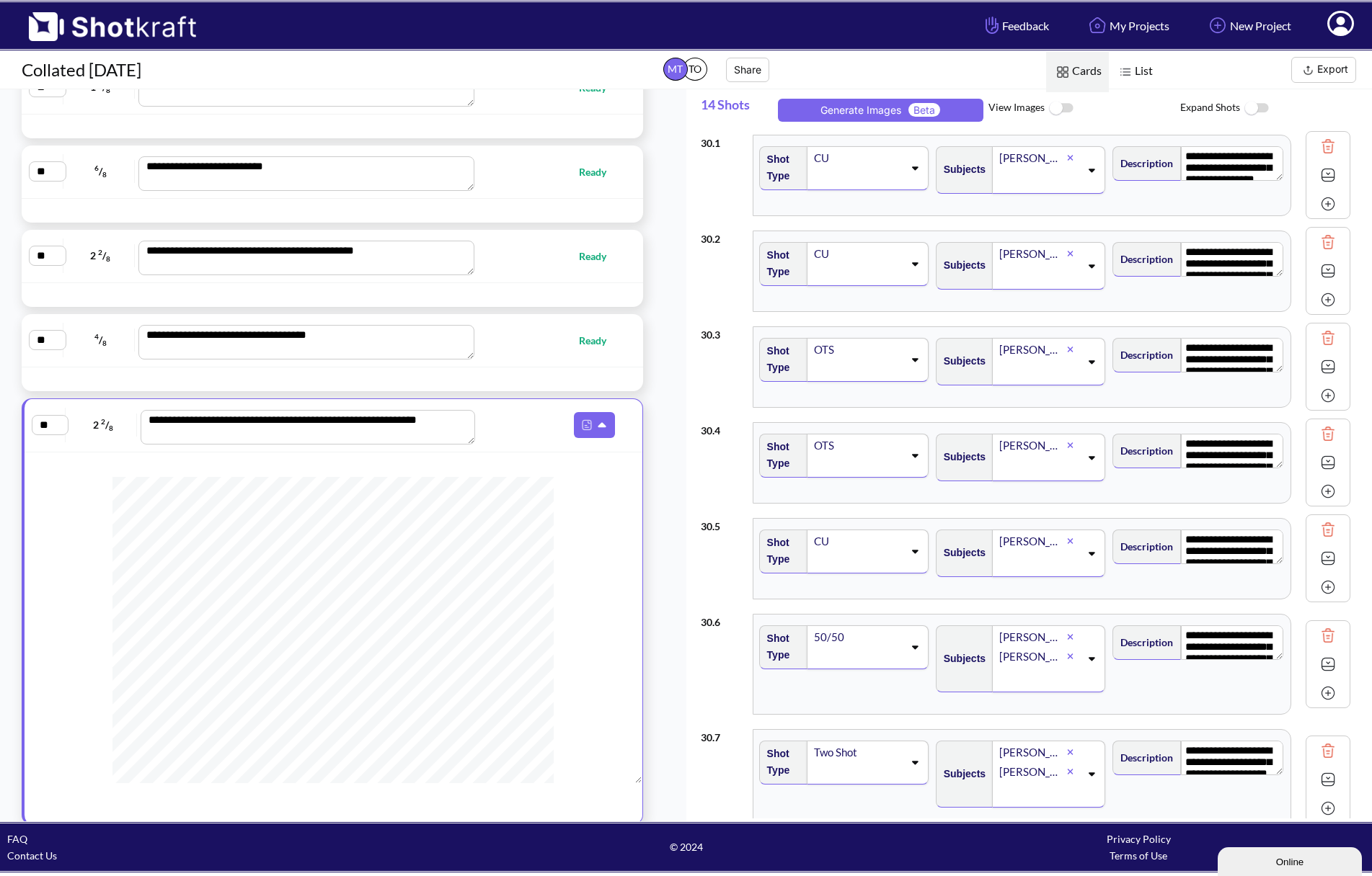
click at [1319, 66] on button "Export" at bounding box center [1323, 69] width 65 height 26
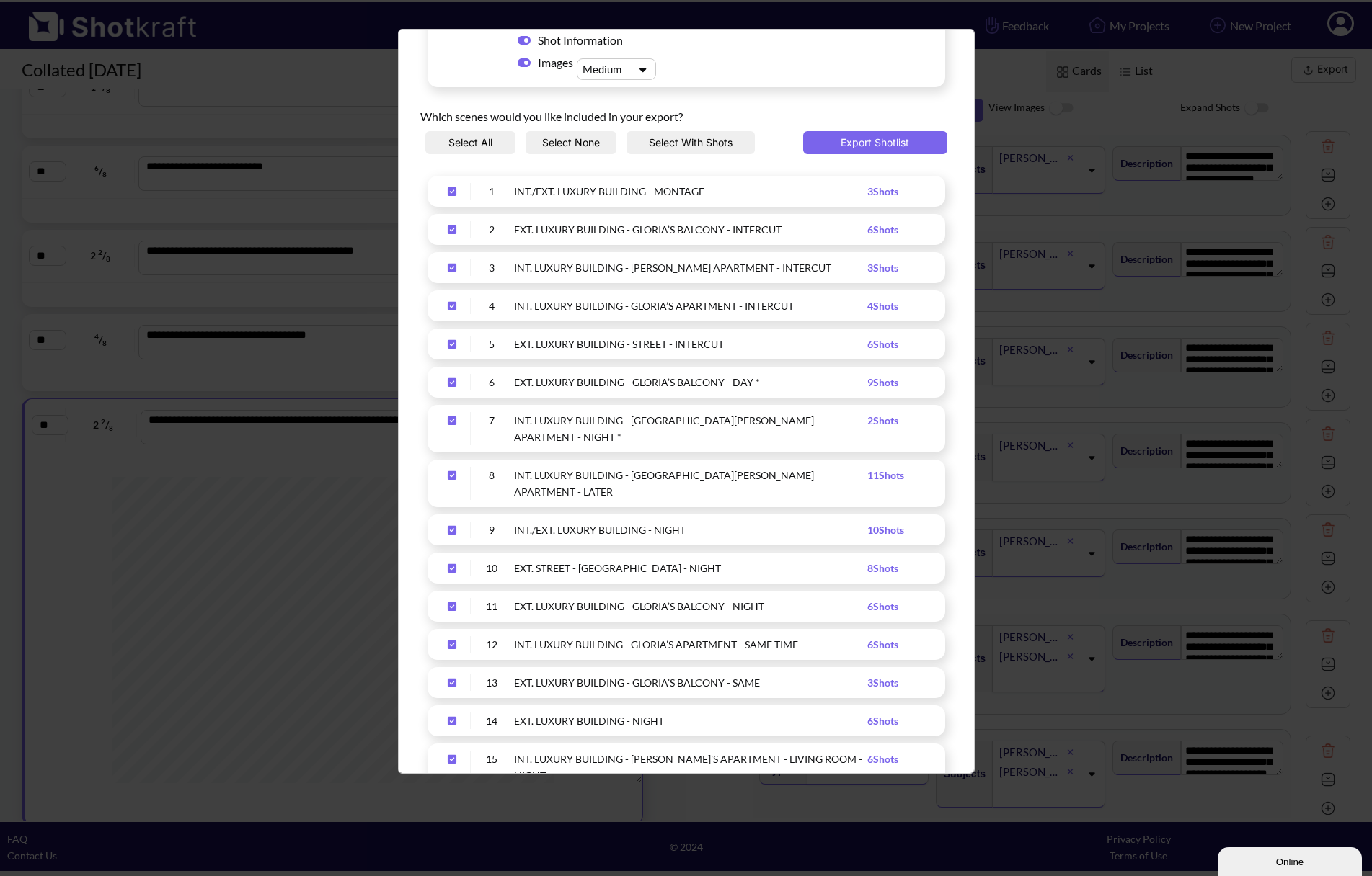
scroll to position [0, 0]
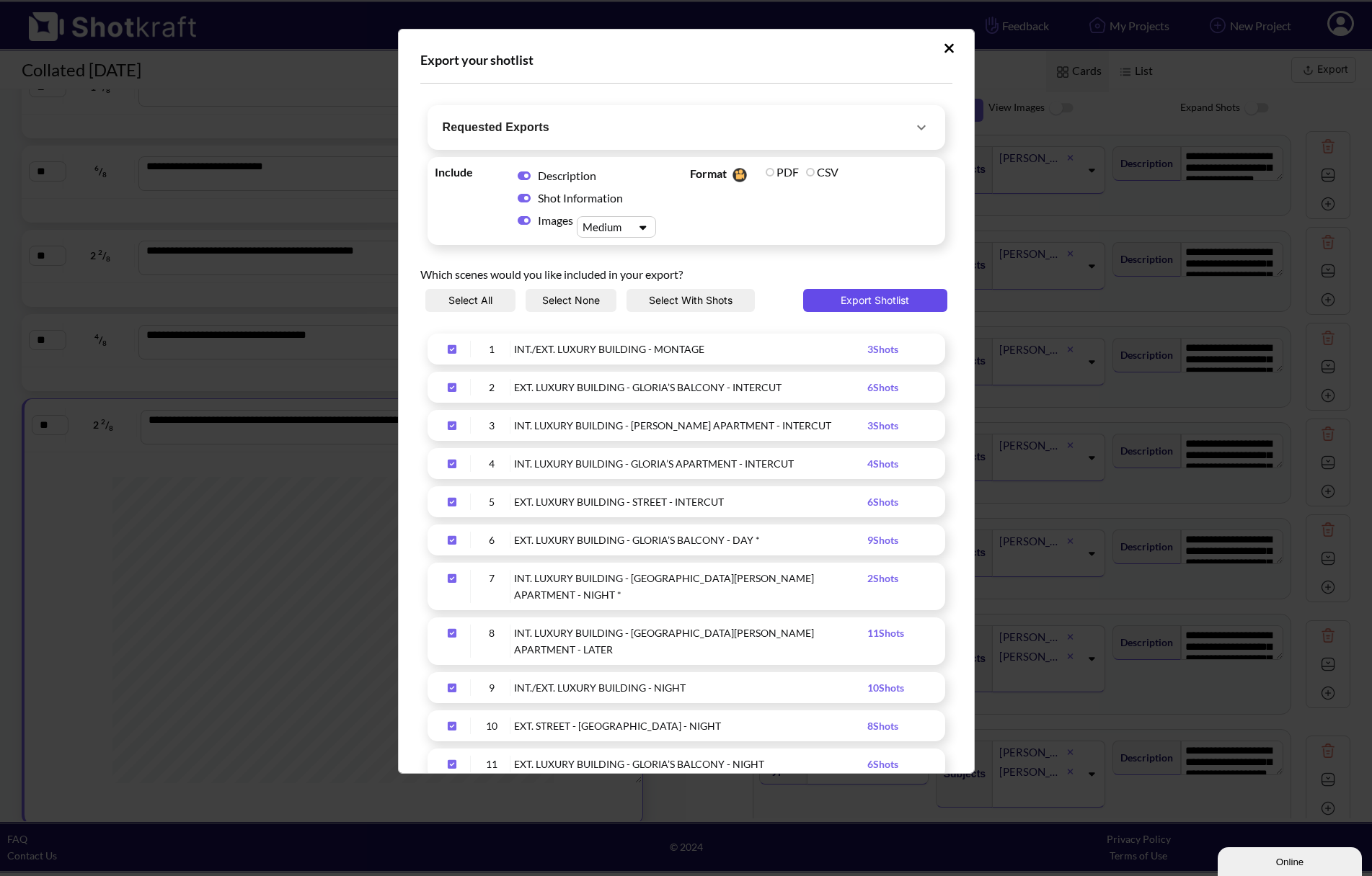
click at [833, 298] on button "Export Shotlist" at bounding box center [875, 300] width 144 height 23
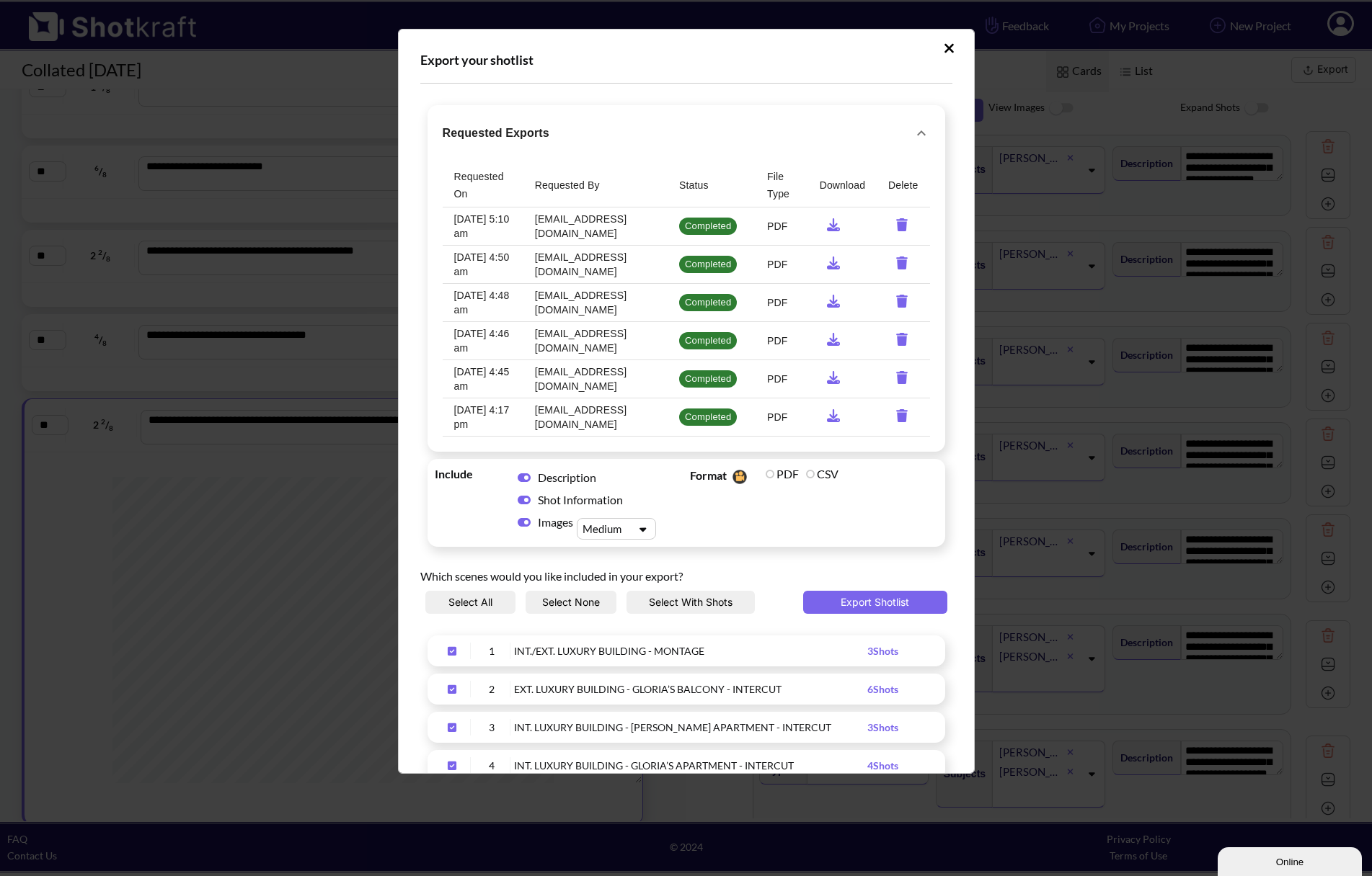
click at [827, 227] on icon "requested-exports" at bounding box center [834, 225] width 13 height 13
click at [827, 221] on icon "requested-exports" at bounding box center [834, 225] width 13 height 13
click at [828, 266] on icon "requested-exports" at bounding box center [834, 263] width 13 height 13
click at [827, 303] on icon "requested-exports" at bounding box center [834, 301] width 13 height 13
click at [946, 49] on button "Upload Script" at bounding box center [949, 48] width 25 height 23
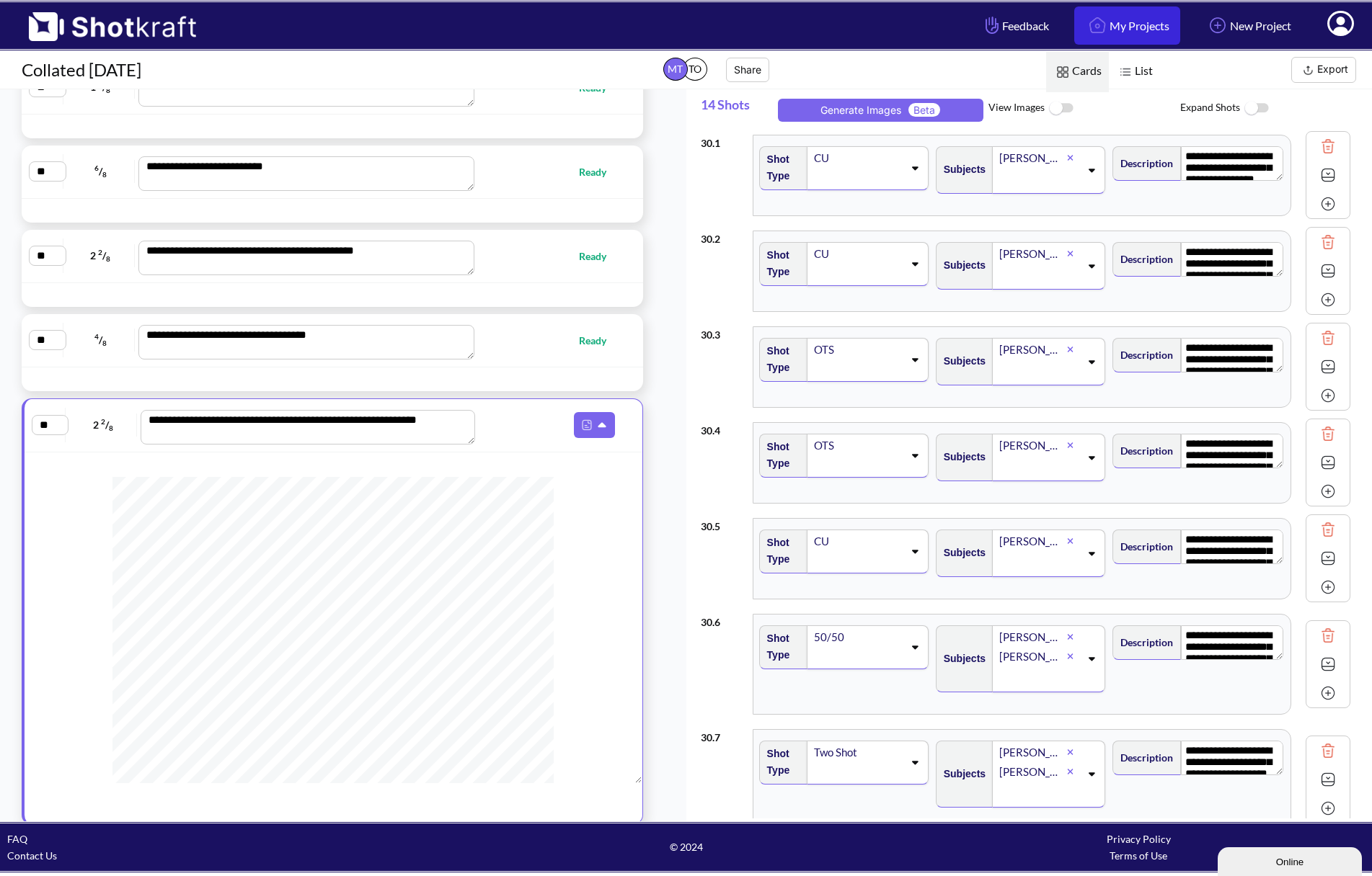
click at [1139, 30] on link "My Projects" at bounding box center [1127, 25] width 106 height 38
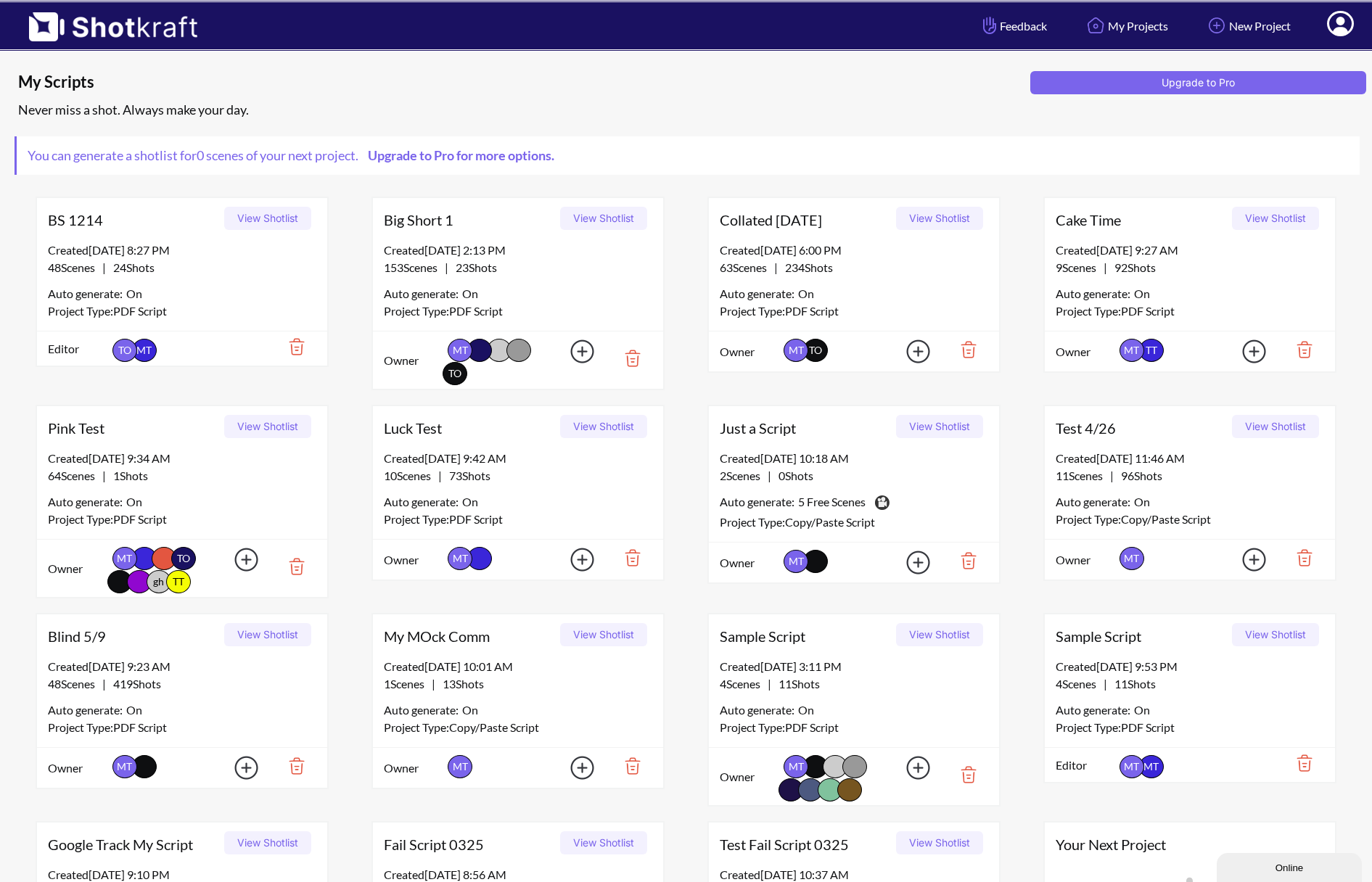
click at [605, 214] on button "View Shotlist" at bounding box center [603, 218] width 87 height 24
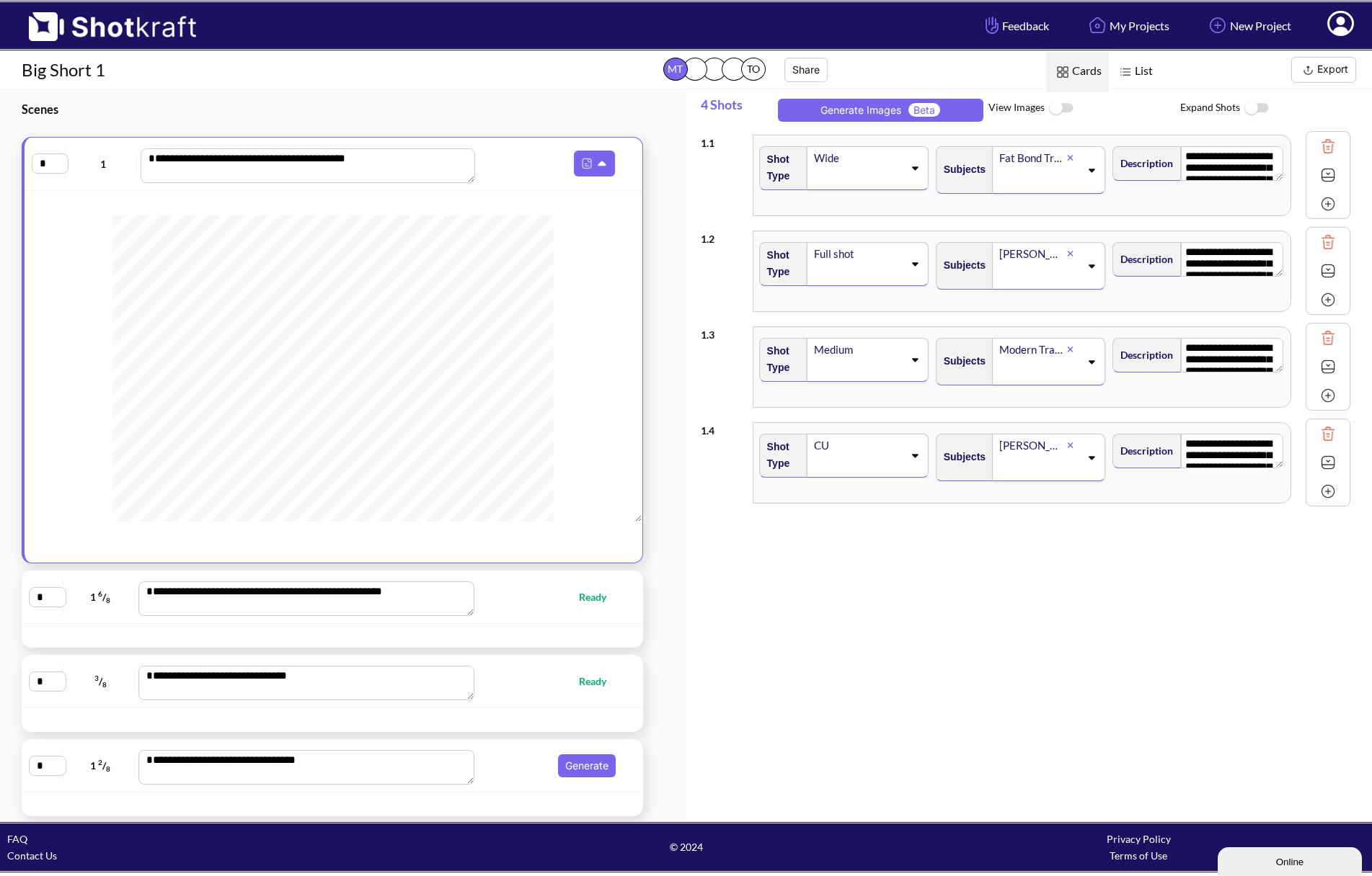
click at [1319, 69] on button "Export" at bounding box center [1323, 69] width 65 height 26
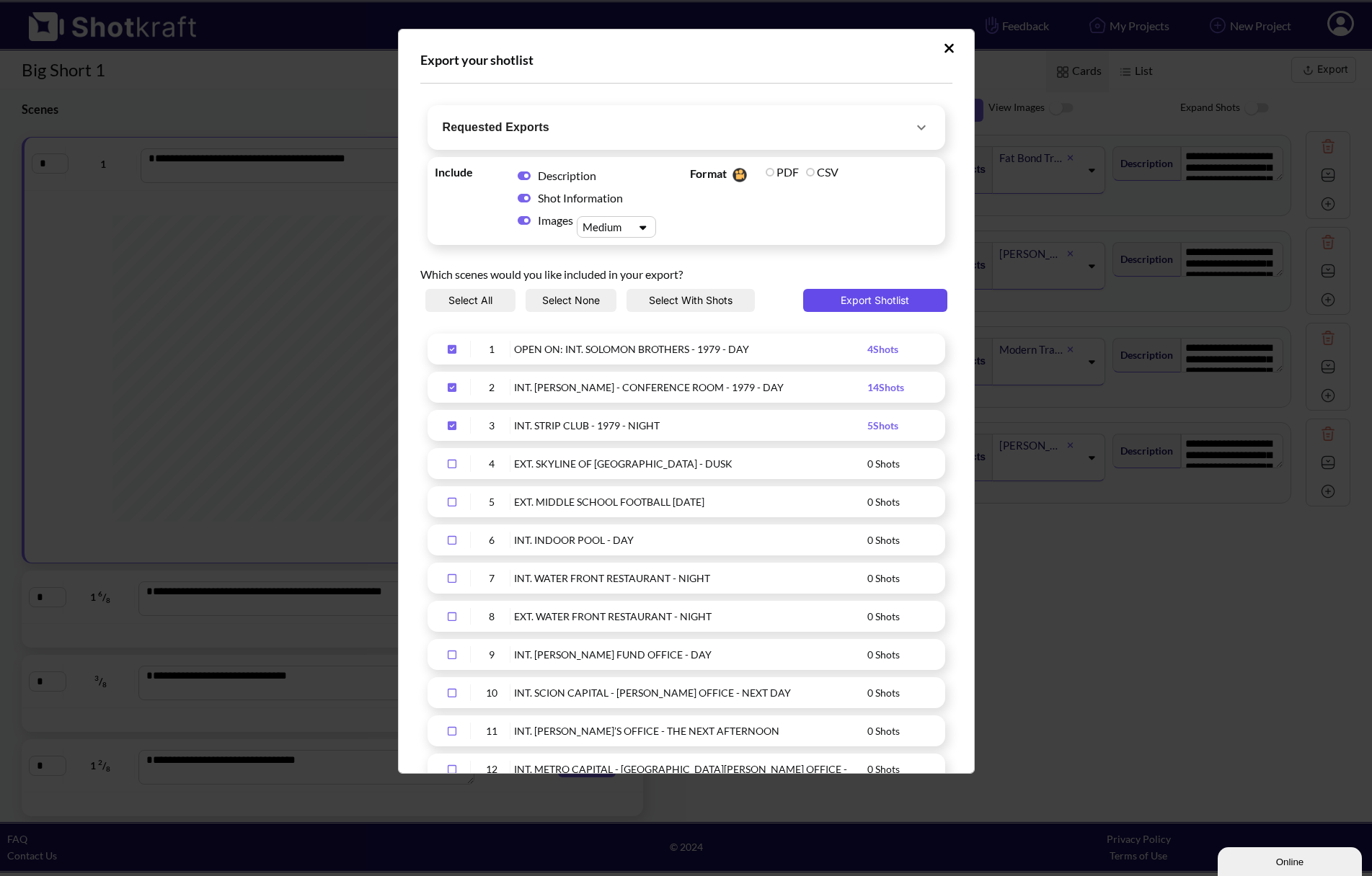
click at [869, 303] on button "Export Shotlist" at bounding box center [875, 300] width 144 height 23
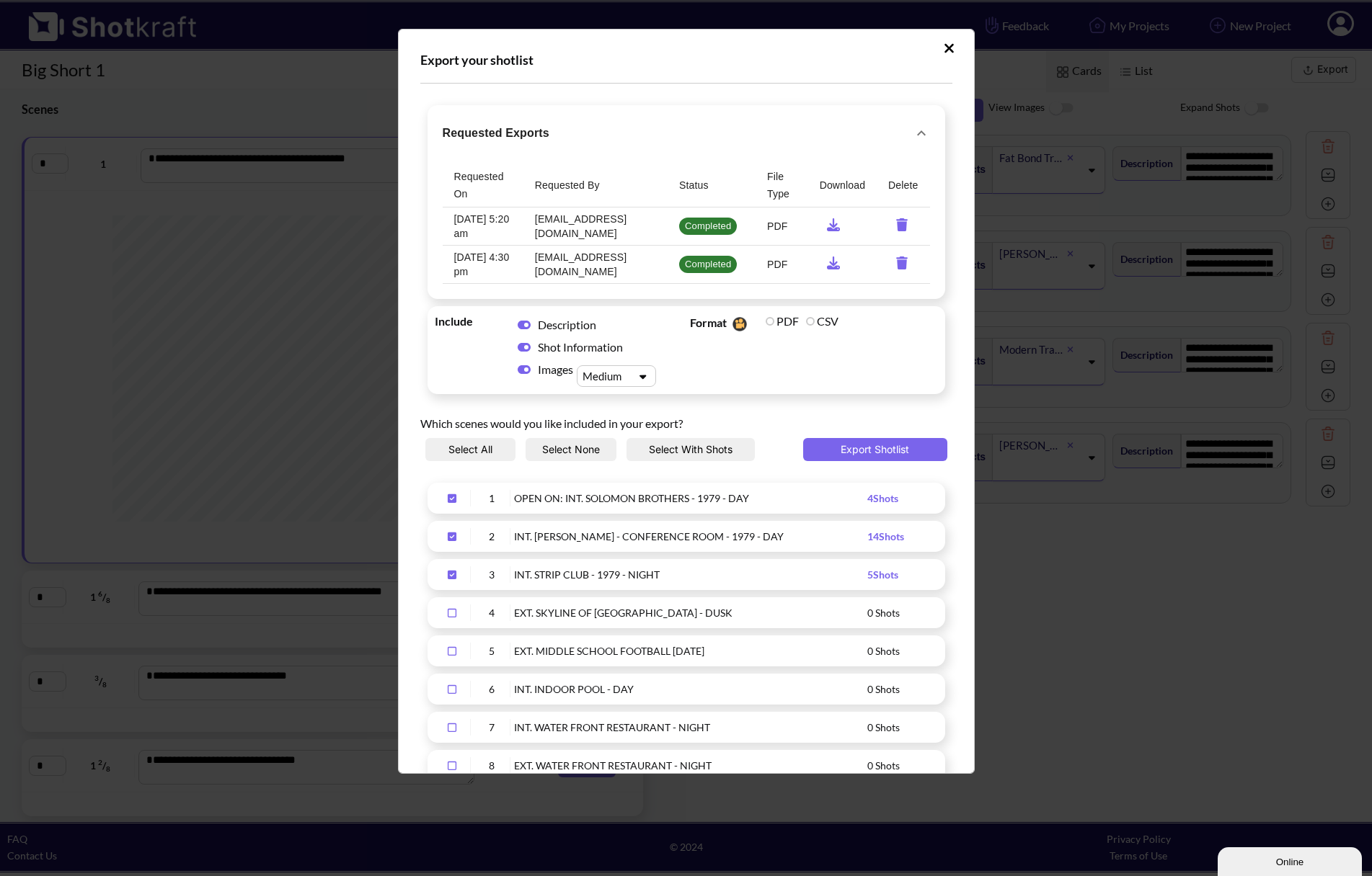
click at [827, 225] on icon "requested-exports" at bounding box center [834, 225] width 13 height 13
click at [944, 52] on icon "Upload Script" at bounding box center [949, 48] width 11 height 14
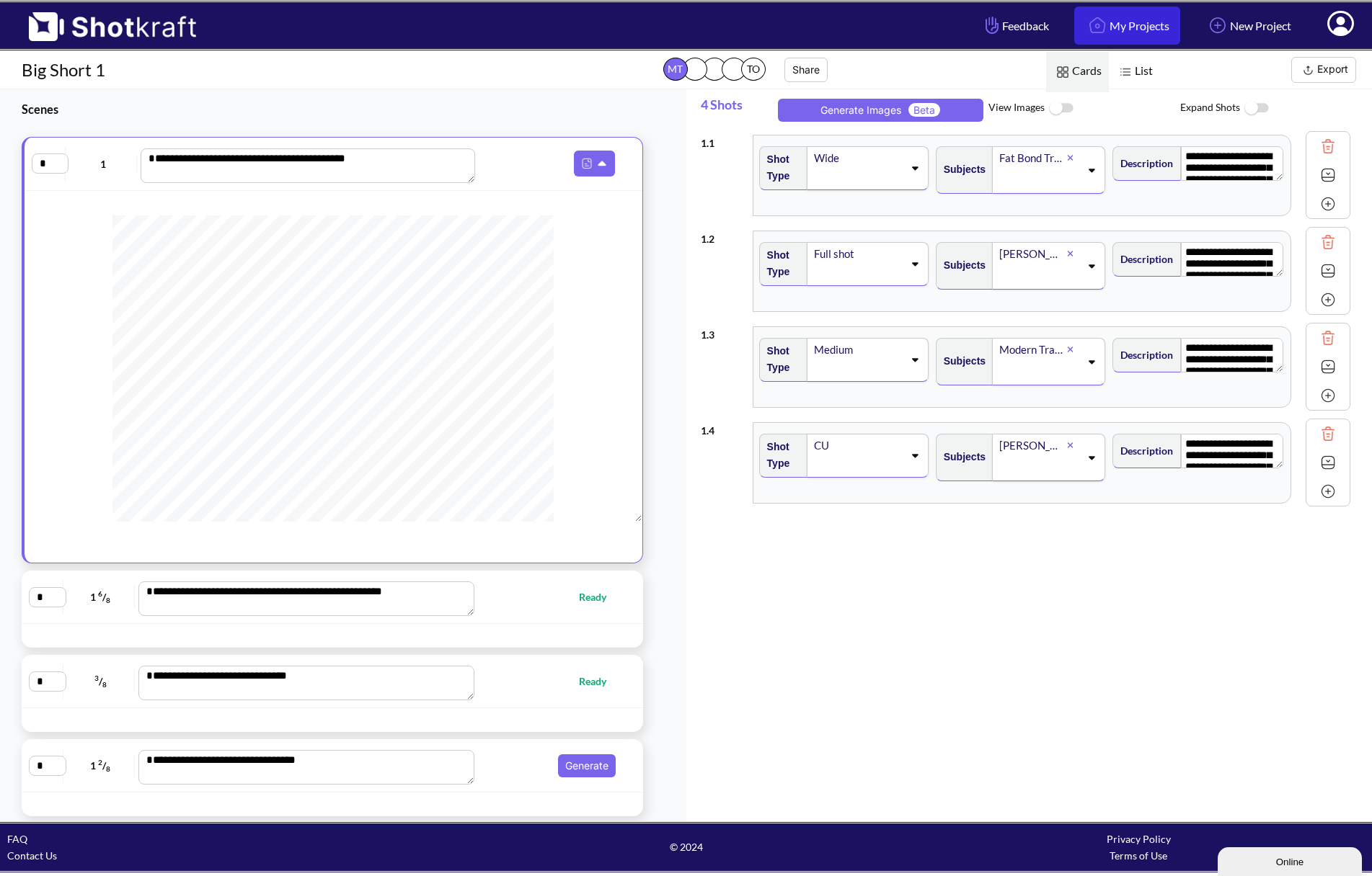
click at [1148, 30] on link "My Projects" at bounding box center [1127, 25] width 106 height 38
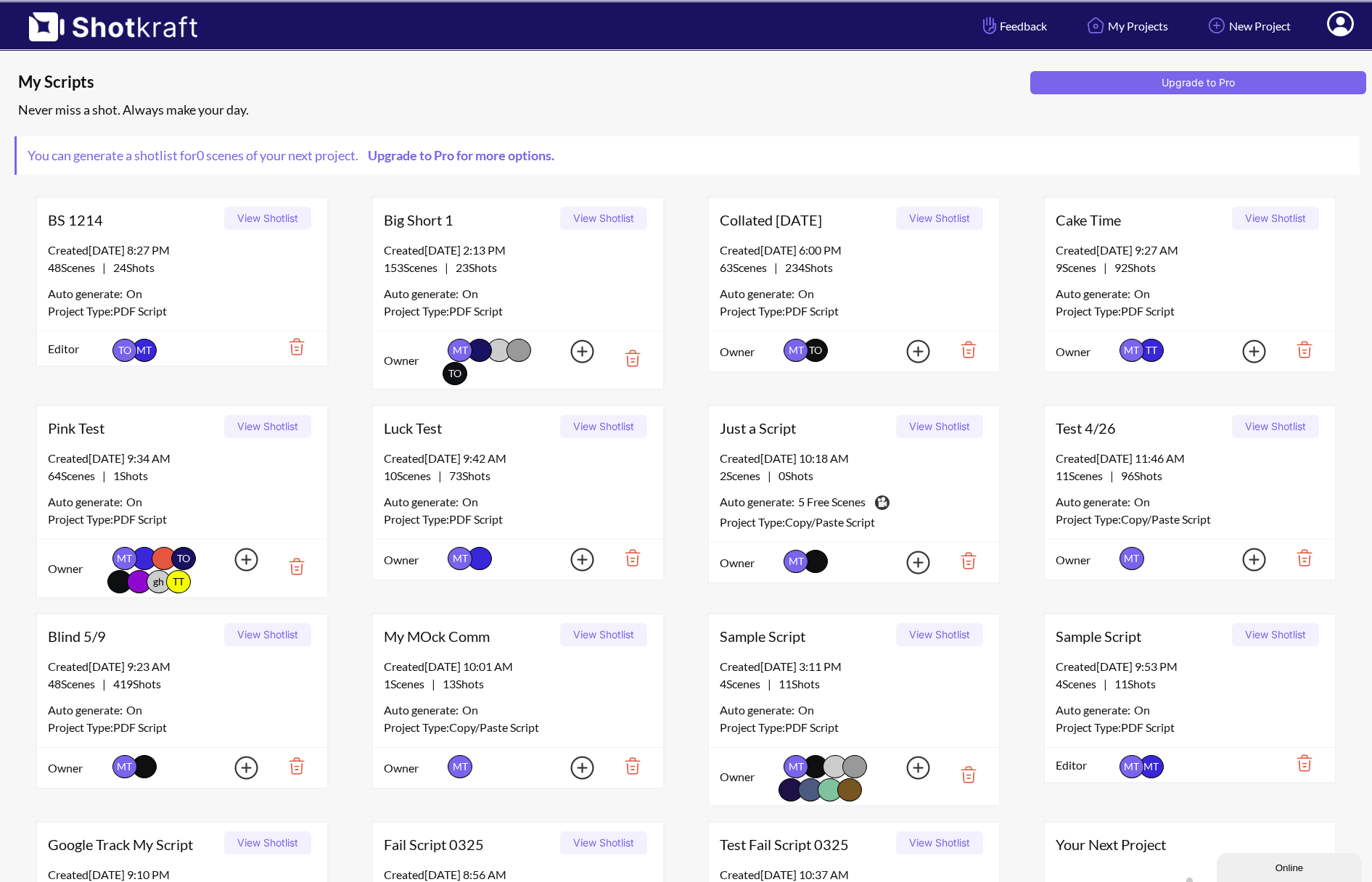
click at [1275, 216] on button "View Shotlist" at bounding box center [1275, 218] width 87 height 24
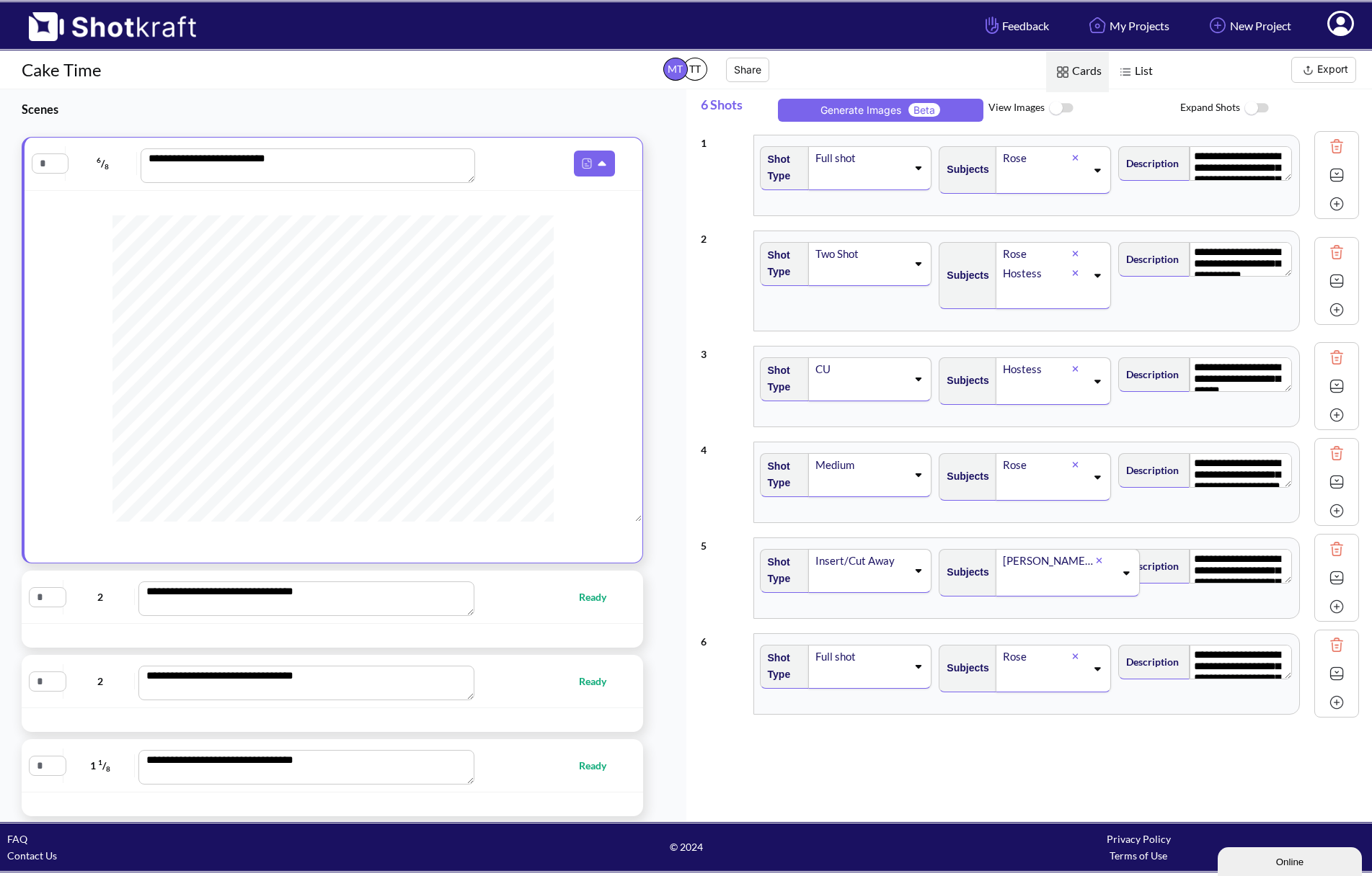
click at [918, 166] on icon at bounding box center [918, 168] width 20 height 10
click at [916, 381] on icon at bounding box center [919, 380] width 6 height 4
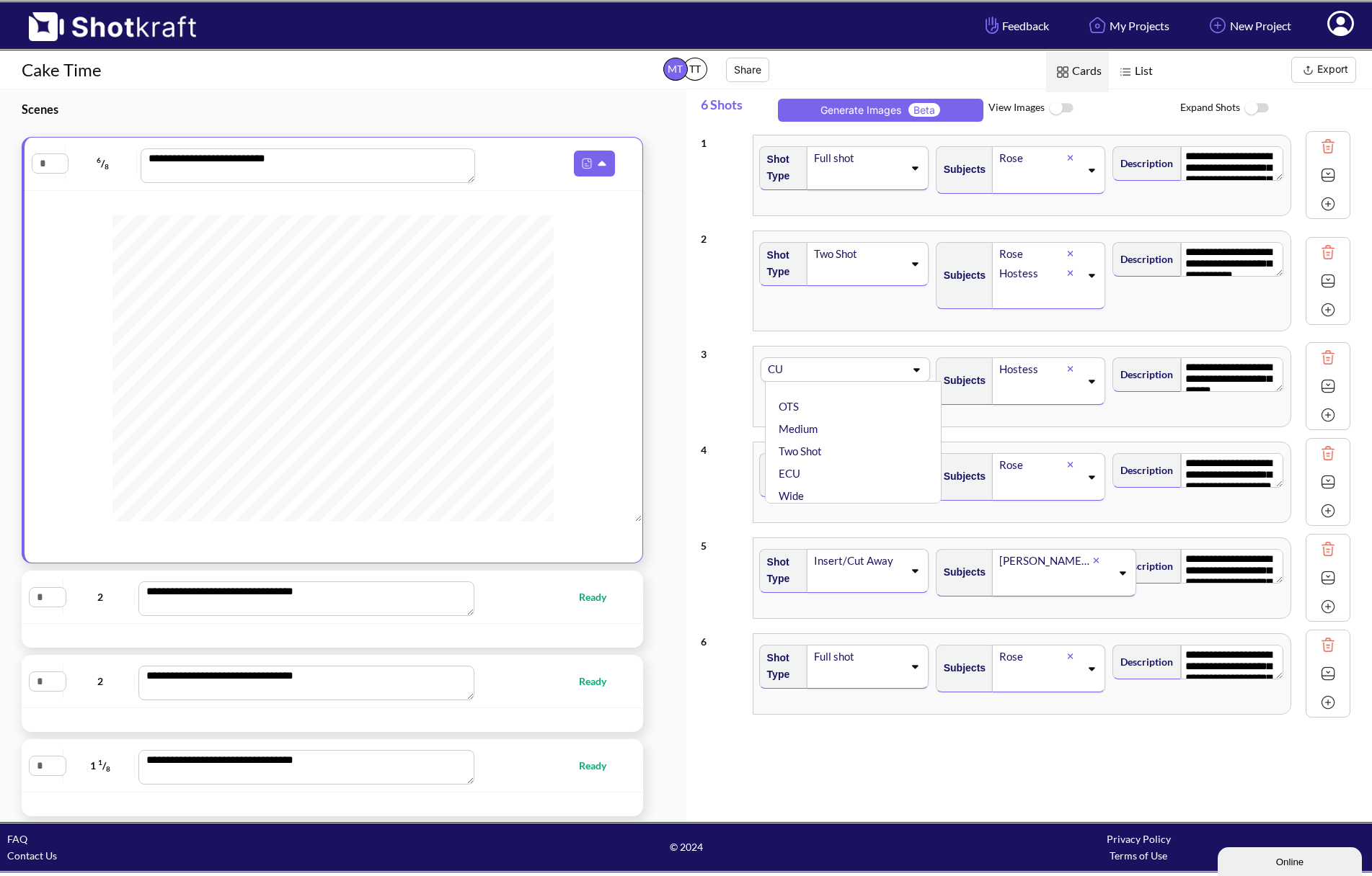
click at [1347, 26] on icon at bounding box center [1341, 23] width 27 height 25
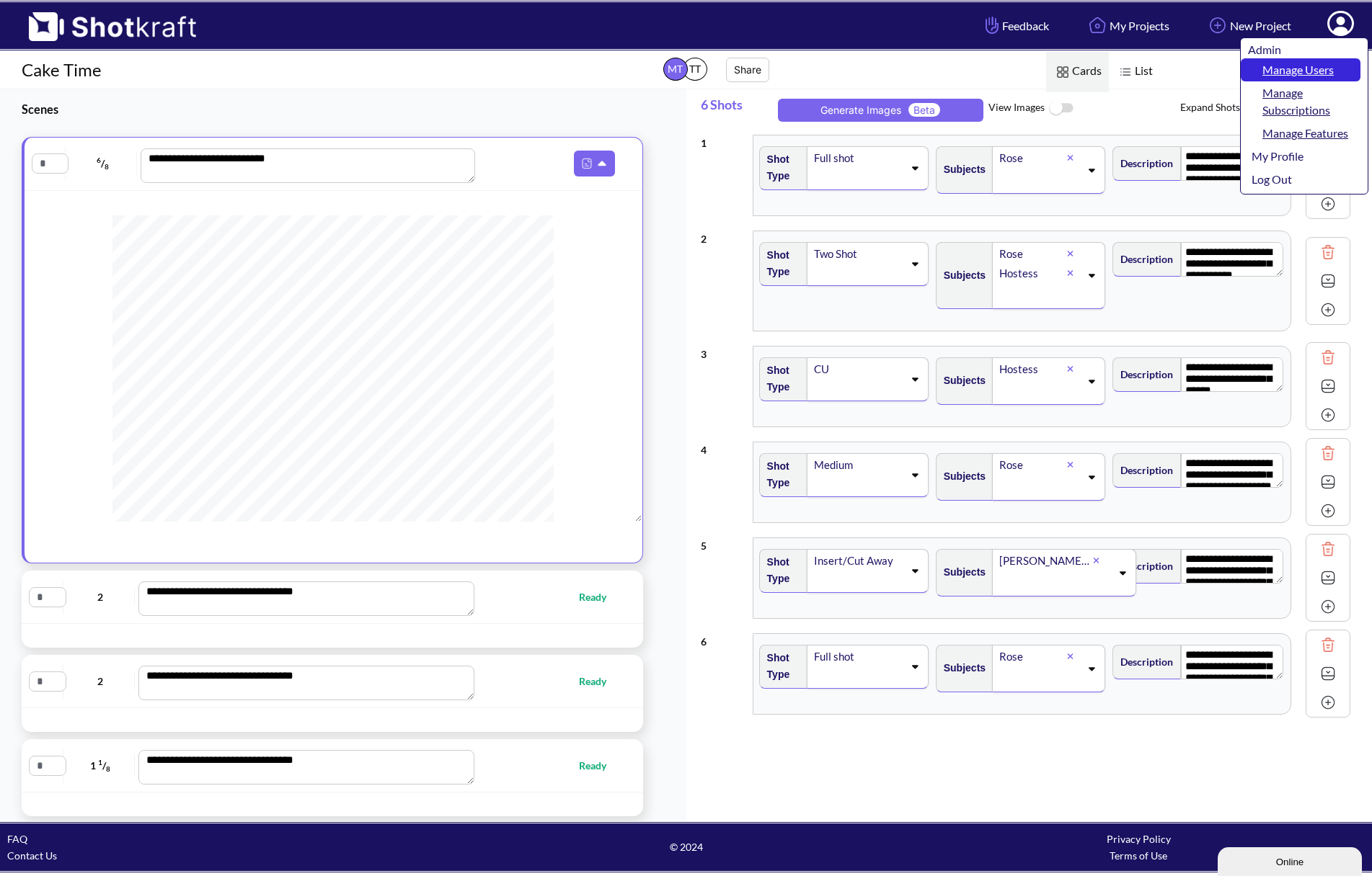
click at [1317, 71] on link "Manage Users" at bounding box center [1300, 70] width 119 height 23
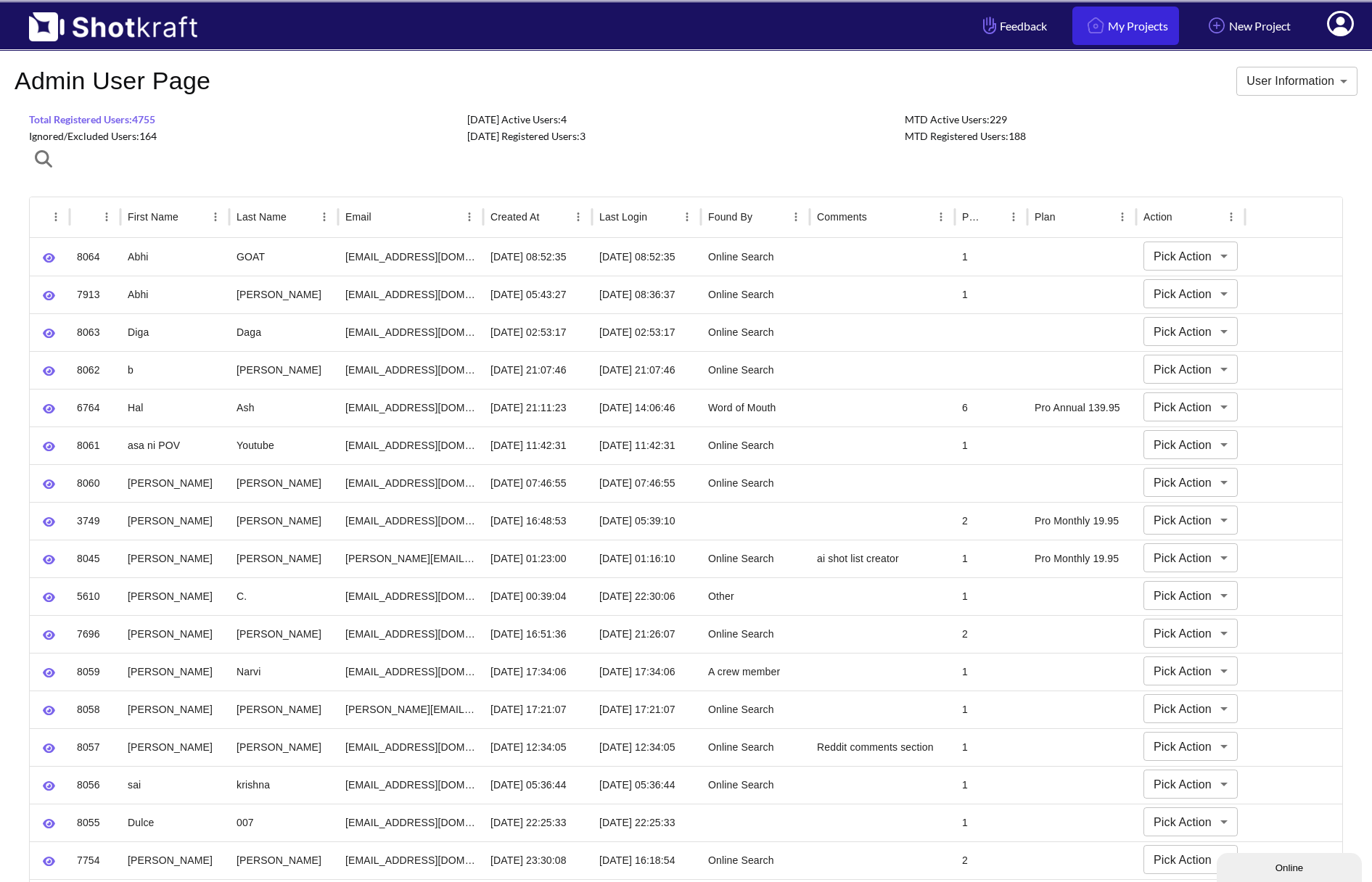
click at [1129, 24] on link "My Projects" at bounding box center [1125, 25] width 107 height 38
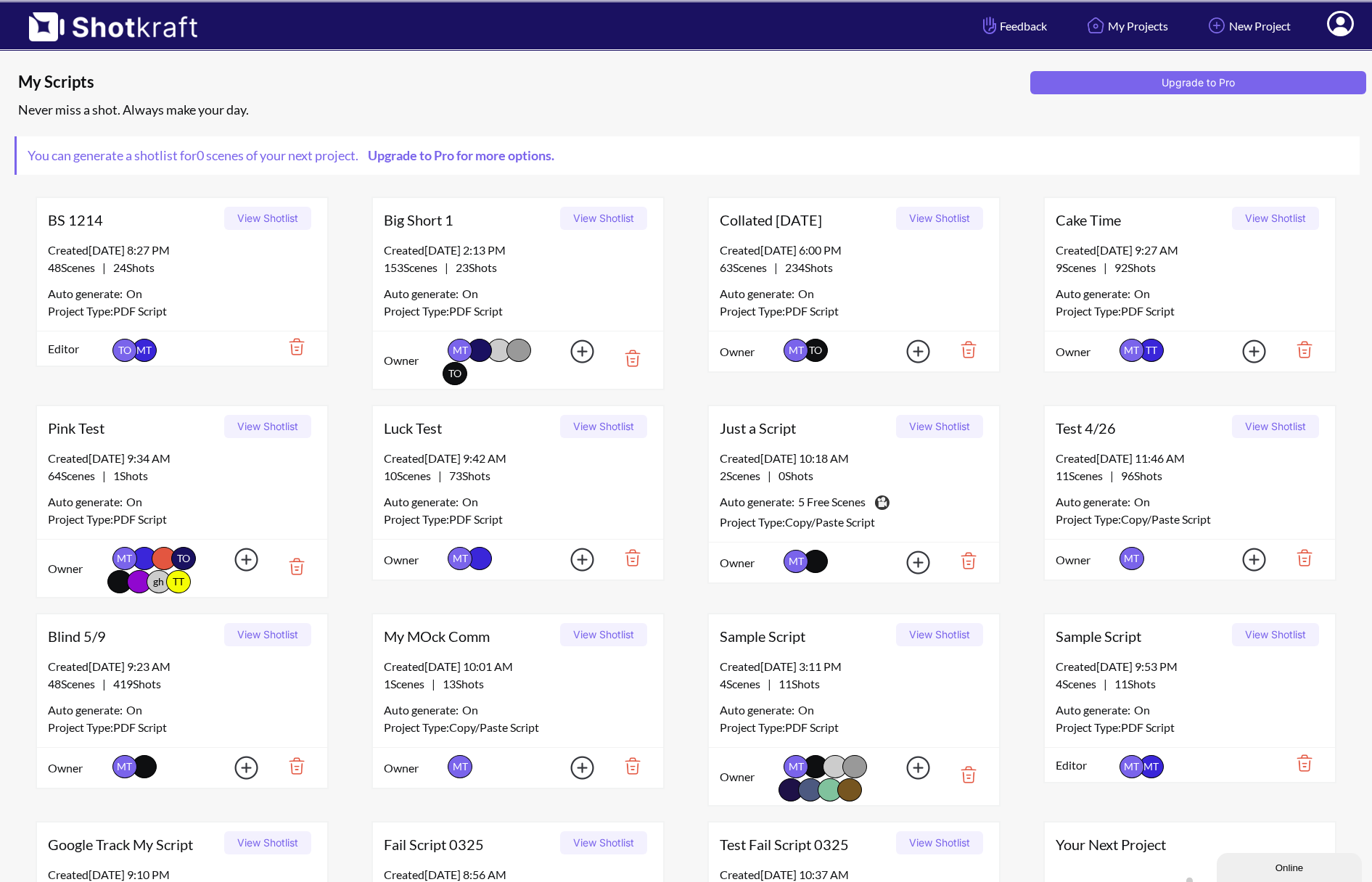
click at [1268, 208] on button "View Shotlist" at bounding box center [1275, 218] width 87 height 24
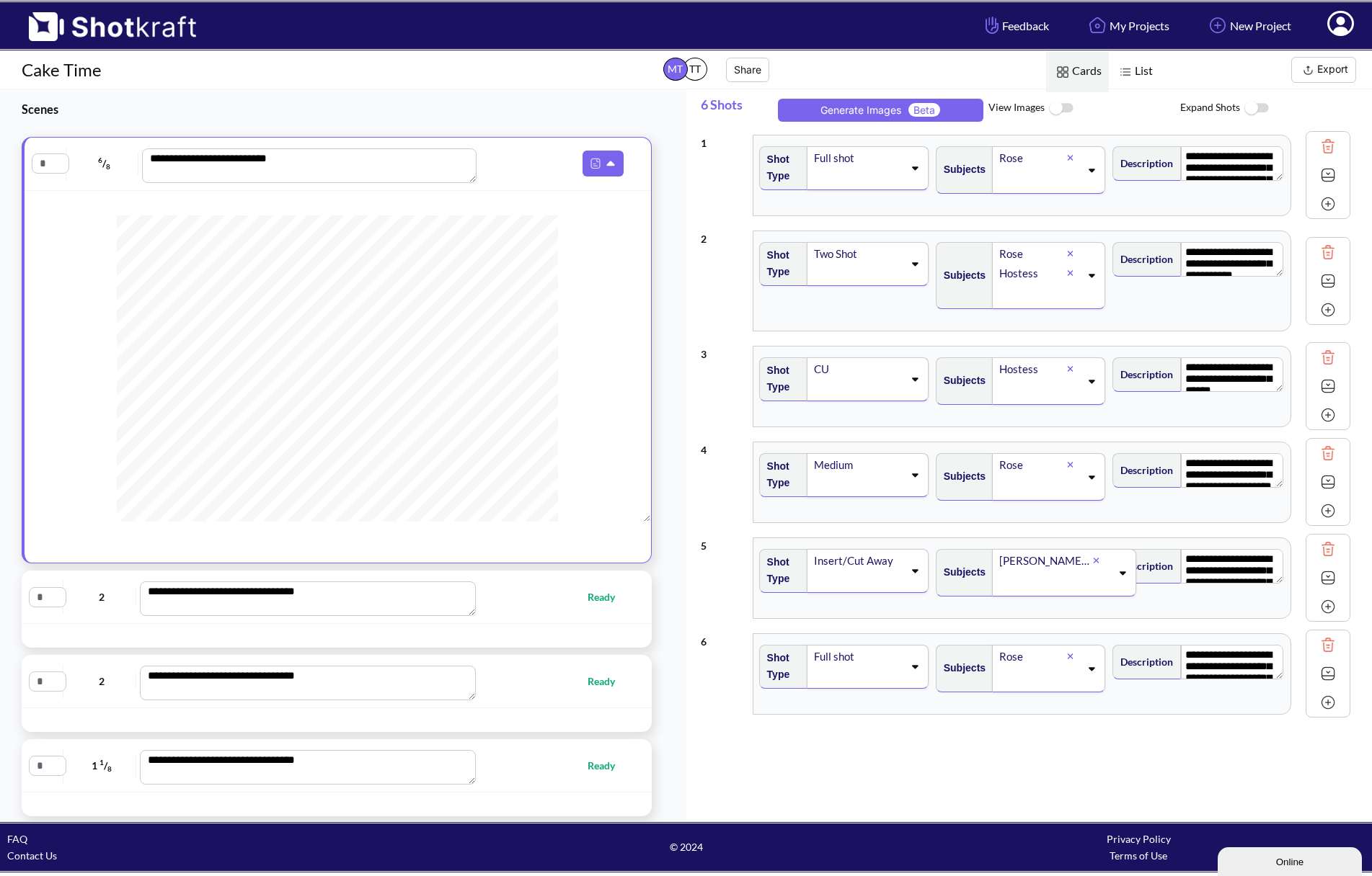
scroll to position [271, 0]
click at [504, 621] on div "**********" at bounding box center [336, 598] width 630 height 53
type textarea "**********"
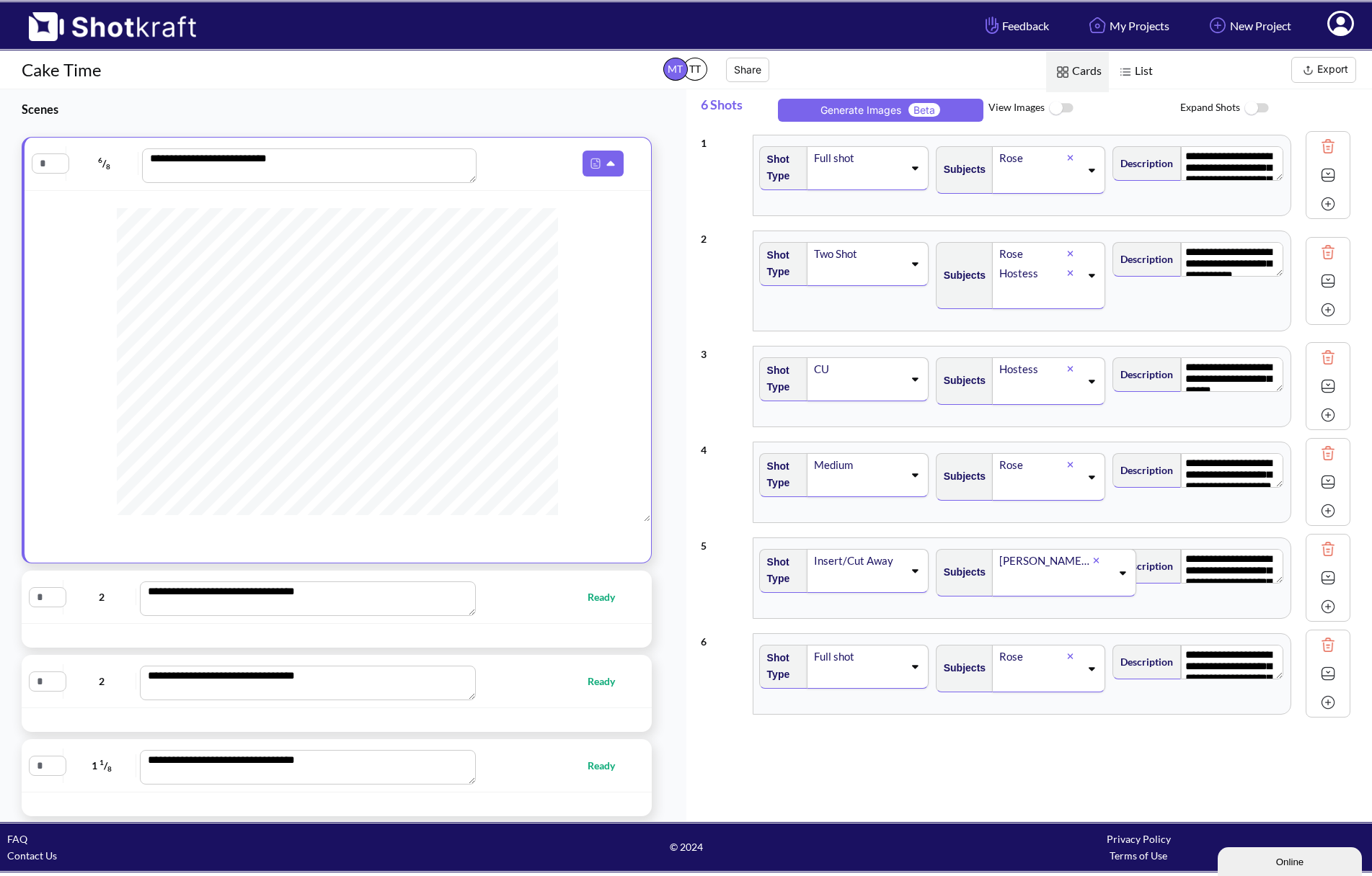
type textarea "**********"
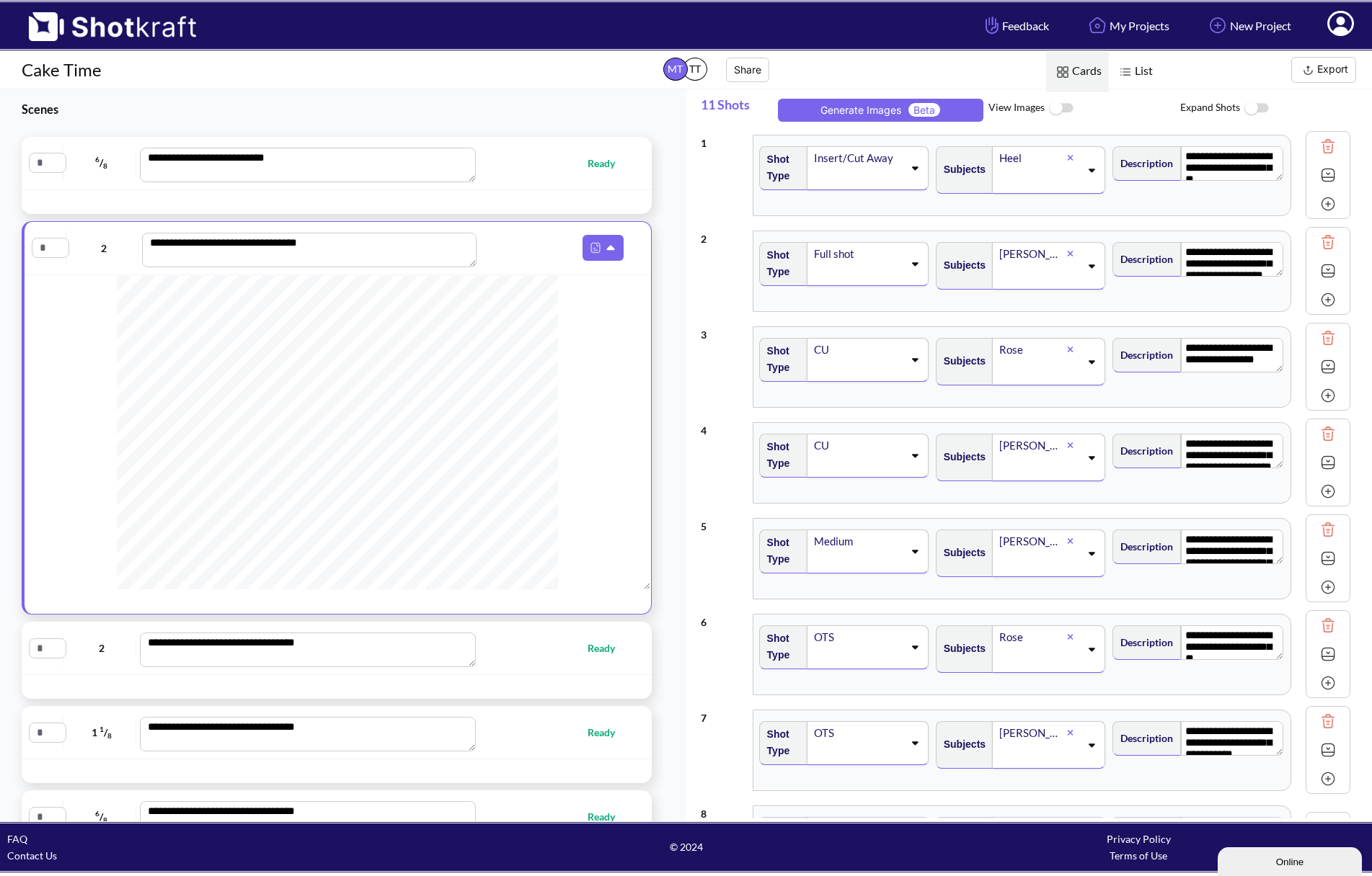
scroll to position [1413, 0]
click at [532, 657] on span "Ready" at bounding box center [555, 647] width 148 height 16
type textarea "**********"
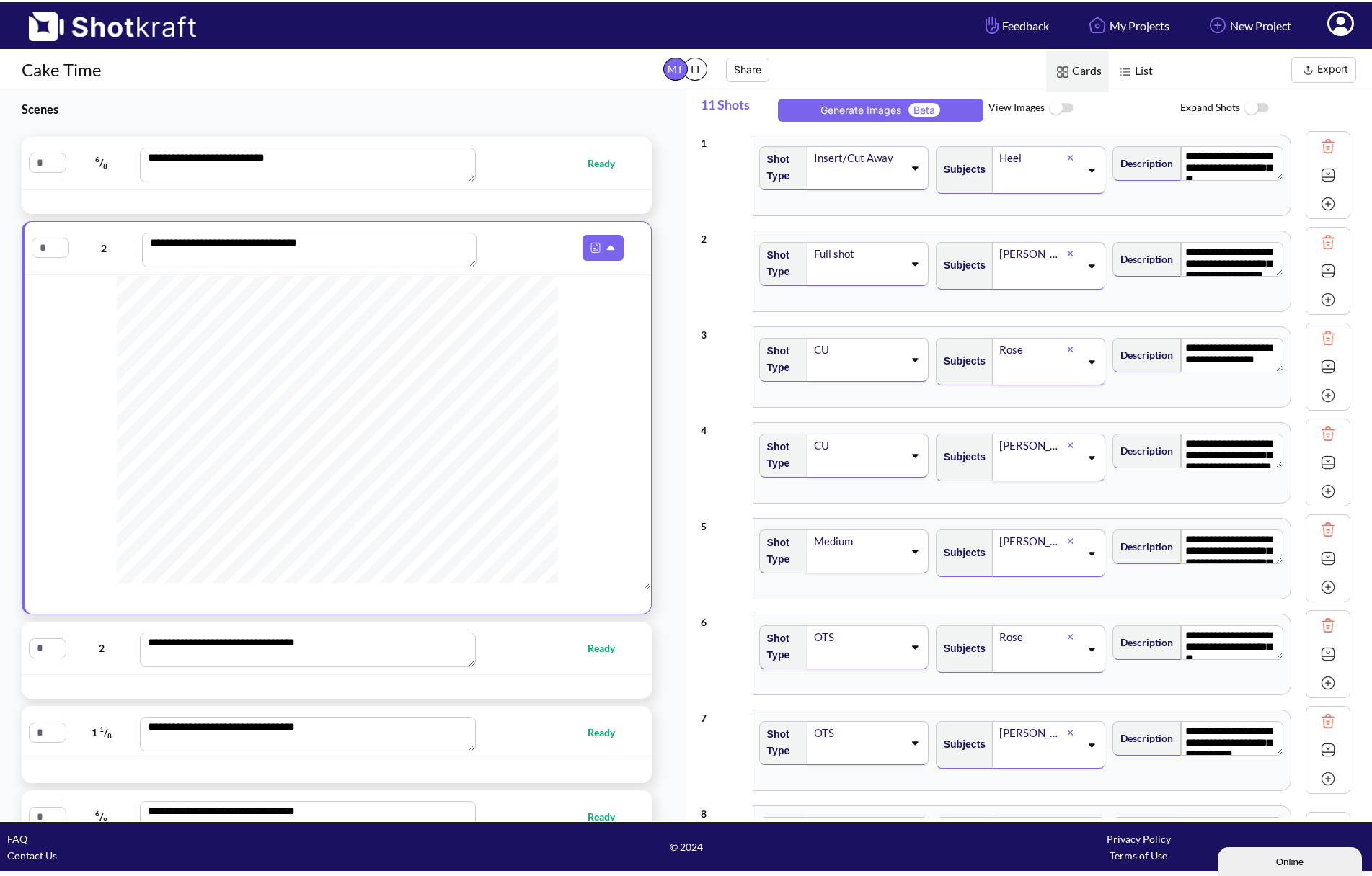
type textarea "**********"
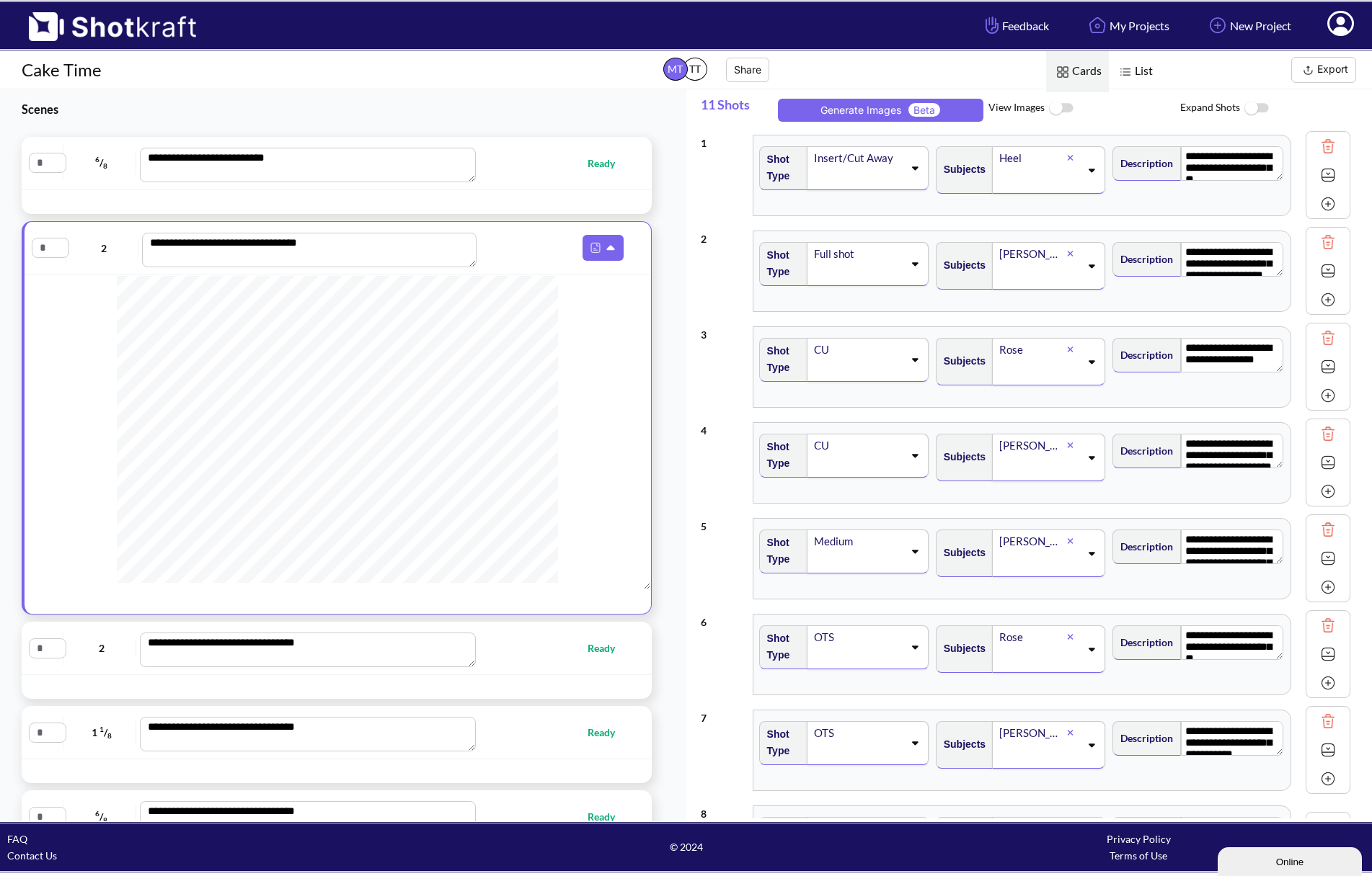
type textarea "**********"
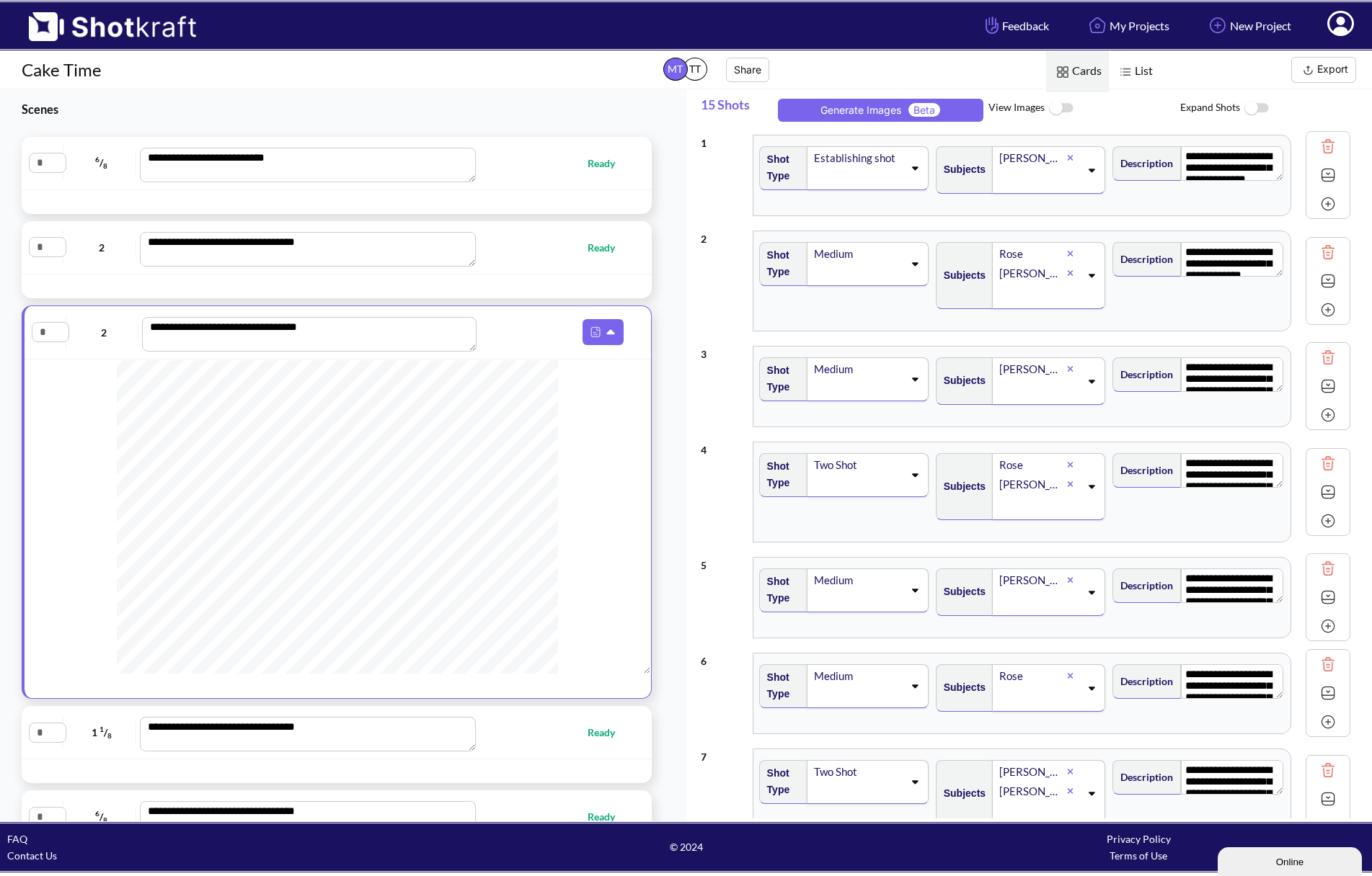
scroll to position [505, 0]
click at [1111, 22] on link "My Projects" at bounding box center [1127, 25] width 106 height 38
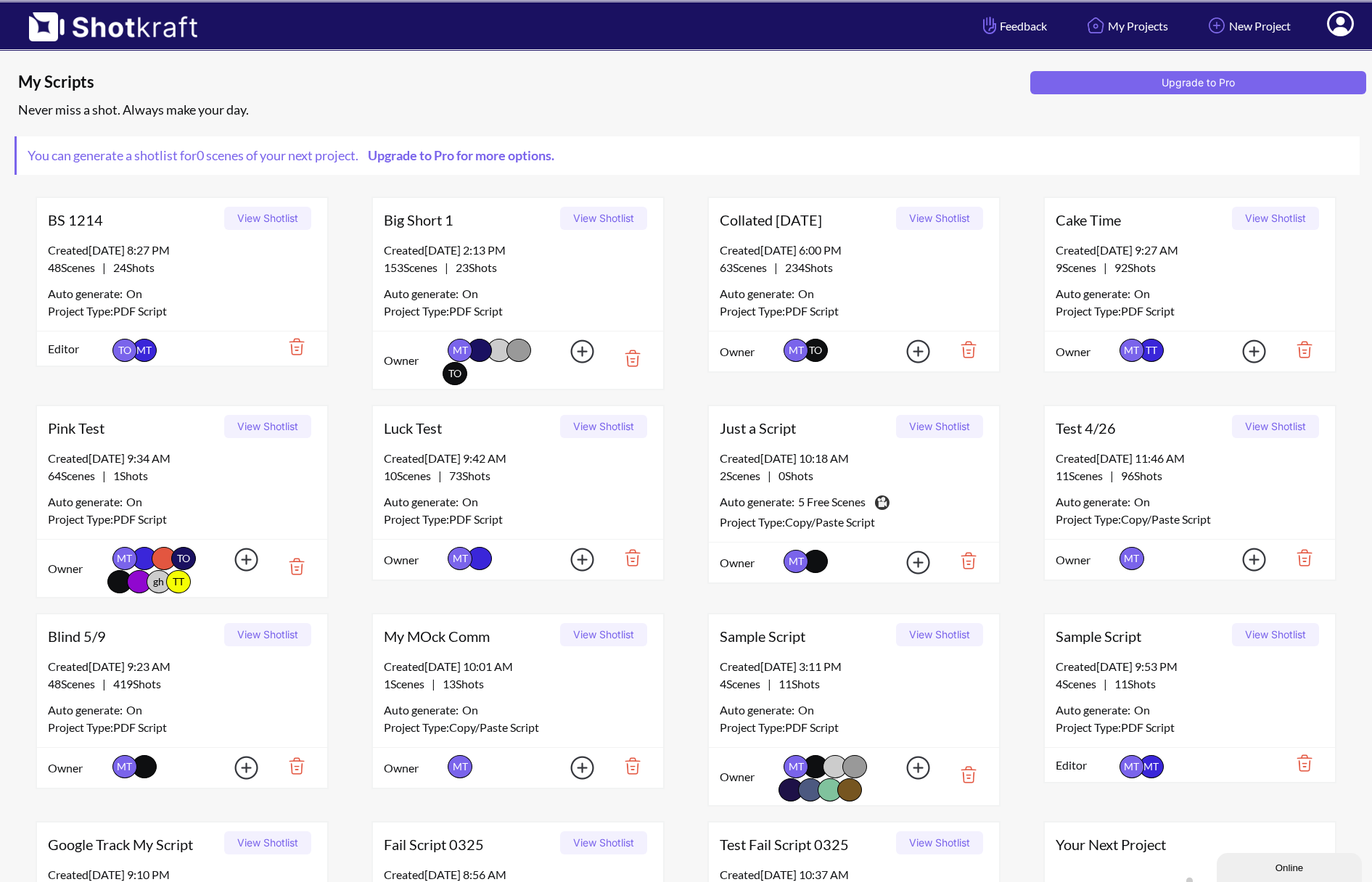
click at [269, 423] on button "View Shotlist" at bounding box center [267, 426] width 87 height 24
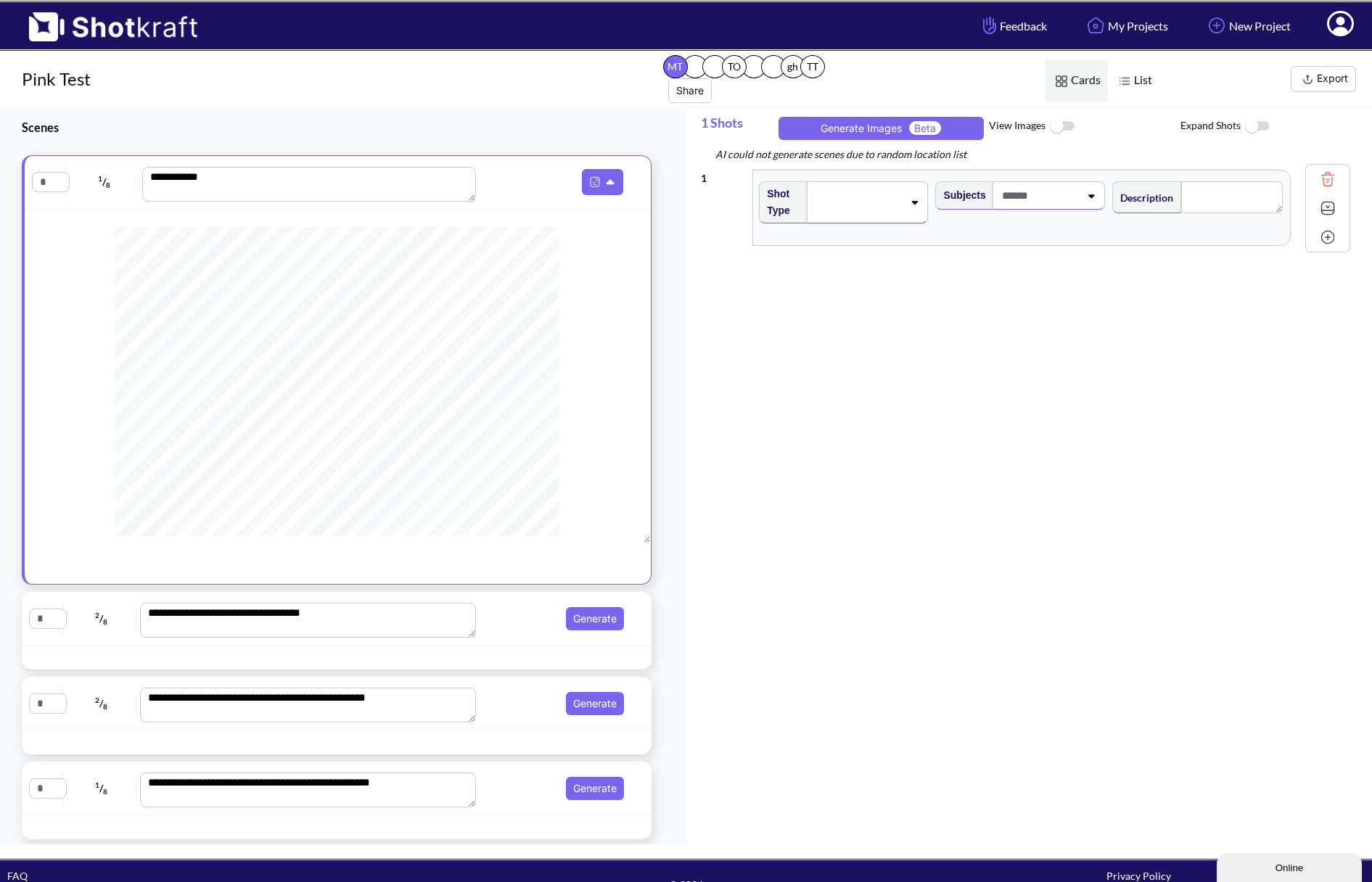
scroll to position [218, 0]
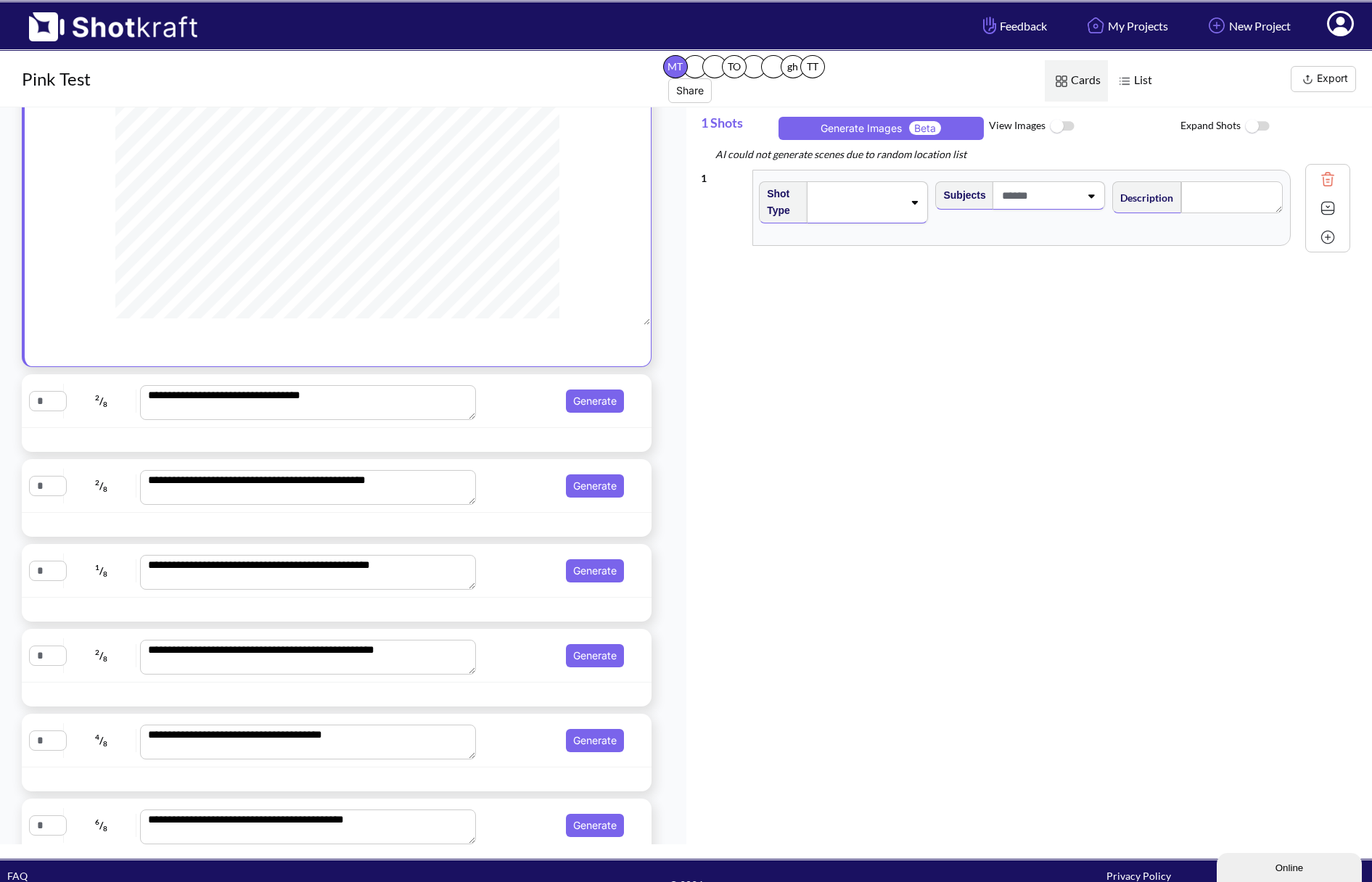
click at [494, 412] on span "Generate" at bounding box center [554, 401] width 148 height 24
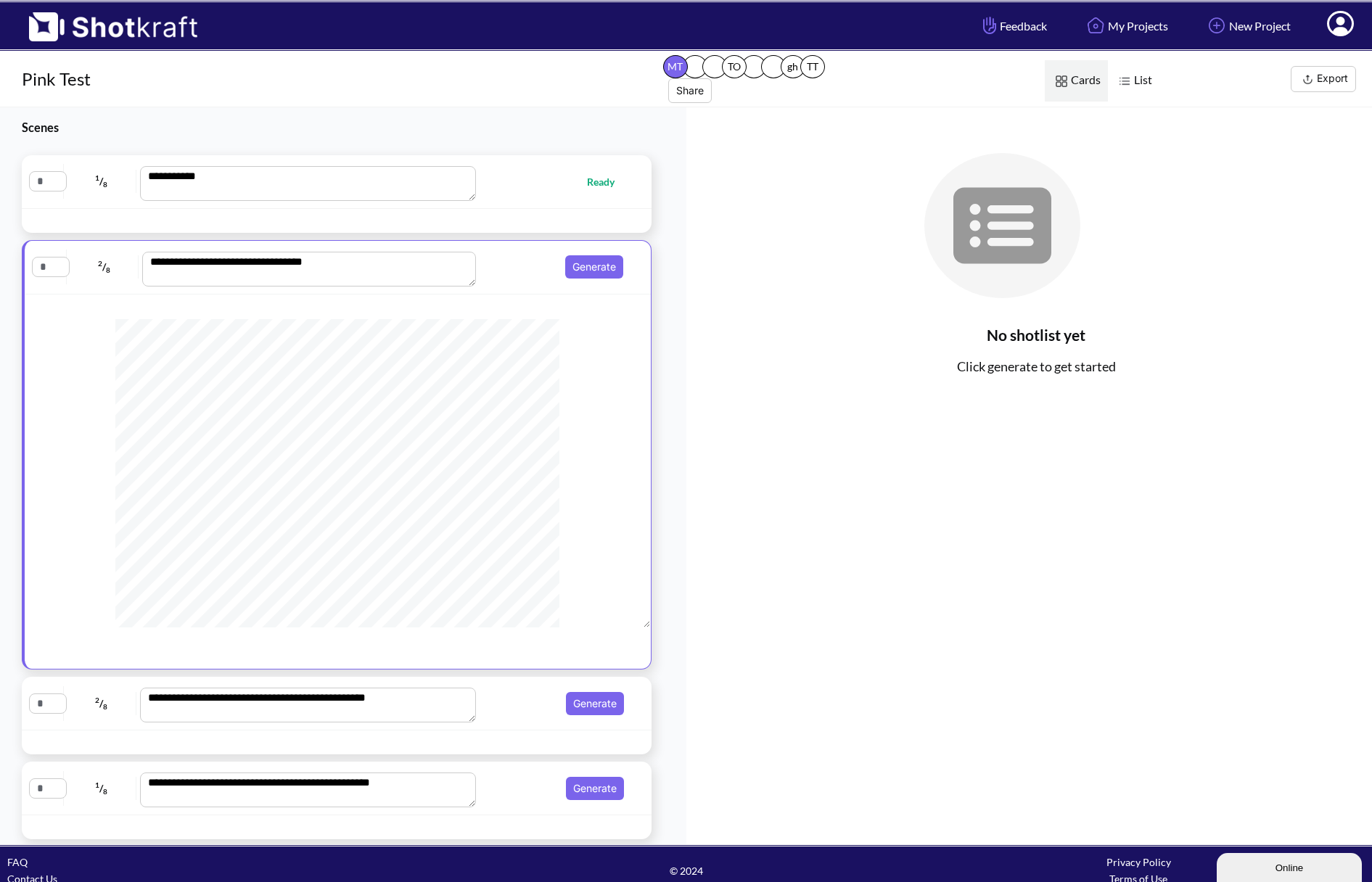
scroll to position [273, 0]
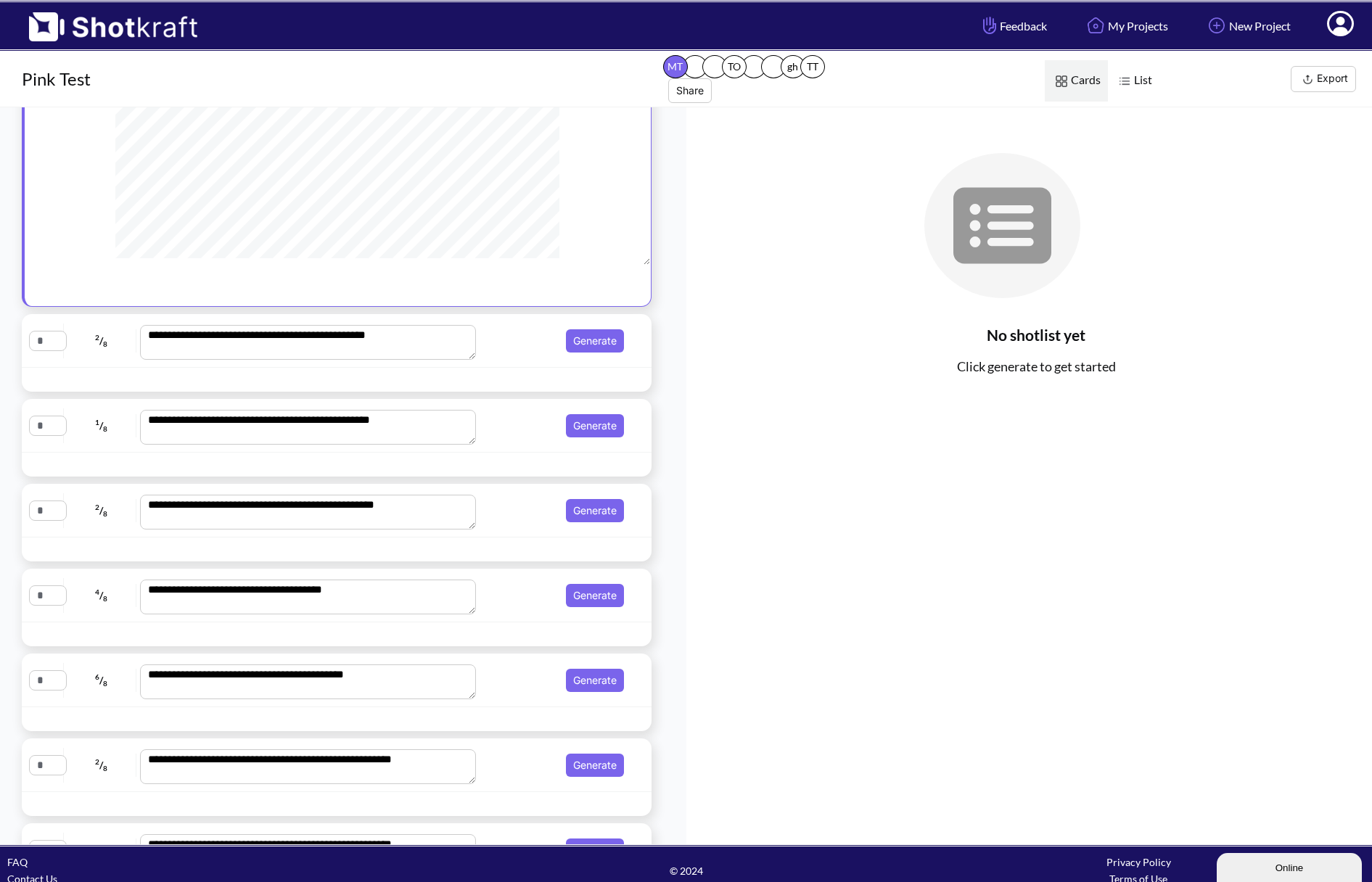
click at [510, 371] on div at bounding box center [337, 379] width 630 height 24
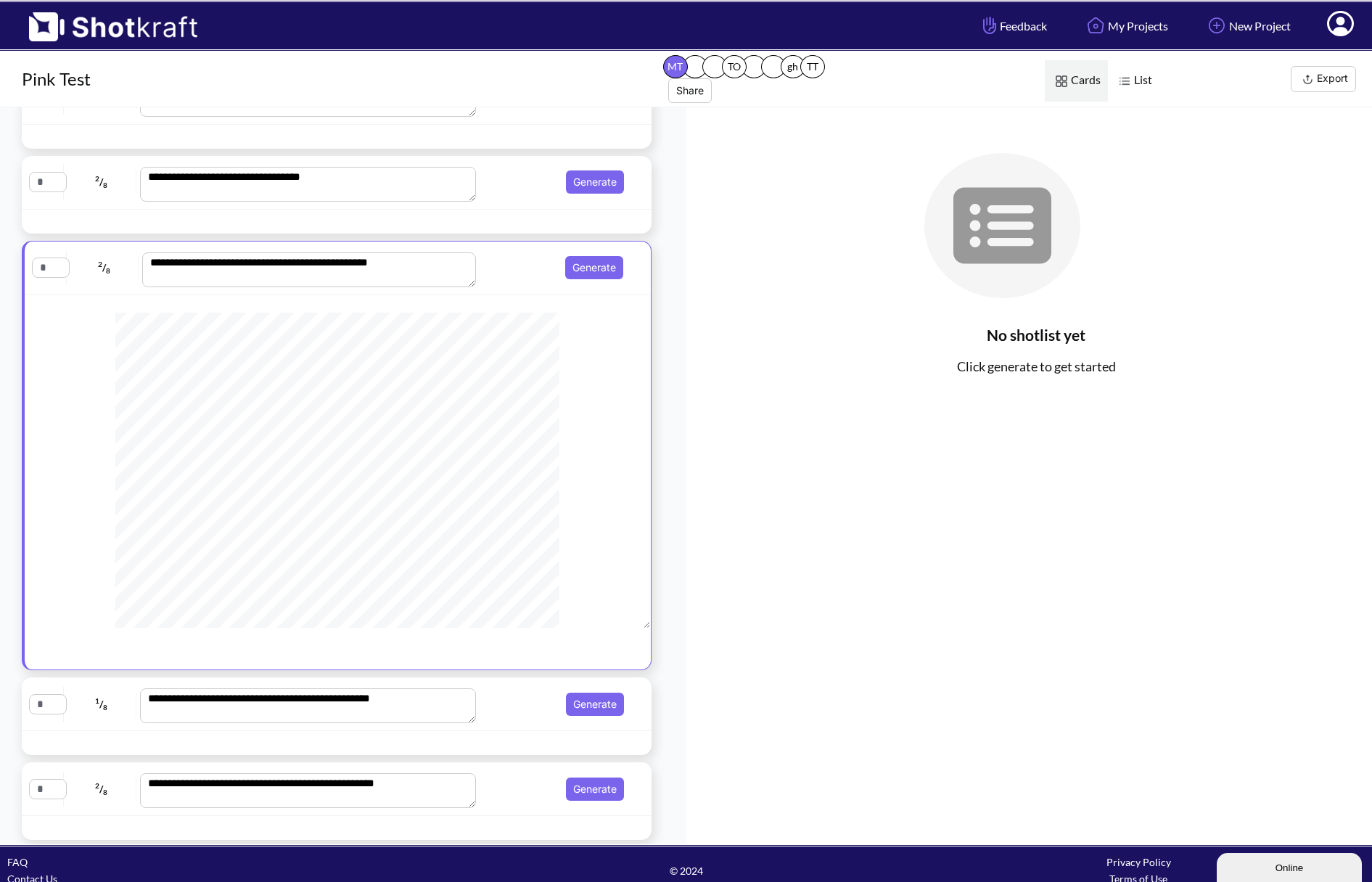
scroll to position [72, 0]
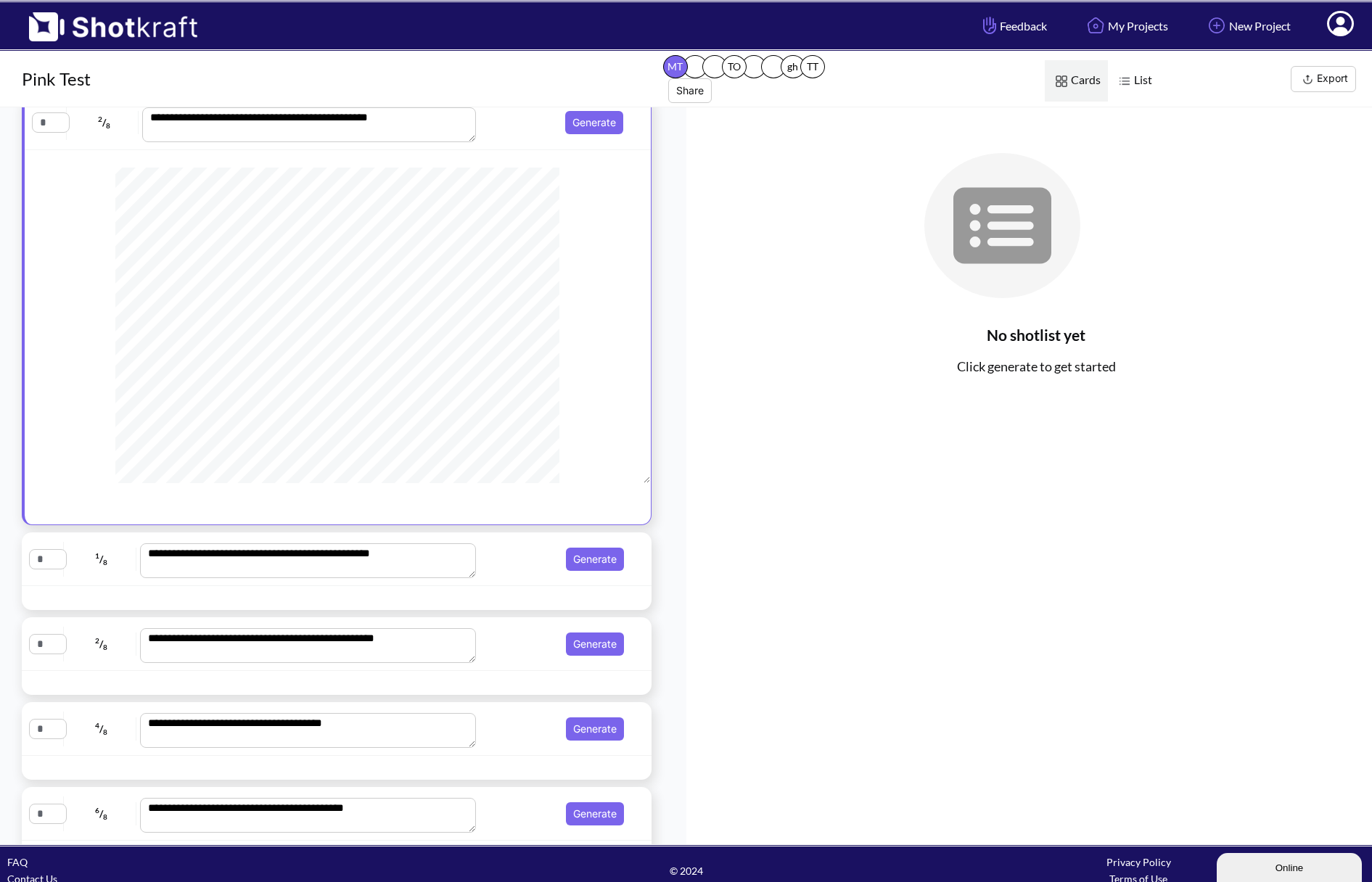
click at [488, 552] on span "Generate" at bounding box center [554, 559] width 148 height 24
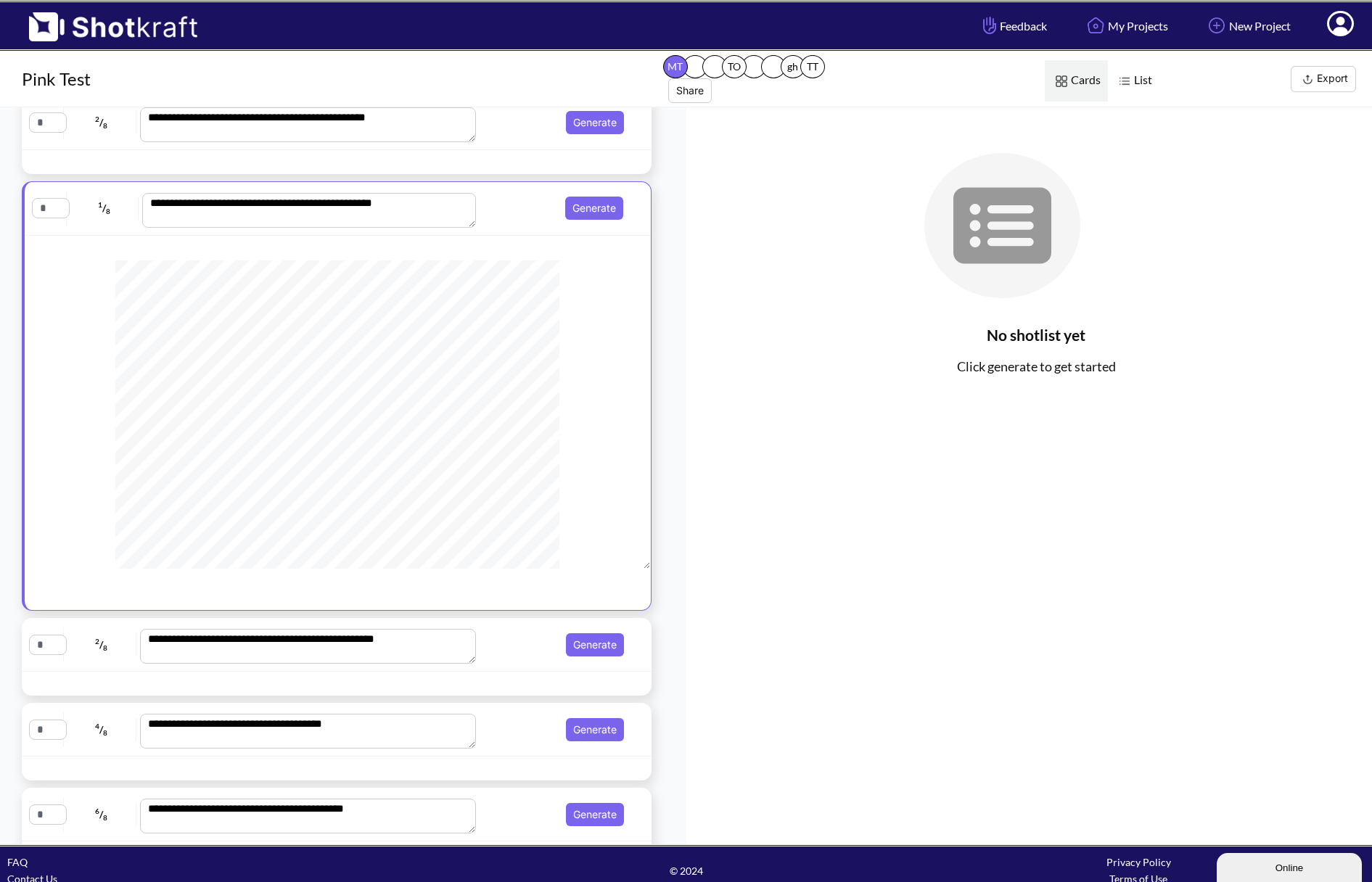
scroll to position [145, 0]
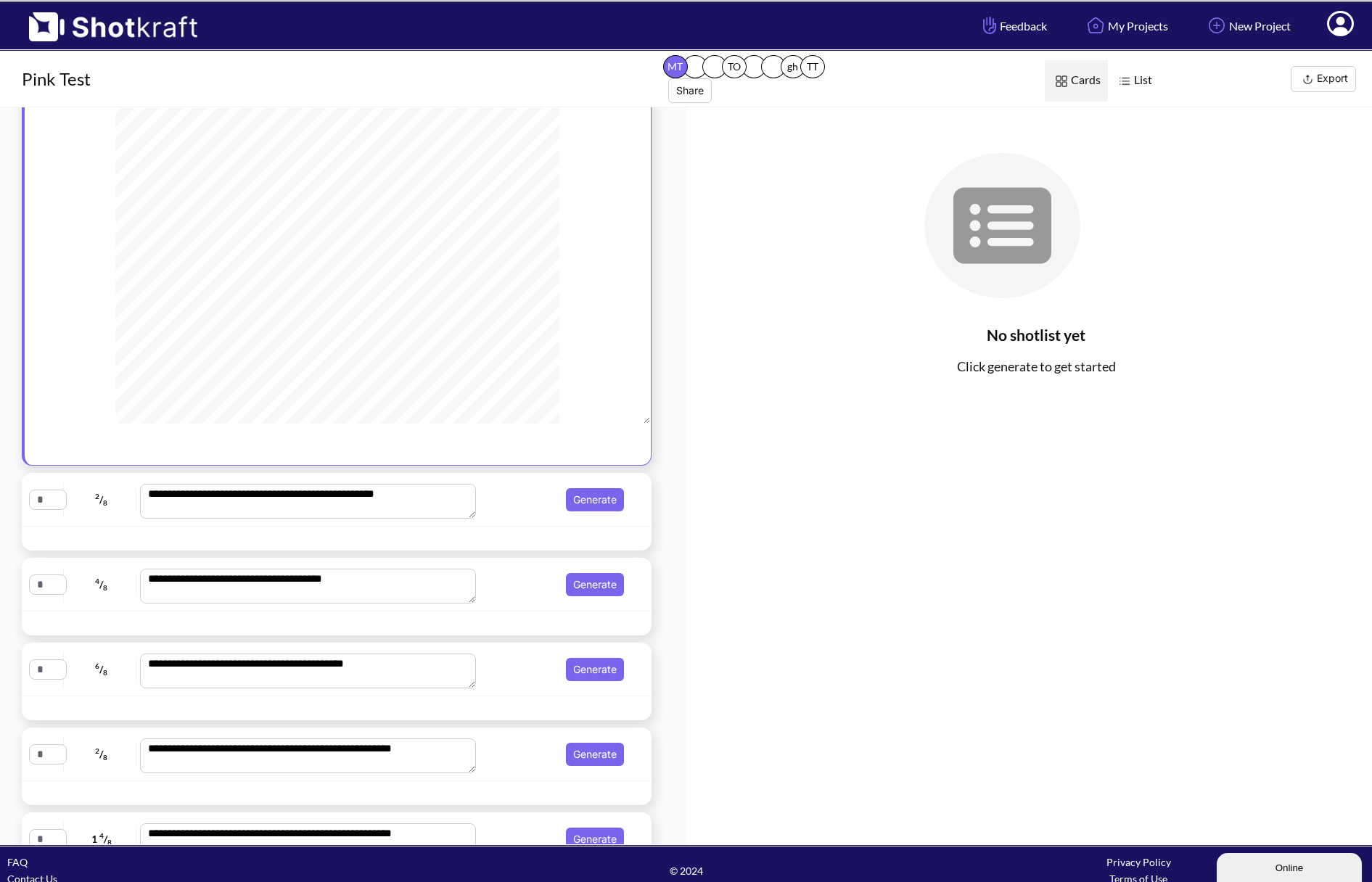
click at [497, 506] on span "Generate" at bounding box center [554, 500] width 148 height 24
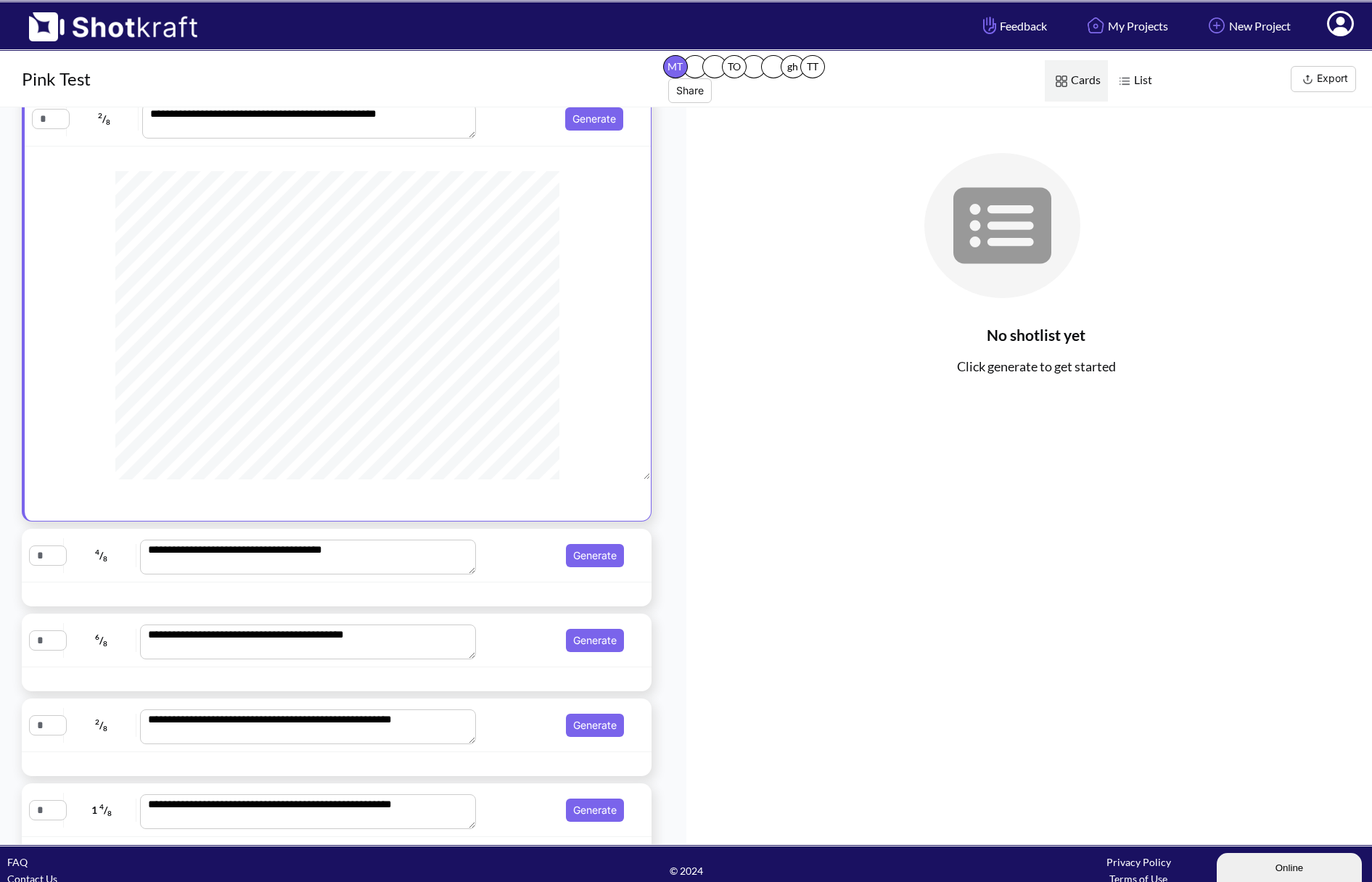
scroll to position [530, 0]
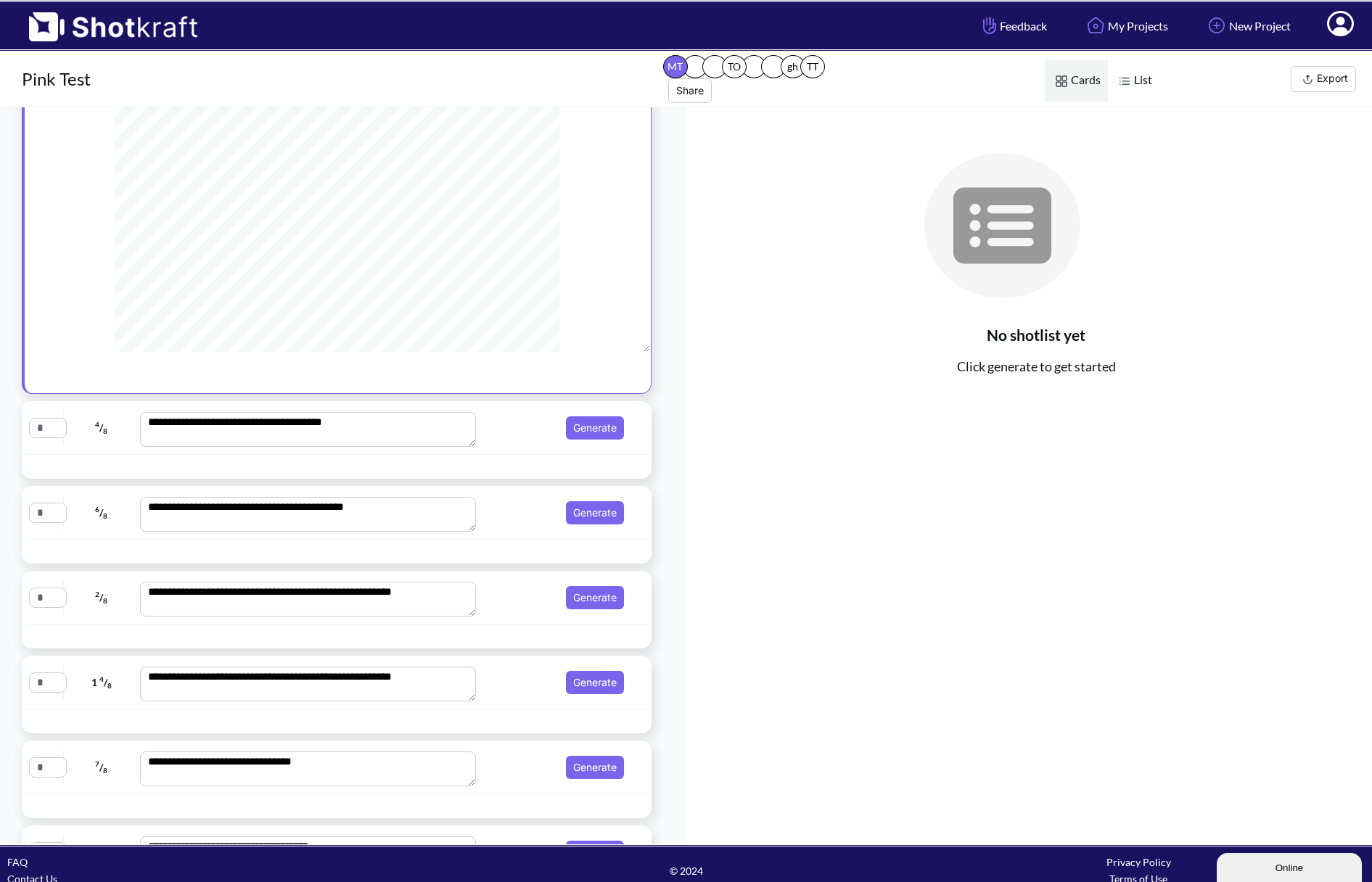
click at [503, 439] on span "Generate" at bounding box center [554, 428] width 148 height 24
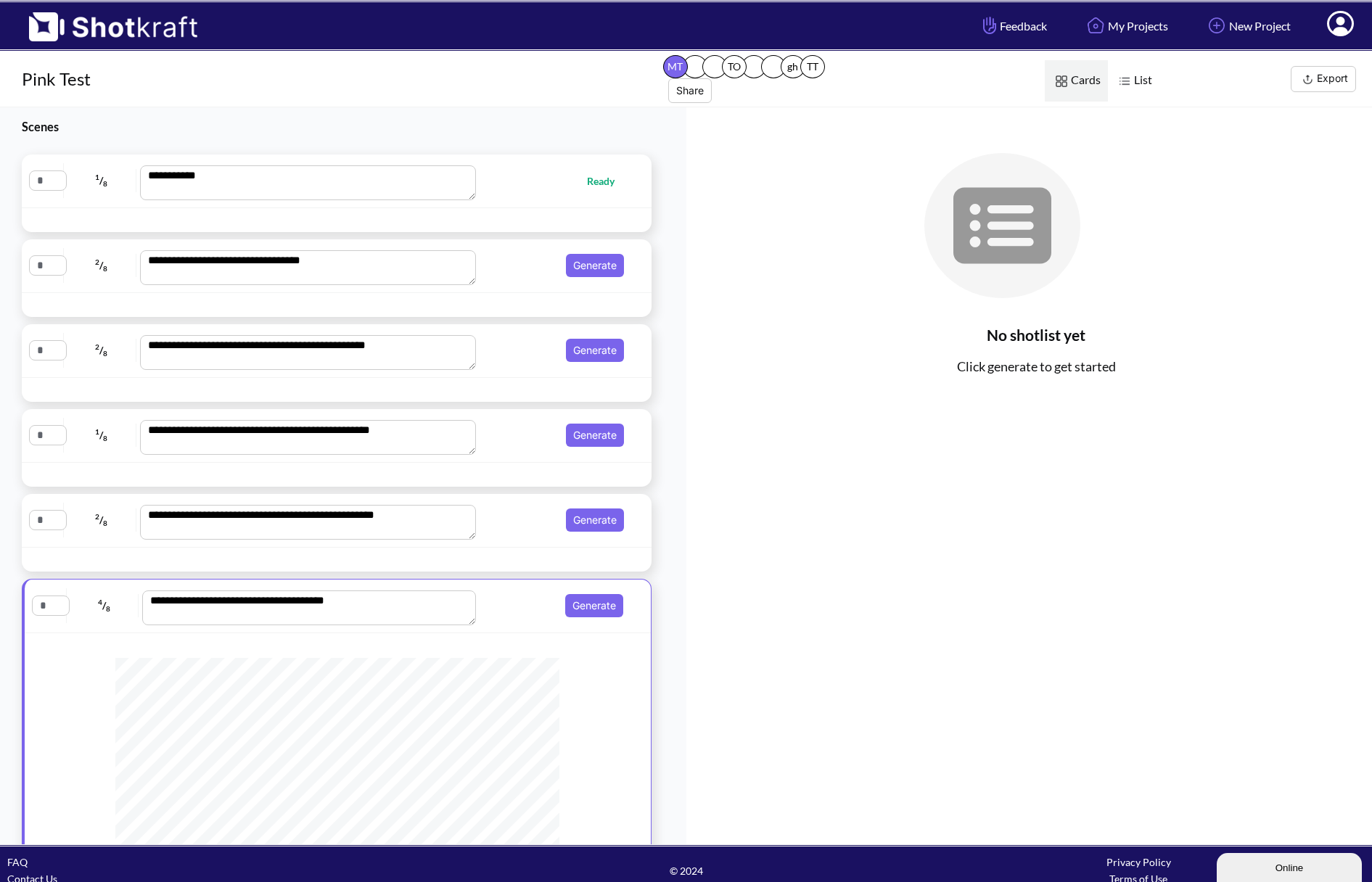
scroll to position [0, 0]
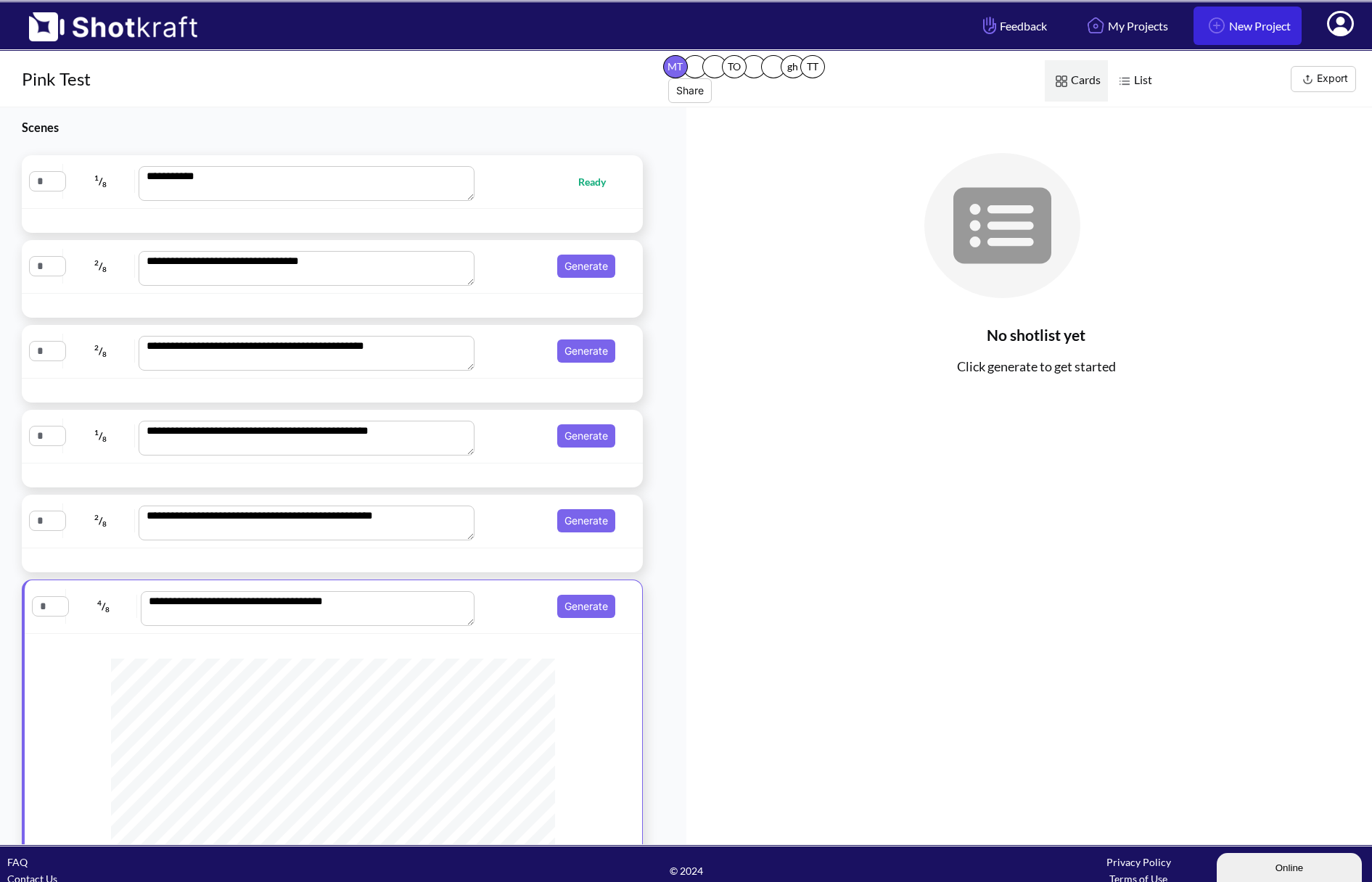
click at [1238, 35] on link "New Project" at bounding box center [1248, 25] width 108 height 38
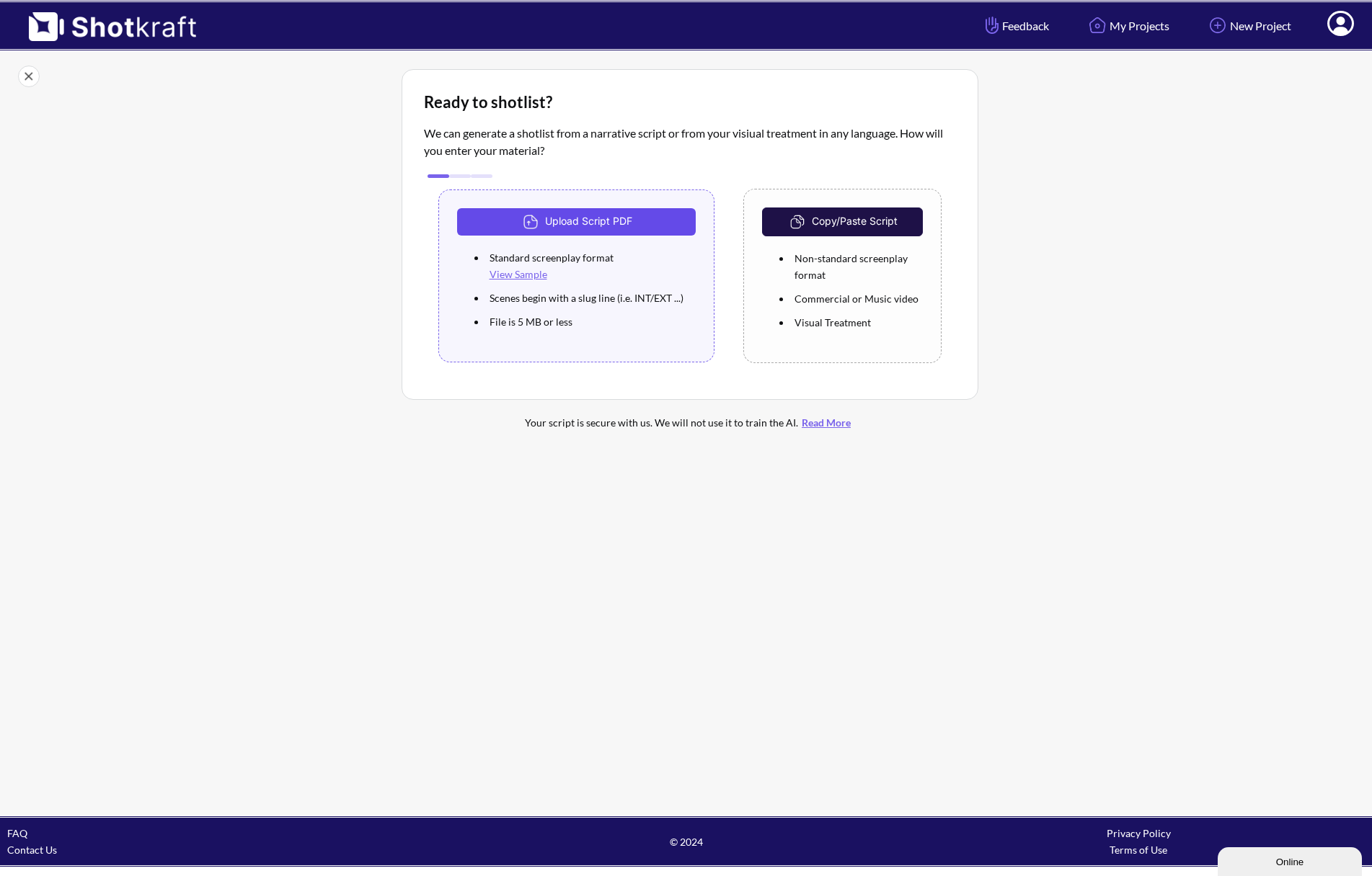
click at [634, 215] on button "Upload Script PDF" at bounding box center [577, 222] width 240 height 27
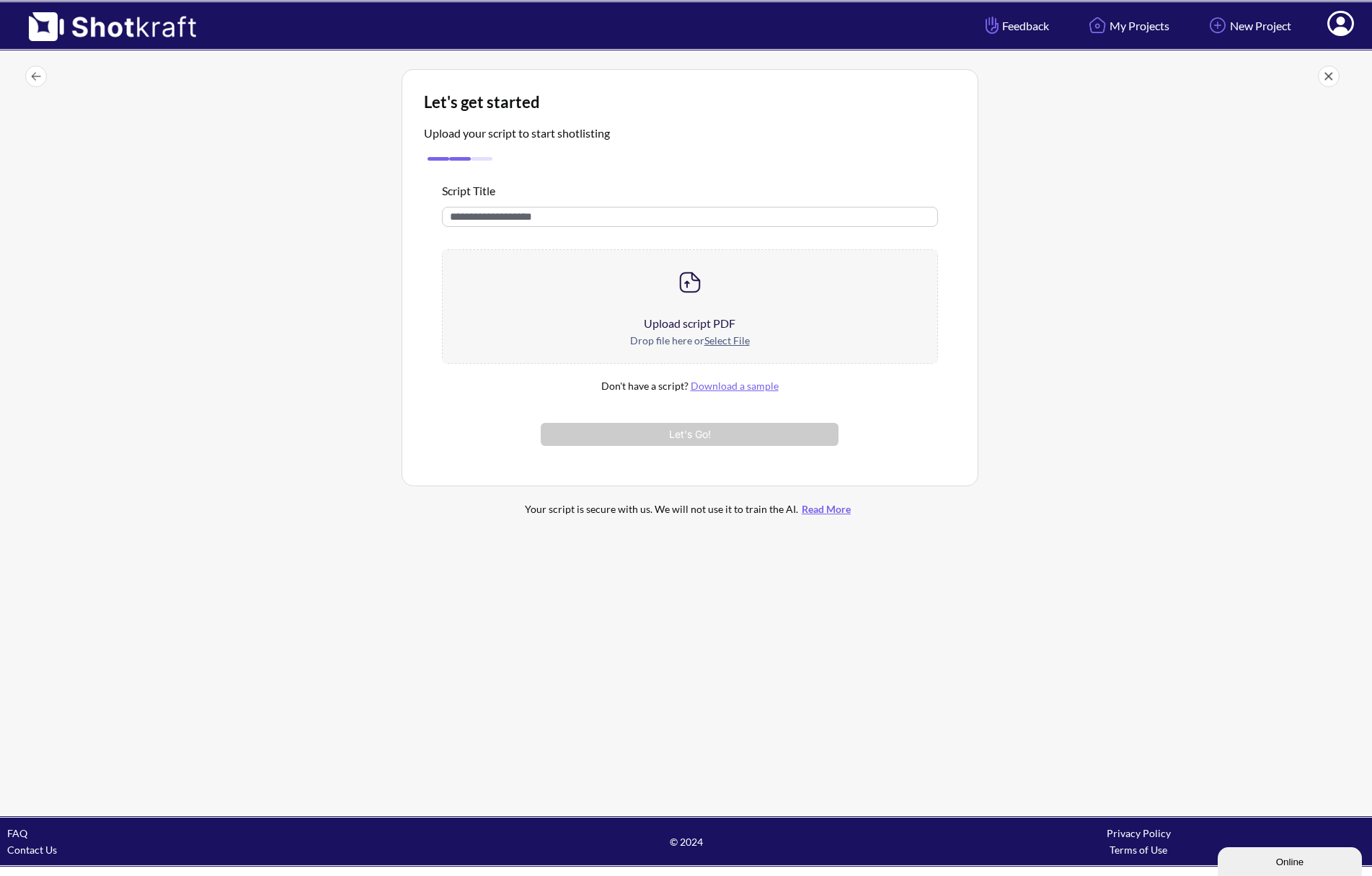
click at [604, 297] on div at bounding box center [690, 282] width 495 height 65
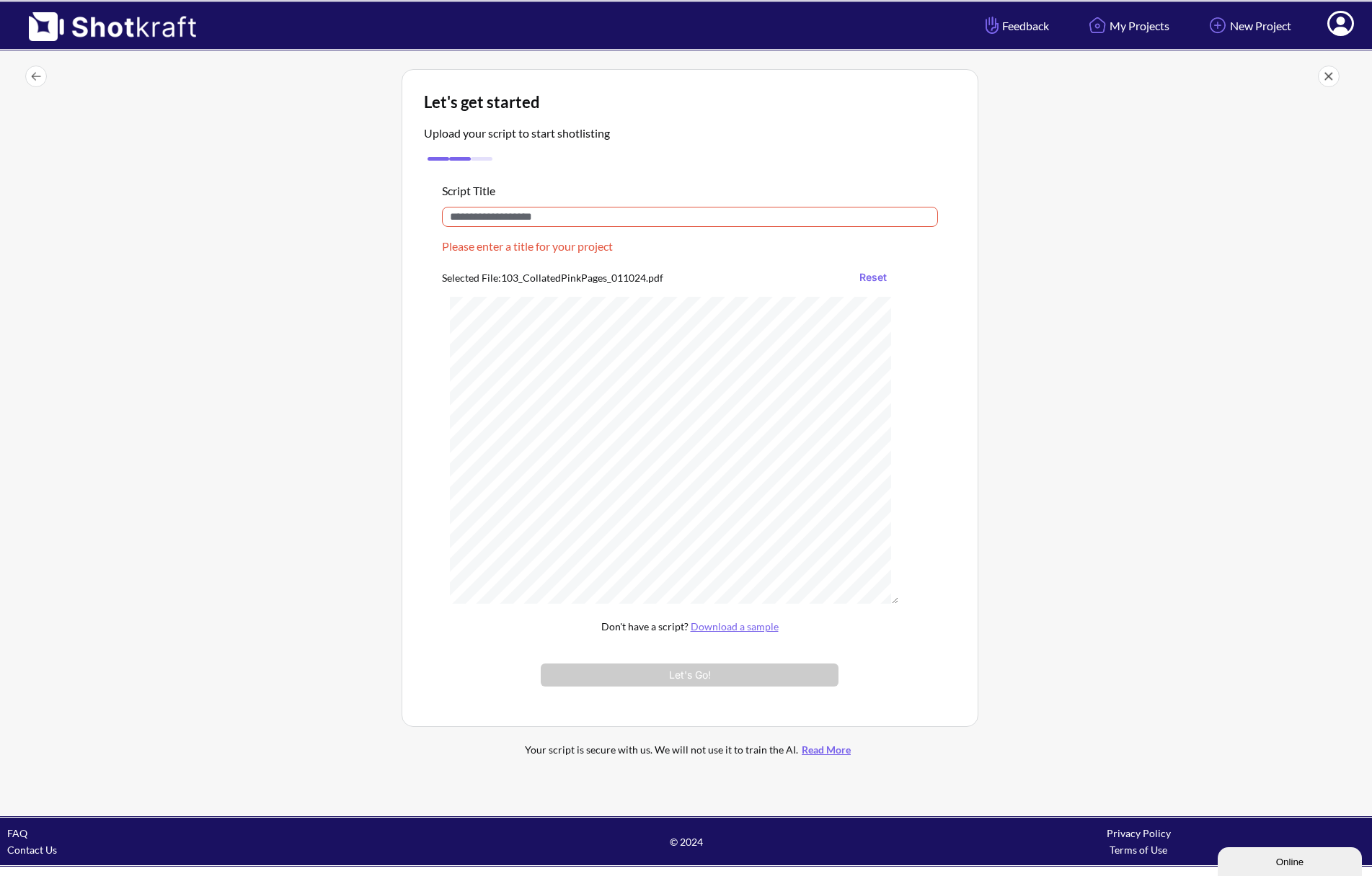
click at [582, 227] on input "text" at bounding box center [690, 217] width 496 height 20
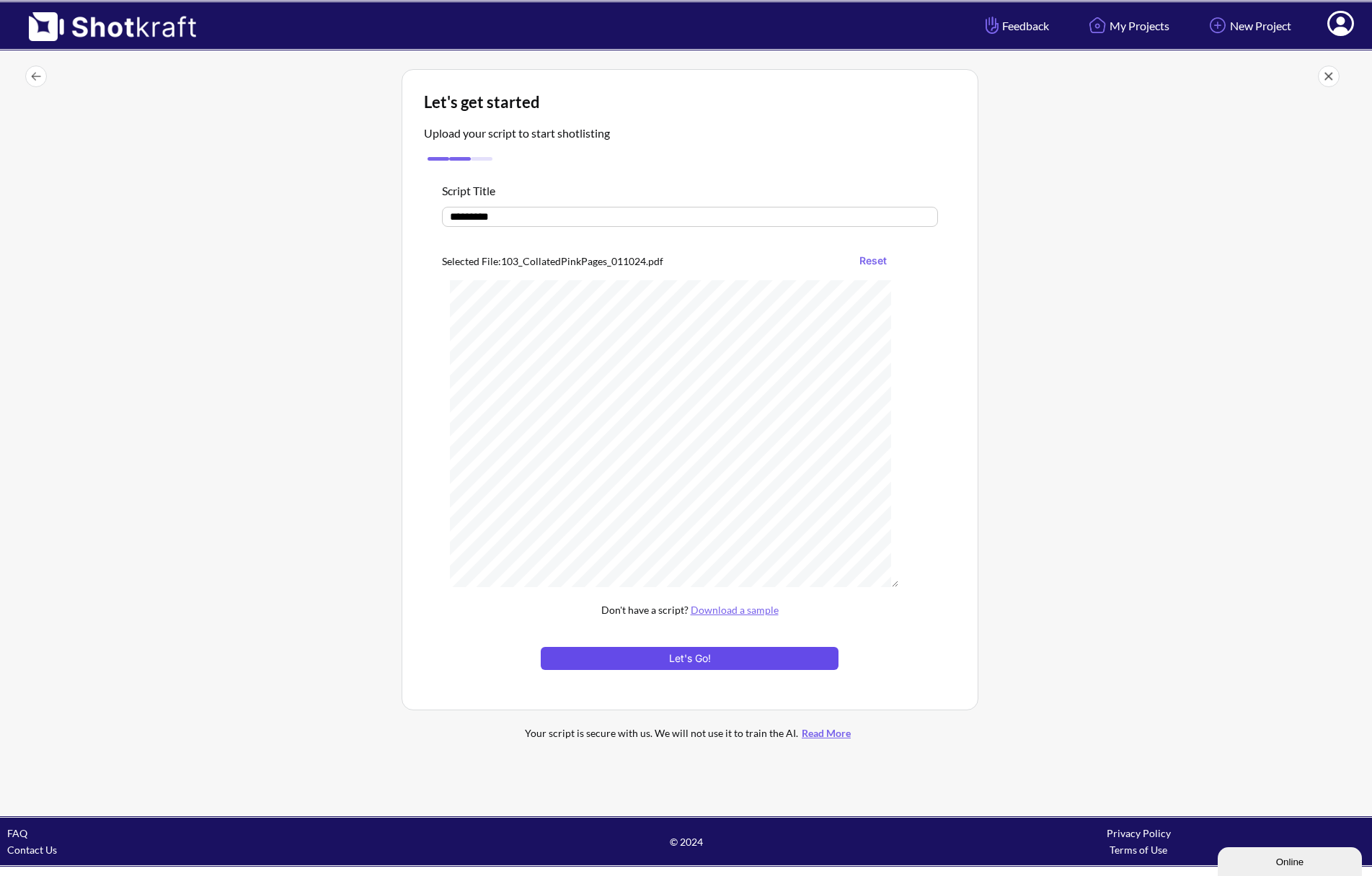
type input "*********"
click at [752, 666] on button "Let's Go!" at bounding box center [689, 659] width 297 height 23
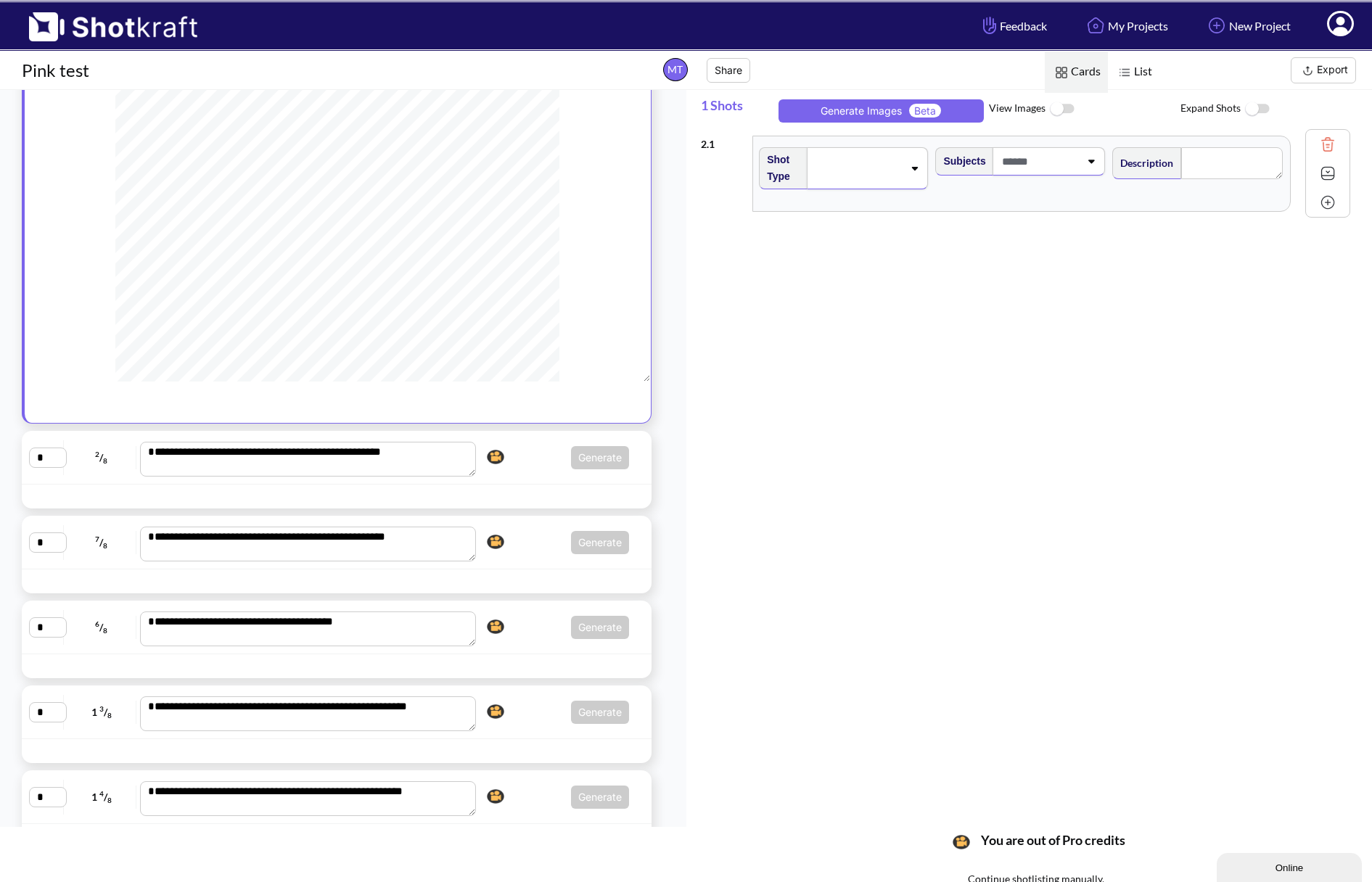
scroll to position [145, 0]
click at [510, 469] on div "**********" at bounding box center [336, 456] width 615 height 38
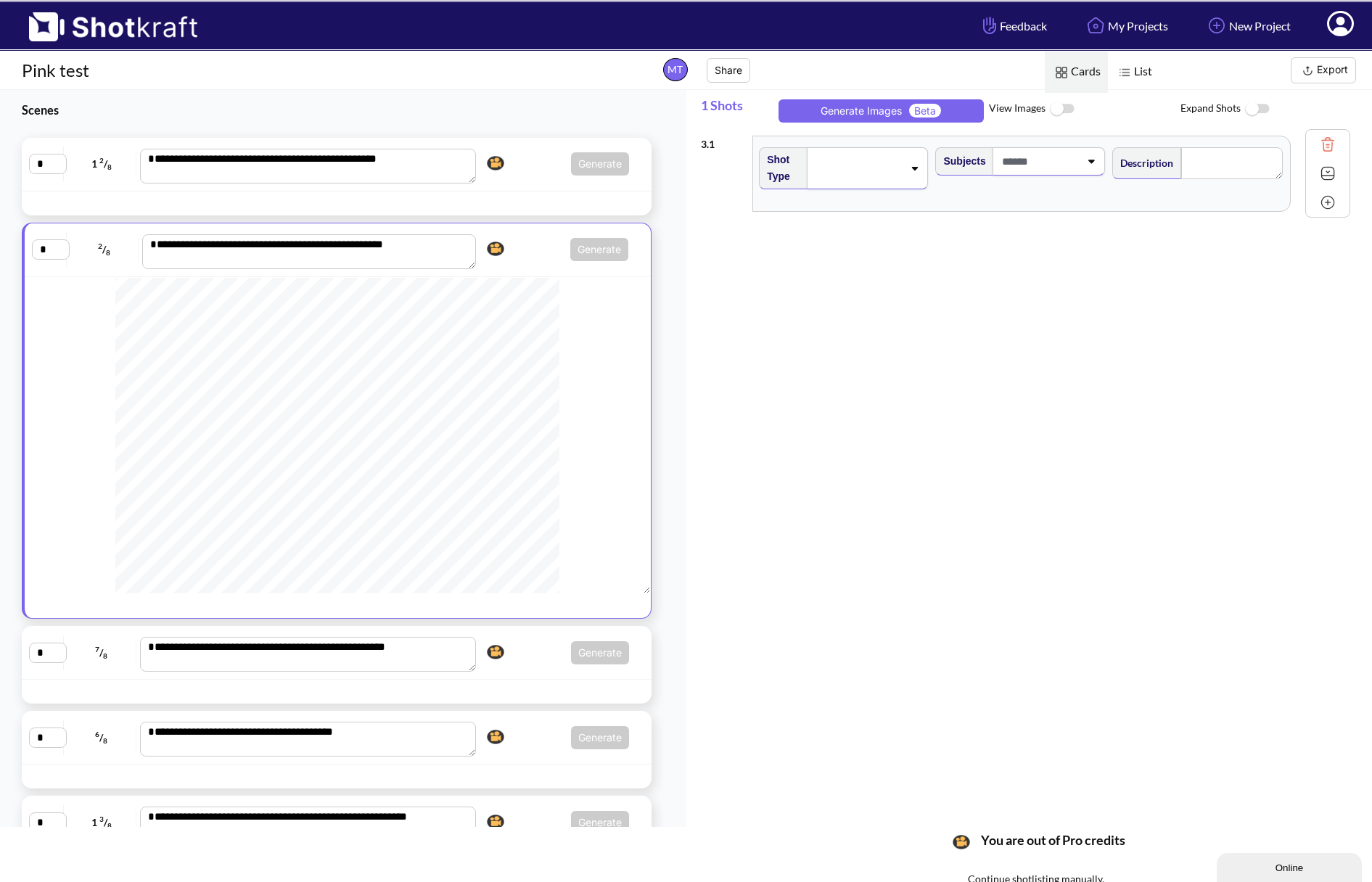
scroll to position [273, 0]
click at [513, 664] on span "Generate Click here to upgrade, or continue to shotlist manually." at bounding box center [554, 653] width 148 height 24
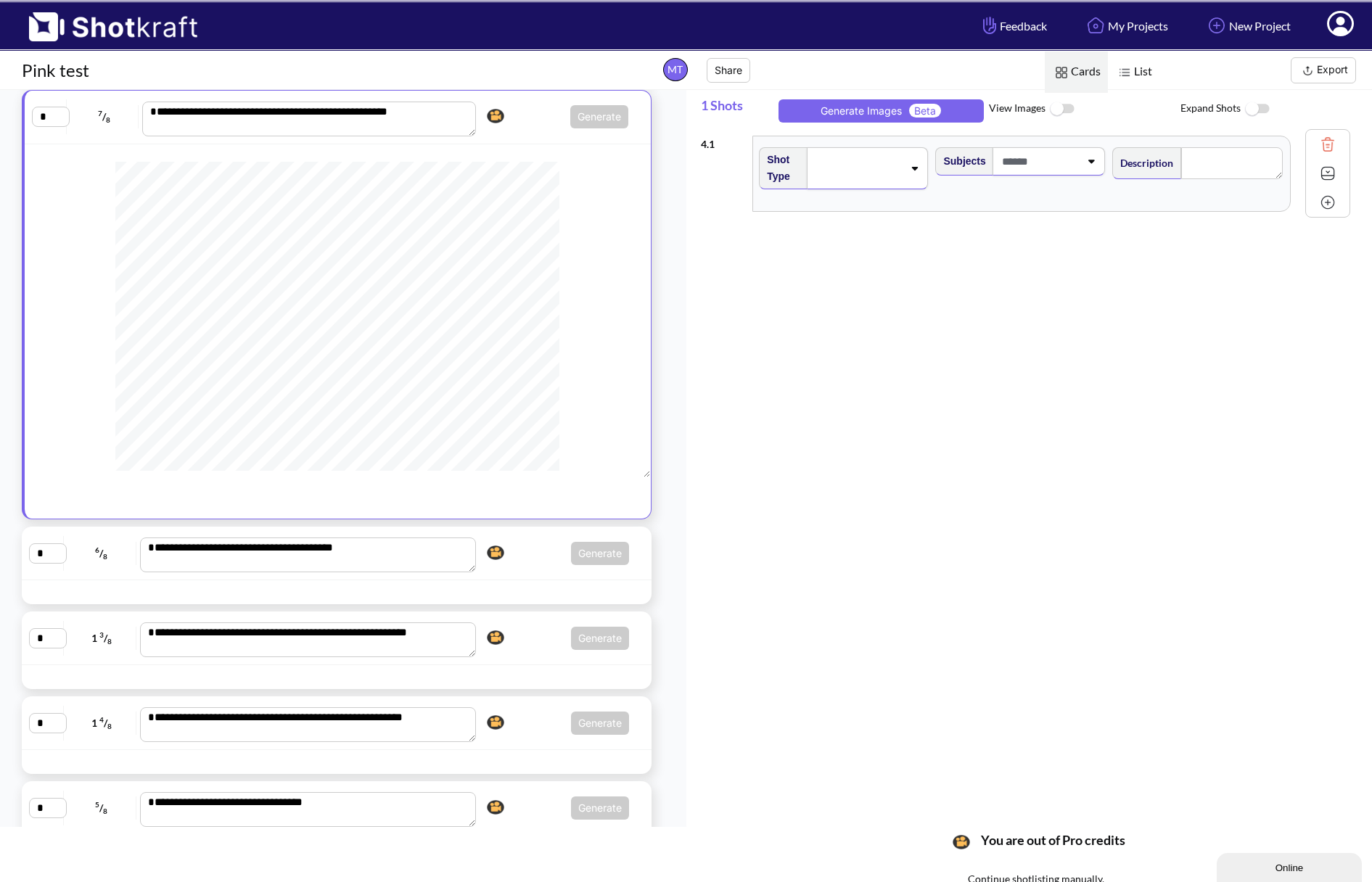
scroll to position [0, 0]
click at [522, 122] on span "Generate Click here to upgrade, or continue to shotlist manually." at bounding box center [554, 117] width 148 height 24
click at [1238, 16] on link "New Project" at bounding box center [1248, 25] width 108 height 38
